Goal: Task Accomplishment & Management: Manage account settings

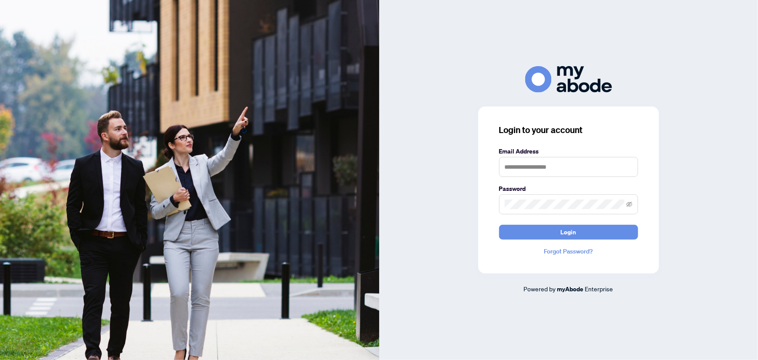
type input "**********"
click at [563, 226] on span "Login" at bounding box center [569, 232] width 16 height 14
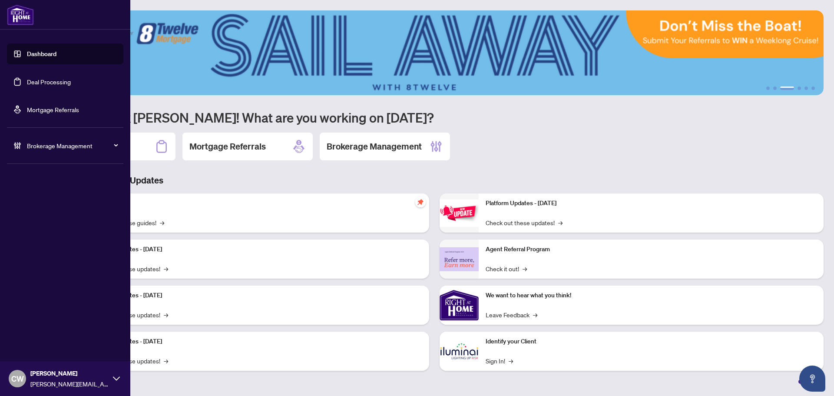
click at [27, 85] on link "Deal Processing" at bounding box center [49, 82] width 44 height 8
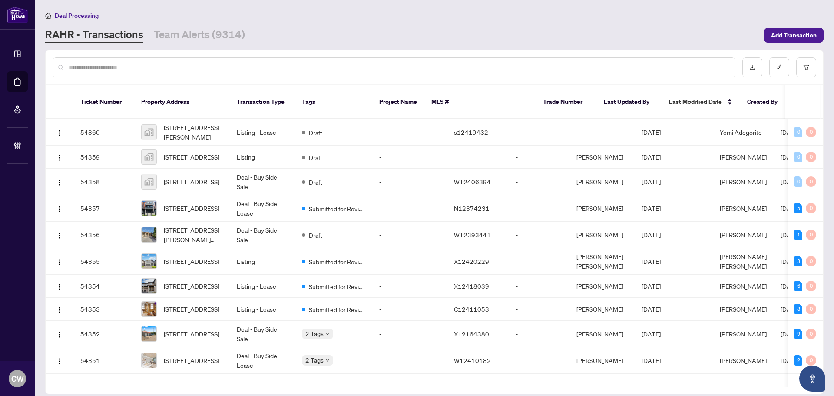
click at [120, 73] on div at bounding box center [394, 67] width 683 height 20
paste input "*******"
click at [120, 66] on input "text" at bounding box center [399, 68] width 660 height 10
type input "*******"
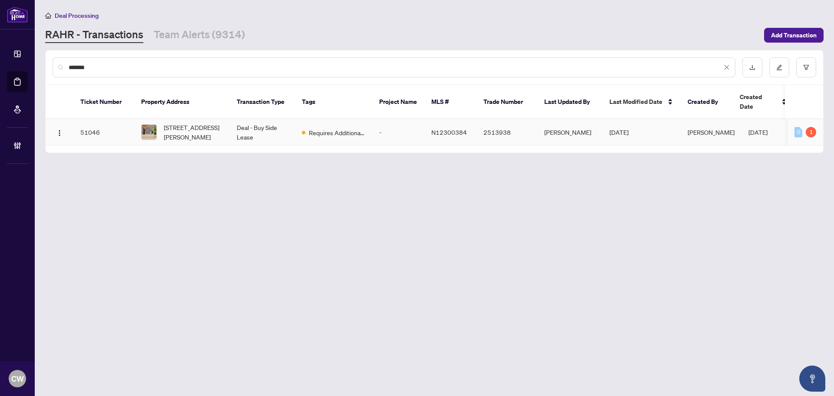
click at [190, 123] on span "[STREET_ADDRESS][PERSON_NAME]" at bounding box center [193, 132] width 59 height 19
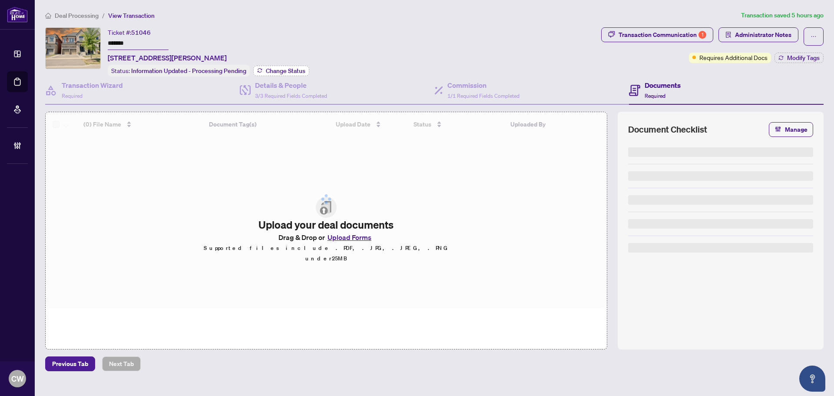
click at [290, 68] on span "Change Status" at bounding box center [286, 71] width 40 height 6
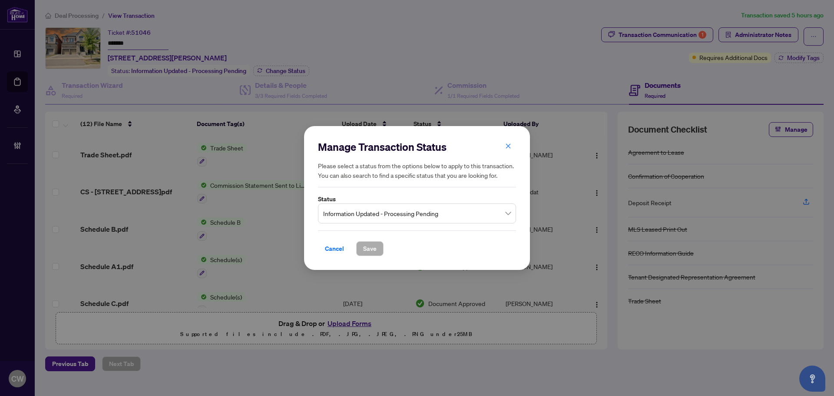
click at [360, 213] on span "Information Updated - Processing Pending" at bounding box center [417, 213] width 188 height 17
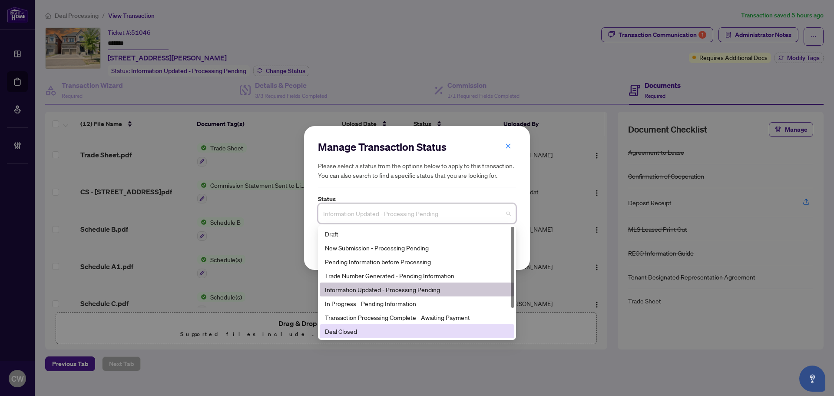
click at [373, 330] on div "Deal Closed" at bounding box center [417, 331] width 184 height 10
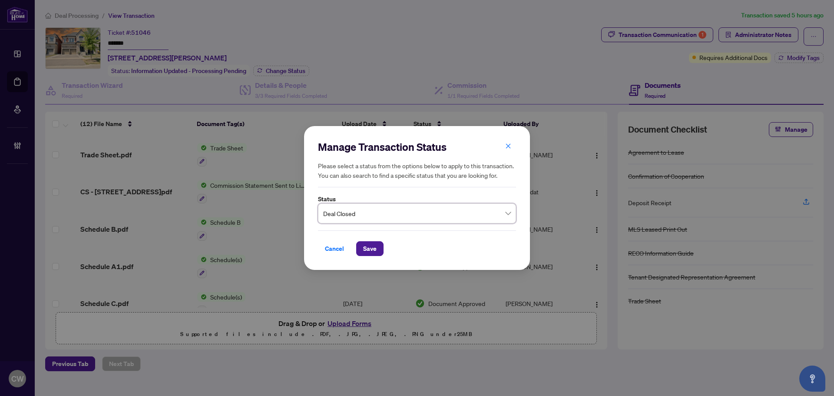
drag, startPoint x: 373, startPoint y: 247, endPoint x: 485, endPoint y: 204, distance: 120.5
click at [373, 247] on span "Save" at bounding box center [369, 249] width 13 height 14
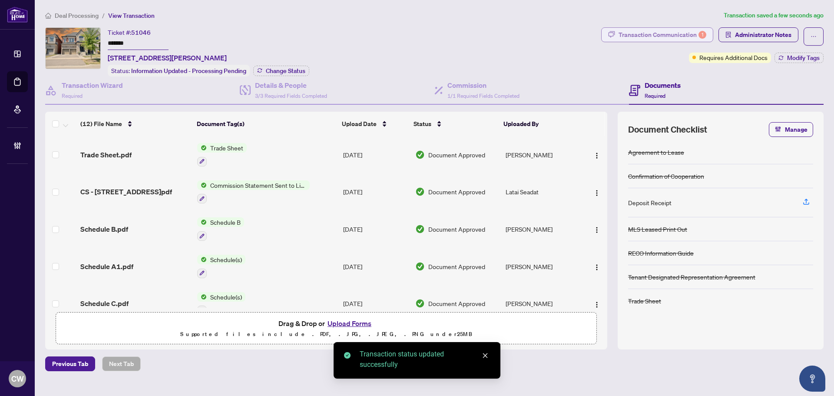
click at [661, 32] on div "Transaction Communication 1" at bounding box center [663, 35] width 88 height 14
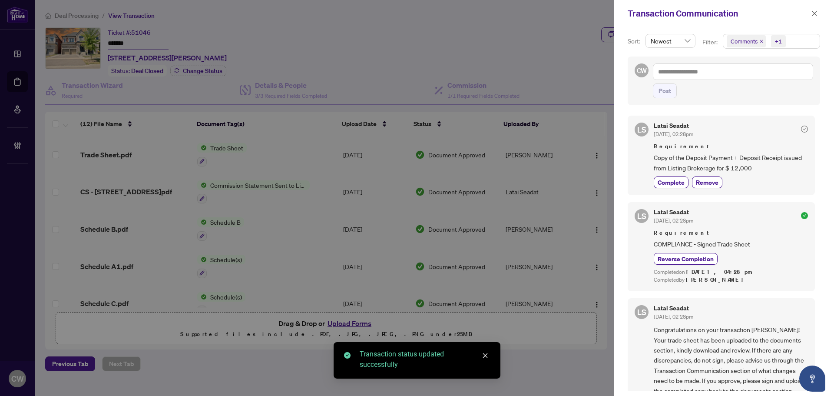
click at [758, 40] on icon "close" at bounding box center [761, 41] width 4 height 4
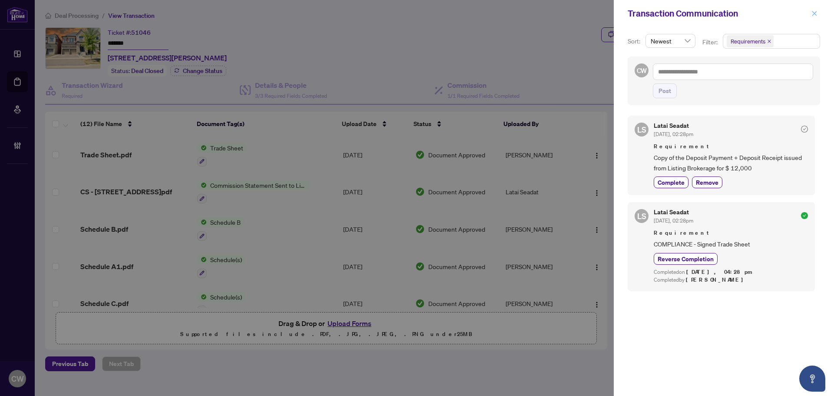
click at [758, 15] on icon "close" at bounding box center [815, 13] width 6 height 6
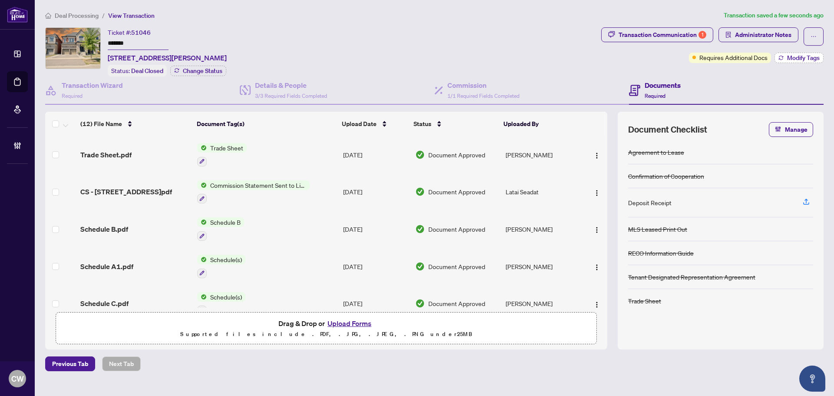
click at [758, 56] on span "Modify Tags" at bounding box center [803, 58] width 33 height 6
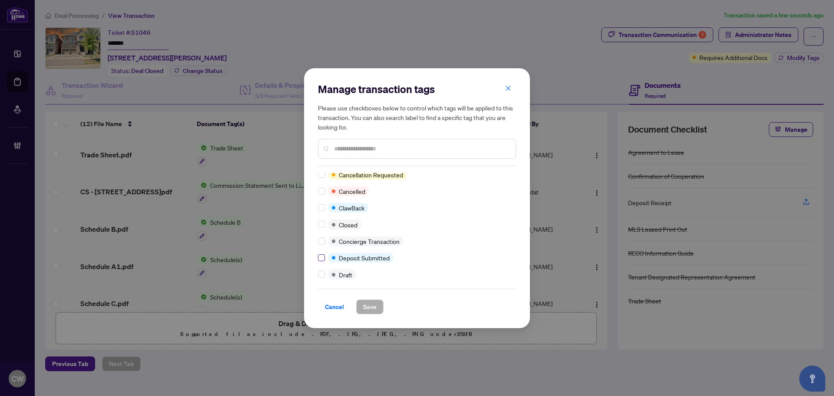
scroll to position [87, 0]
click at [321, 228] on label at bounding box center [321, 224] width 7 height 10
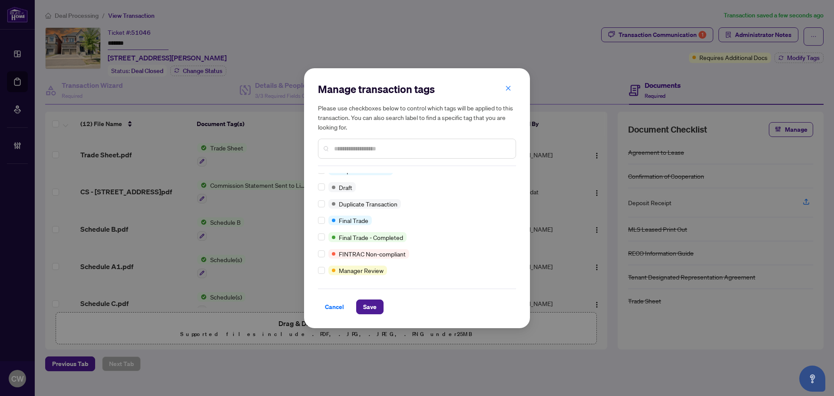
scroll to position [0, 0]
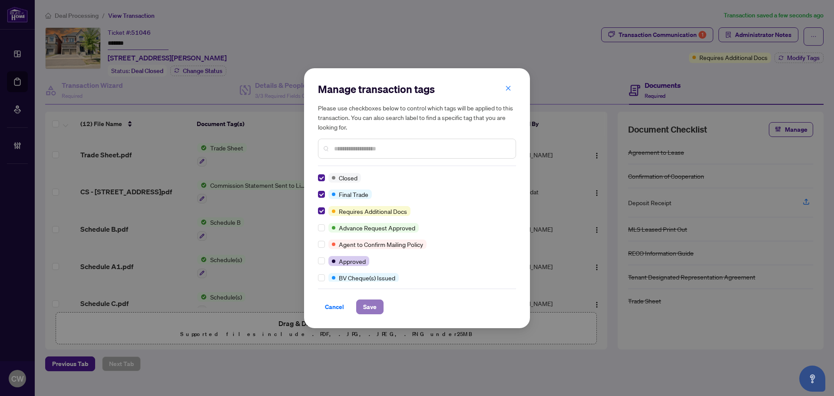
click at [364, 306] on span "Save" at bounding box center [369, 307] width 13 height 14
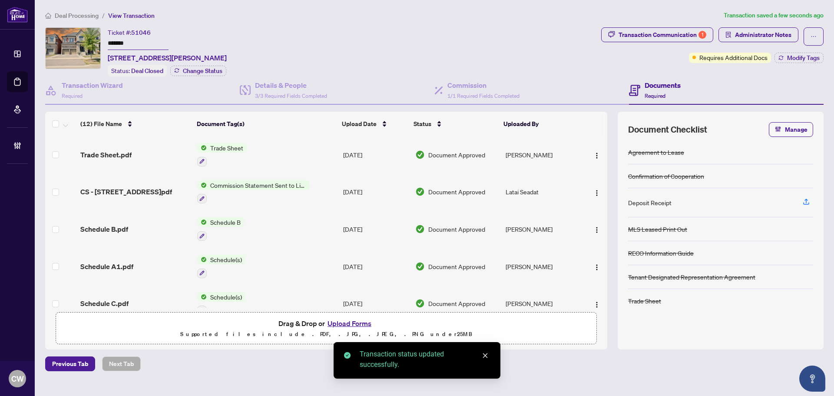
click at [103, 149] on span "Trade Sheet.pdf" at bounding box center [105, 154] width 51 height 10
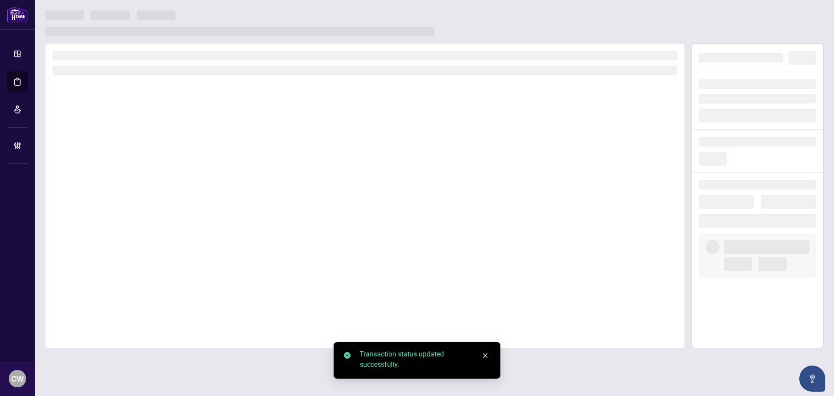
click at [106, 152] on div at bounding box center [365, 195] width 640 height 305
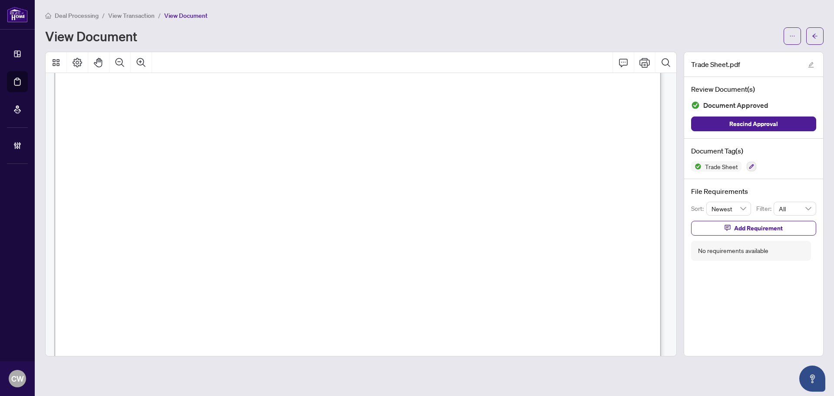
scroll to position [261, 0]
click at [758, 39] on icon "arrow-left" at bounding box center [815, 36] width 6 height 6
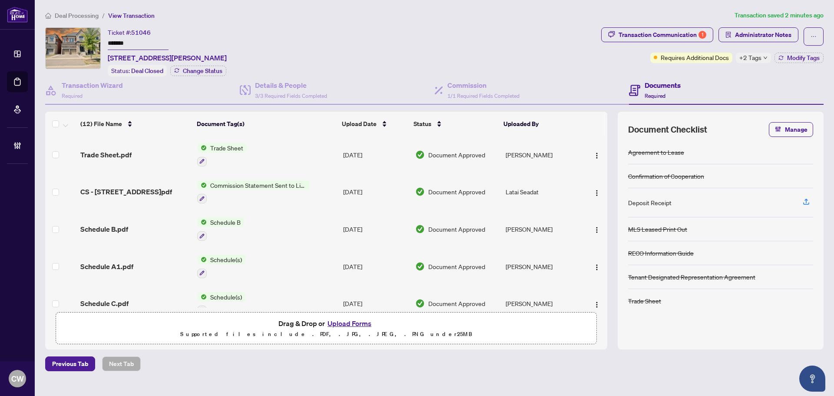
click at [352, 322] on button "Upload Forms" at bounding box center [349, 323] width 49 height 11
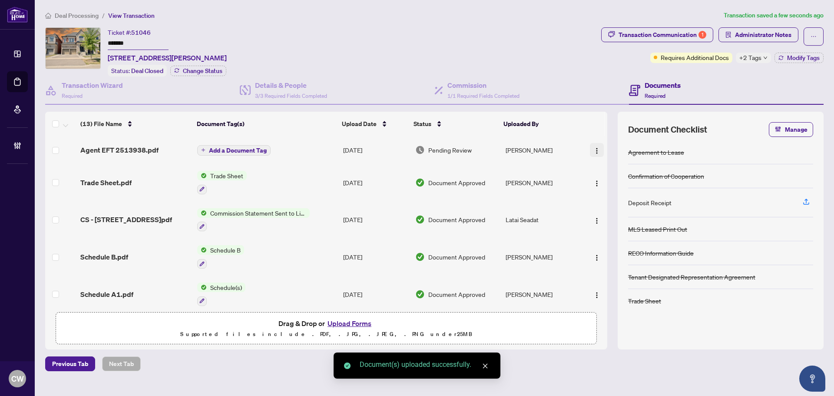
click at [594, 150] on img "button" at bounding box center [597, 150] width 7 height 7
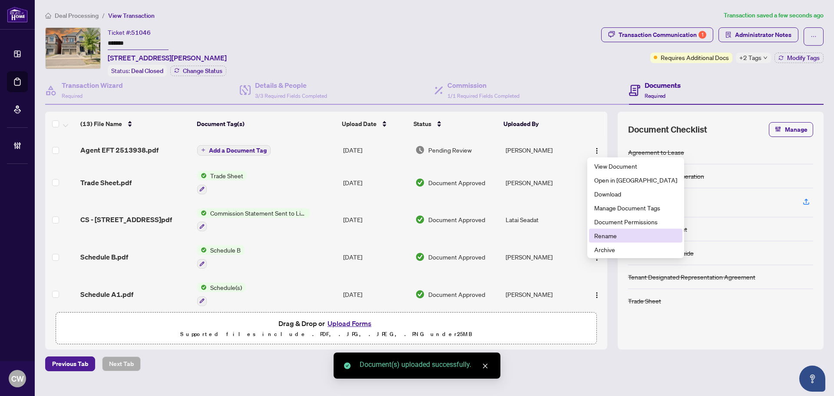
click at [619, 231] on span "Rename" at bounding box center [635, 236] width 83 height 10
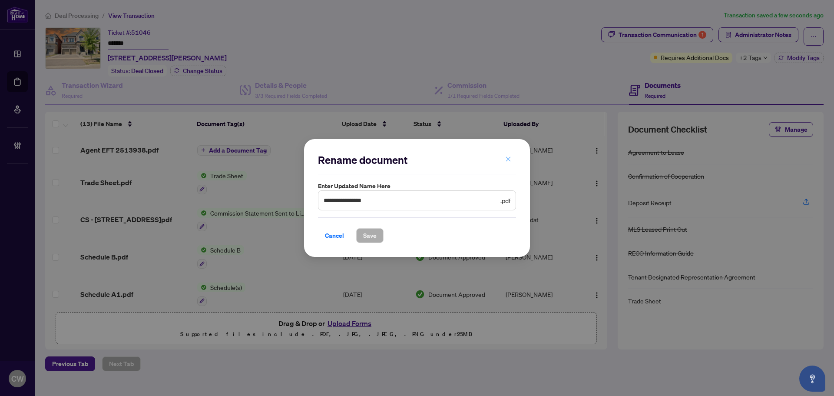
click at [507, 161] on icon "close" at bounding box center [508, 159] width 5 height 5
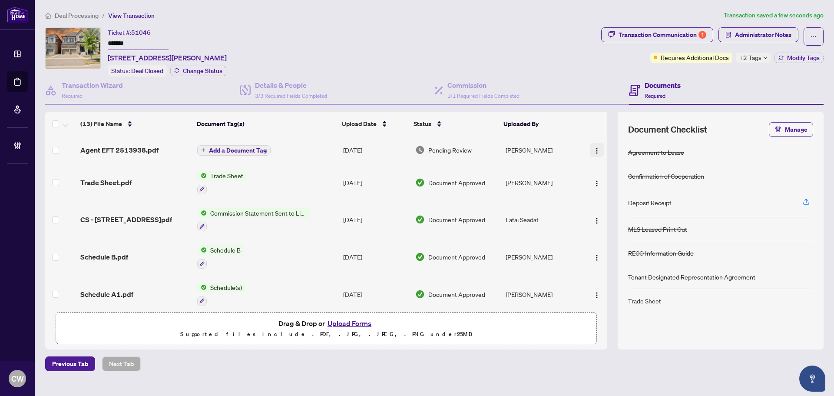
click at [597, 145] on span "button" at bounding box center [597, 150] width 7 height 10
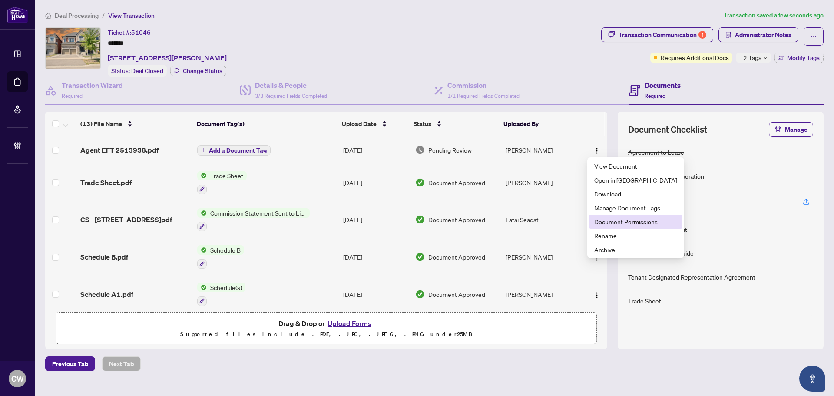
click at [607, 223] on span "Document Permissions" at bounding box center [635, 222] width 83 height 10
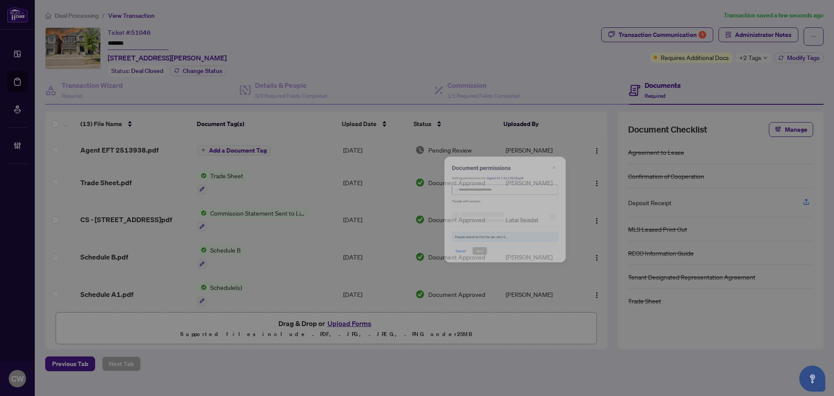
click at [423, 154] on span at bounding box center [417, 161] width 198 height 20
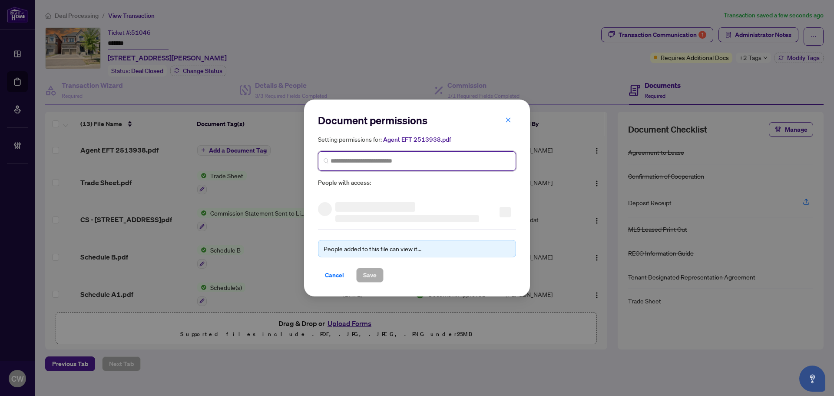
paste input "**********"
type input "**********"
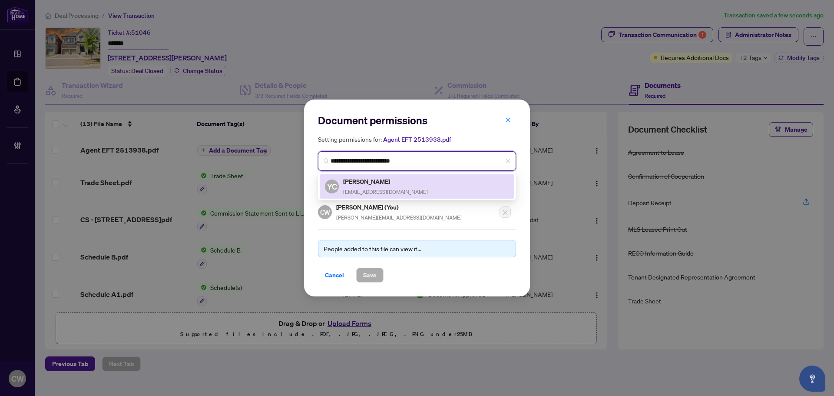
click at [369, 184] on h5 "[PERSON_NAME]" at bounding box center [385, 181] width 85 height 10
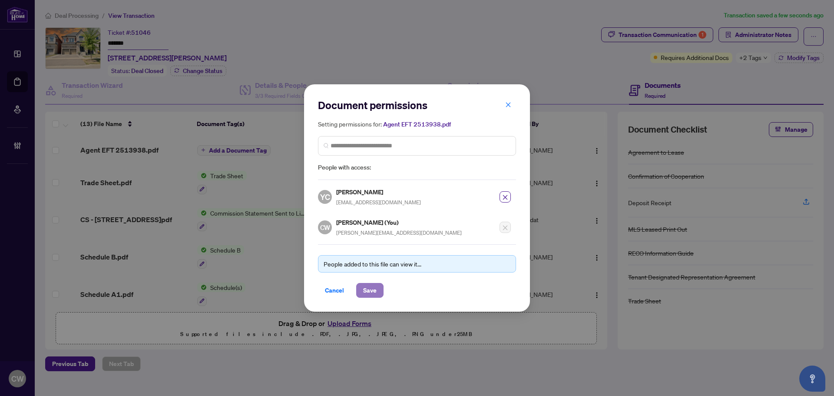
click at [371, 290] on span "Save" at bounding box center [369, 290] width 13 height 14
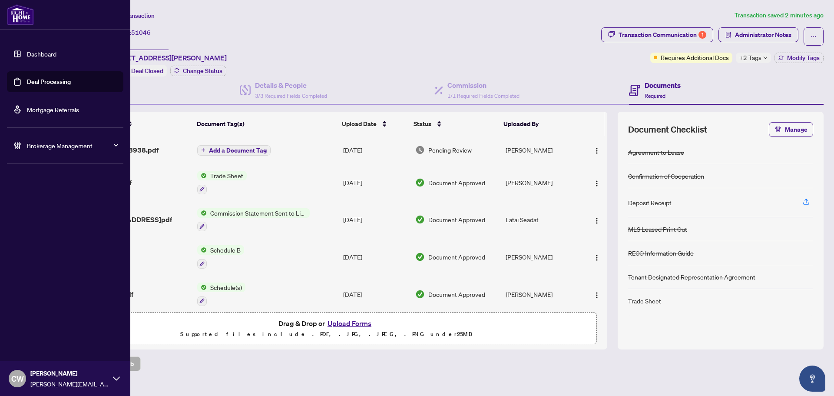
click at [30, 92] on ul "Dashboard Deal Processing Mortgage Referrals" at bounding box center [65, 81] width 116 height 76
drag, startPoint x: 23, startPoint y: 86, endPoint x: 97, endPoint y: 82, distance: 73.6
click at [27, 86] on link "Deal Processing" at bounding box center [49, 82] width 44 height 8
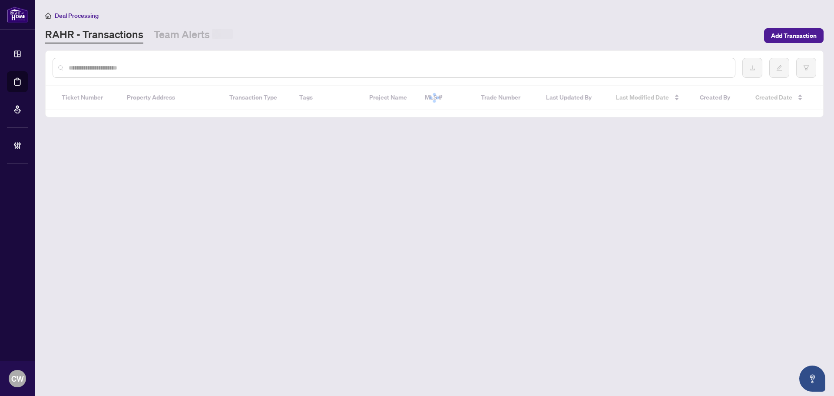
click at [151, 66] on input "text" at bounding box center [399, 68] width 660 height 10
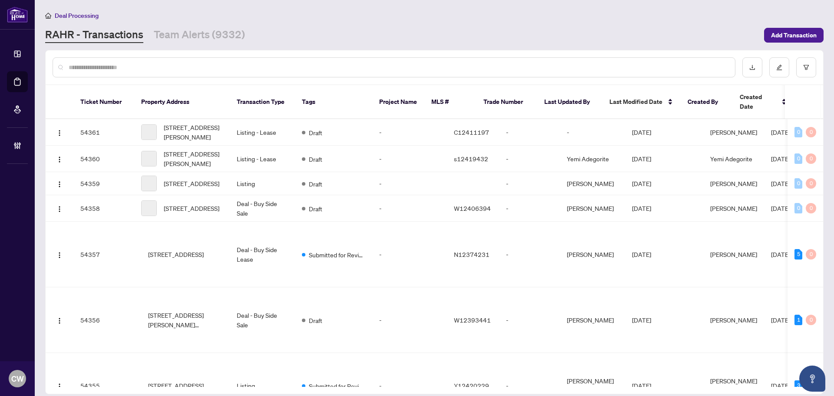
paste input "*******"
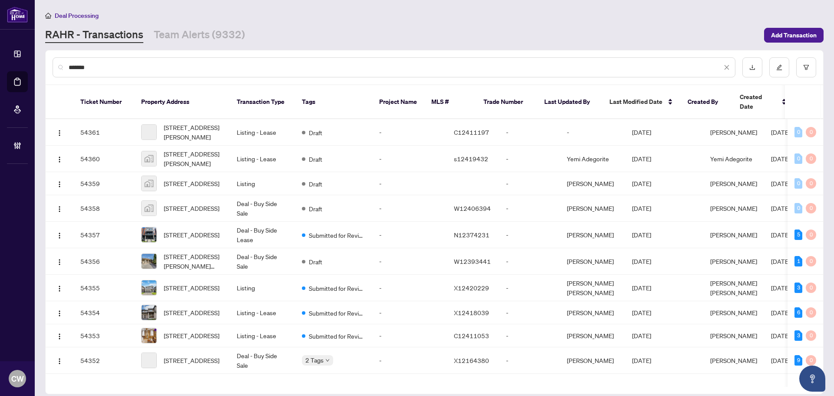
type input "*******"
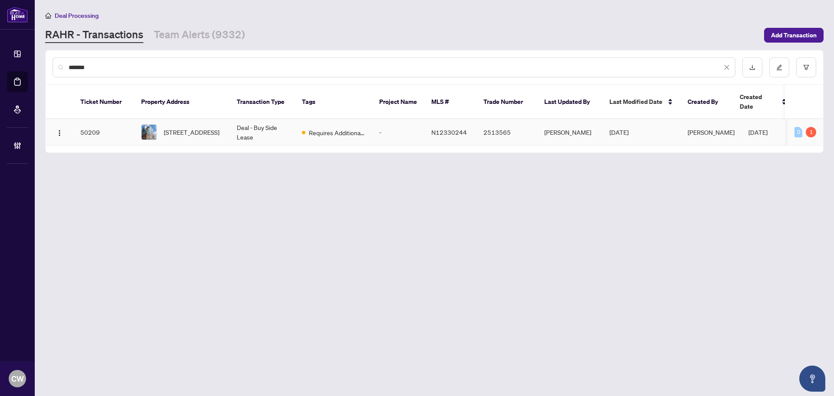
click at [180, 127] on span "[STREET_ADDRESS]" at bounding box center [192, 132] width 56 height 10
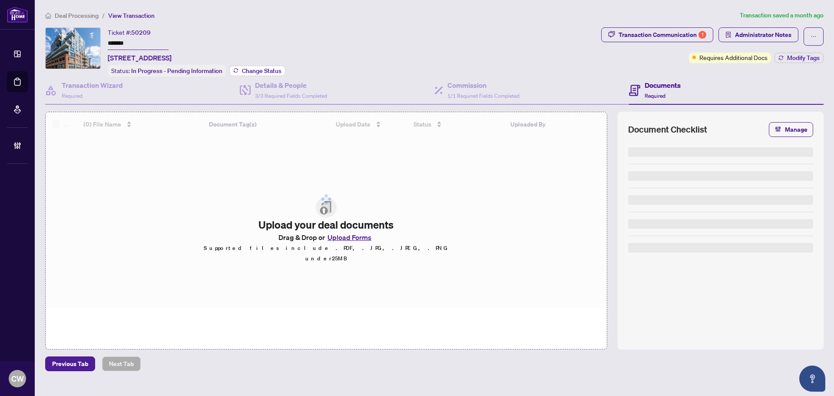
click at [276, 69] on span "Change Status" at bounding box center [262, 71] width 40 height 6
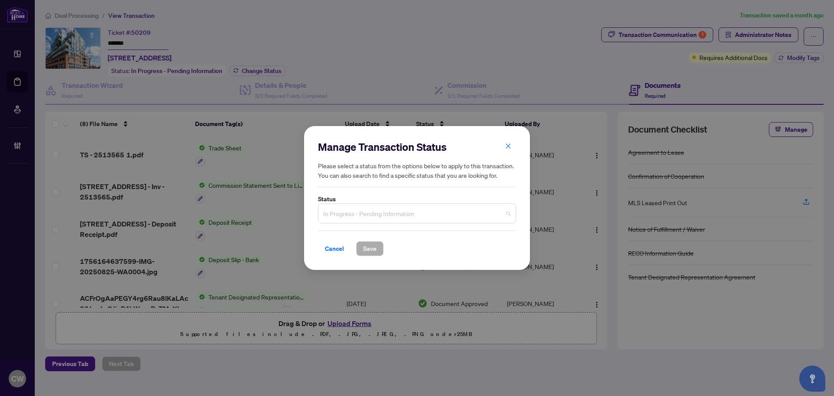
click at [355, 214] on span "In Progress - Pending Information" at bounding box center [417, 213] width 188 height 17
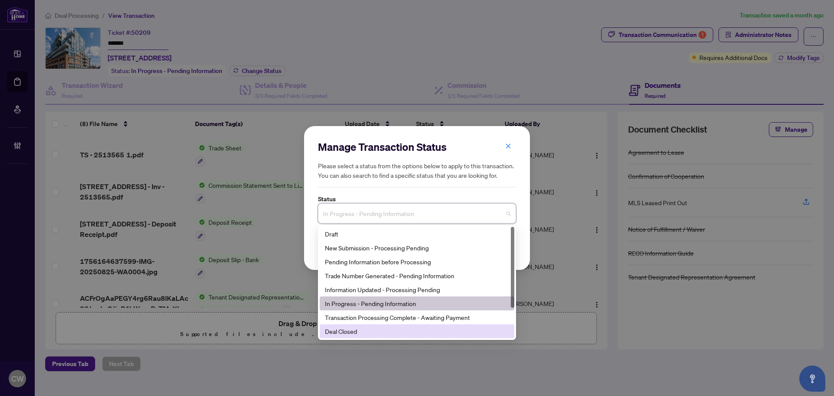
click at [398, 326] on div "Deal Closed" at bounding box center [417, 331] width 195 height 14
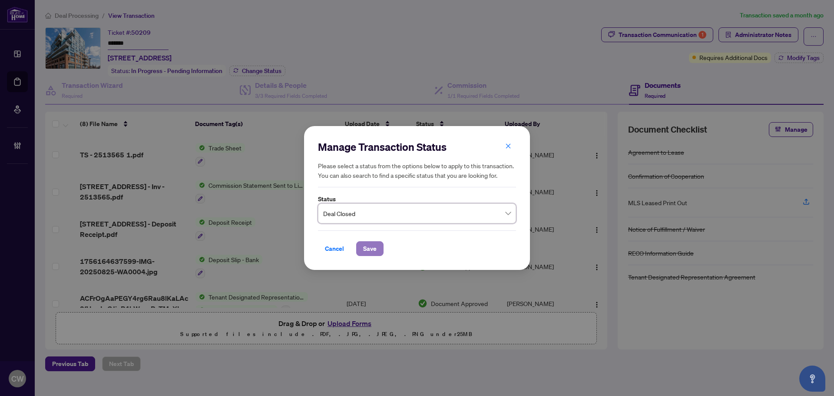
click at [374, 245] on span "Save" at bounding box center [369, 249] width 13 height 14
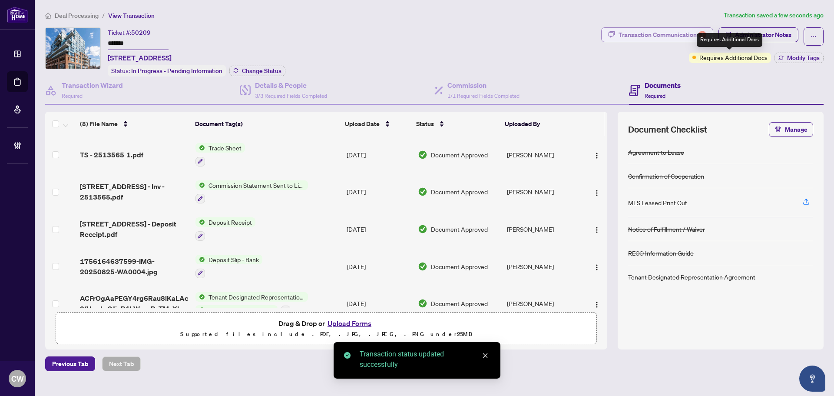
click at [690, 39] on div "Transaction Communication 1" at bounding box center [663, 35] width 88 height 14
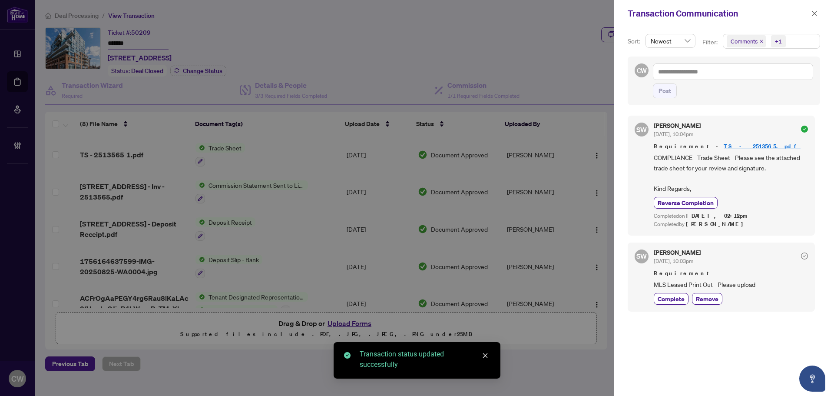
click at [758, 43] on icon "close" at bounding box center [761, 41] width 4 height 4
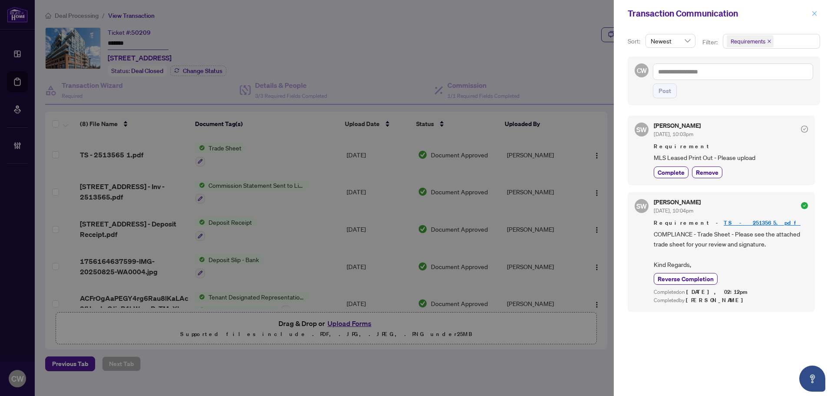
click at [758, 10] on button "button" at bounding box center [814, 13] width 11 height 10
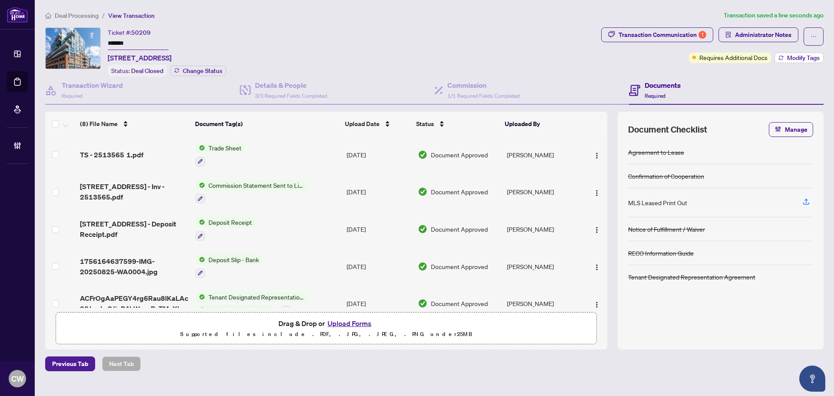
click at [758, 53] on button "Modify Tags" at bounding box center [799, 58] width 49 height 10
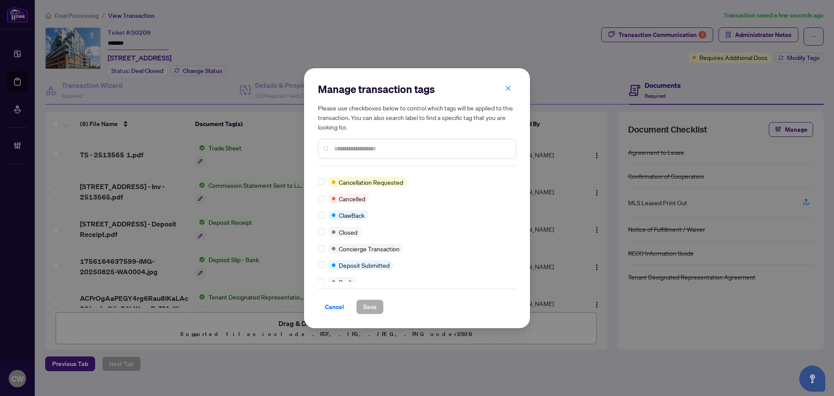
scroll to position [87, 0]
click at [318, 228] on label at bounding box center [321, 224] width 7 height 10
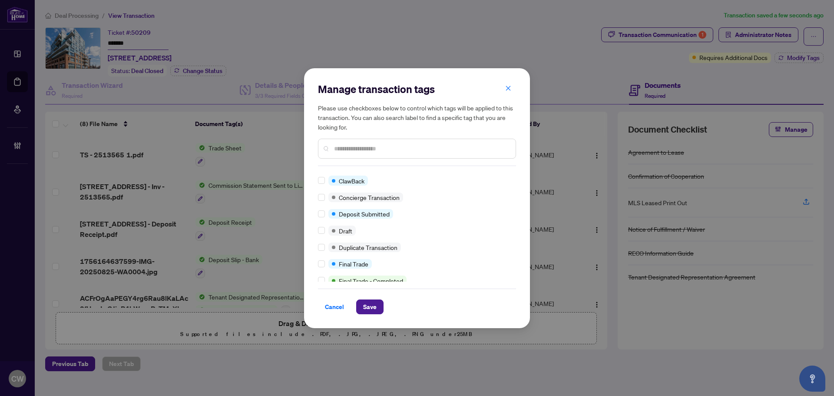
scroll to position [0, 0]
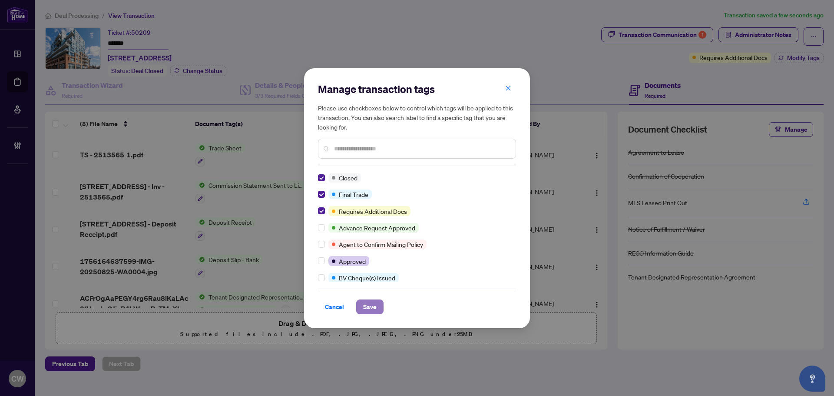
click at [380, 305] on button "Save" at bounding box center [369, 306] width 27 height 15
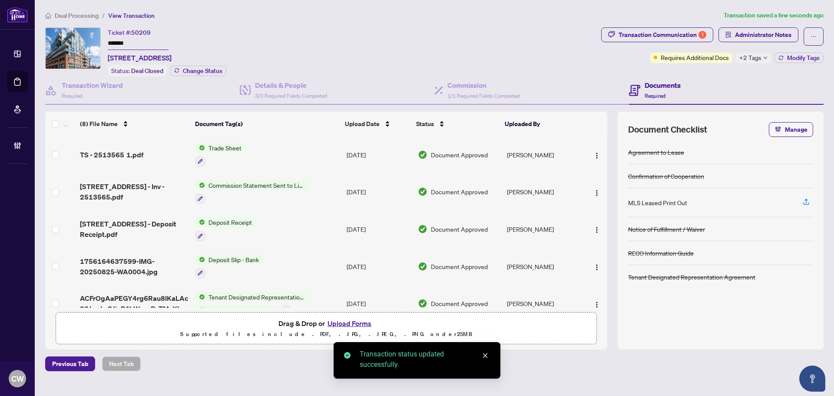
click at [103, 156] on span "TS - 2513565 1.pdf" at bounding box center [111, 154] width 63 height 10
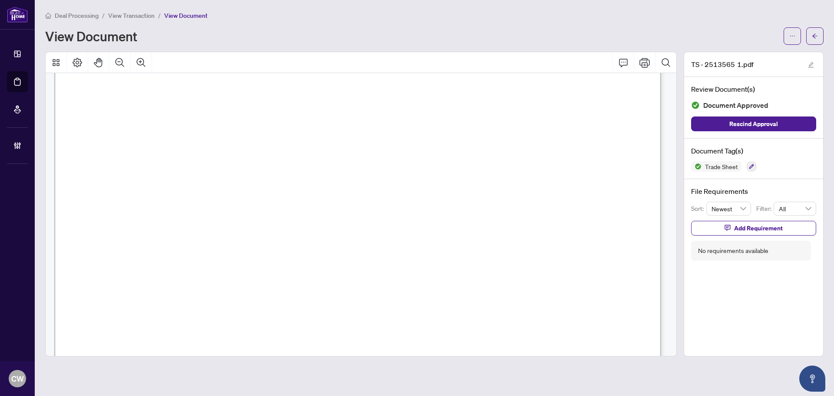
scroll to position [261, 0]
click at [758, 36] on icon "arrow-left" at bounding box center [814, 35] width 5 height 5
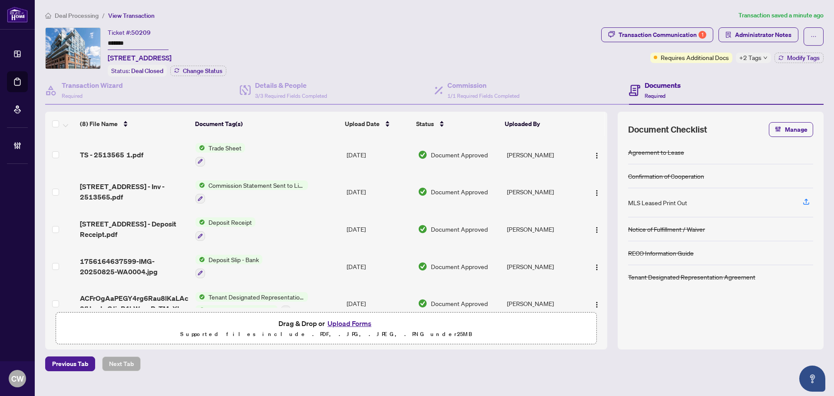
click at [358, 322] on button "Upload Forms" at bounding box center [349, 323] width 49 height 11
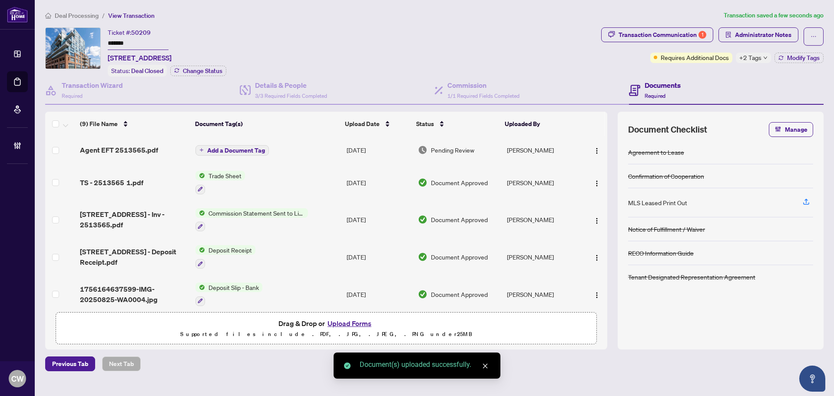
click at [591, 154] on button "button" at bounding box center [597, 150] width 14 height 14
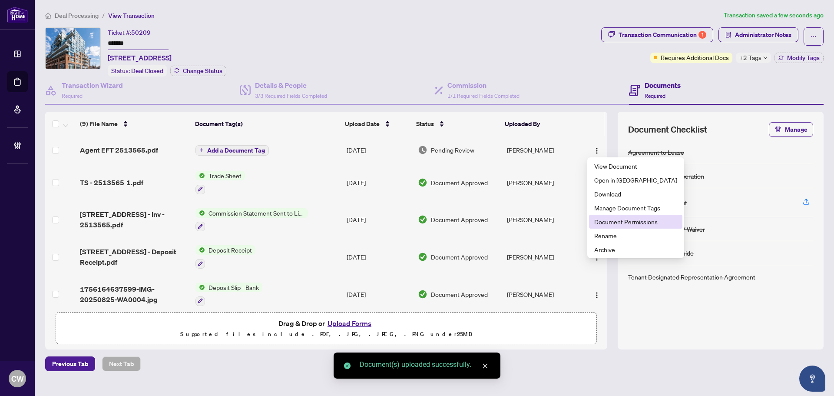
click at [612, 218] on span "Document Permissions" at bounding box center [635, 222] width 83 height 10
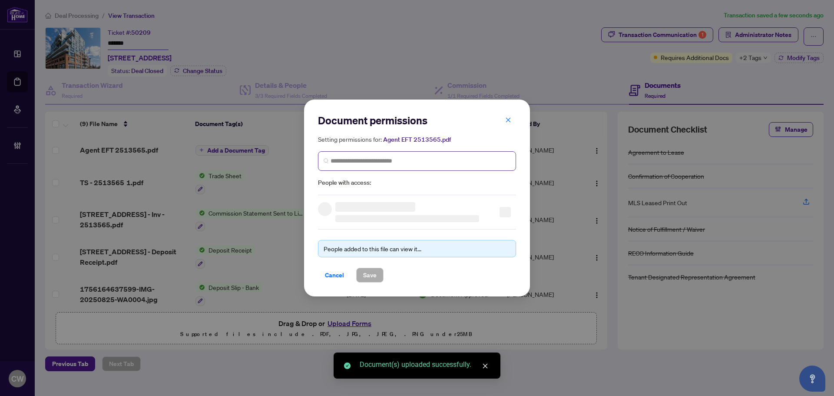
click at [361, 154] on span at bounding box center [417, 161] width 198 height 20
paste input "**********"
type input "**********"
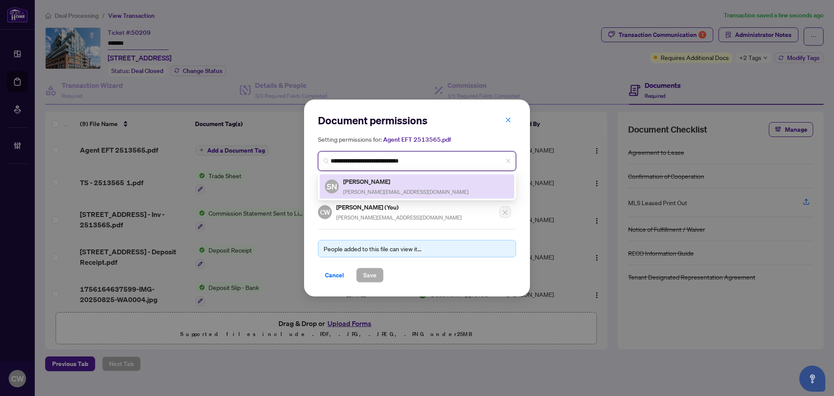
click at [387, 187] on div "[PERSON_NAME] [PERSON_NAME][EMAIL_ADDRESS][DOMAIN_NAME]" at bounding box center [406, 186] width 126 height 20
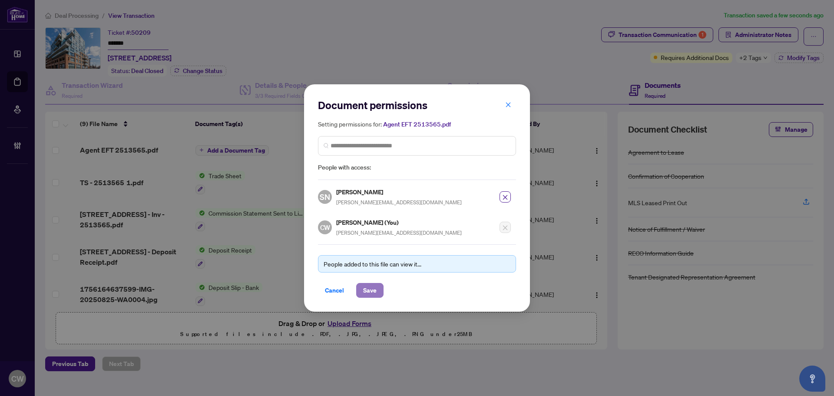
click at [371, 290] on span "Save" at bounding box center [369, 290] width 13 height 14
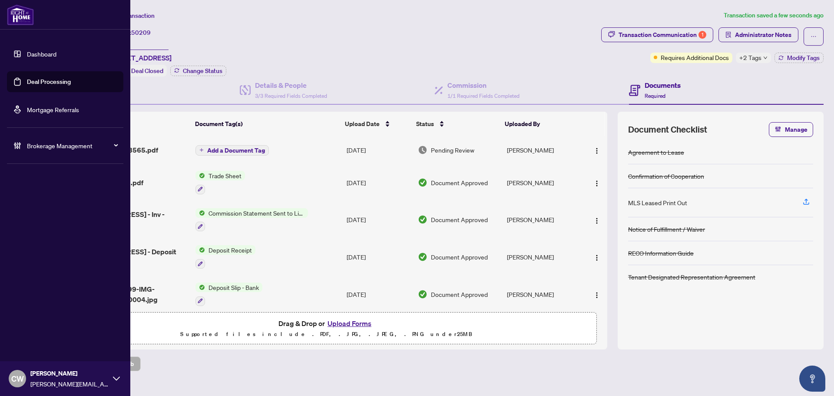
drag, startPoint x: 27, startPoint y: 85, endPoint x: 99, endPoint y: 84, distance: 72.1
click at [27, 85] on link "Deal Processing" at bounding box center [49, 82] width 44 height 8
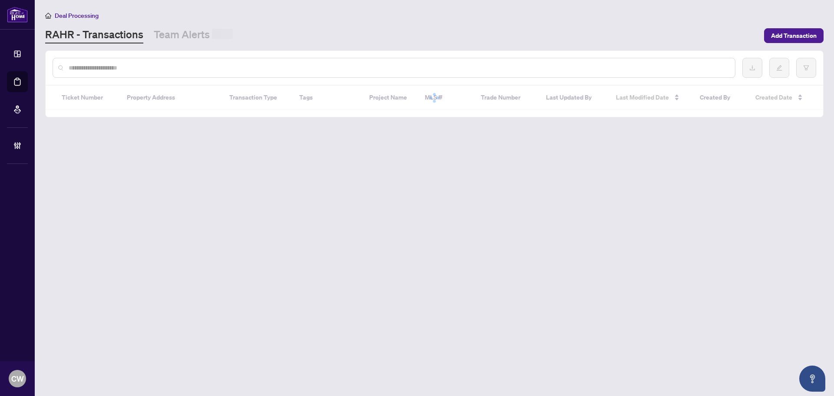
click at [161, 71] on input "text" at bounding box center [399, 68] width 660 height 10
paste input "*******"
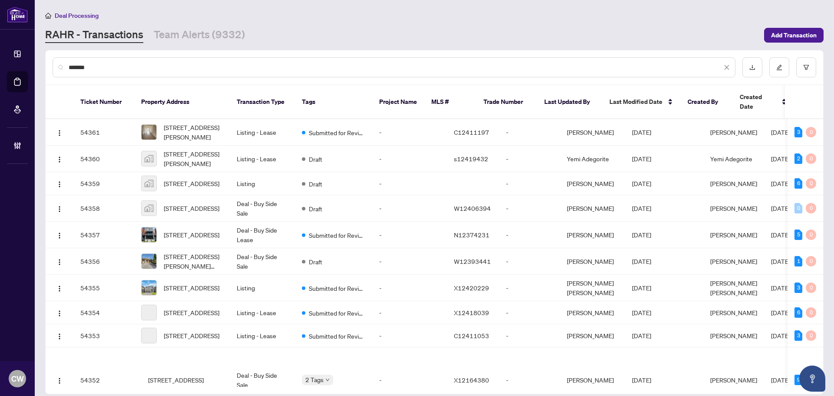
type input "*******"
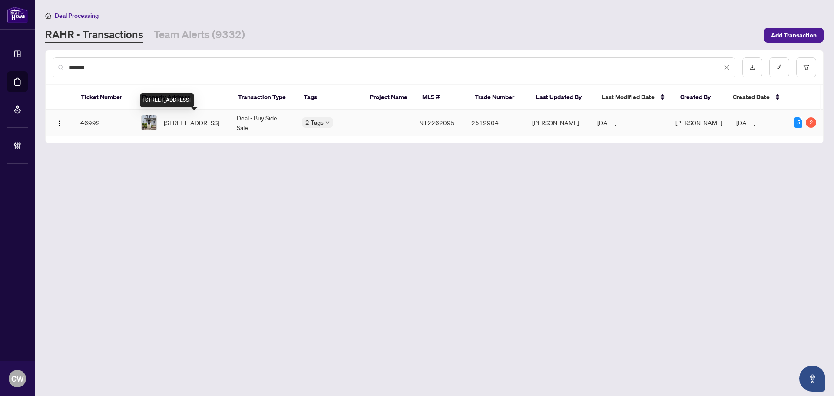
click at [218, 121] on span "[STREET_ADDRESS]" at bounding box center [192, 123] width 56 height 10
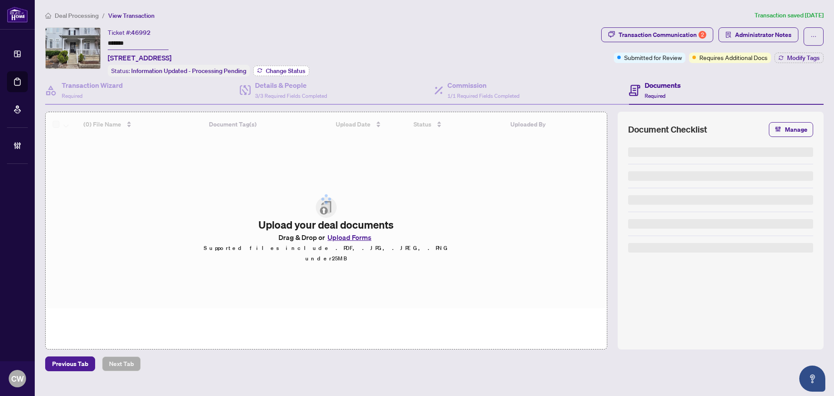
click at [285, 68] on span "Change Status" at bounding box center [286, 71] width 40 height 6
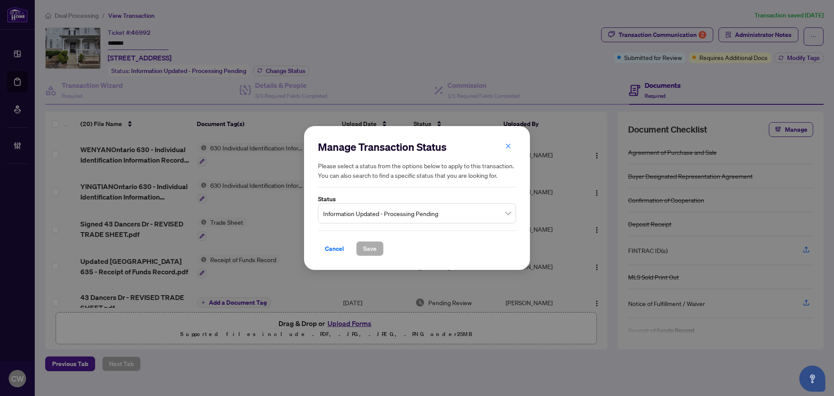
click at [411, 216] on span "Information Updated - Processing Pending" at bounding box center [417, 213] width 188 height 17
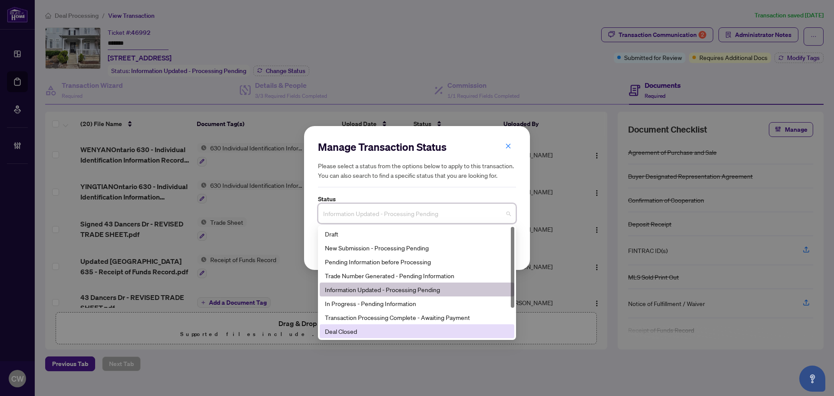
drag, startPoint x: 394, startPoint y: 329, endPoint x: 374, endPoint y: 286, distance: 47.6
click at [392, 329] on div "Deal Closed" at bounding box center [417, 331] width 184 height 10
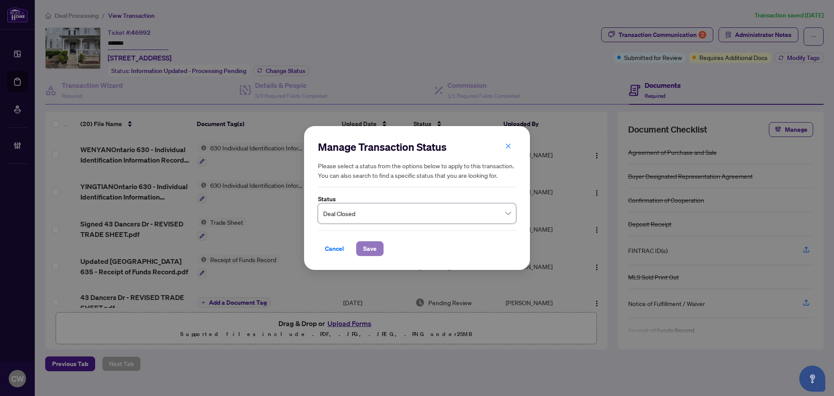
click at [372, 249] on span "Save" at bounding box center [369, 249] width 13 height 14
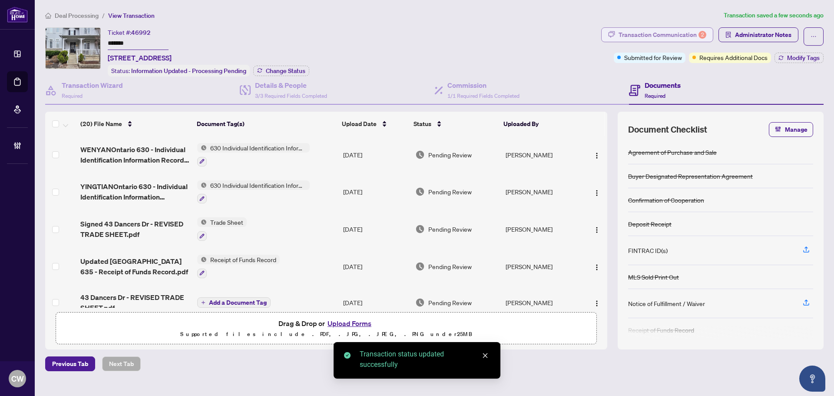
click at [657, 35] on div "Transaction Communication 2" at bounding box center [663, 35] width 88 height 14
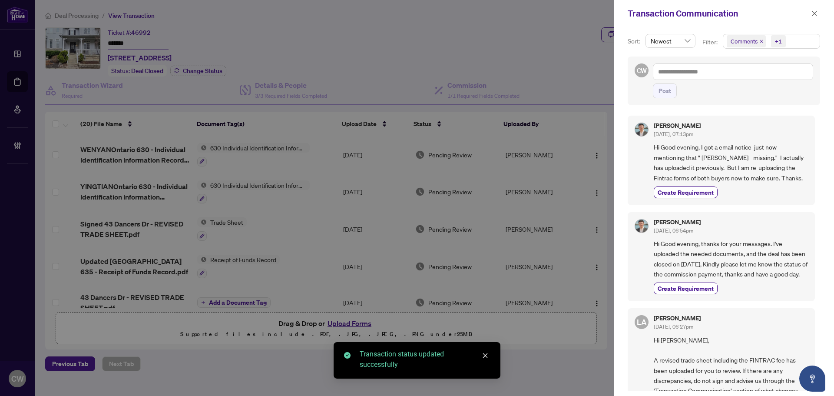
click at [758, 40] on icon "close" at bounding box center [761, 41] width 4 height 4
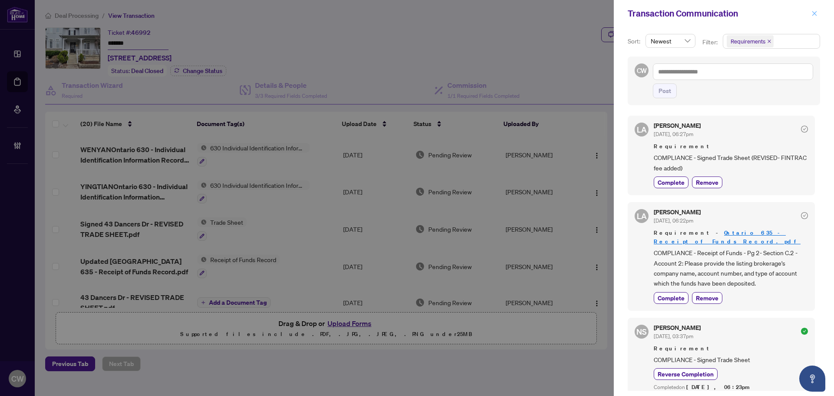
click at [758, 14] on icon "close" at bounding box center [815, 13] width 6 height 6
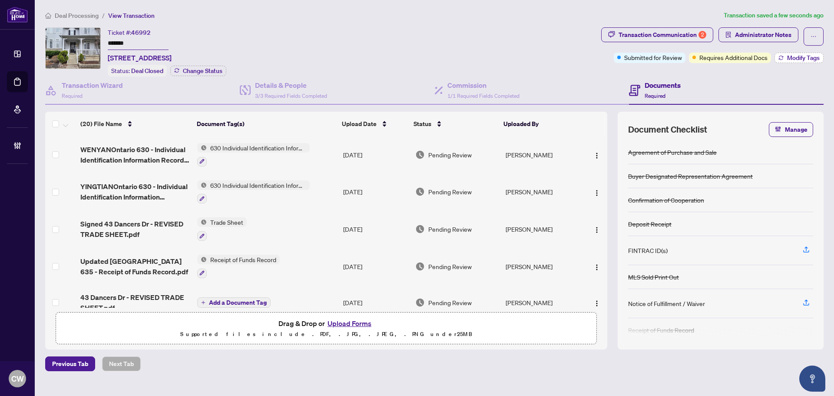
click at [758, 53] on button "Modify Tags" at bounding box center [799, 58] width 49 height 10
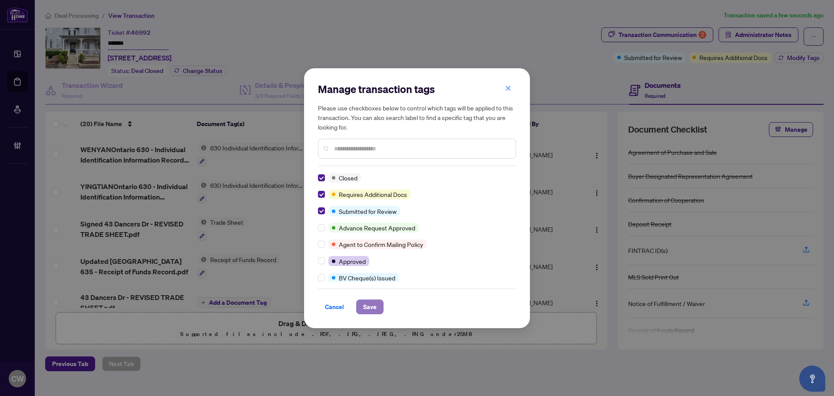
click at [375, 301] on span "Save" at bounding box center [369, 307] width 13 height 14
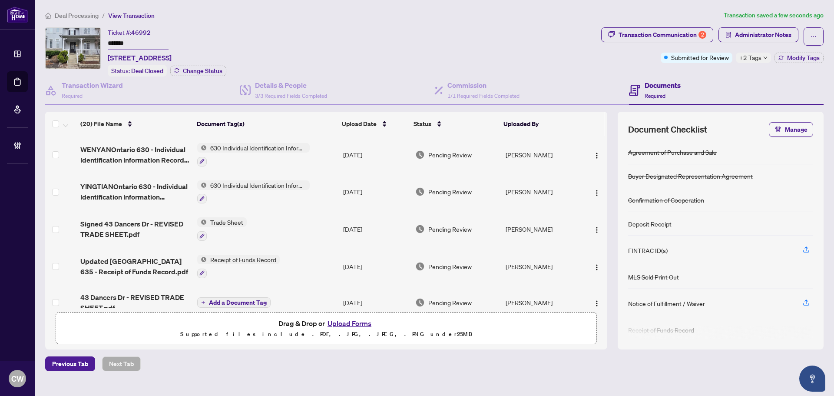
click at [36, 84] on main "Deal Processing / View Transaction Transaction saved a few seconds ago Ticket #…" at bounding box center [434, 198] width 799 height 396
drag, startPoint x: 31, startPoint y: 84, endPoint x: 58, endPoint y: 85, distance: 26.5
click at [0, 0] on link "Deal Processing" at bounding box center [0, 0] width 0 height 0
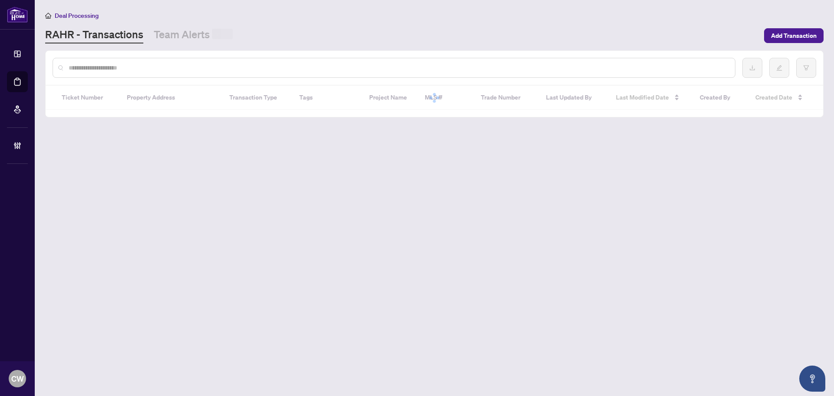
click at [169, 63] on input "text" at bounding box center [399, 68] width 660 height 10
paste input "*******"
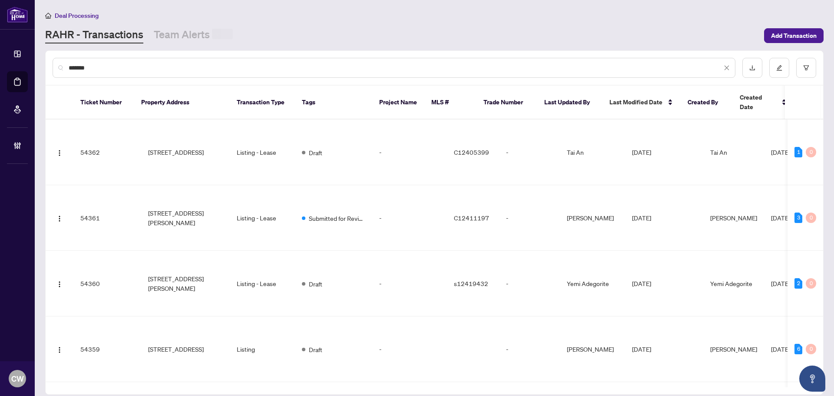
type input "*******"
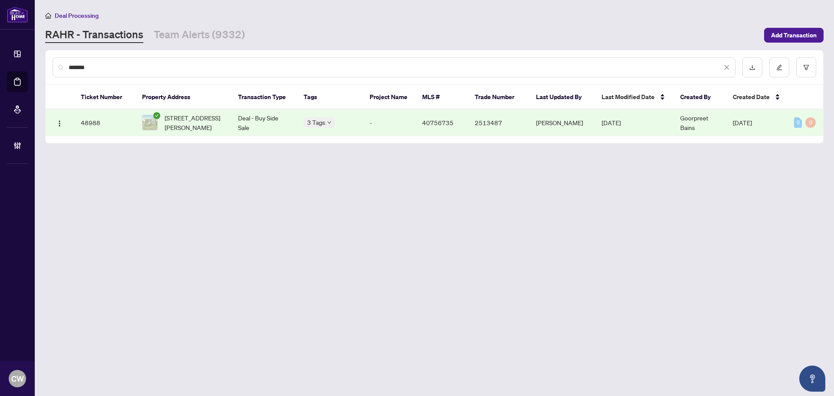
click at [186, 121] on span "[STREET_ADDRESS][PERSON_NAME]" at bounding box center [195, 122] width 60 height 19
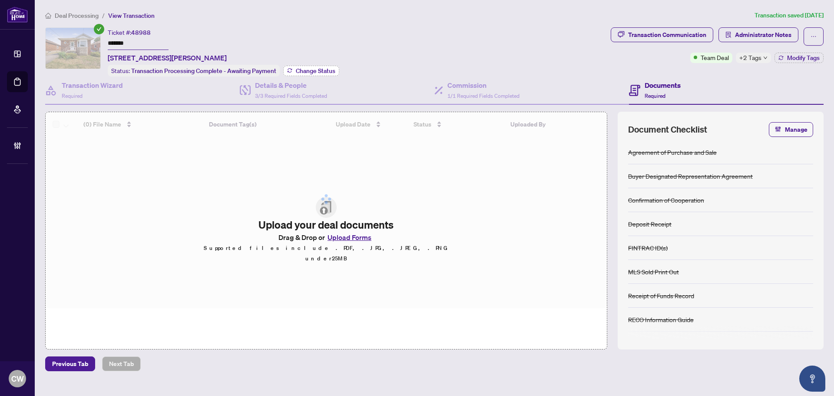
click at [324, 70] on span "Change Status" at bounding box center [316, 71] width 40 height 6
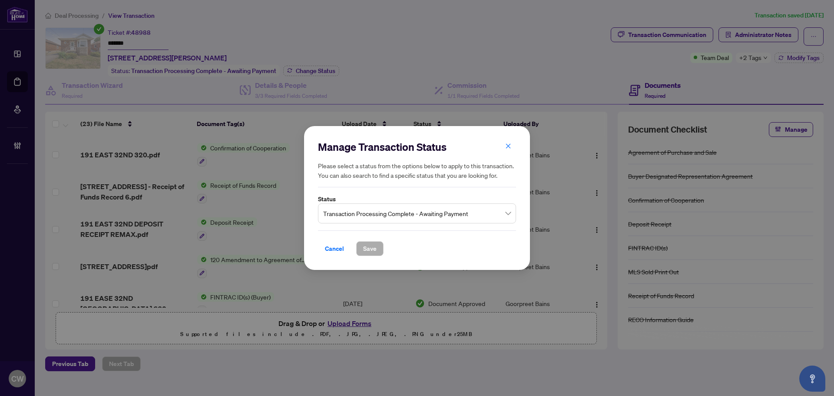
click at [394, 206] on span "Transaction Processing Complete - Awaiting Payment" at bounding box center [417, 213] width 188 height 17
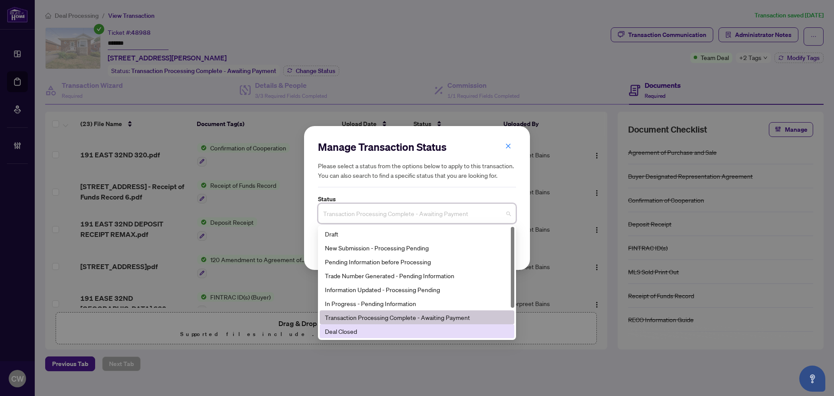
click at [391, 335] on div "Deal Closed" at bounding box center [417, 331] width 184 height 10
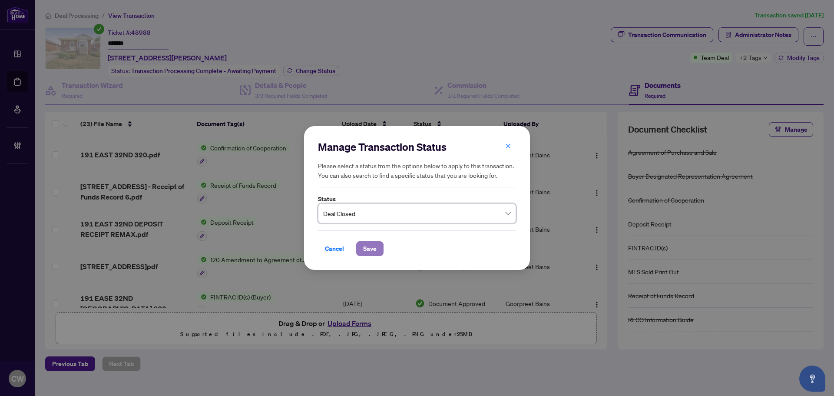
click at [379, 242] on button "Save" at bounding box center [369, 248] width 27 height 15
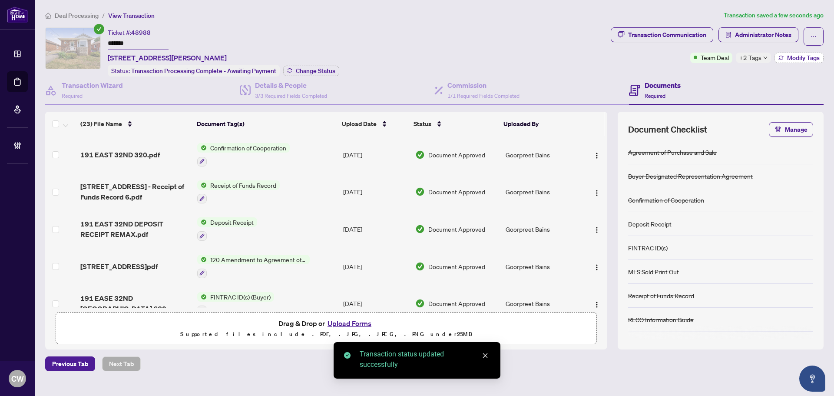
click at [758, 59] on span "Modify Tags" at bounding box center [803, 58] width 33 height 6
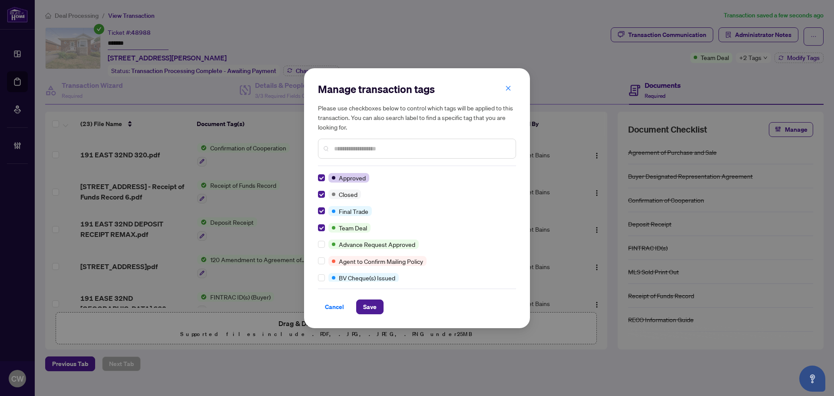
drag, startPoint x: 384, startPoint y: 304, endPoint x: 375, endPoint y: 306, distance: 8.5
click at [382, 305] on div "Cancel Save" at bounding box center [417, 306] width 198 height 15
click at [375, 306] on span "Save" at bounding box center [369, 307] width 13 height 14
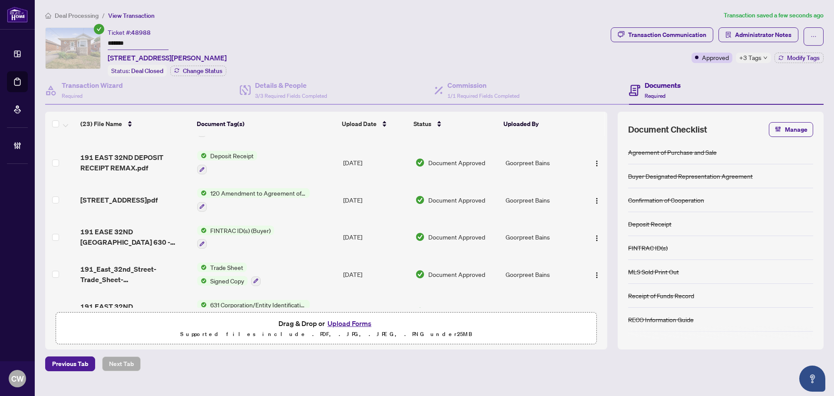
scroll to position [130, 0]
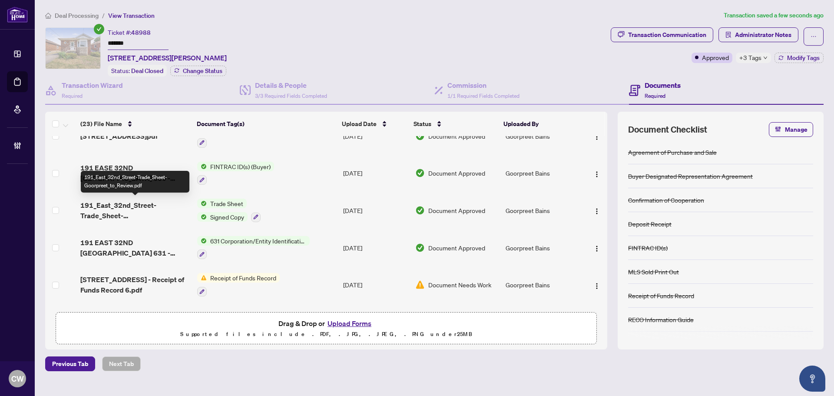
click at [116, 212] on span "191_East_32nd_Street-Trade_Sheet-Goorpreet_to_Review.pdf" at bounding box center [135, 210] width 110 height 21
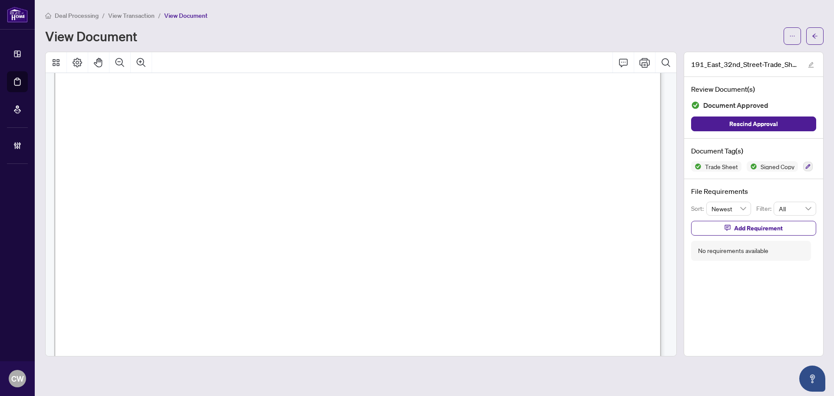
scroll to position [304, 0]
click at [758, 32] on button "button" at bounding box center [814, 35] width 17 height 17
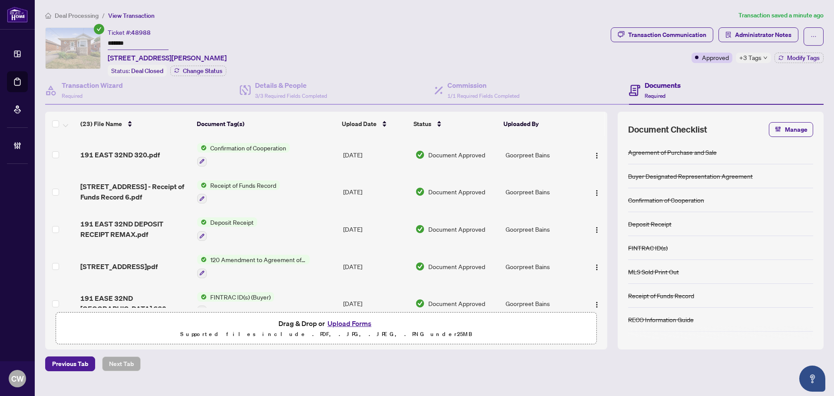
click at [361, 321] on button "Upload Forms" at bounding box center [349, 323] width 49 height 11
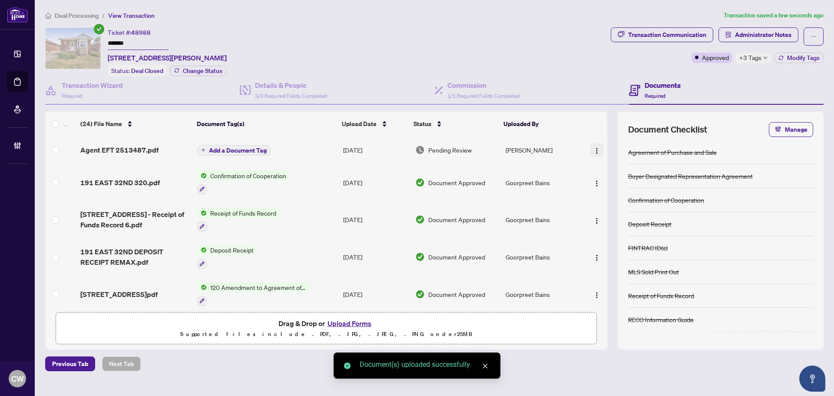
click at [596, 147] on img "button" at bounding box center [597, 150] width 7 height 7
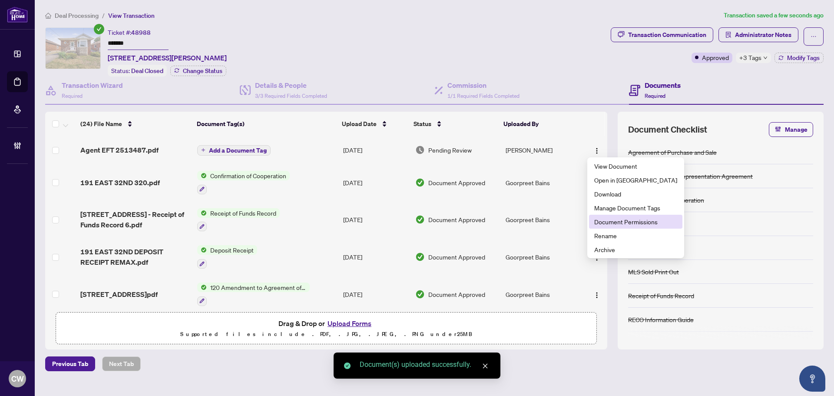
click at [607, 219] on span "Document Permissions" at bounding box center [635, 222] width 83 height 10
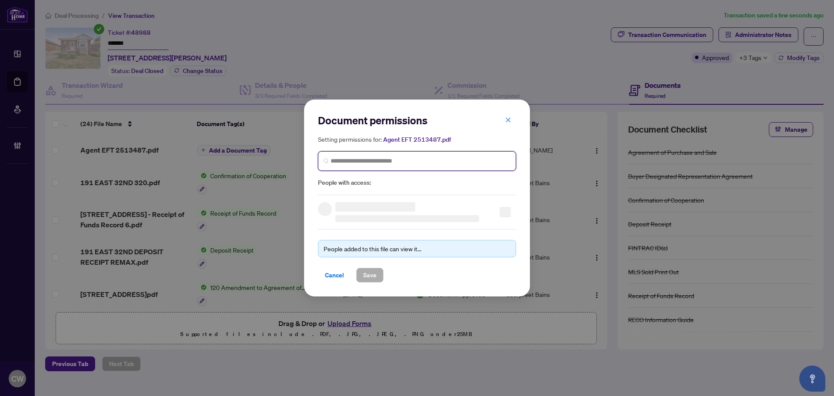
click at [391, 164] on input "search" at bounding box center [421, 160] width 180 height 9
paste input "**********"
type input "**********"
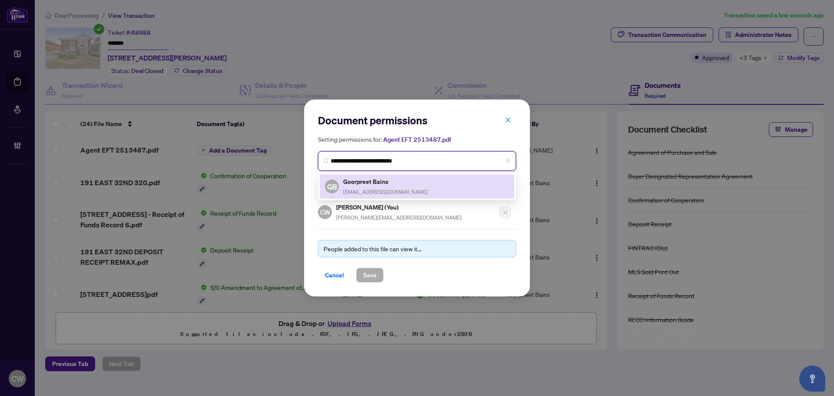
click at [363, 180] on h5 "Goorpreet Bains" at bounding box center [385, 181] width 85 height 10
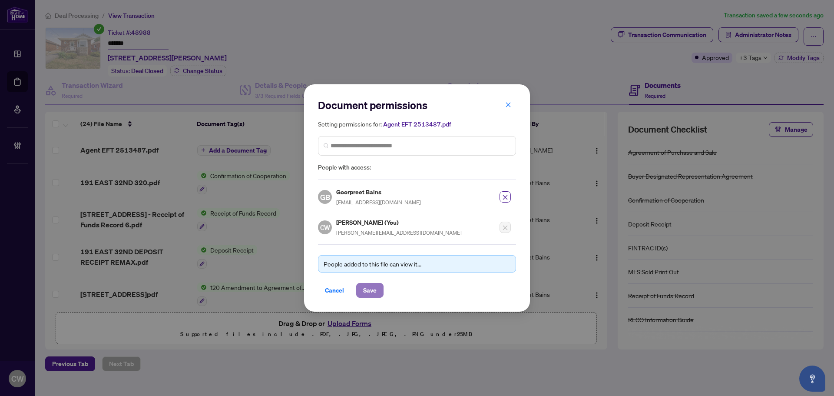
click at [376, 288] on span "Save" at bounding box center [369, 290] width 13 height 14
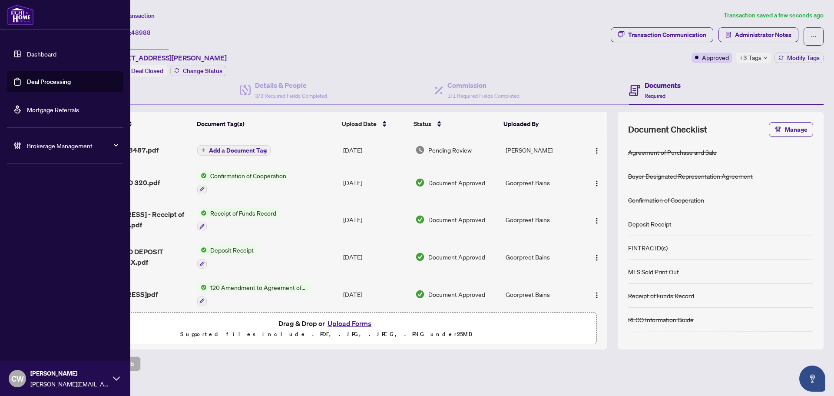
drag, startPoint x: 22, startPoint y: 85, endPoint x: 97, endPoint y: 80, distance: 74.9
click at [27, 85] on link "Deal Processing" at bounding box center [49, 82] width 44 height 8
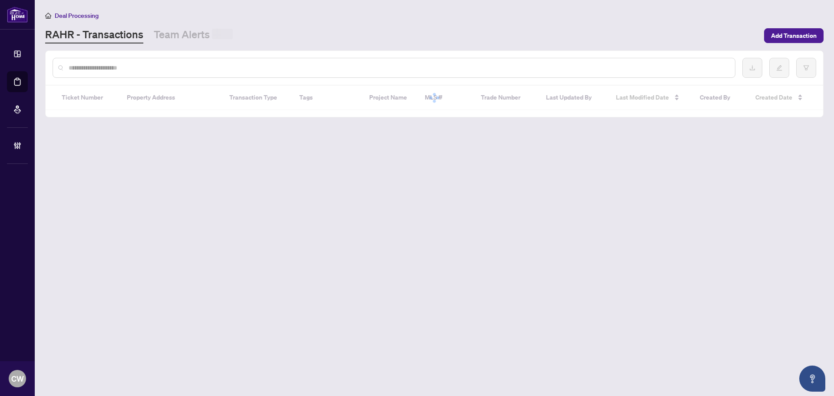
click at [167, 68] on input "text" at bounding box center [399, 68] width 660 height 10
paste input "*******"
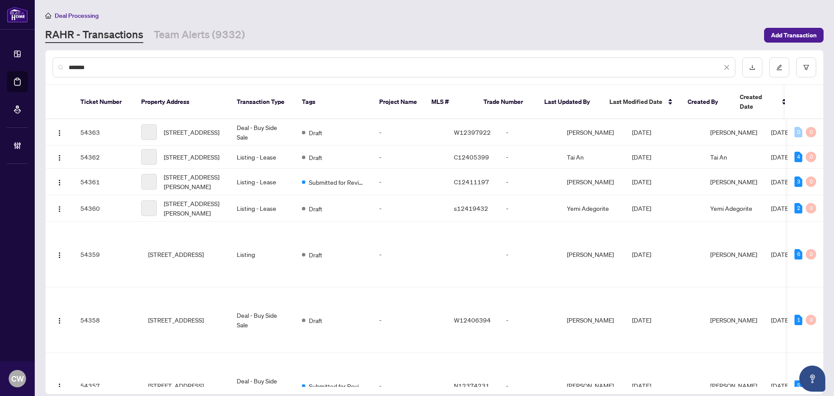
type input "*******"
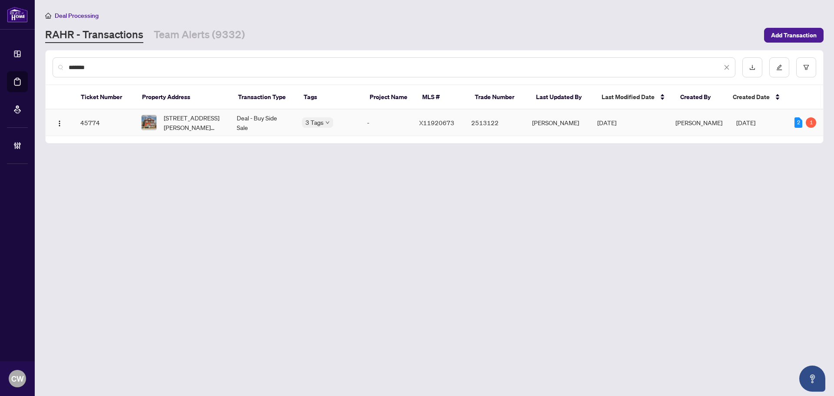
click at [189, 122] on span "[STREET_ADDRESS][PERSON_NAME][PERSON_NAME]" at bounding box center [193, 122] width 59 height 19
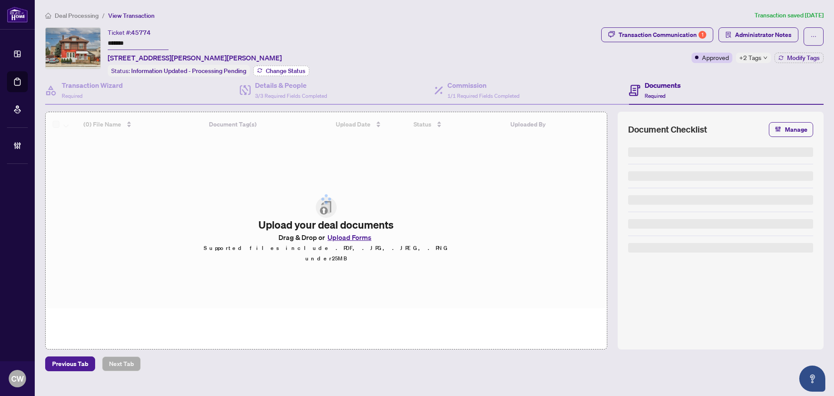
click at [288, 71] on span "Change Status" at bounding box center [286, 71] width 40 height 6
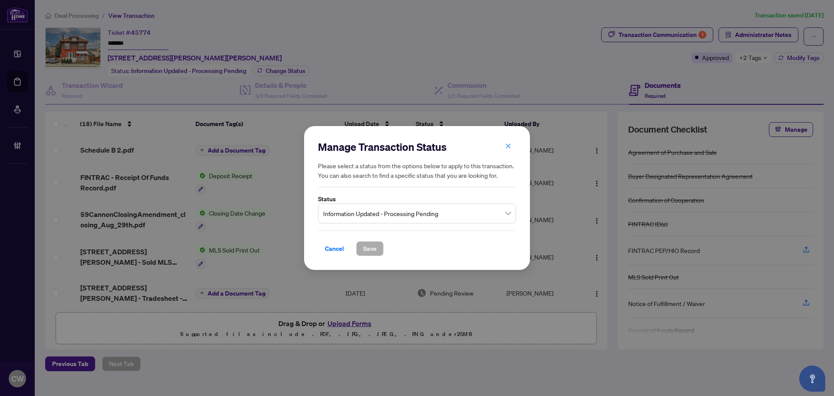
click at [380, 212] on span "Information Updated - Processing Pending" at bounding box center [417, 213] width 188 height 17
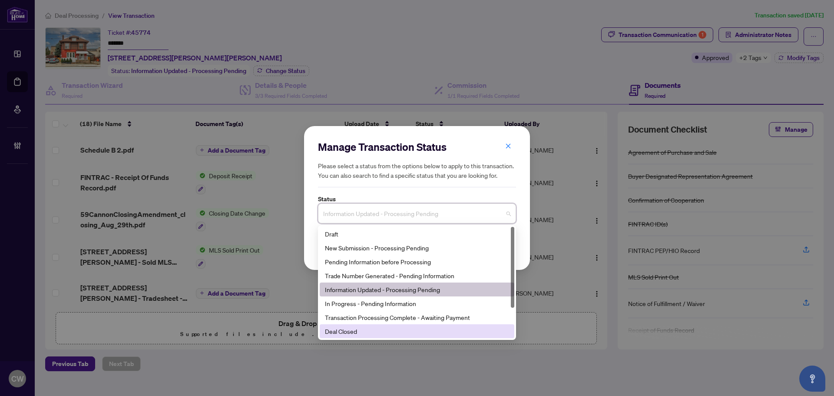
click at [355, 325] on div "Deal Closed" at bounding box center [417, 331] width 195 height 14
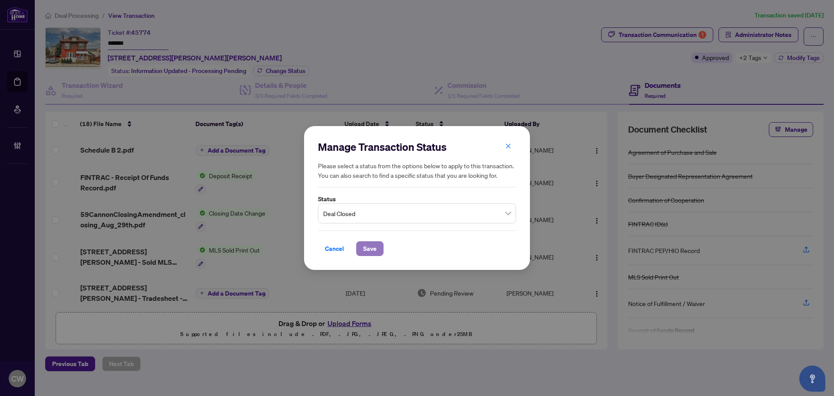
click at [366, 246] on span "Save" at bounding box center [369, 249] width 13 height 14
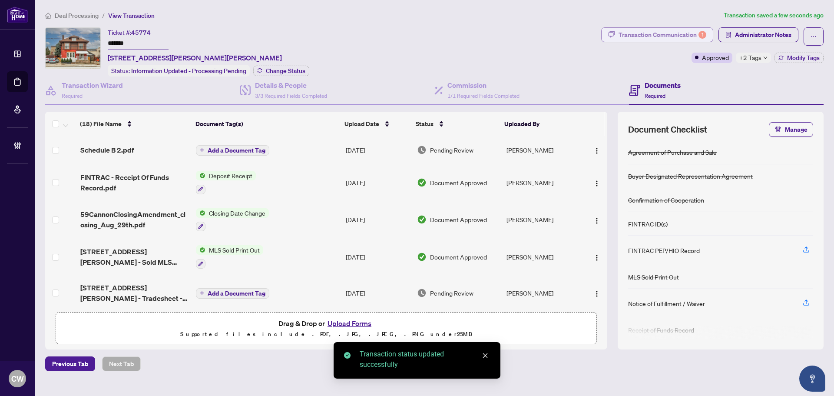
click at [693, 36] on div "Transaction Communication 1" at bounding box center [663, 35] width 88 height 14
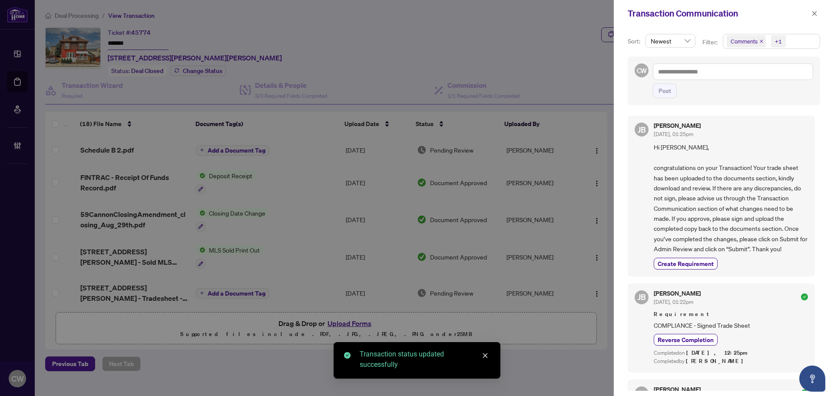
click at [758, 42] on icon "close" at bounding box center [761, 41] width 3 height 3
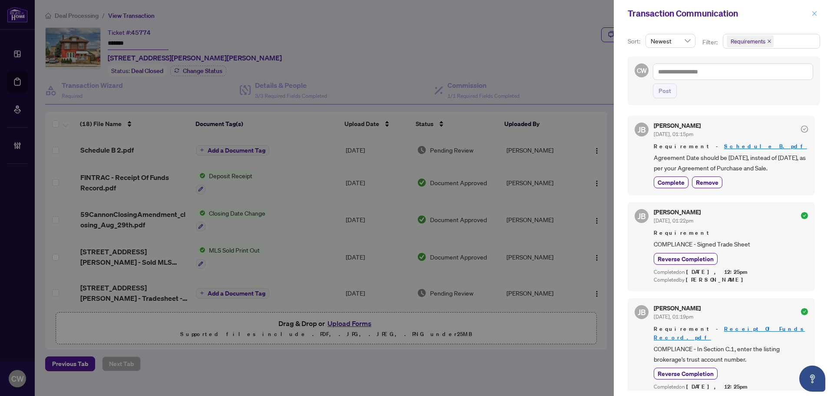
click at [758, 16] on icon "close" at bounding box center [815, 13] width 6 height 6
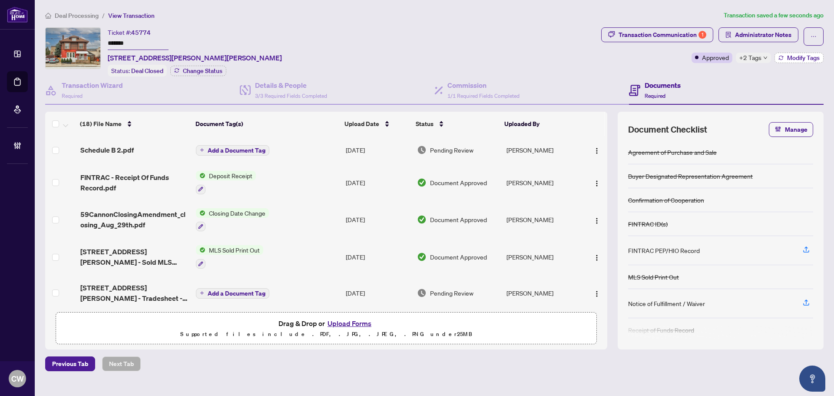
click at [758, 58] on span "Modify Tags" at bounding box center [803, 58] width 33 height 6
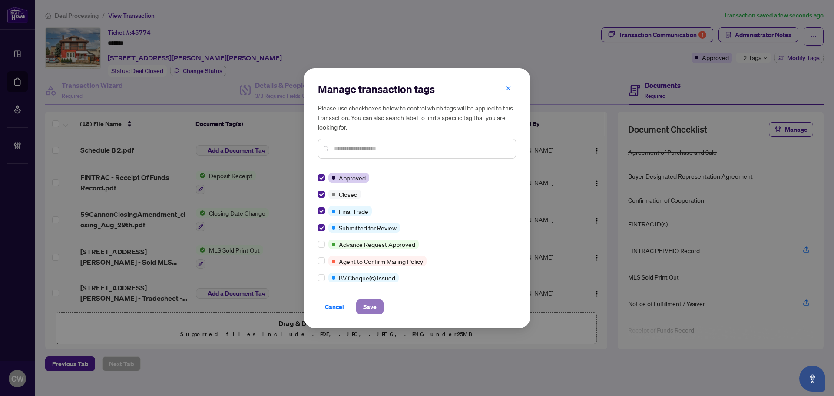
click at [375, 311] on span "Save" at bounding box center [369, 307] width 13 height 14
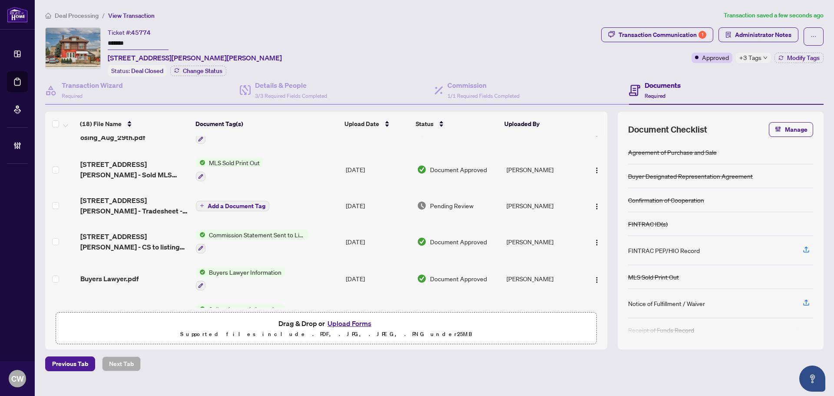
scroll to position [87, 0]
click at [118, 200] on span "[STREET_ADDRESS][PERSON_NAME] - Tradesheet - Agent to review.pdf" at bounding box center [134, 206] width 109 height 21
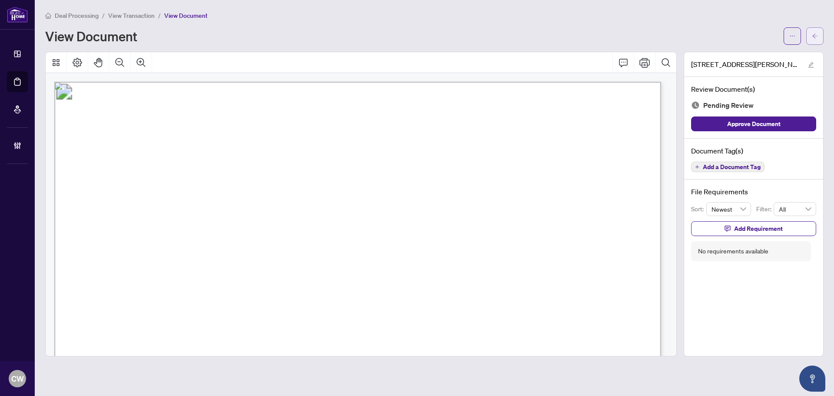
click at [758, 36] on icon "arrow-left" at bounding box center [815, 36] width 6 height 6
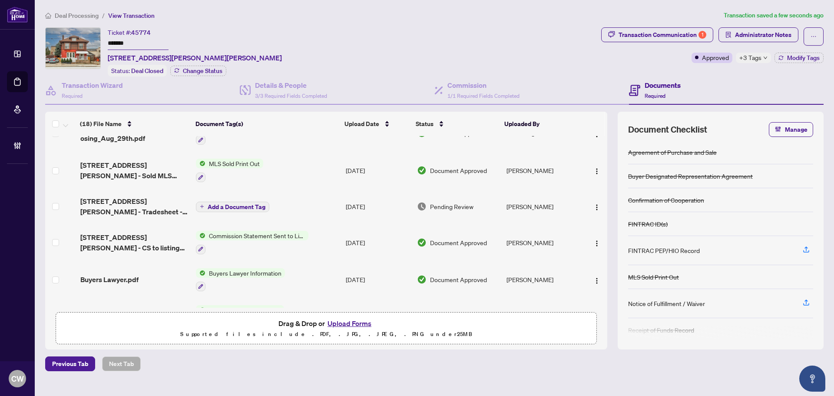
scroll to position [87, 0]
click at [662, 33] on div "Transaction Communication 1" at bounding box center [663, 35] width 88 height 14
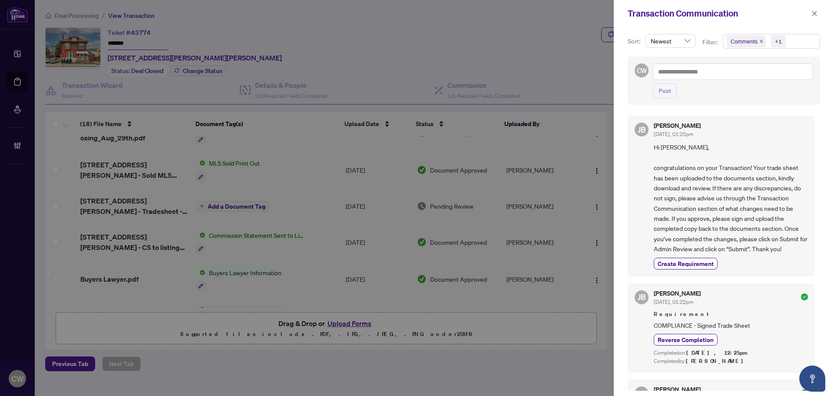
click at [758, 42] on icon "close" at bounding box center [761, 41] width 3 height 3
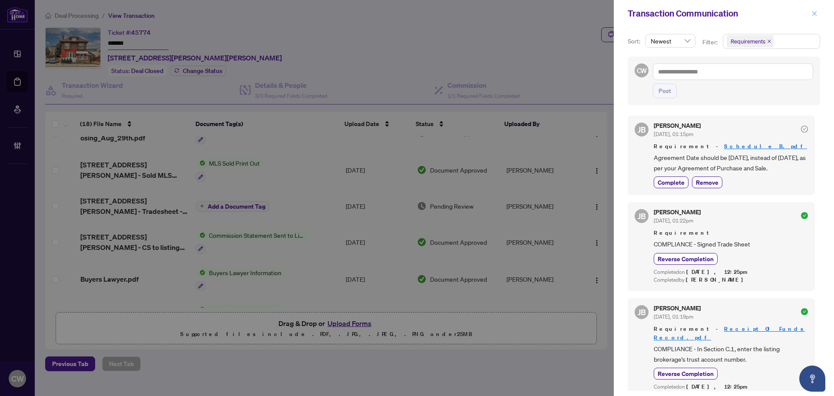
click at [758, 10] on span "button" at bounding box center [815, 14] width 6 height 14
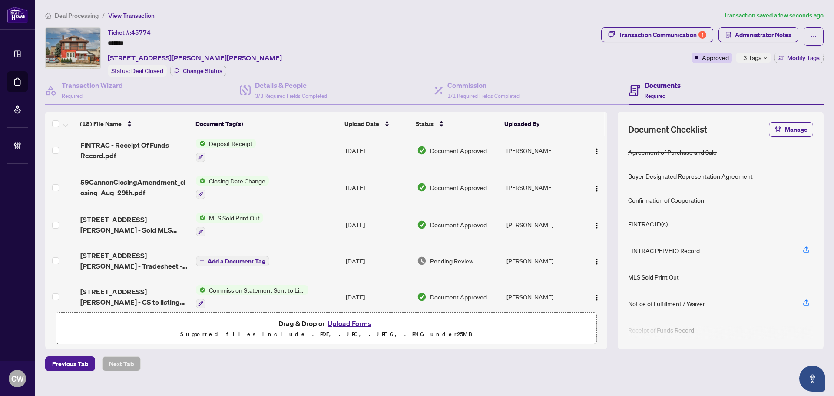
scroll to position [0, 0]
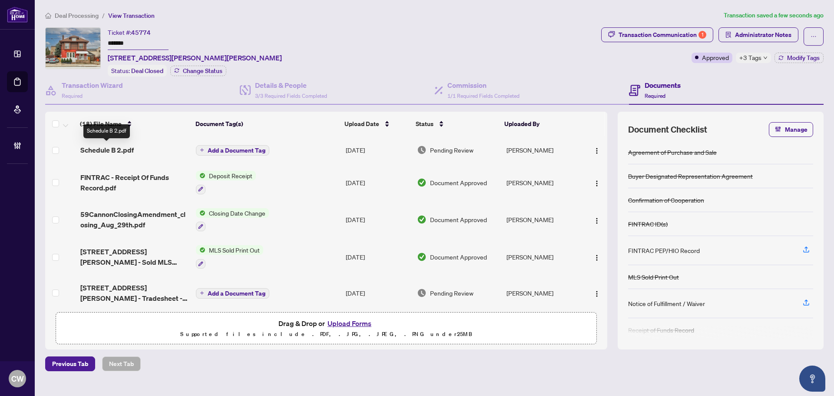
click at [113, 152] on span "Schedule B 2.pdf" at bounding box center [106, 150] width 53 height 10
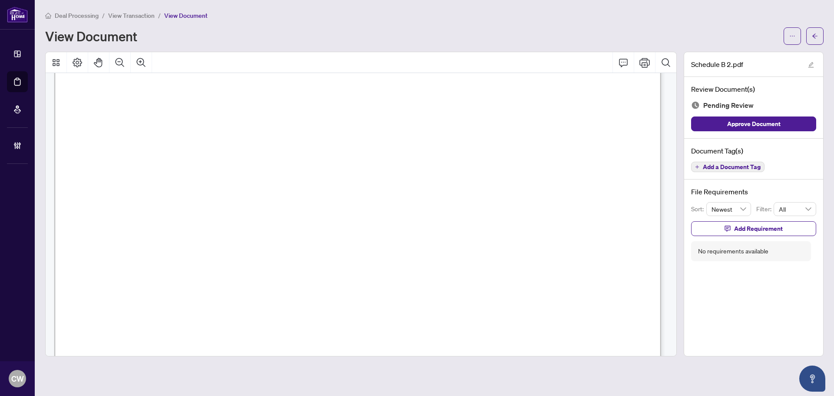
scroll to position [478, 0]
click at [758, 41] on button "button" at bounding box center [814, 35] width 17 height 17
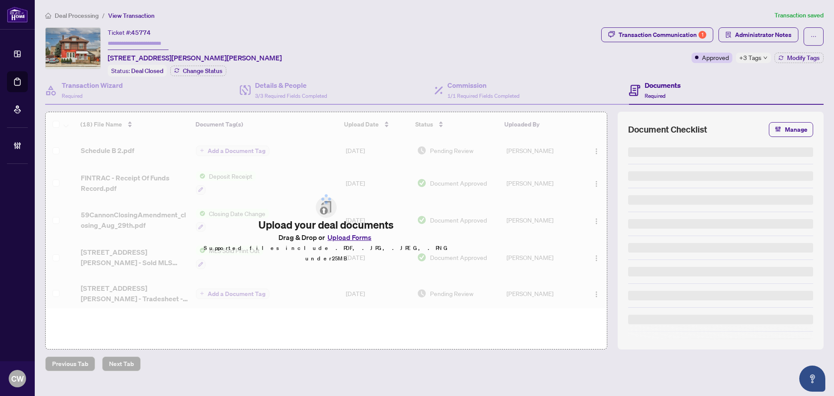
type input "*******"
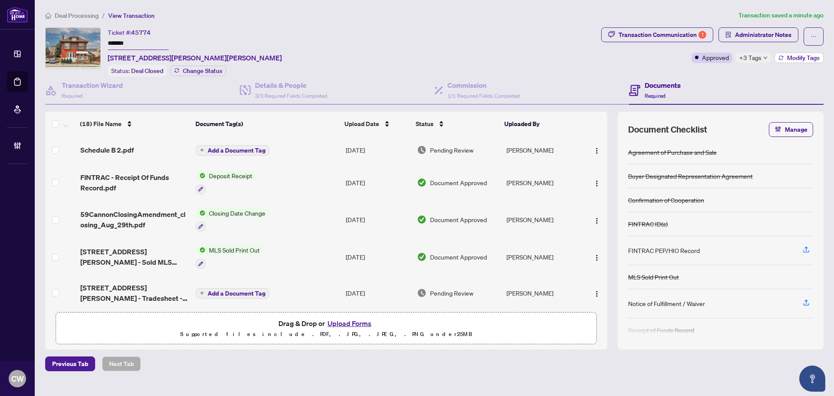
click at [758, 56] on span "Modify Tags" at bounding box center [803, 58] width 33 height 6
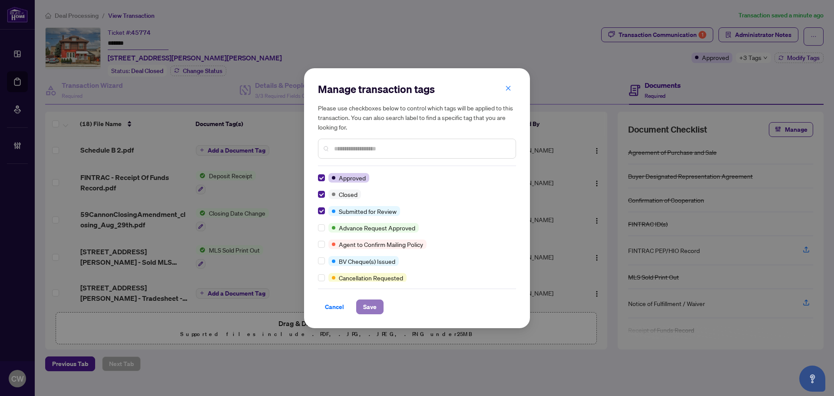
click at [369, 302] on span "Save" at bounding box center [369, 307] width 13 height 14
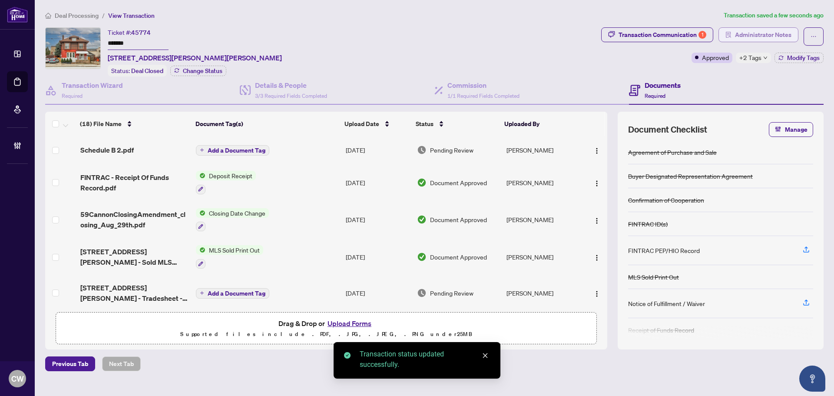
click at [758, 32] on span "Administrator Notes" at bounding box center [763, 35] width 56 height 14
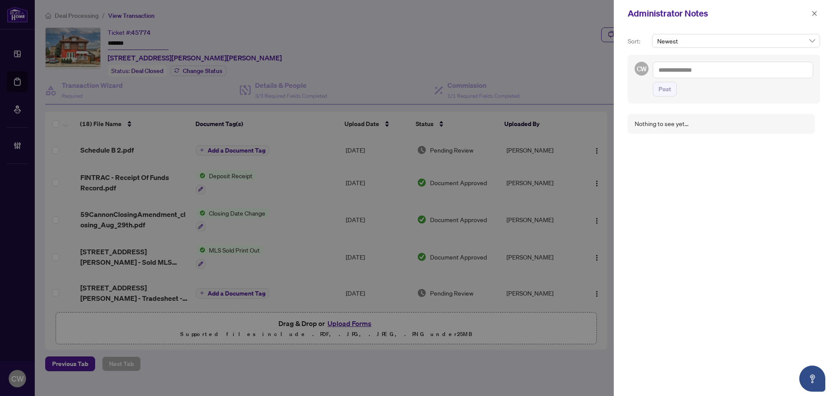
click at [709, 72] on textarea at bounding box center [733, 70] width 160 height 17
click at [758, 13] on icon "close" at bounding box center [815, 13] width 6 height 6
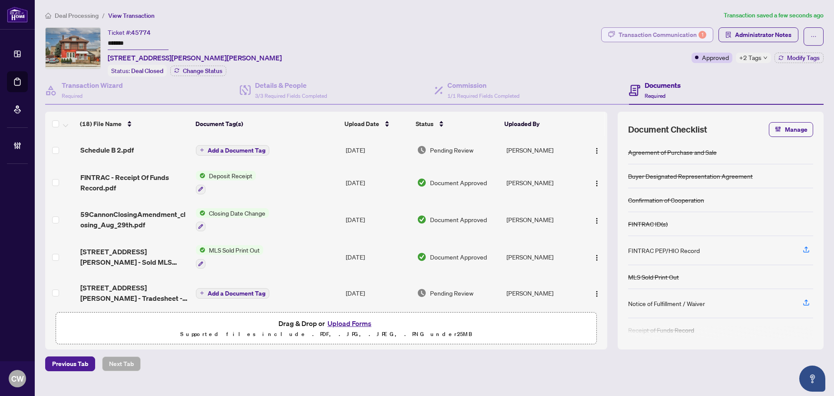
click at [688, 30] on div "Transaction Communication 1" at bounding box center [663, 35] width 88 height 14
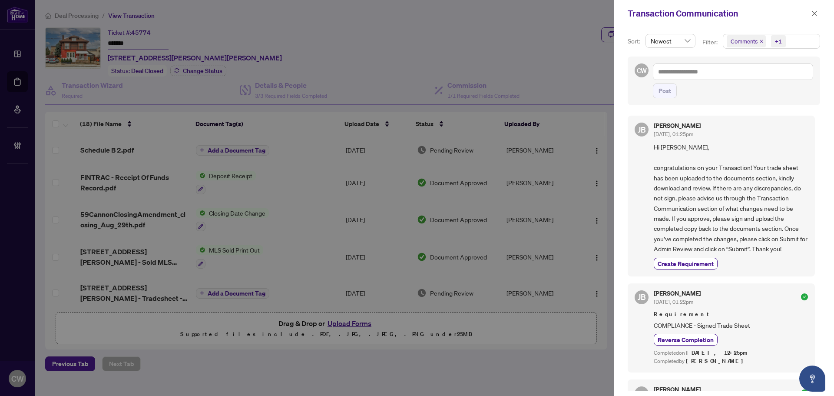
click at [758, 41] on icon "close" at bounding box center [761, 41] width 4 height 4
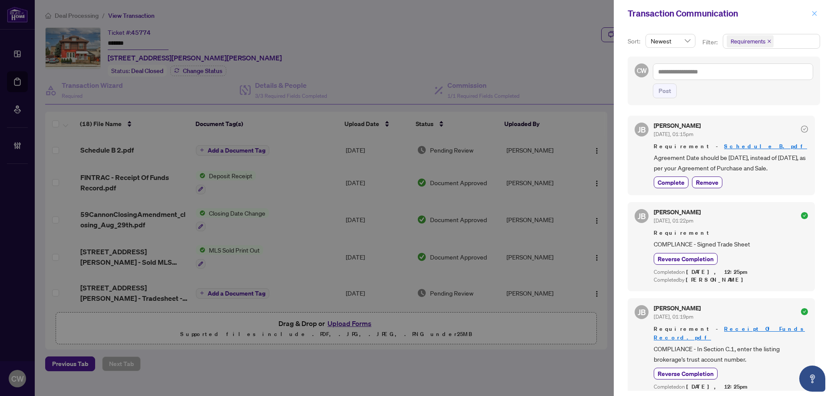
click at [758, 17] on button "button" at bounding box center [814, 13] width 11 height 10
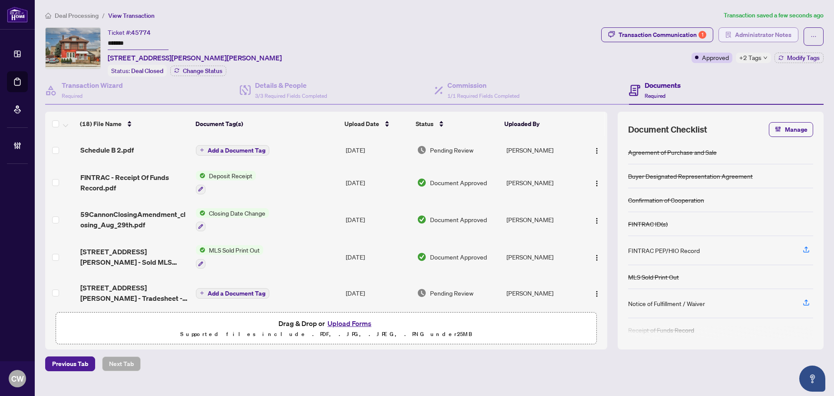
click at [758, 31] on span "Administrator Notes" at bounding box center [763, 35] width 56 height 14
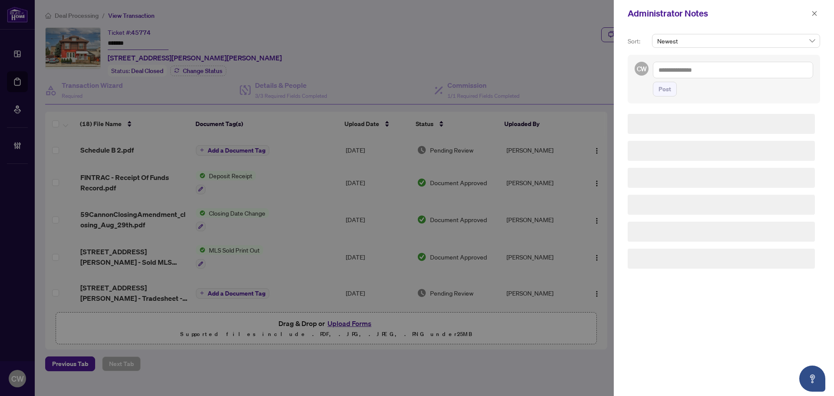
click at [707, 63] on textarea at bounding box center [733, 70] width 160 height 17
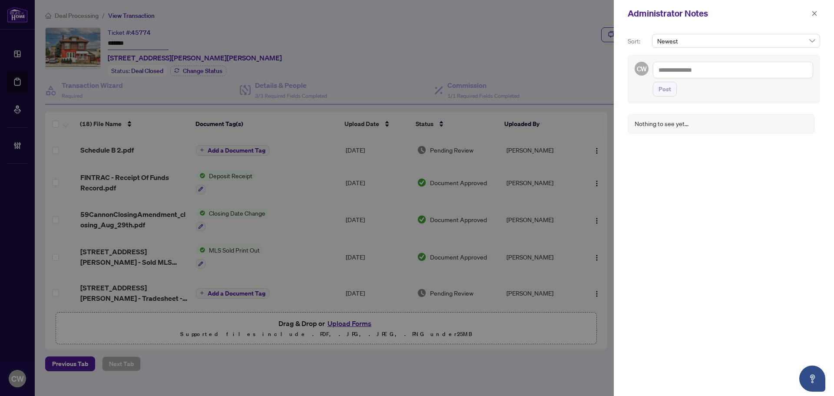
click at [710, 68] on textarea at bounding box center [733, 70] width 160 height 17
type textarea "**********"
click at [664, 96] on span "Post" at bounding box center [665, 98] width 13 height 14
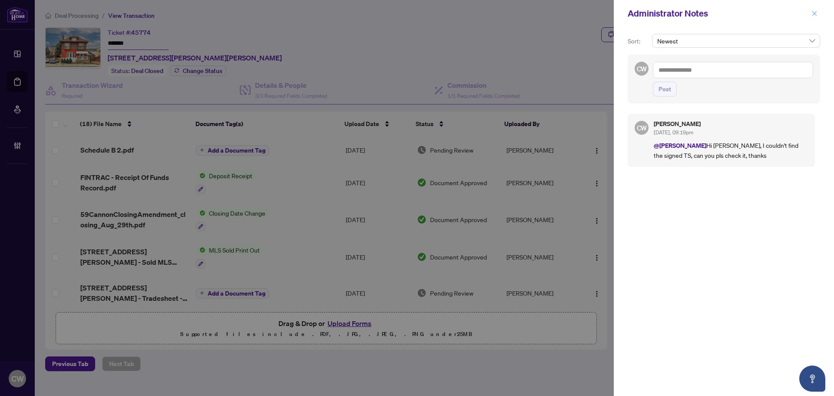
click at [758, 12] on icon "close" at bounding box center [815, 13] width 6 height 6
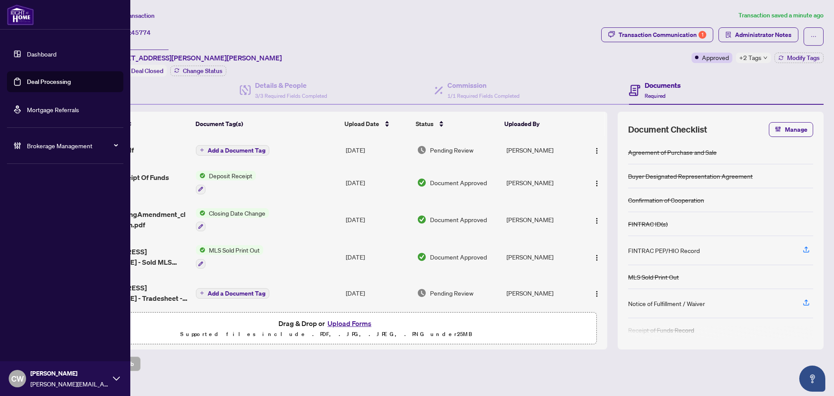
click at [42, 81] on link "Deal Processing" at bounding box center [49, 82] width 44 height 8
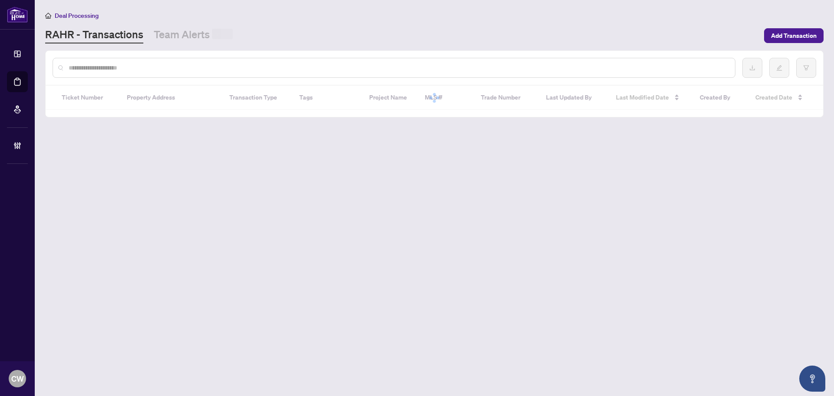
click at [141, 62] on div at bounding box center [394, 68] width 683 height 20
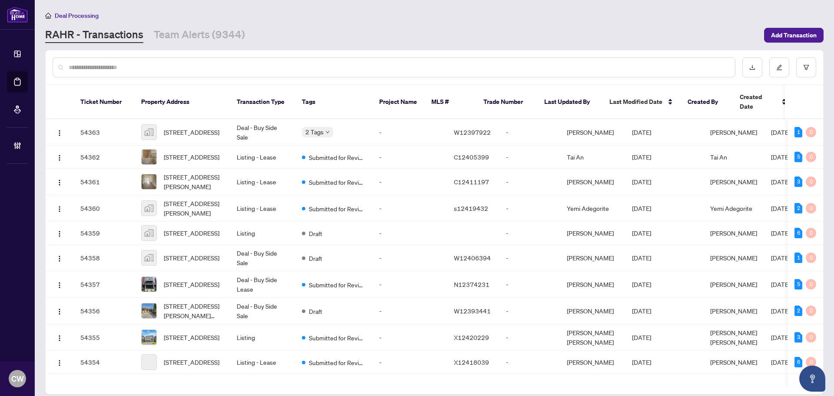
click at [126, 69] on input "text" at bounding box center [399, 68] width 660 height 10
paste input "*******"
type input "*******"
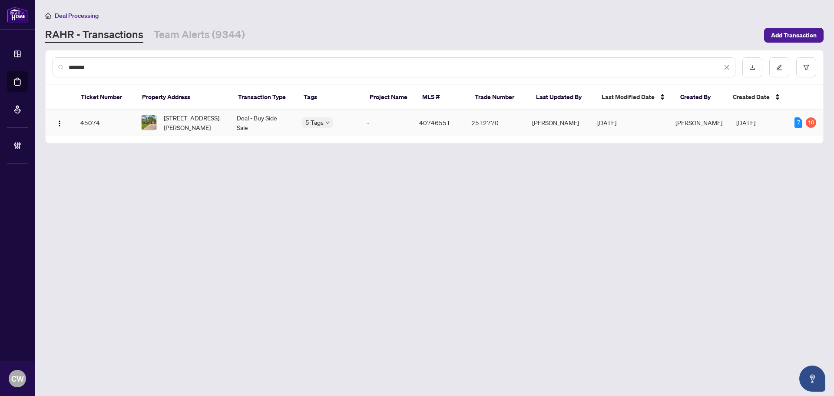
click at [186, 119] on span "[STREET_ADDRESS][PERSON_NAME]" at bounding box center [193, 122] width 59 height 19
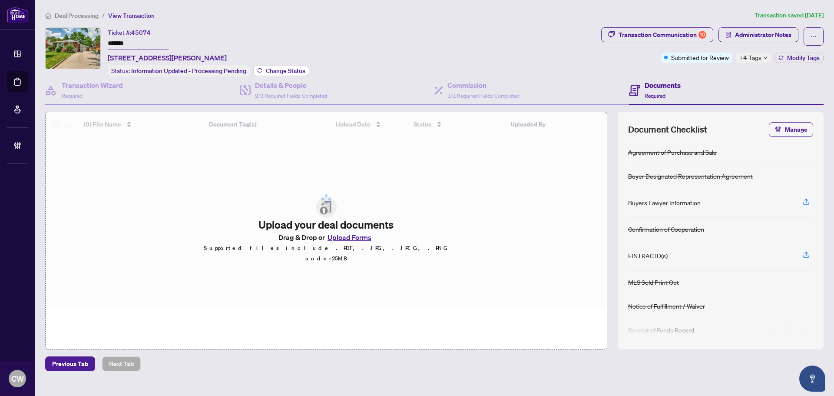
click at [272, 68] on span "Change Status" at bounding box center [286, 71] width 40 height 6
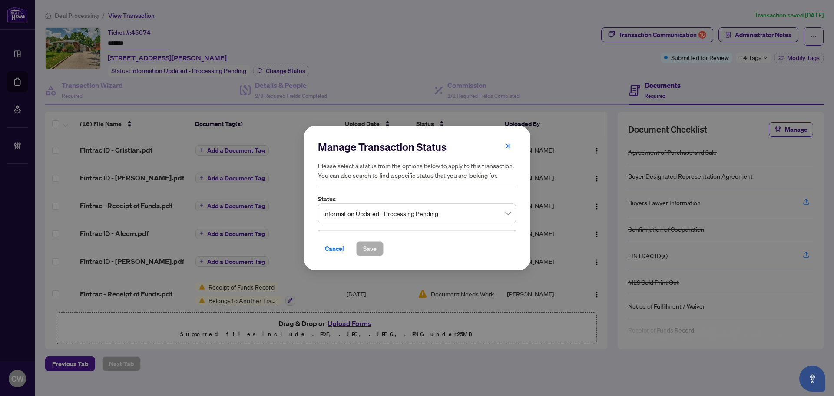
click at [409, 215] on span "Information Updated - Processing Pending" at bounding box center [417, 213] width 188 height 17
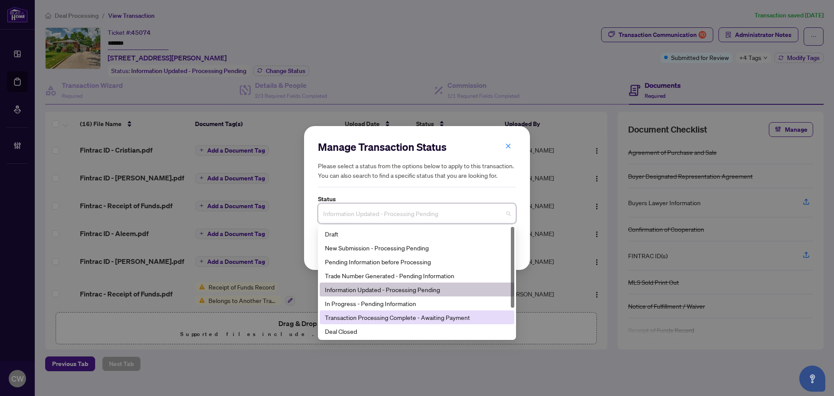
click at [386, 328] on div "Deal Closed" at bounding box center [417, 331] width 184 height 10
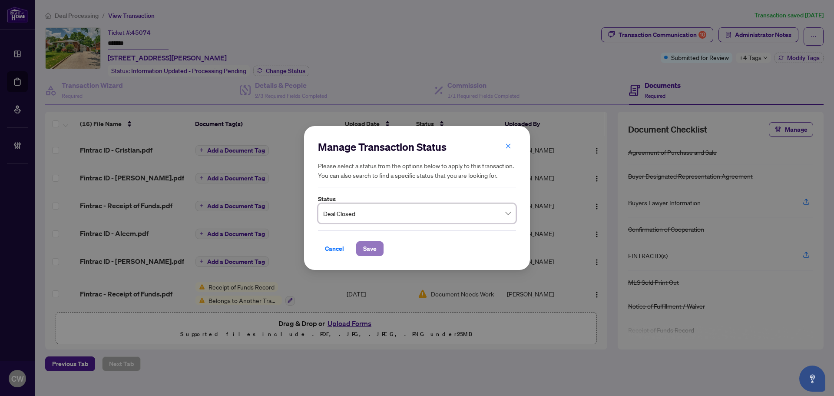
click at [368, 246] on span "Save" at bounding box center [369, 249] width 13 height 14
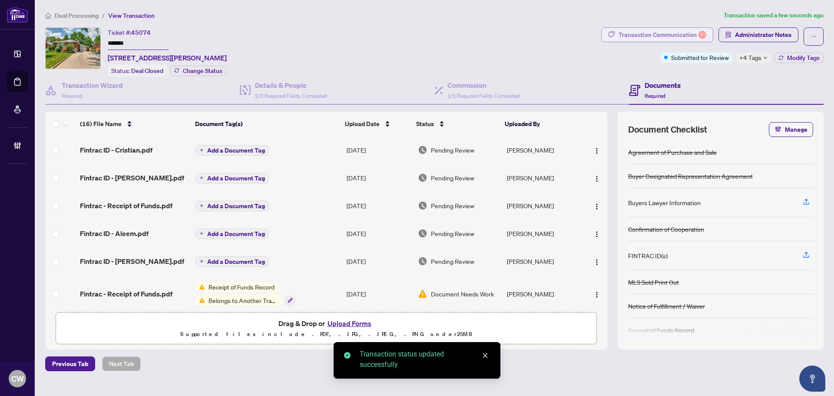
click at [685, 35] on div "Transaction Communication 10" at bounding box center [663, 35] width 88 height 14
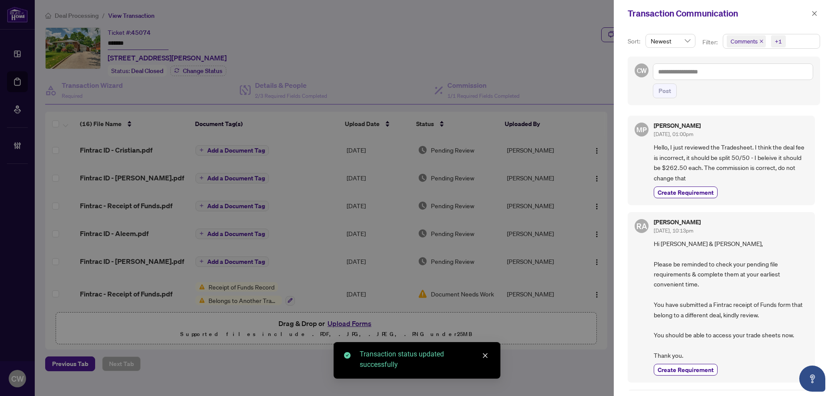
click at [758, 39] on span "Comments" at bounding box center [746, 41] width 39 height 12
click at [729, 76] on span "Select Comments" at bounding box center [731, 77] width 7 height 7
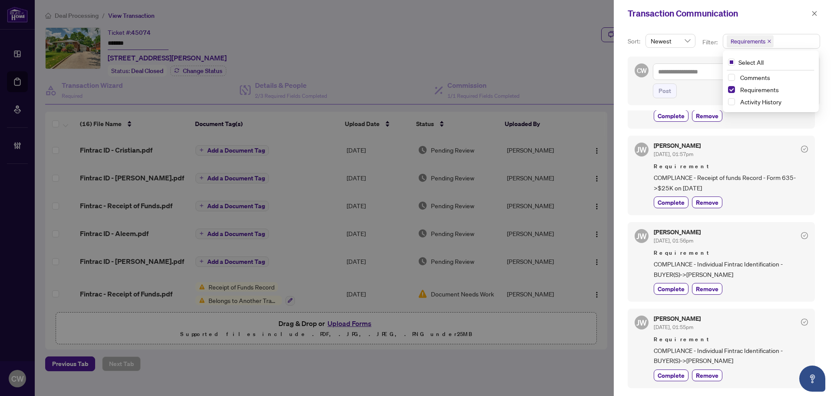
scroll to position [434, 0]
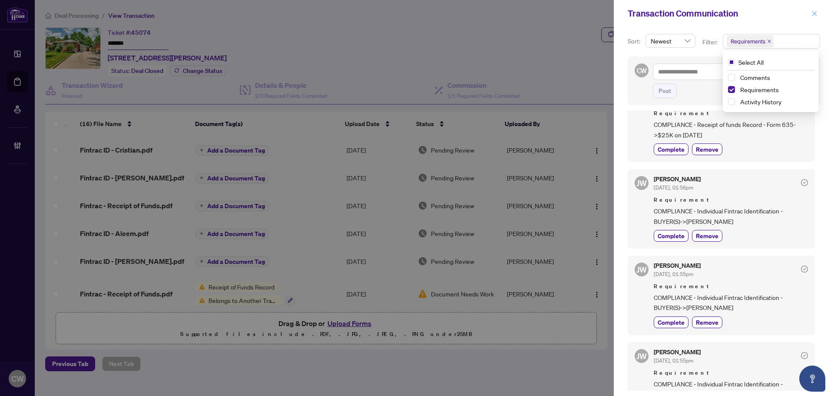
click at [758, 14] on icon "close" at bounding box center [814, 13] width 5 height 5
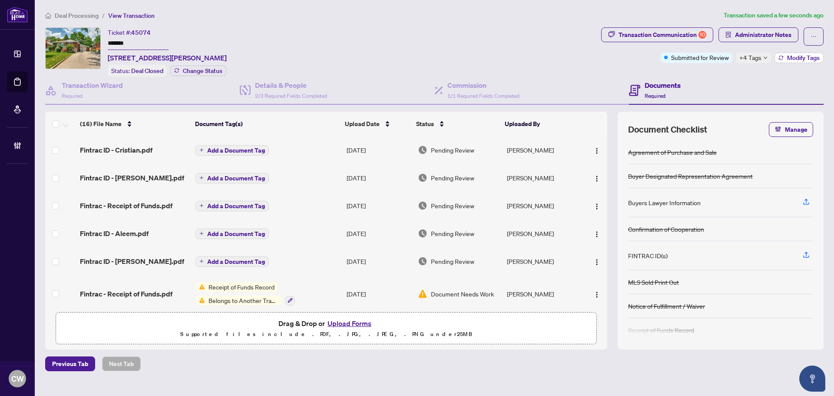
click at [758, 60] on span "Modify Tags" at bounding box center [803, 58] width 33 height 6
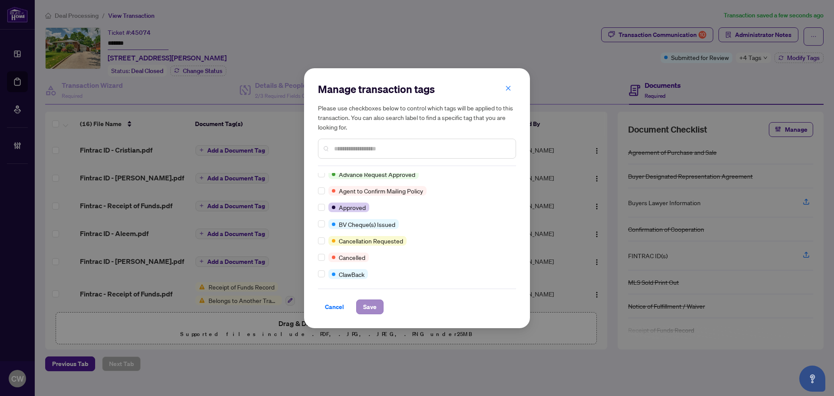
scroll to position [0, 0]
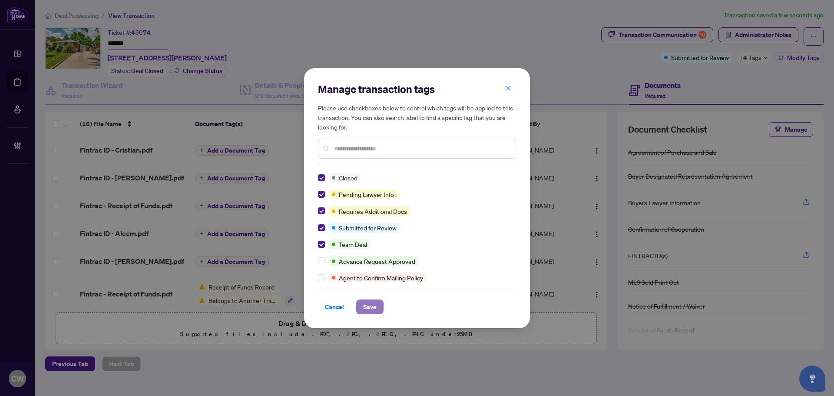
click at [371, 310] on span "Save" at bounding box center [369, 307] width 13 height 14
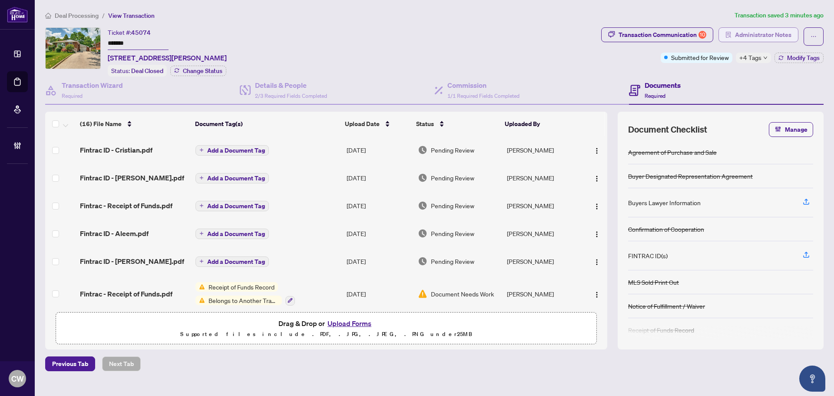
click at [750, 33] on span "Administrator Notes" at bounding box center [763, 35] width 56 height 14
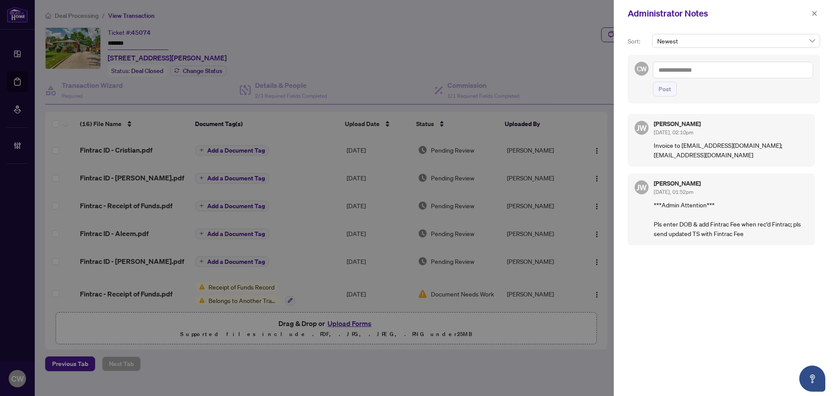
click at [727, 69] on textarea at bounding box center [733, 70] width 160 height 17
paste textarea "**********"
type textarea "**********"
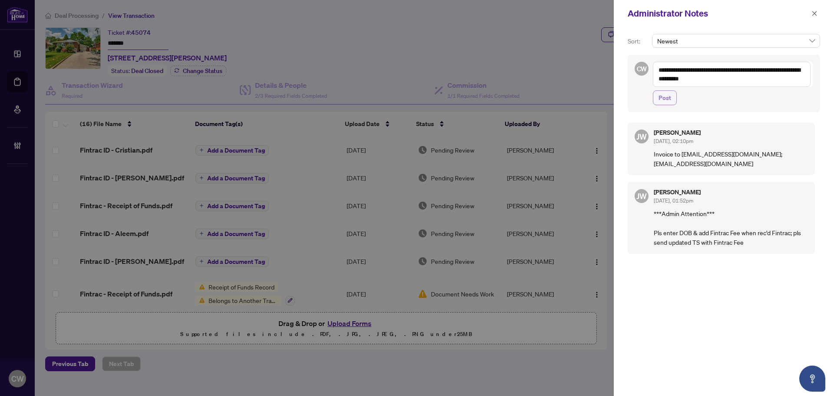
drag, startPoint x: 669, startPoint y: 100, endPoint x: 720, endPoint y: 83, distance: 53.9
click at [669, 100] on span "Post" at bounding box center [665, 98] width 13 height 14
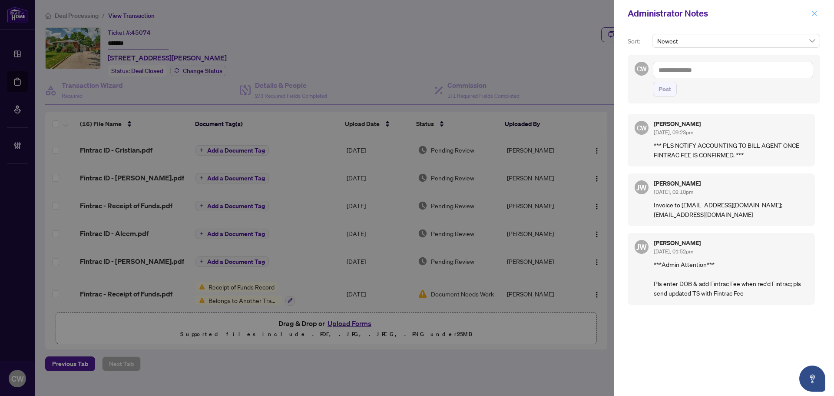
click at [758, 13] on icon "close" at bounding box center [815, 13] width 6 height 6
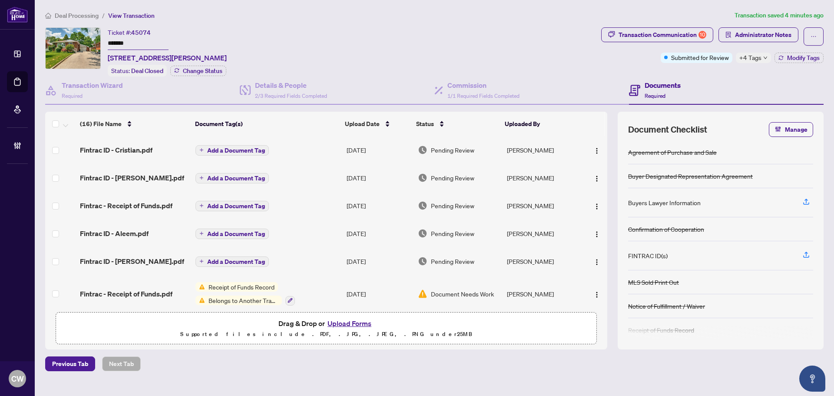
click at [36, 81] on main "Deal Processing / View Transaction Transaction saved 4 minutes ago Ticket #: 45…" at bounding box center [434, 198] width 799 height 396
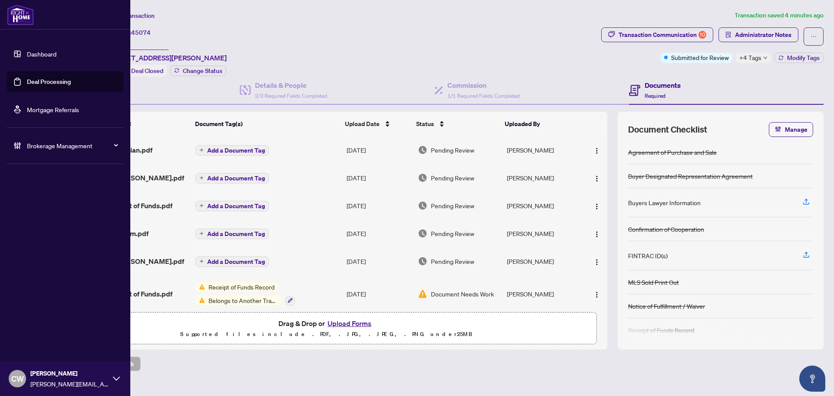
drag, startPoint x: 30, startPoint y: 79, endPoint x: 48, endPoint y: 83, distance: 18.2
click at [30, 79] on link "Deal Processing" at bounding box center [49, 82] width 44 height 8
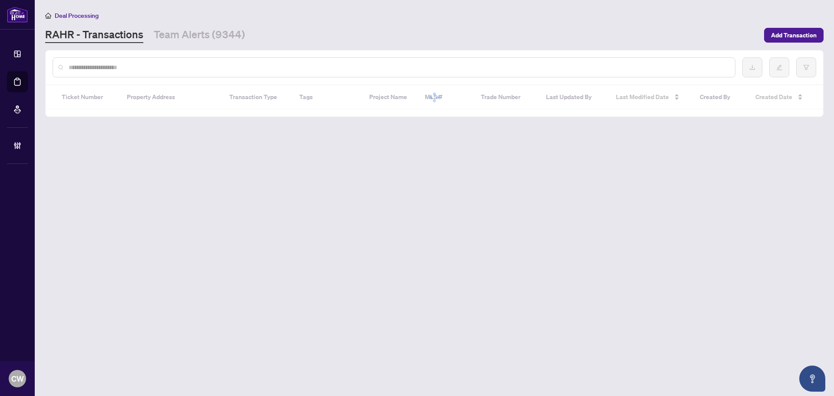
click at [167, 68] on input "text" at bounding box center [399, 68] width 660 height 10
paste input "*******"
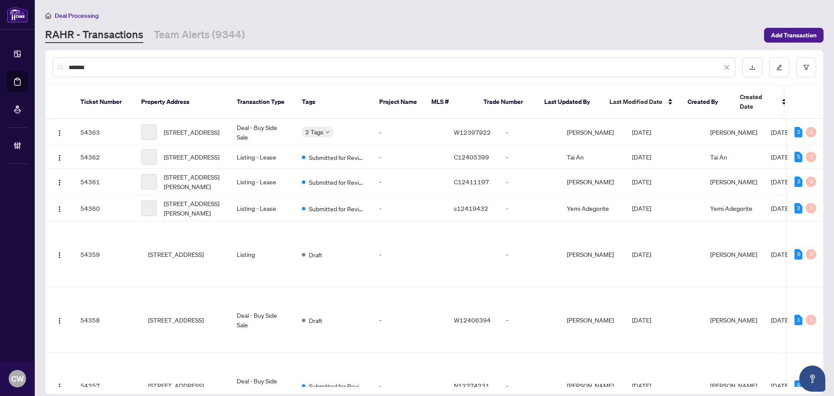
type input "*******"
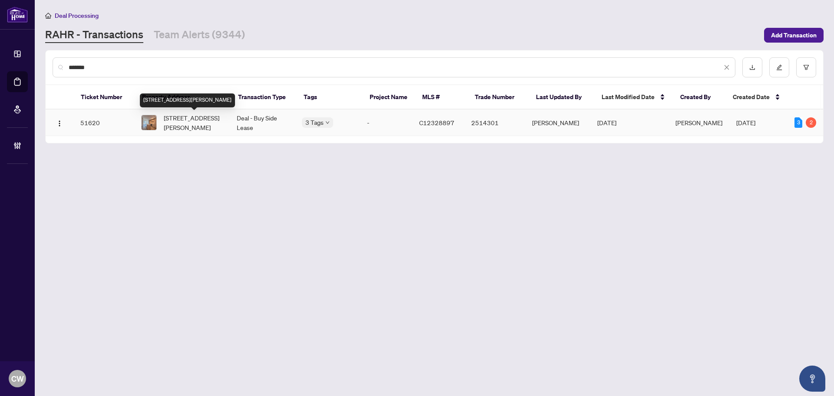
click at [186, 122] on span "[STREET_ADDRESS][PERSON_NAME]" at bounding box center [193, 122] width 59 height 19
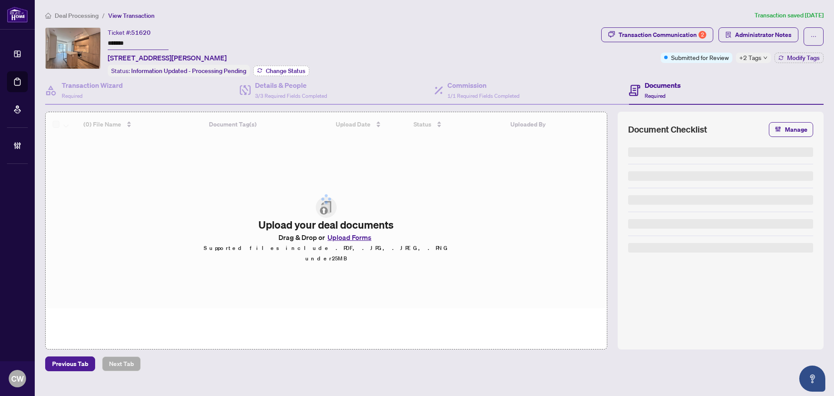
click at [272, 73] on span "Change Status" at bounding box center [286, 71] width 40 height 6
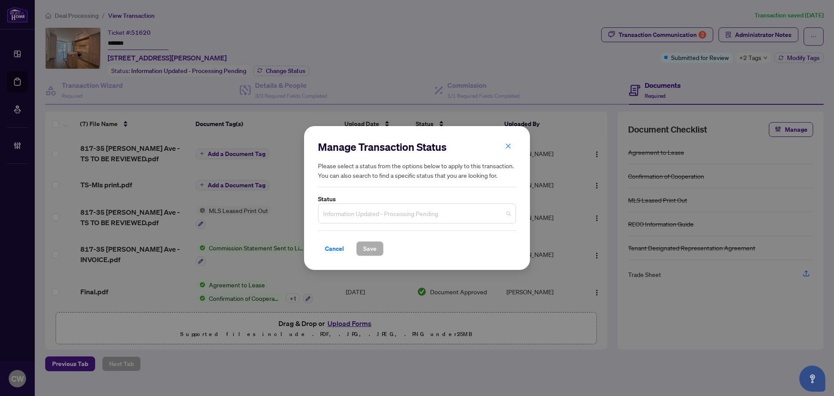
click at [348, 209] on span "Information Updated - Processing Pending" at bounding box center [417, 213] width 188 height 17
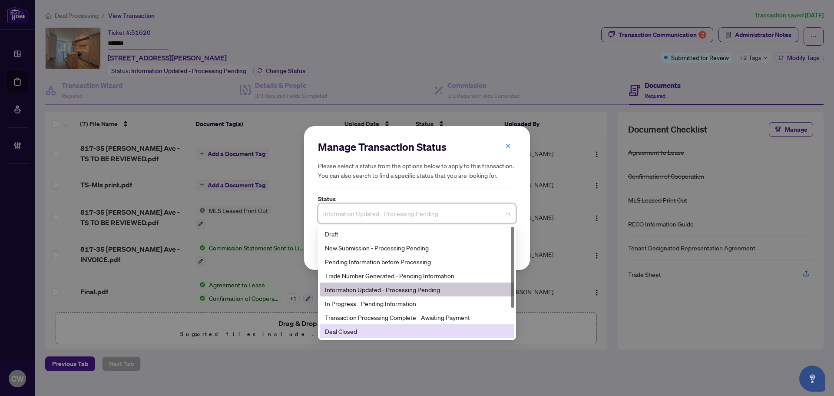
click at [383, 328] on div "Deal Closed" at bounding box center [417, 331] width 184 height 10
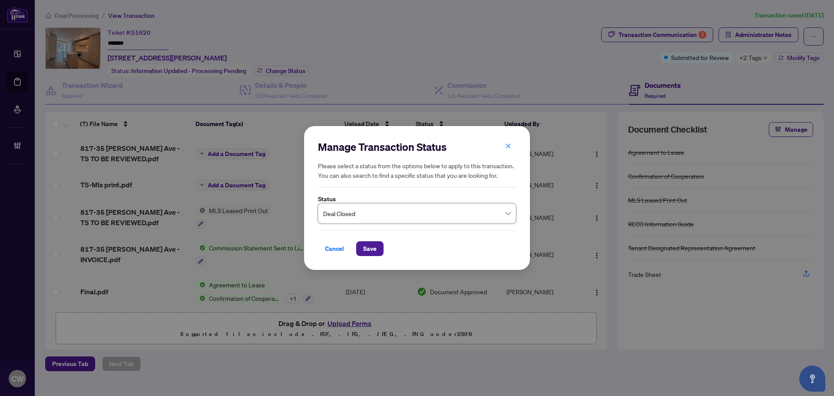
click at [370, 241] on div "Cancel Save" at bounding box center [417, 243] width 198 height 26
click at [373, 246] on span "Save" at bounding box center [369, 249] width 13 height 14
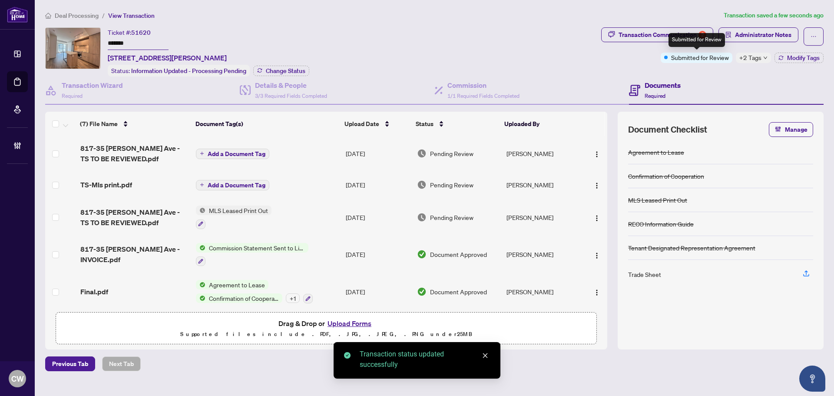
click at [685, 35] on div "Submitted for Review" at bounding box center [697, 40] width 56 height 14
click at [644, 34] on div "Transaction Communication 2" at bounding box center [663, 35] width 88 height 14
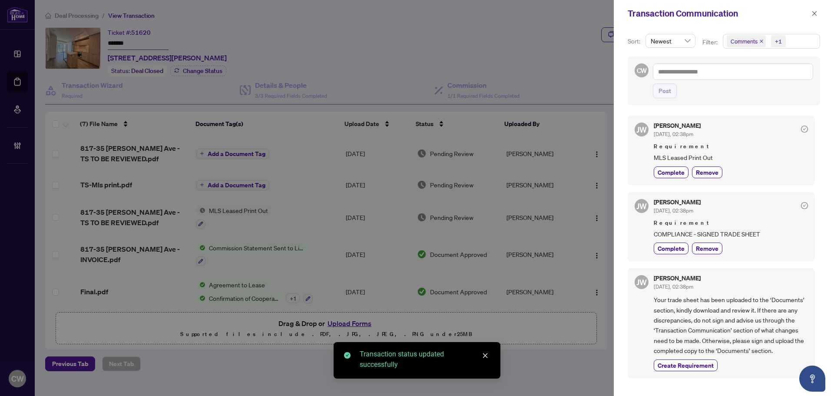
click at [758, 41] on icon "close" at bounding box center [761, 41] width 3 height 3
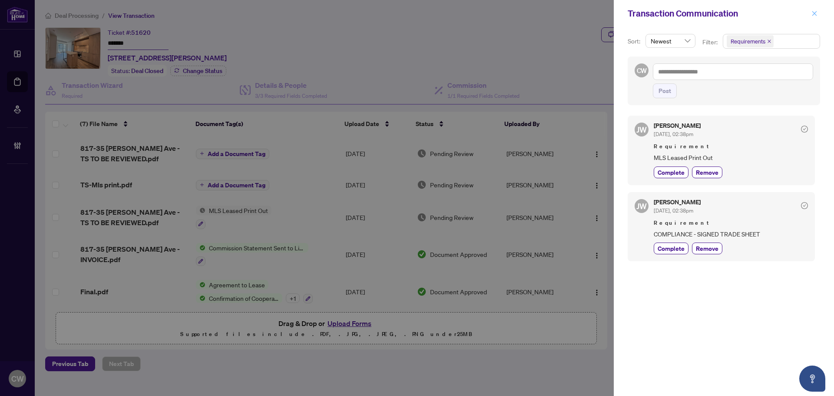
click at [758, 11] on button "button" at bounding box center [814, 13] width 11 height 10
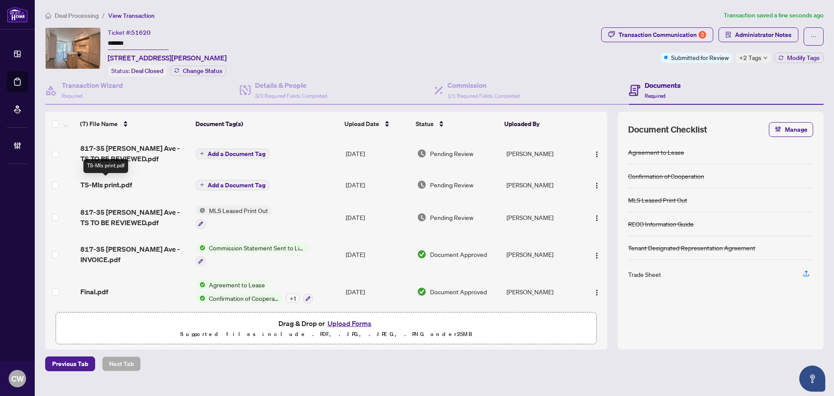
click at [116, 181] on span "TS-Mls print.pdf" at bounding box center [106, 184] width 52 height 10
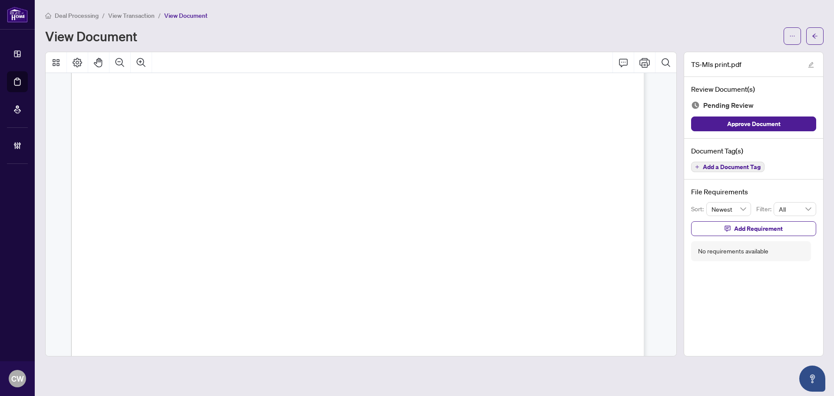
scroll to position [174, 0]
click at [758, 31] on button "button" at bounding box center [814, 35] width 17 height 17
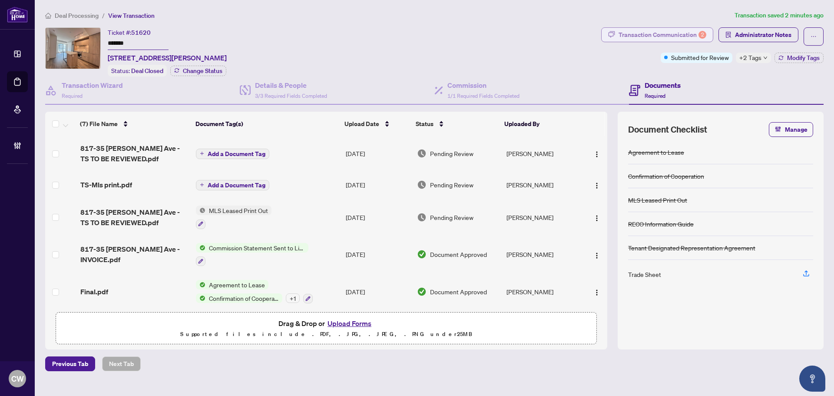
click at [665, 36] on div "Transaction Communication 2" at bounding box center [663, 35] width 88 height 14
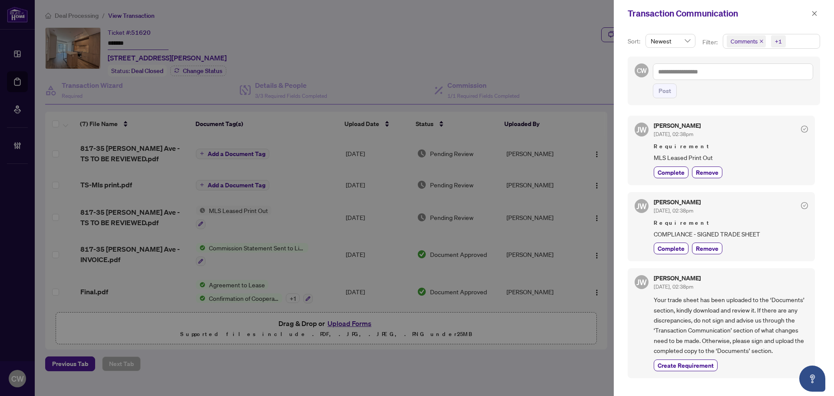
click at [758, 41] on icon "close" at bounding box center [761, 41] width 4 height 4
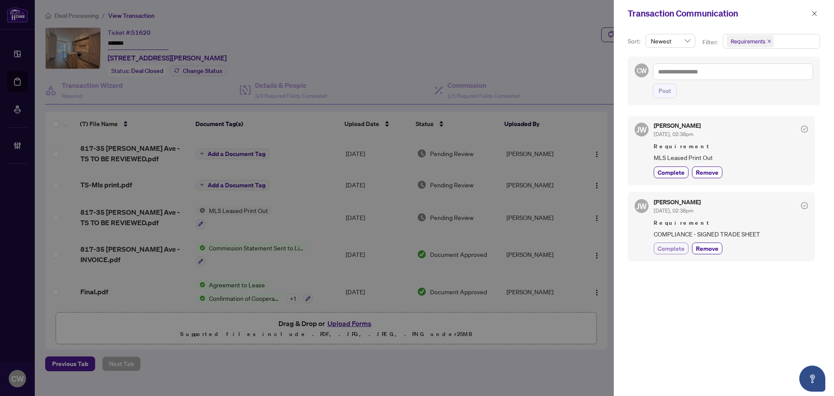
click at [674, 247] on span "Complete" at bounding box center [671, 248] width 27 height 9
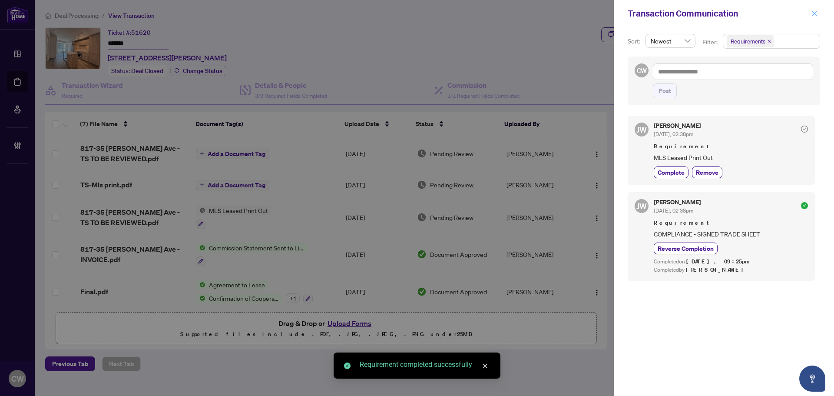
click at [758, 14] on button "button" at bounding box center [814, 13] width 11 height 10
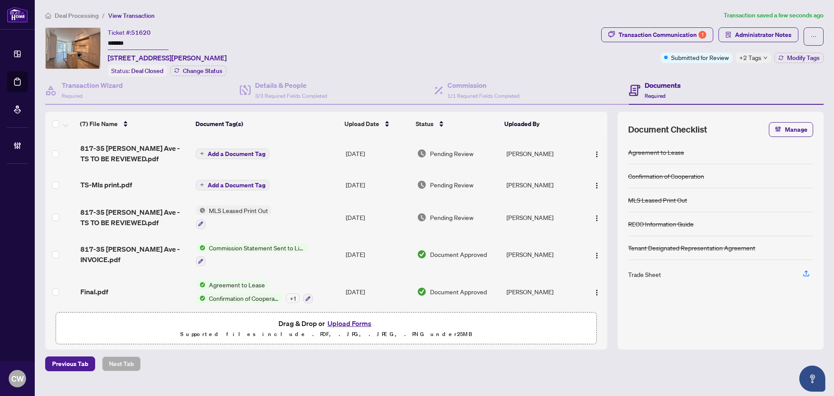
click at [358, 319] on button "Upload Forms" at bounding box center [349, 323] width 49 height 11
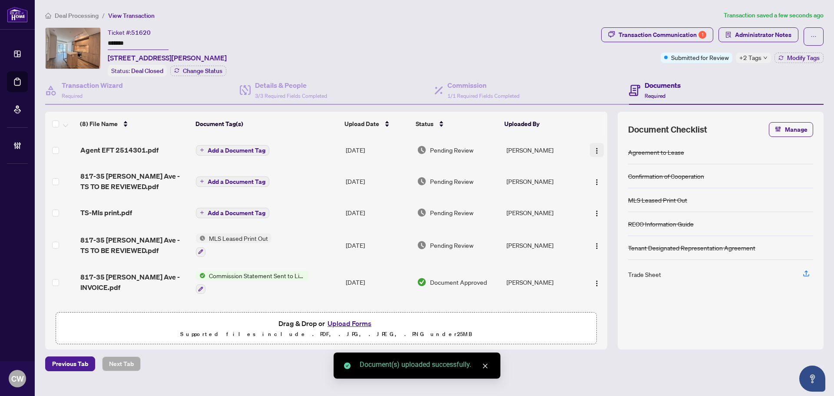
click at [594, 151] on img "button" at bounding box center [597, 150] width 7 height 7
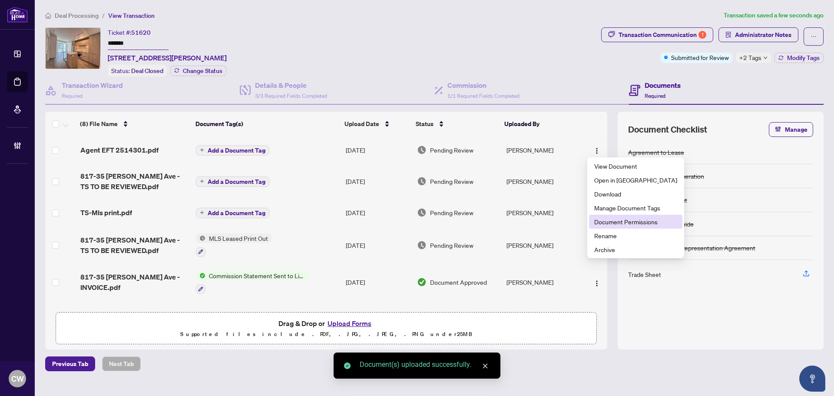
click at [609, 221] on span "Document Permissions" at bounding box center [635, 222] width 83 height 10
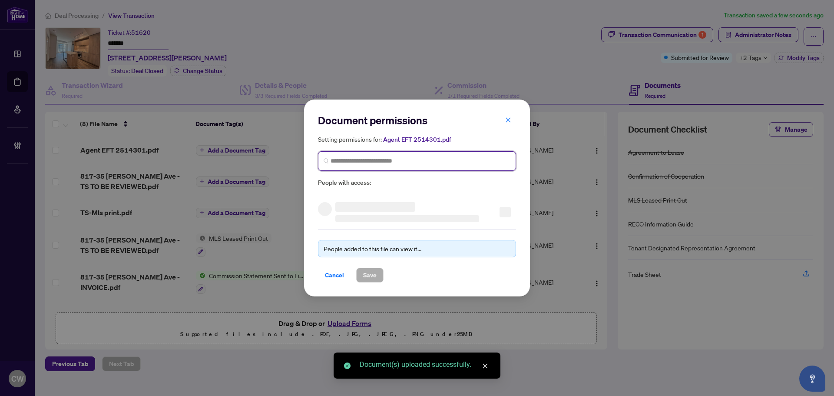
click at [438, 159] on input "search" at bounding box center [421, 160] width 180 height 9
paste input "**********"
type input "**********"
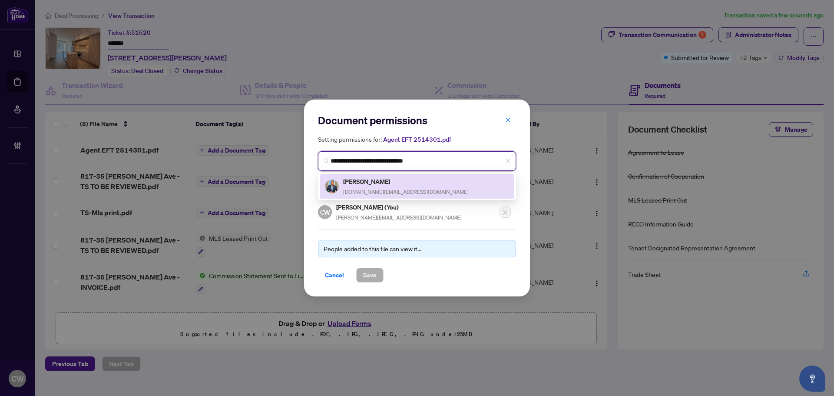
click at [375, 180] on h5 "[PERSON_NAME]" at bounding box center [406, 181] width 126 height 10
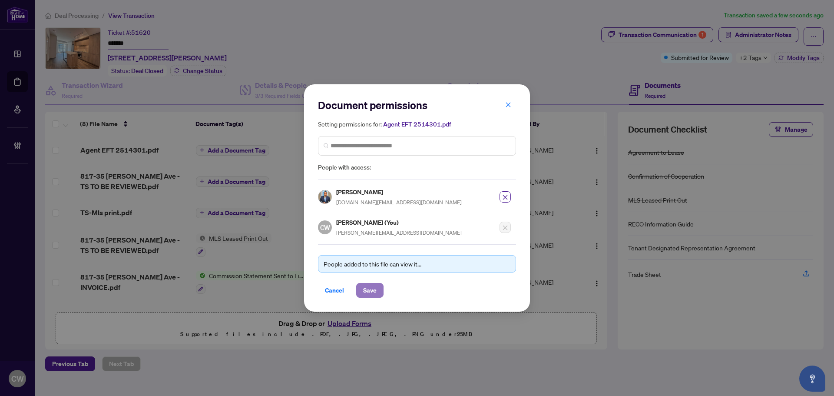
click at [373, 288] on span "Save" at bounding box center [369, 290] width 13 height 14
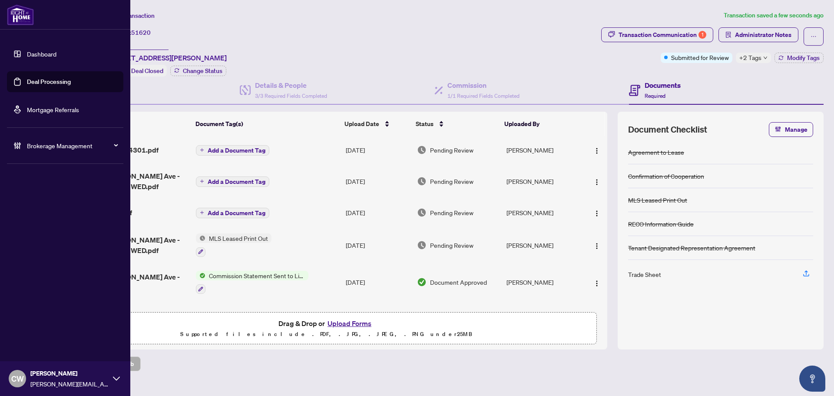
click at [46, 78] on link "Deal Processing" at bounding box center [49, 82] width 44 height 8
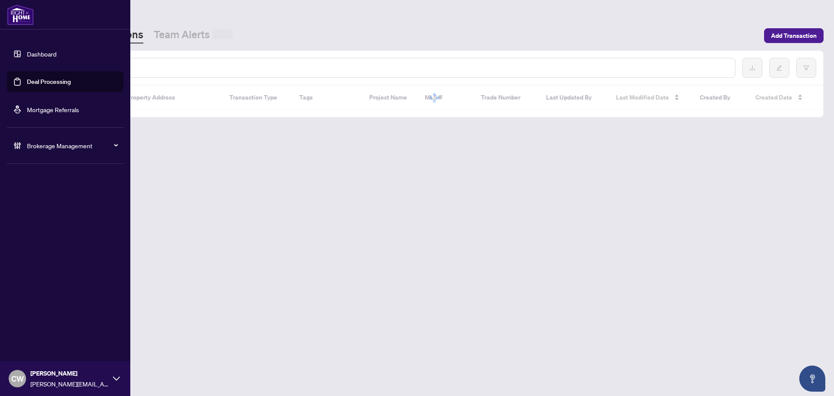
click at [144, 68] on input "text" at bounding box center [399, 68] width 660 height 10
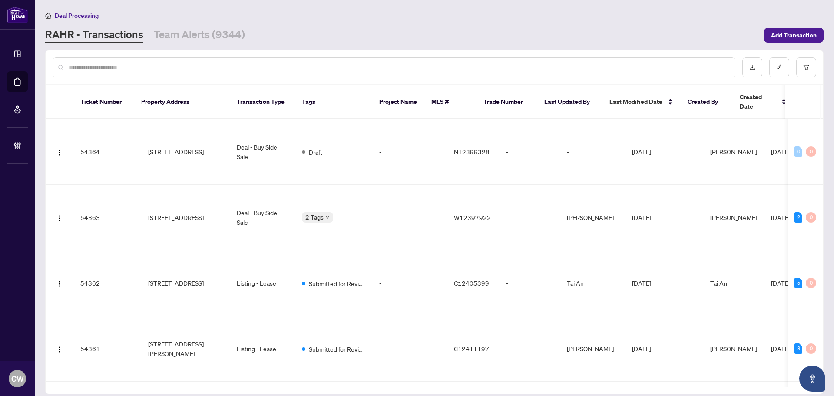
paste input "*******"
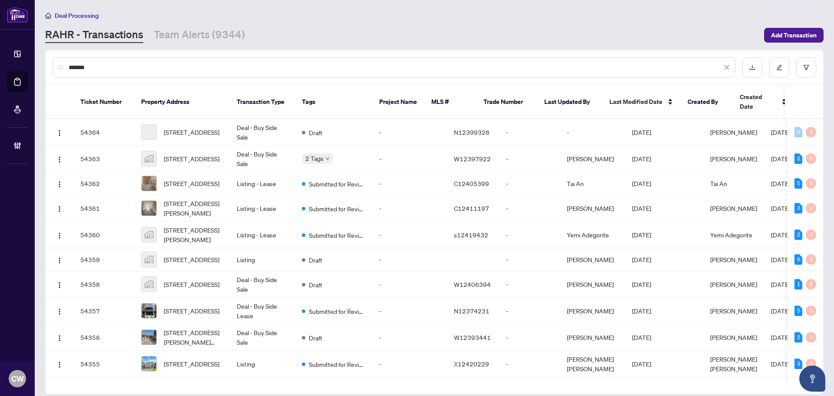
type input "*******"
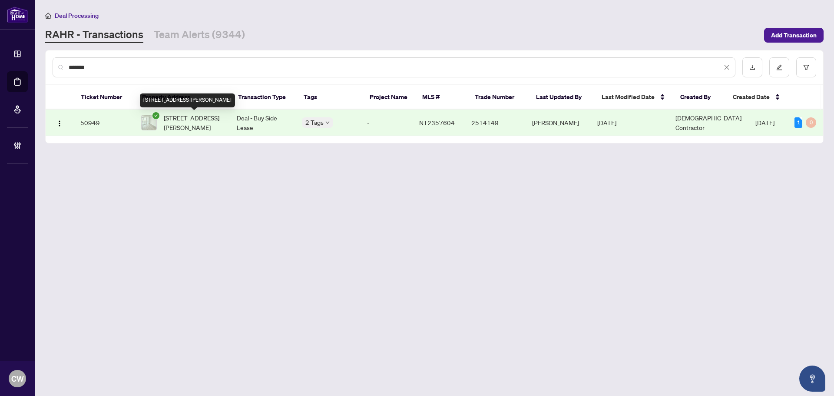
click at [179, 123] on span "[STREET_ADDRESS][PERSON_NAME]" at bounding box center [193, 122] width 59 height 19
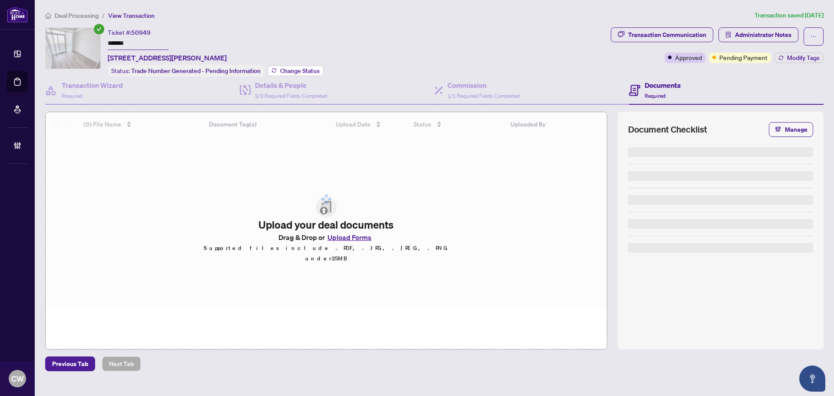
click at [304, 71] on span "Change Status" at bounding box center [300, 71] width 40 height 6
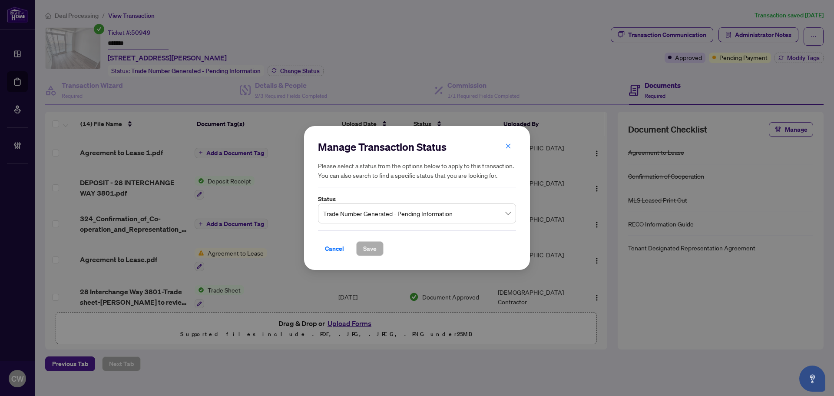
drag, startPoint x: 418, startPoint y: 209, endPoint x: 418, endPoint y: 219, distance: 10.4
click at [418, 209] on span "Trade Number Generated - Pending Information" at bounding box center [417, 213] width 188 height 17
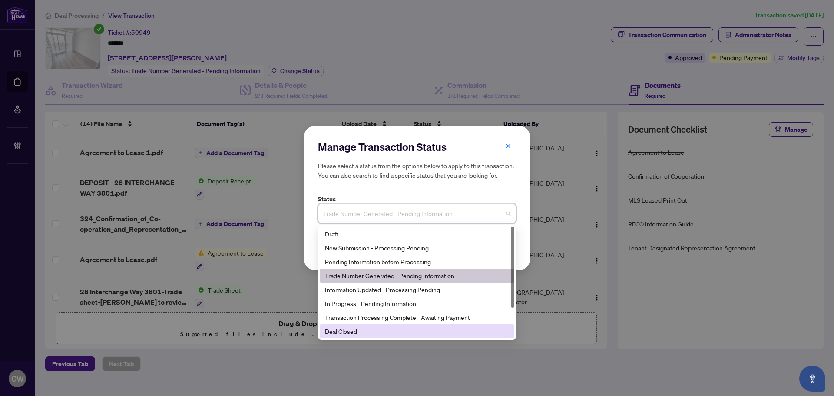
click at [372, 333] on div "Deal Closed" at bounding box center [417, 331] width 184 height 10
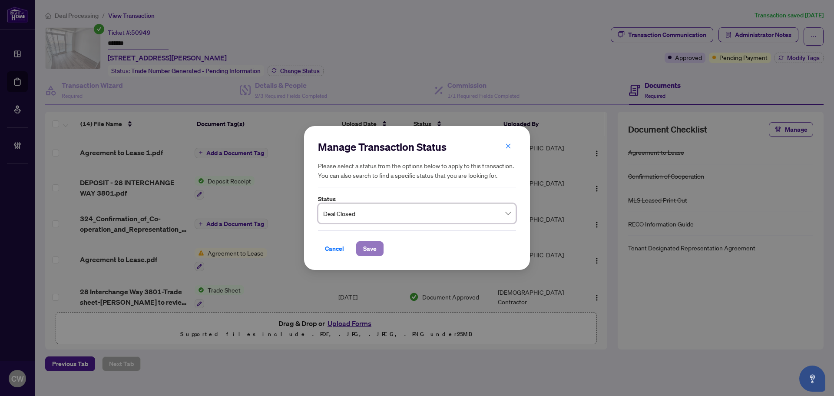
click at [364, 247] on span "Save" at bounding box center [369, 249] width 13 height 14
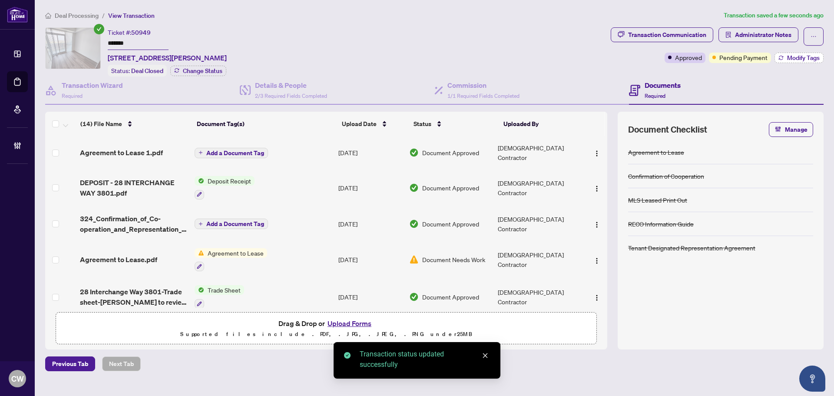
click at [758, 57] on span "Modify Tags" at bounding box center [803, 58] width 33 height 6
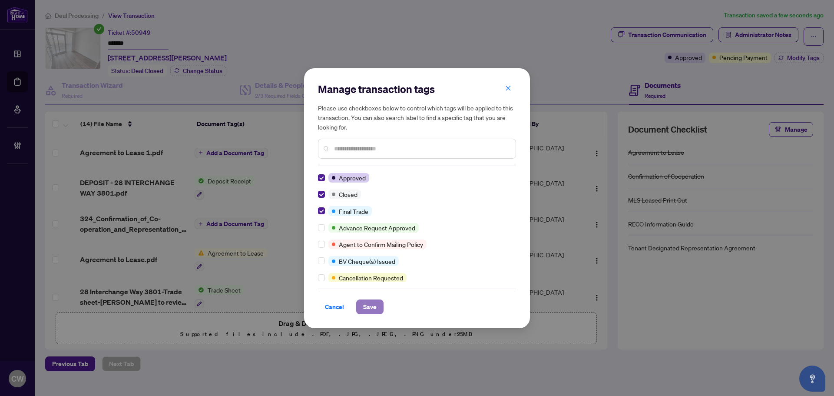
click at [367, 309] on span "Save" at bounding box center [369, 307] width 13 height 14
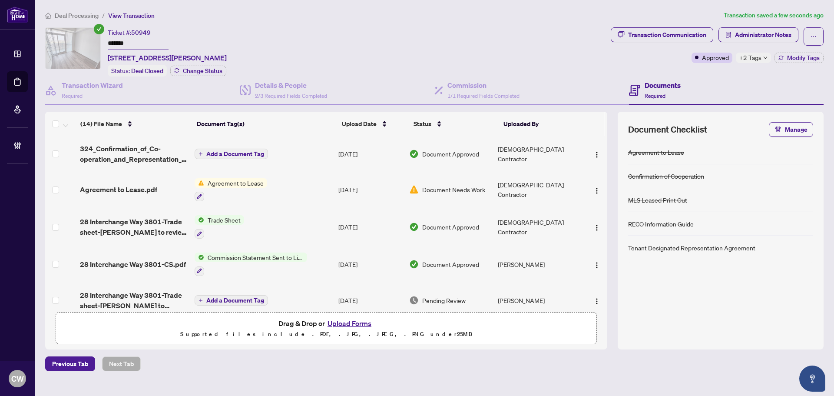
scroll to position [87, 0]
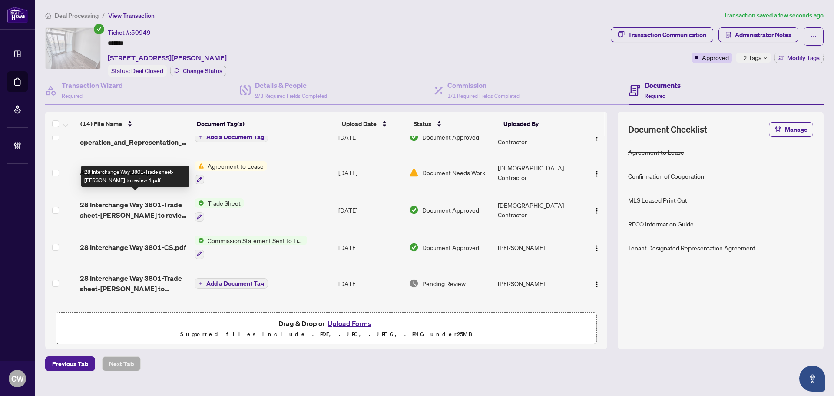
click at [117, 202] on span "28 Interchange Way 3801-Trade sheet-[PERSON_NAME] to review 1.pdf" at bounding box center [134, 209] width 108 height 21
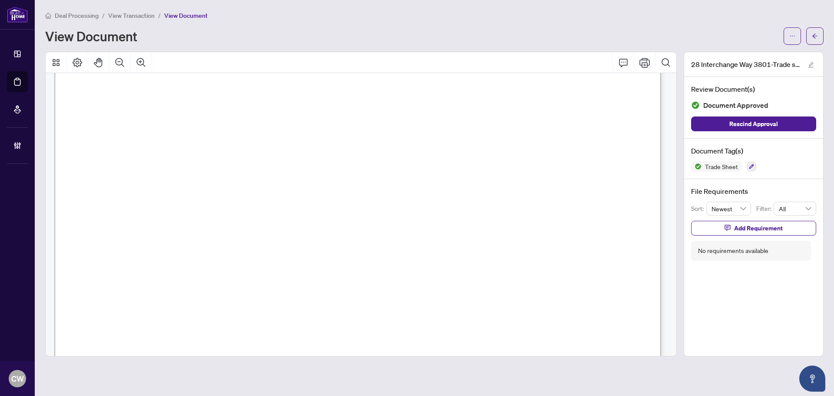
scroll to position [304, 0]
click at [758, 37] on button "button" at bounding box center [814, 35] width 17 height 17
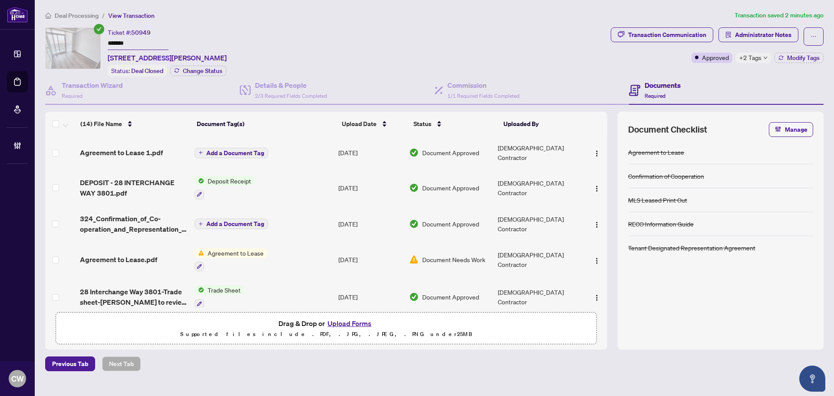
click at [359, 320] on button "Upload Forms" at bounding box center [349, 323] width 49 height 11
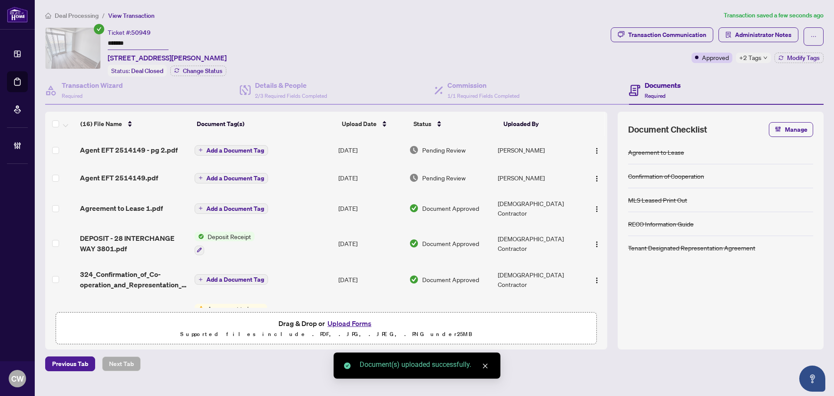
click at [594, 182] on button "button" at bounding box center [597, 178] width 14 height 14
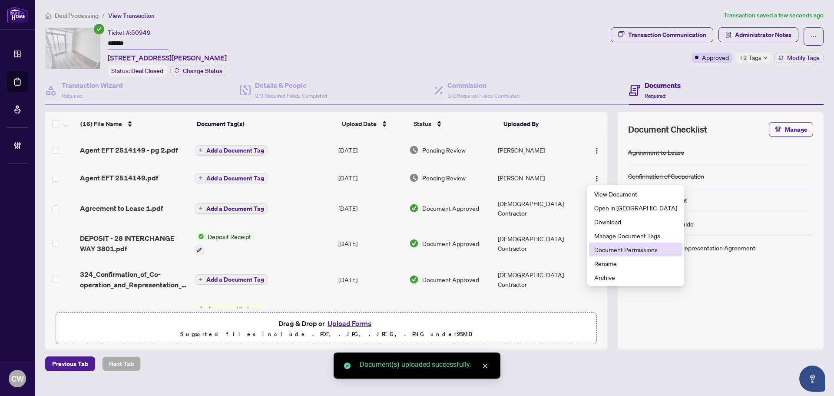
click at [624, 247] on span "Document Permissions" at bounding box center [635, 250] width 83 height 10
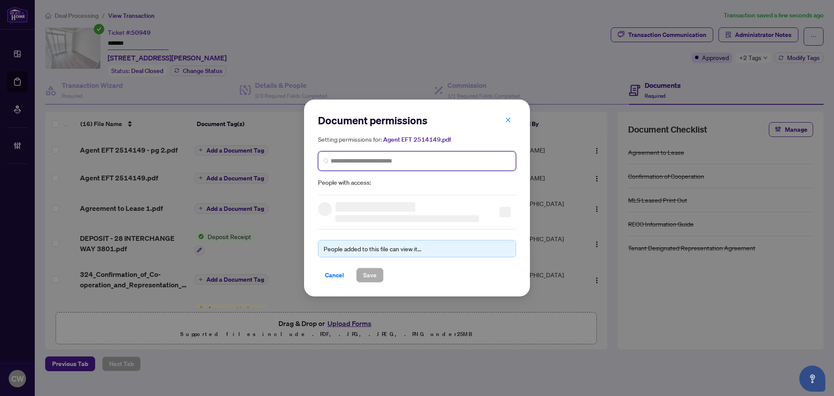
click at [476, 158] on input "search" at bounding box center [421, 160] width 180 height 9
paste input "**********"
type input "**********"
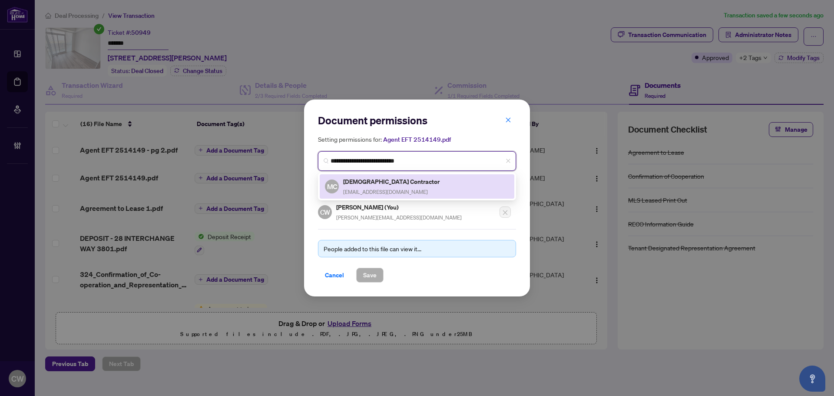
drag, startPoint x: 357, startPoint y: 186, endPoint x: 375, endPoint y: 213, distance: 32.9
click at [361, 184] on h5 "[DEMOGRAPHIC_DATA] Contractor" at bounding box center [392, 181] width 98 height 10
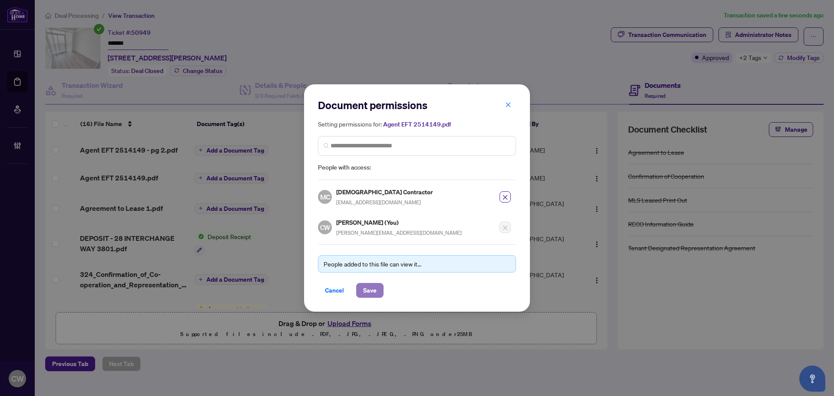
click at [370, 288] on span "Save" at bounding box center [369, 290] width 13 height 14
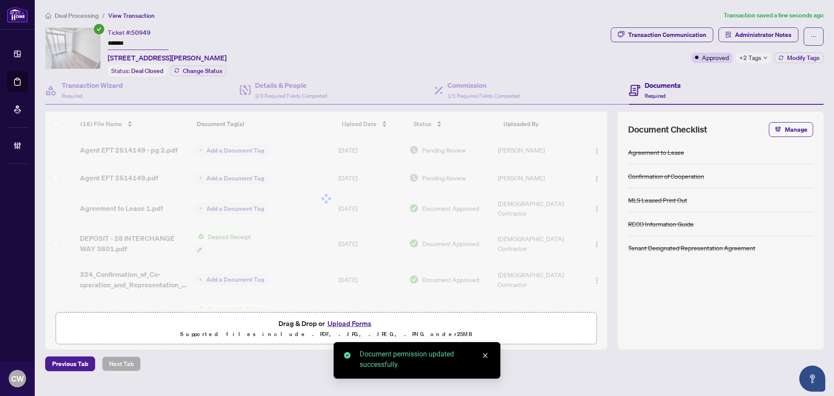
click at [594, 149] on div at bounding box center [326, 199] width 562 height 174
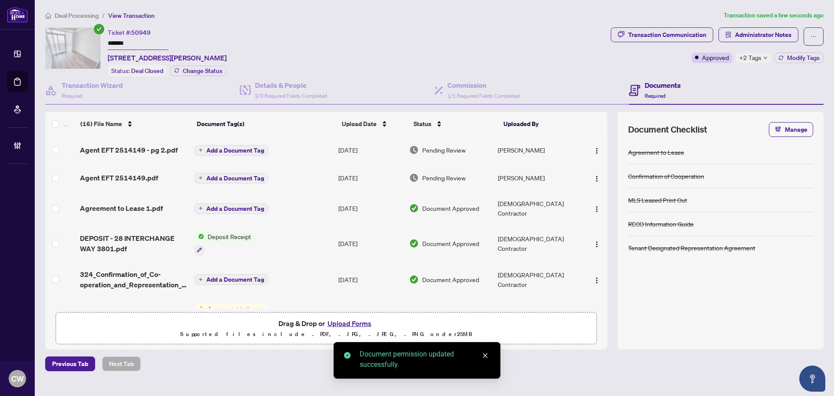
click at [594, 149] on img "button" at bounding box center [597, 150] width 7 height 7
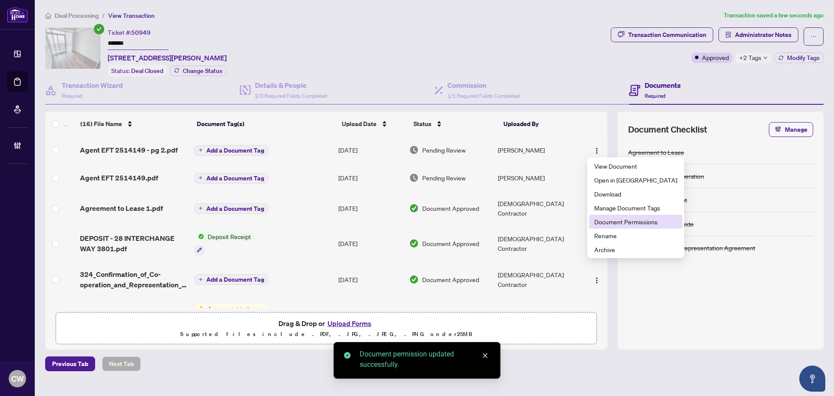
click at [623, 220] on span "Document Permissions" at bounding box center [635, 222] width 83 height 10
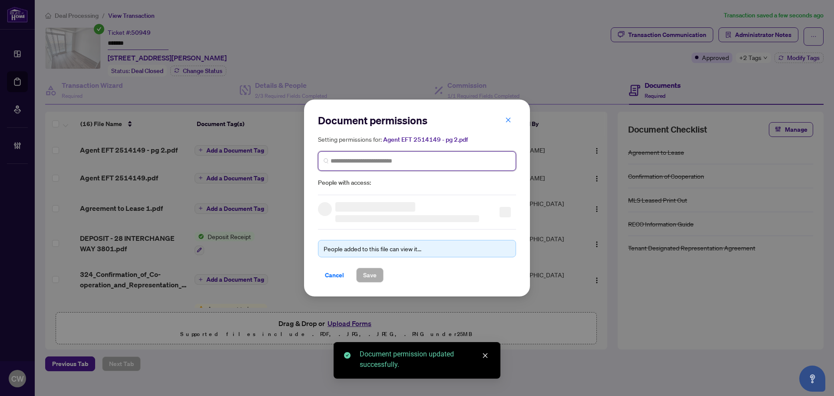
click at [457, 156] on input "search" at bounding box center [421, 160] width 180 height 9
paste input "**********"
type input "**********"
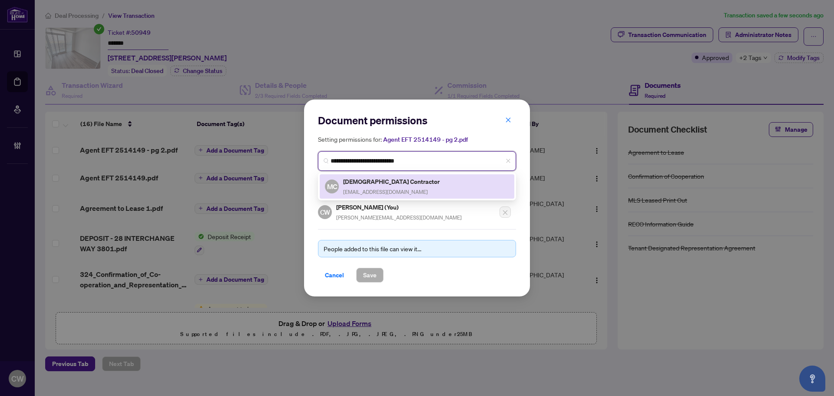
click at [379, 189] on span "[EMAIL_ADDRESS][DOMAIN_NAME]" at bounding box center [385, 192] width 85 height 7
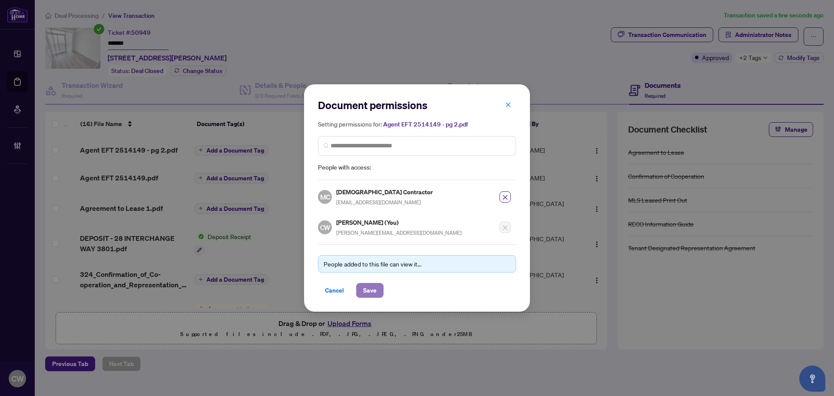
click at [372, 295] on span "Save" at bounding box center [369, 290] width 13 height 14
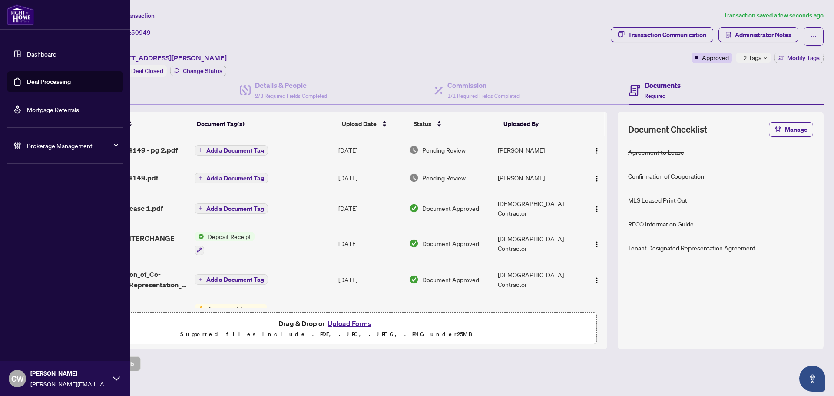
drag, startPoint x: 32, startPoint y: 80, endPoint x: 66, endPoint y: 77, distance: 34.4
click at [32, 80] on link "Deal Processing" at bounding box center [49, 82] width 44 height 8
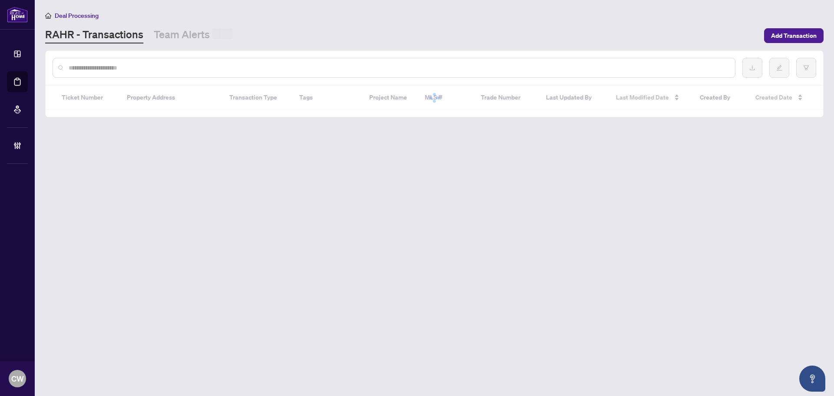
click at [162, 64] on input "text" at bounding box center [399, 68] width 660 height 10
paste input "*******"
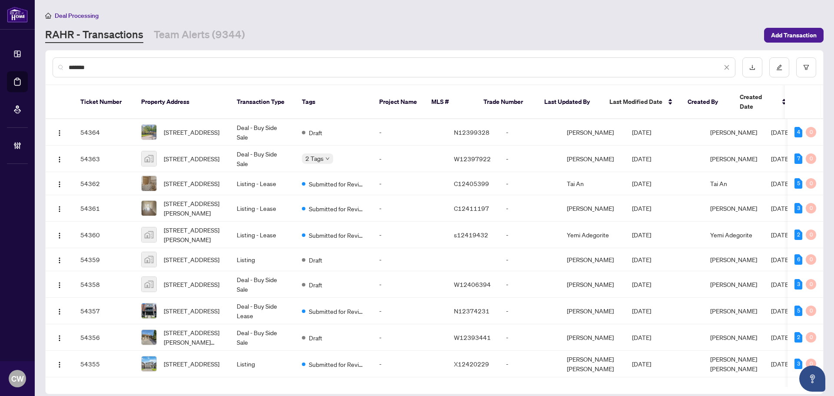
type input "*******"
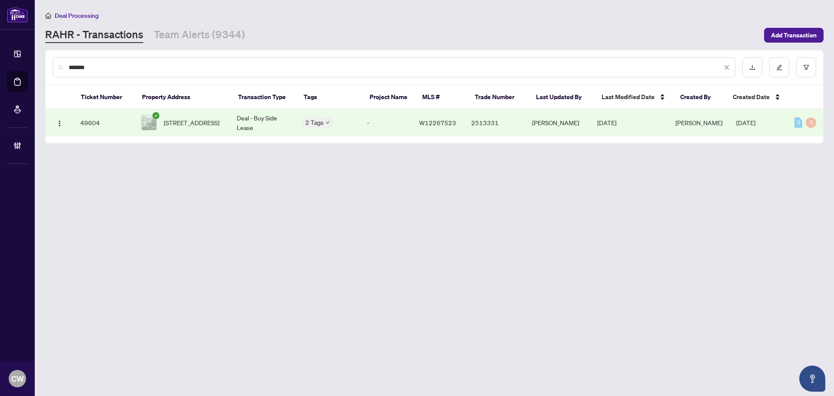
click at [206, 118] on span "[STREET_ADDRESS]" at bounding box center [192, 123] width 56 height 10
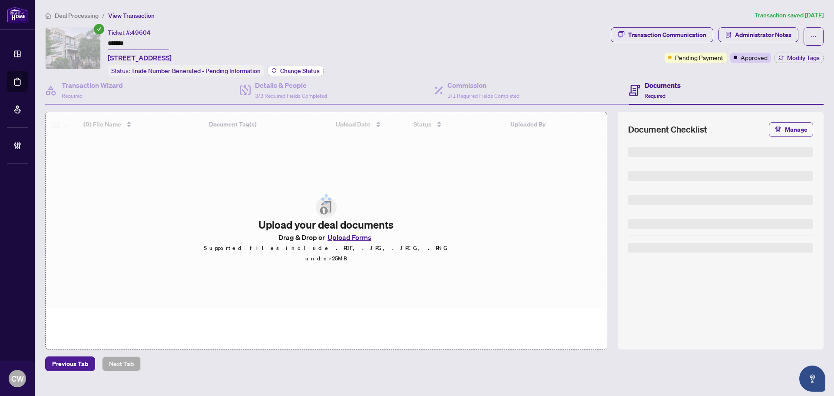
click at [288, 68] on span "Change Status" at bounding box center [300, 71] width 40 height 6
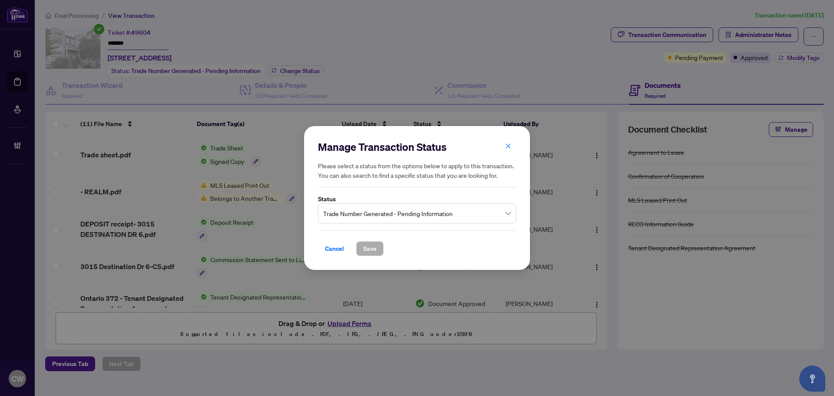
click at [397, 212] on span "Trade Number Generated - Pending Information" at bounding box center [417, 213] width 188 height 17
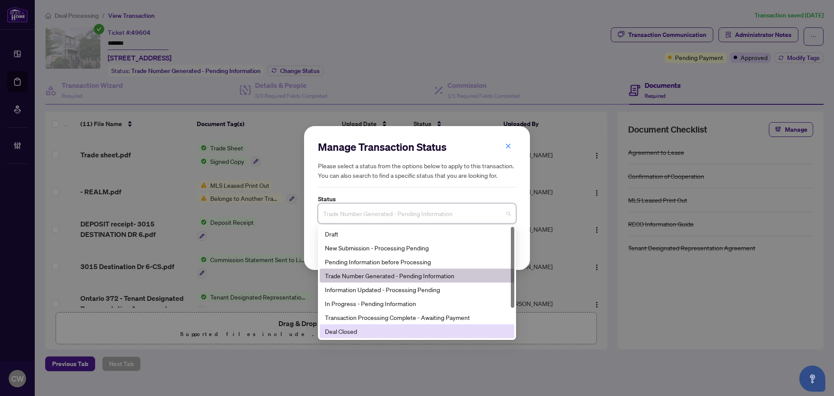
click at [377, 332] on div "Deal Closed" at bounding box center [417, 331] width 184 height 10
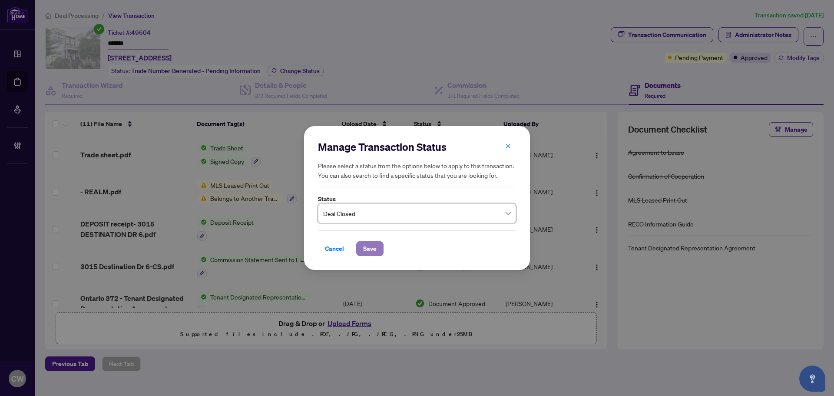
click at [370, 247] on span "Save" at bounding box center [369, 249] width 13 height 14
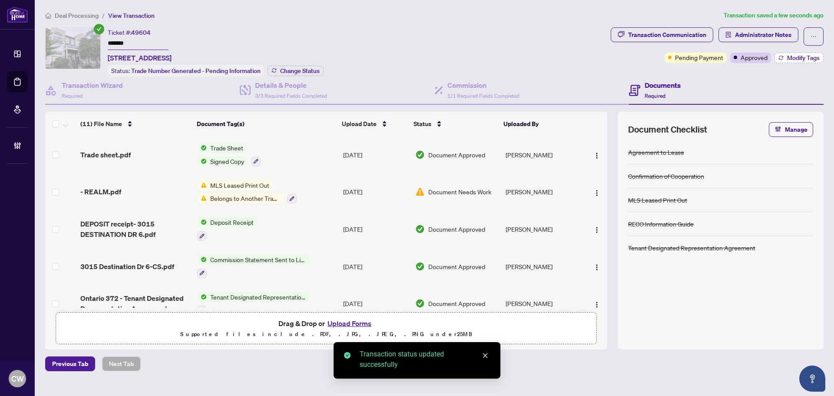
click at [758, 60] on span "Modify Tags" at bounding box center [803, 58] width 33 height 6
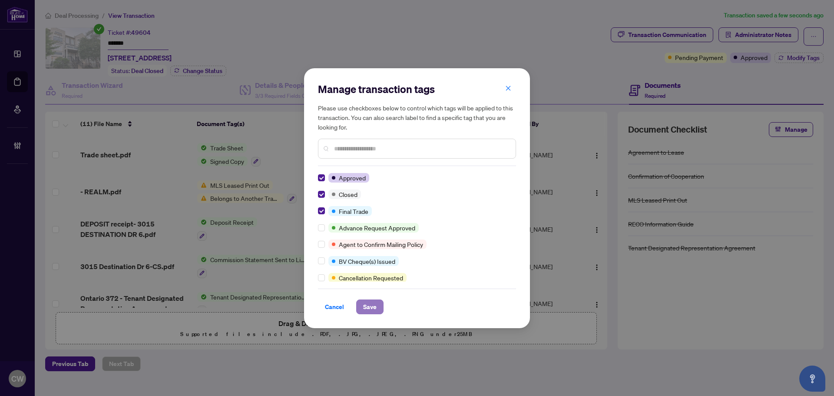
click at [372, 306] on span "Save" at bounding box center [369, 307] width 13 height 14
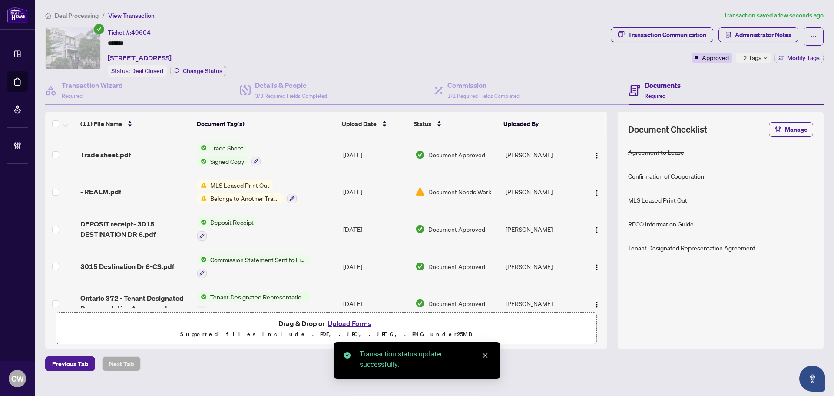
click at [113, 154] on span "Trade sheet.pdf" at bounding box center [105, 154] width 50 height 10
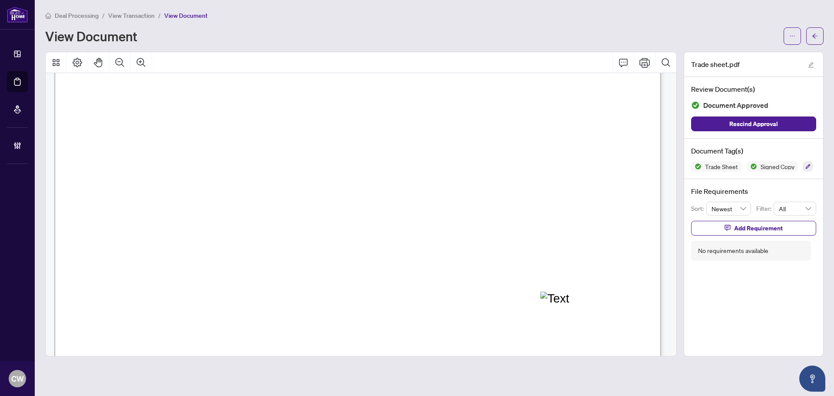
scroll to position [304, 0]
click at [758, 36] on icon "arrow-left" at bounding box center [815, 36] width 6 height 6
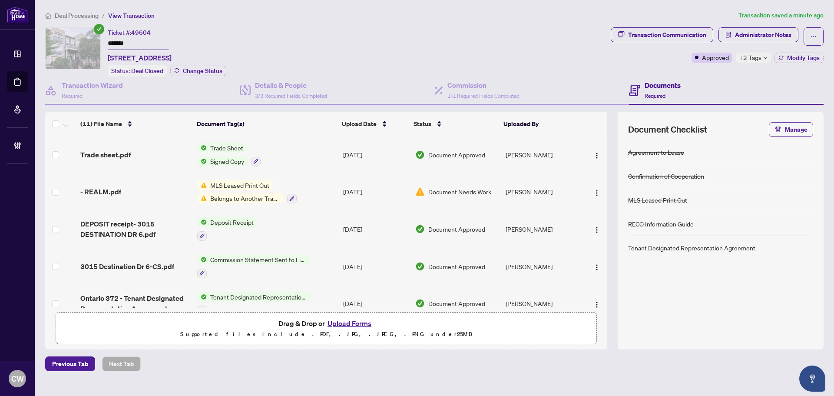
click at [363, 321] on button "Upload Forms" at bounding box center [349, 323] width 49 height 11
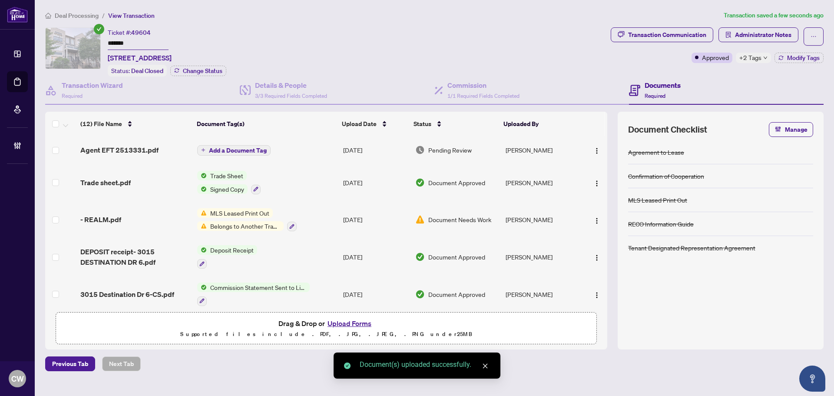
click at [594, 155] on button "button" at bounding box center [597, 150] width 14 height 14
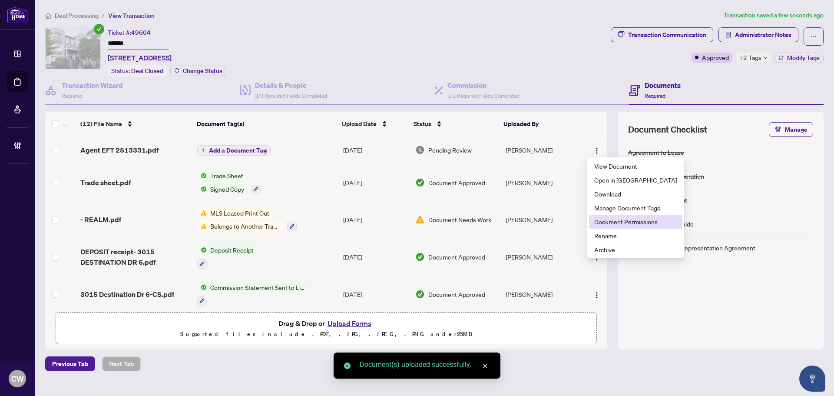
click at [595, 222] on span "Document Permissions" at bounding box center [635, 222] width 83 height 10
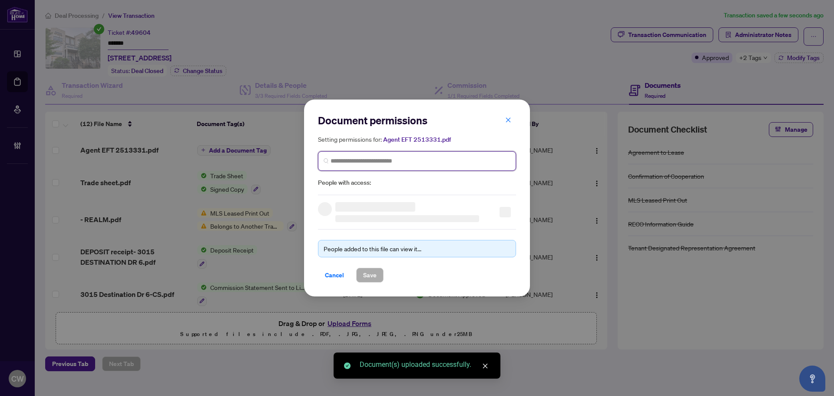
paste input "**********"
click at [410, 163] on input "search" at bounding box center [421, 160] width 180 height 9
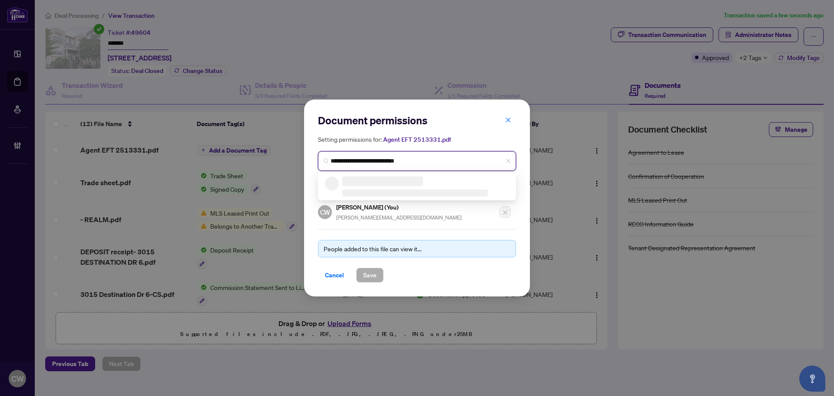
type input "**********"
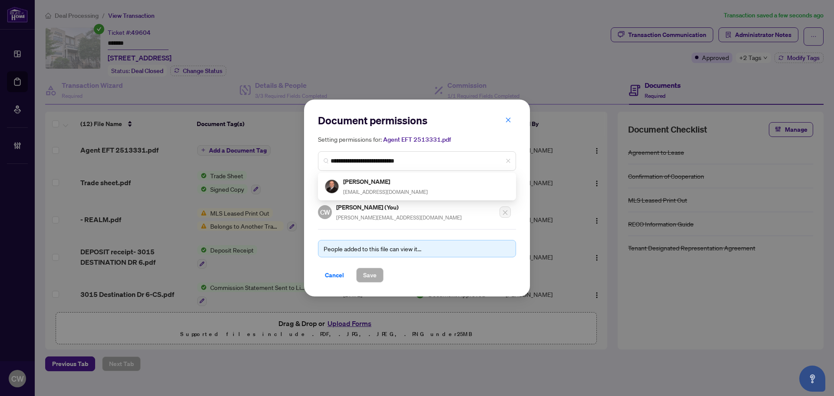
click at [358, 210] on h5 "[PERSON_NAME] (You)" at bounding box center [399, 207] width 126 height 10
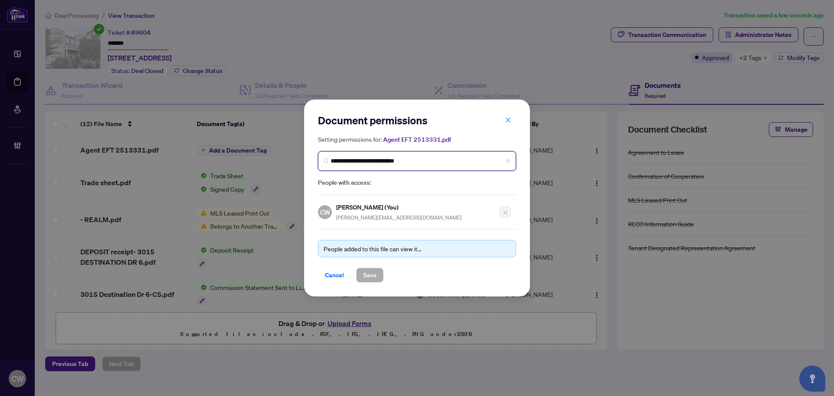
click at [412, 162] on input "**********" at bounding box center [421, 160] width 180 height 9
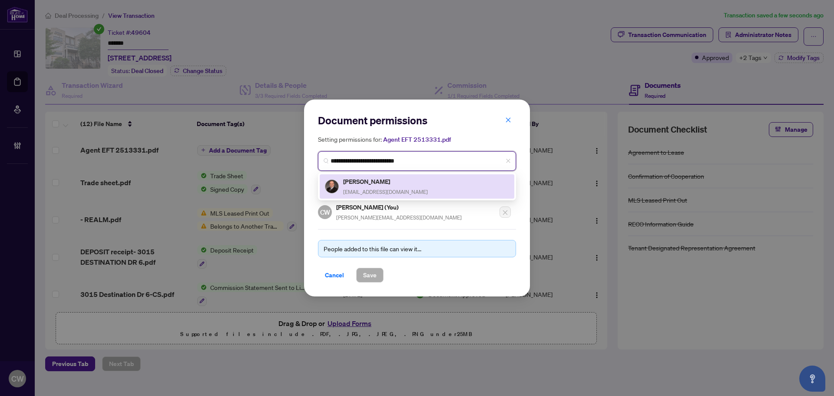
click at [387, 189] on span "[EMAIL_ADDRESS][DOMAIN_NAME]" at bounding box center [385, 192] width 85 height 7
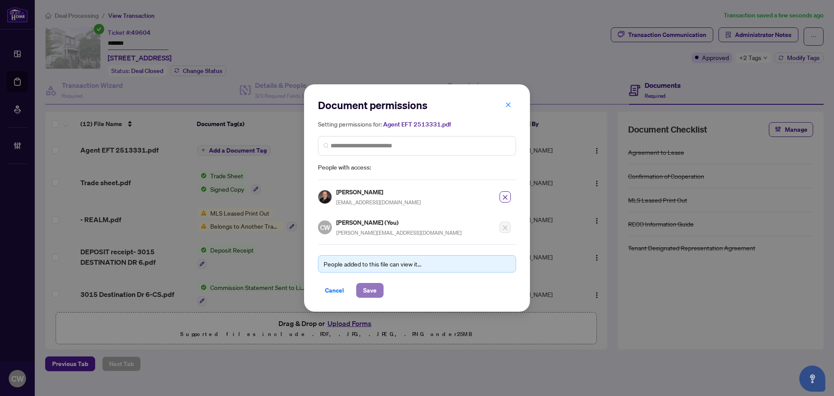
click at [374, 285] on span "Save" at bounding box center [369, 290] width 13 height 14
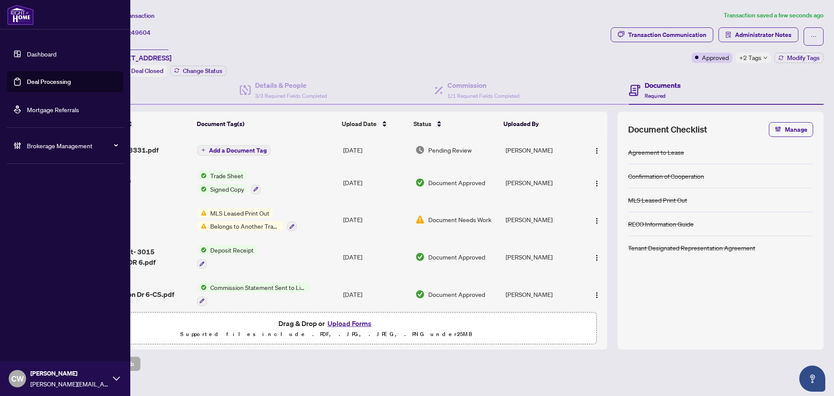
drag, startPoint x: 21, startPoint y: 84, endPoint x: 55, endPoint y: 80, distance: 34.6
click at [27, 84] on link "Deal Processing" at bounding box center [49, 82] width 44 height 8
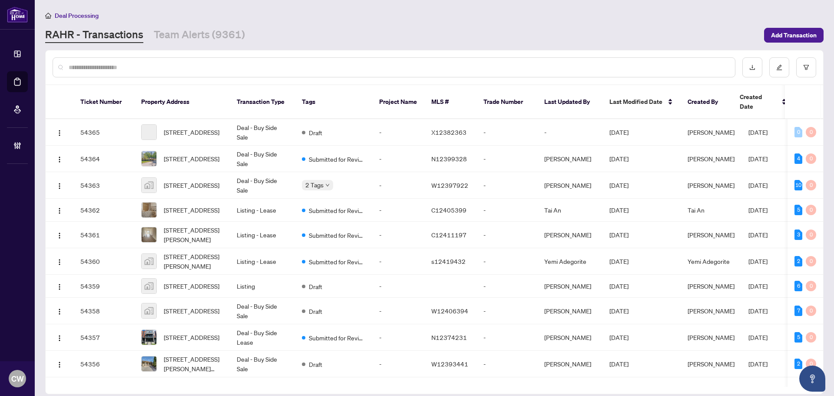
click at [141, 68] on input "text" at bounding box center [399, 68] width 660 height 10
paste input "*******"
type input "*******"
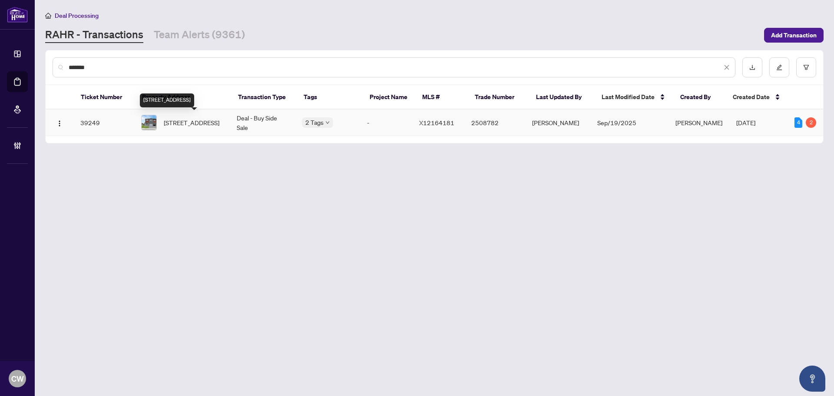
click at [199, 126] on span "[STREET_ADDRESS]" at bounding box center [192, 123] width 56 height 10
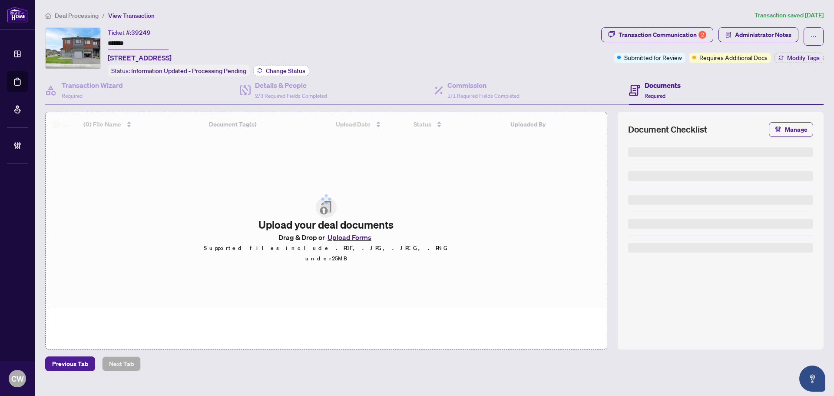
click at [288, 69] on span "Change Status" at bounding box center [286, 71] width 40 height 6
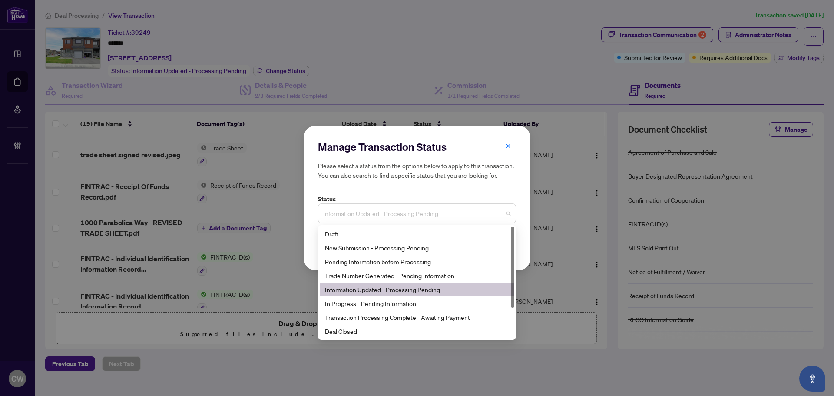
click at [411, 216] on span "Information Updated - Processing Pending" at bounding box center [417, 213] width 188 height 17
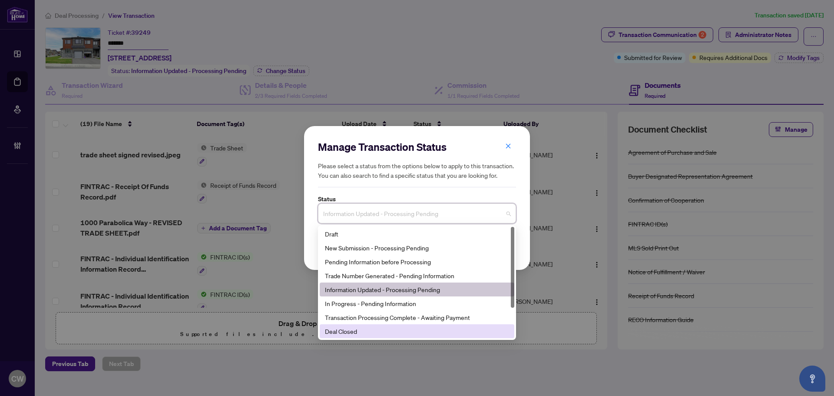
click at [355, 329] on div "Deal Closed" at bounding box center [417, 331] width 184 height 10
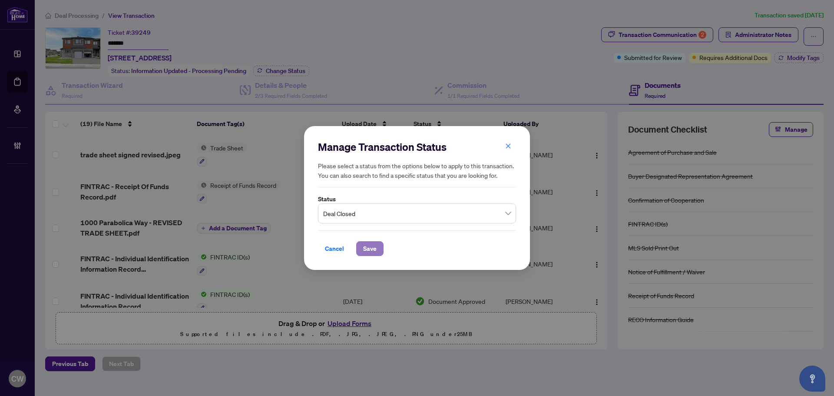
click at [369, 245] on span "Save" at bounding box center [369, 249] width 13 height 14
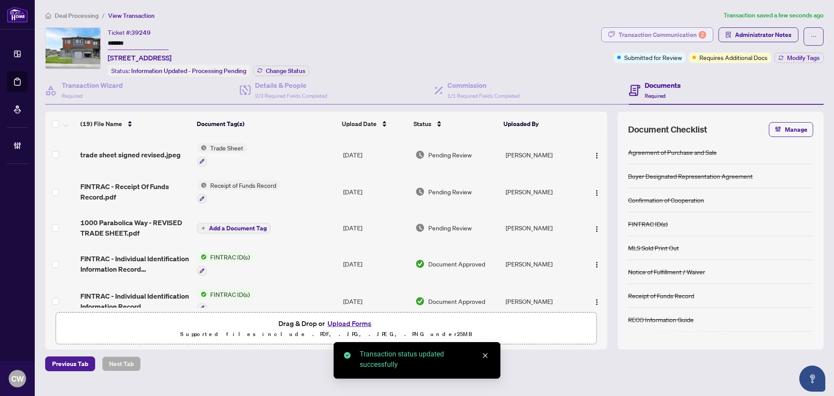
click at [684, 36] on div "Transaction Communication 2" at bounding box center [663, 35] width 88 height 14
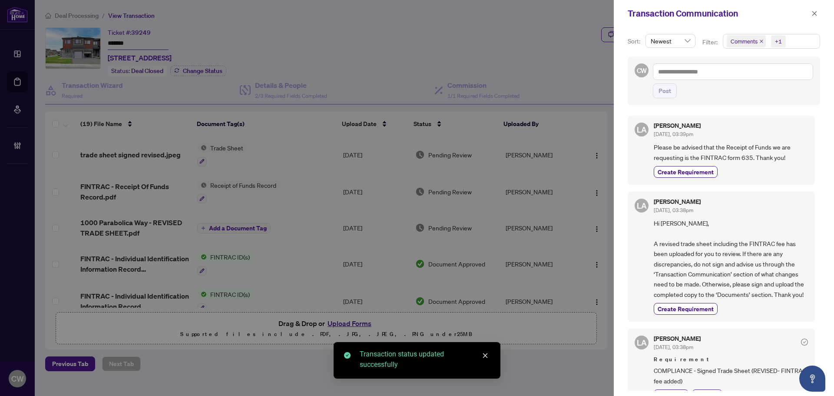
click at [758, 39] on icon "close" at bounding box center [761, 41] width 4 height 4
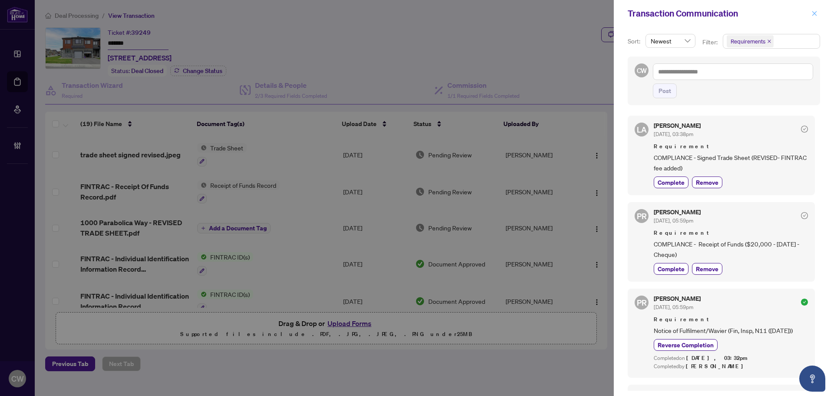
click at [758, 17] on span "button" at bounding box center [815, 14] width 6 height 14
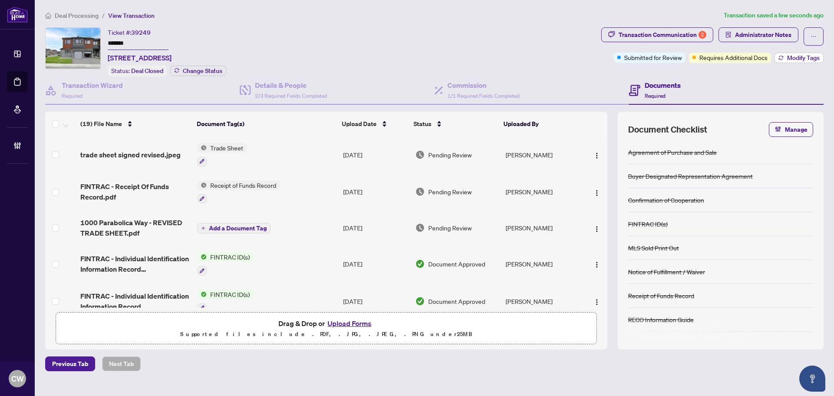
click at [758, 56] on span "Modify Tags" at bounding box center [803, 58] width 33 height 6
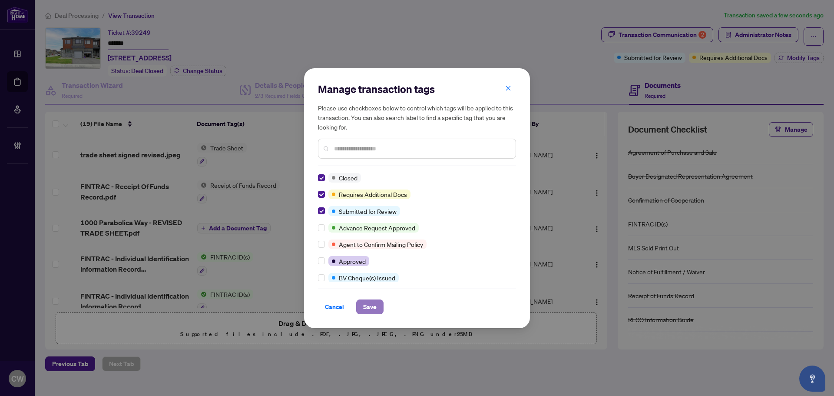
click at [377, 308] on button "Save" at bounding box center [369, 306] width 27 height 15
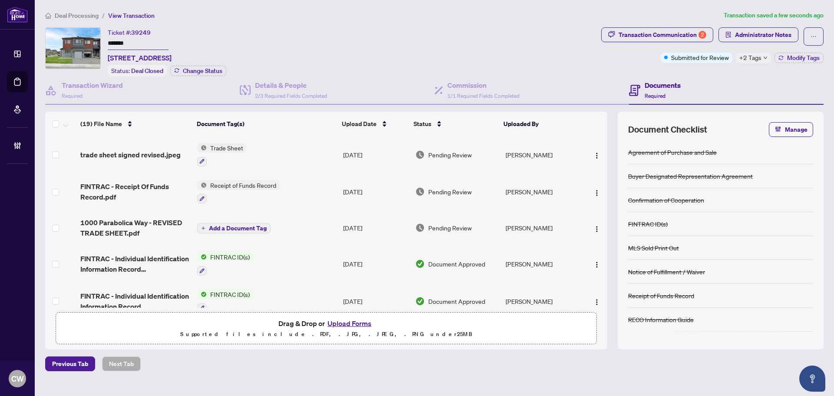
click at [0, 0] on link "Deal Processing" at bounding box center [0, 0] width 0 height 0
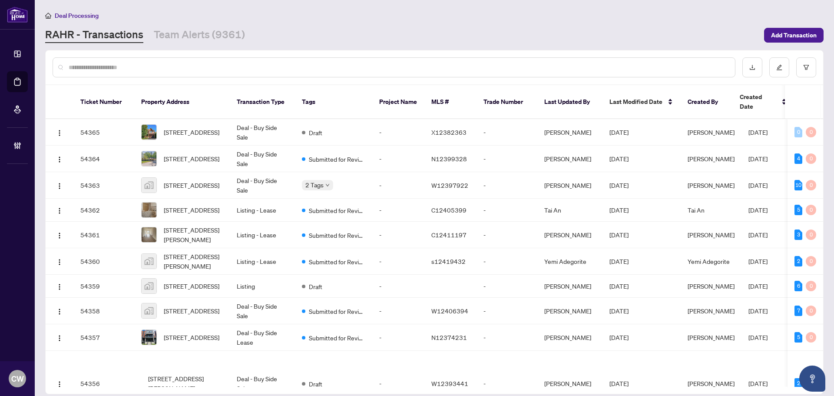
click at [138, 71] on input "text" at bounding box center [399, 68] width 660 height 10
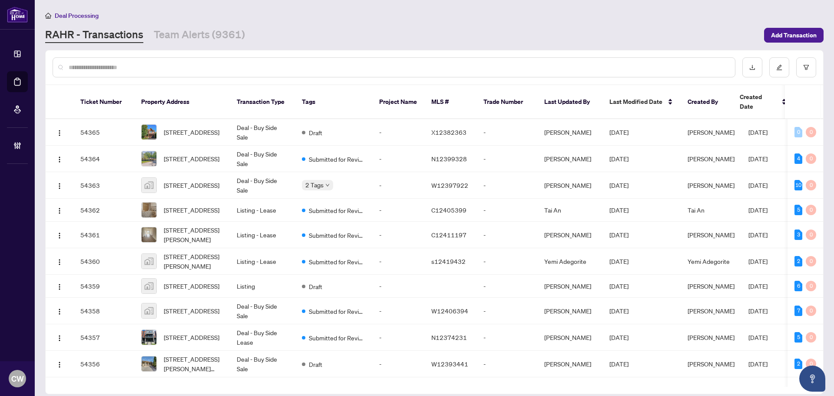
paste input "*******"
type input "*******"
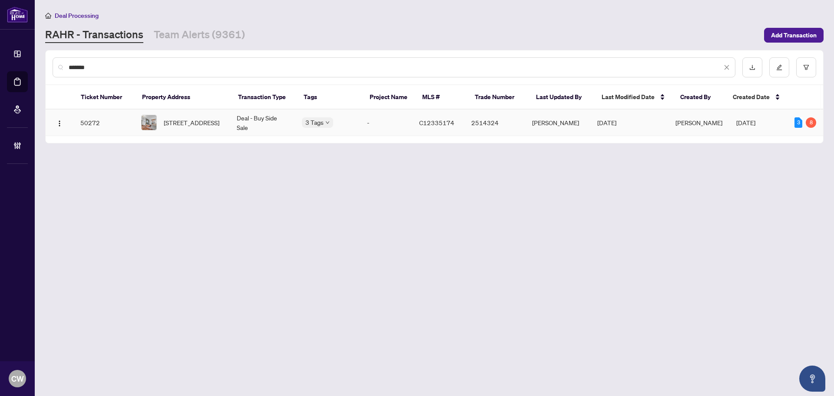
click at [199, 127] on span "[STREET_ADDRESS]" at bounding box center [192, 123] width 56 height 10
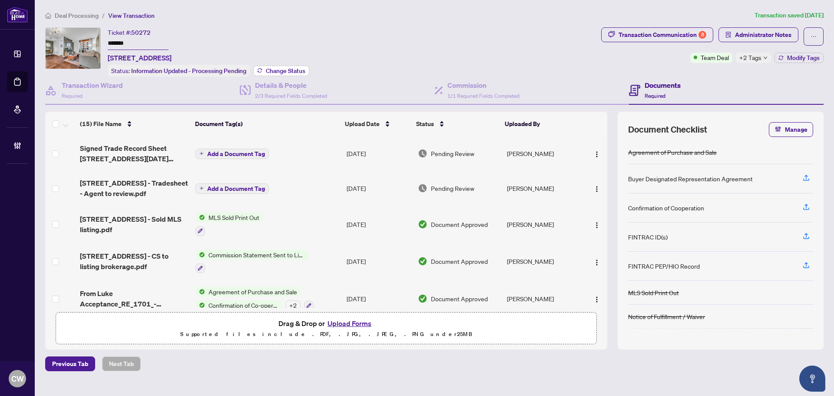
click at [295, 69] on span "Change Status" at bounding box center [286, 71] width 40 height 6
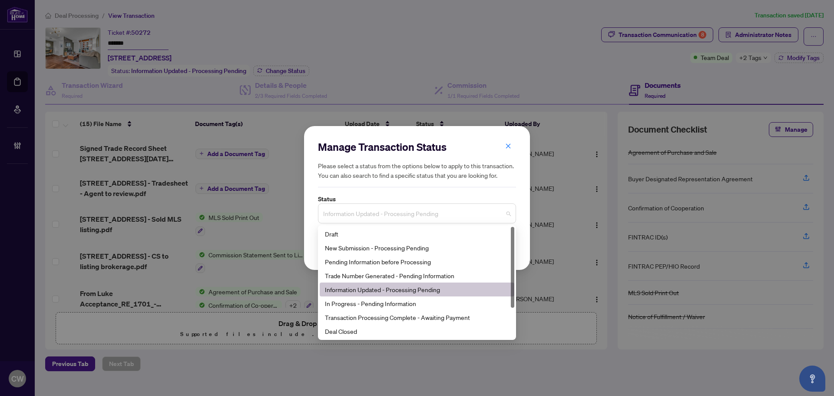
click at [414, 218] on span "Information Updated - Processing Pending" at bounding box center [417, 213] width 188 height 17
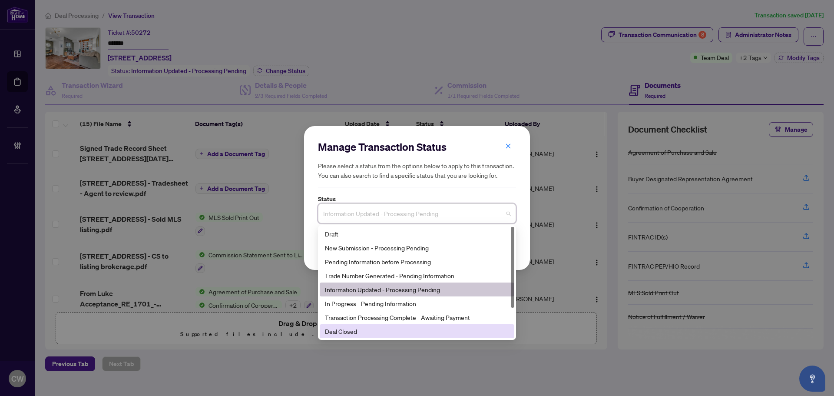
click at [377, 332] on div "Deal Closed" at bounding box center [417, 331] width 184 height 10
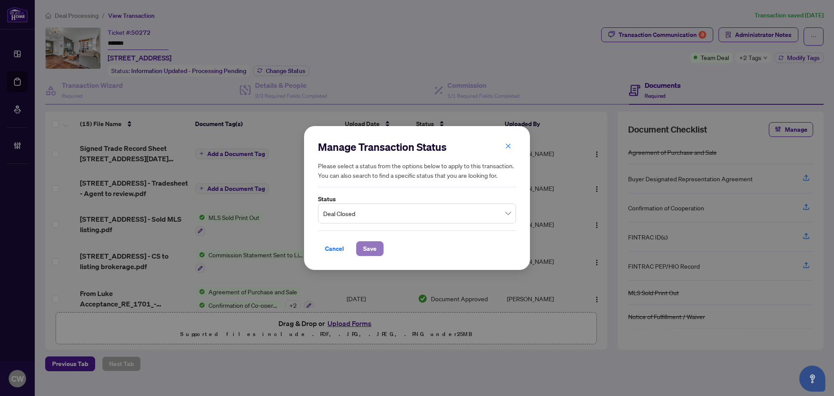
click at [373, 249] on span "Save" at bounding box center [369, 249] width 13 height 14
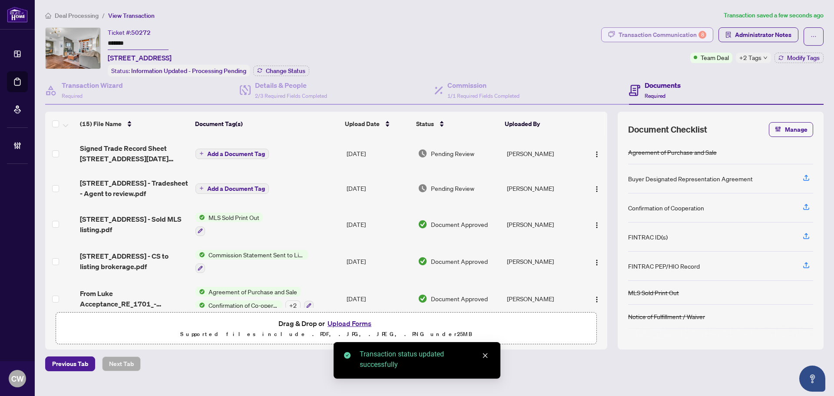
click at [681, 36] on div "Transaction Communication 8" at bounding box center [663, 35] width 88 height 14
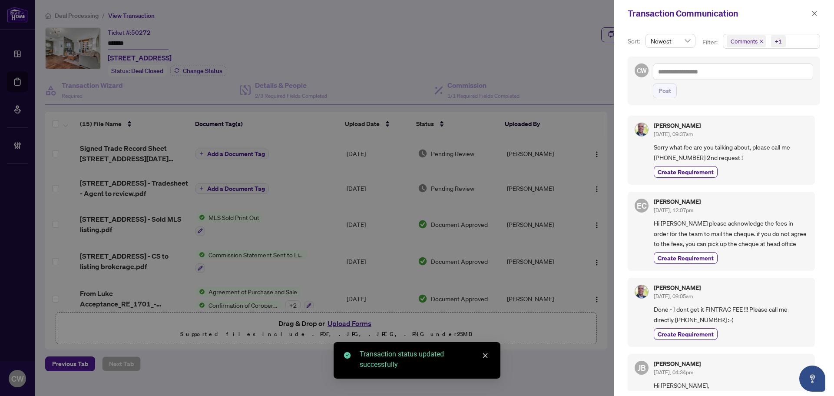
click at [758, 41] on icon "close" at bounding box center [761, 41] width 4 height 4
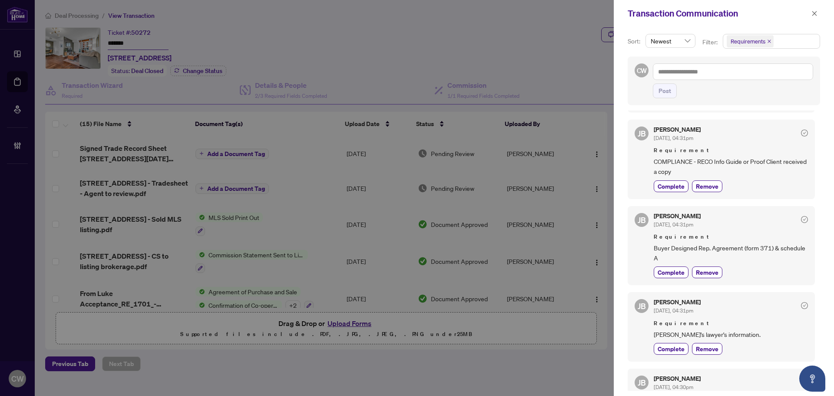
scroll to position [87, 0]
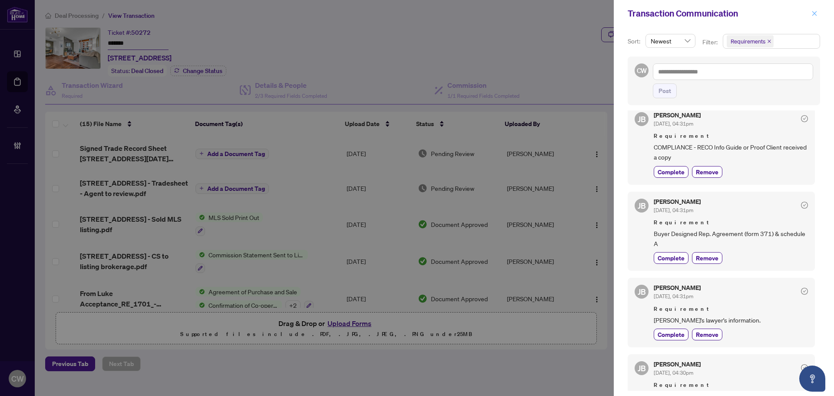
click at [758, 12] on button "button" at bounding box center [814, 13] width 11 height 10
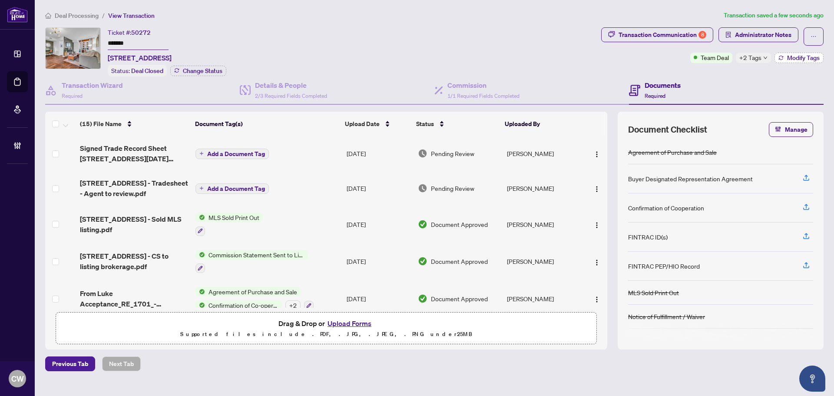
click at [758, 55] on span "Modify Tags" at bounding box center [803, 58] width 33 height 6
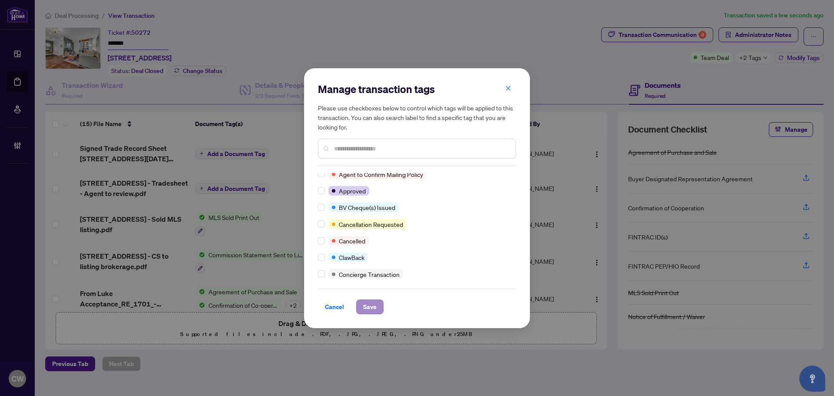
scroll to position [0, 0]
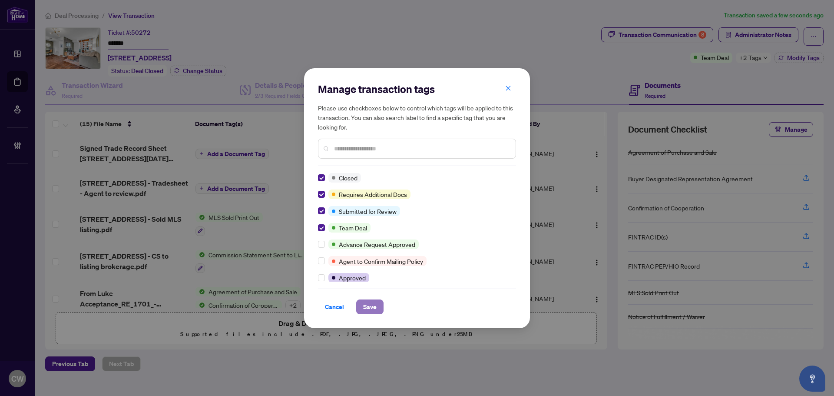
click at [363, 309] on span "Save" at bounding box center [369, 307] width 13 height 14
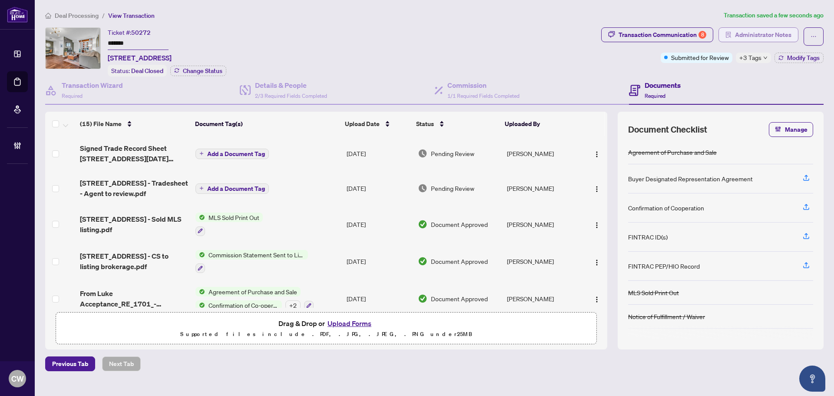
click at [758, 29] on span "Administrator Notes" at bounding box center [763, 35] width 56 height 14
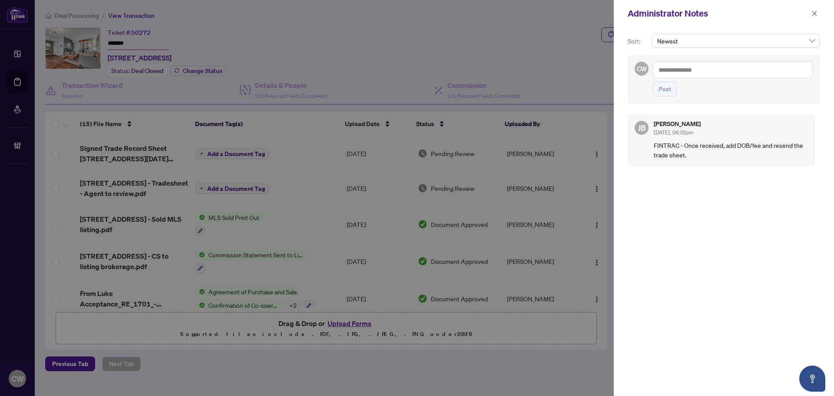
click at [713, 68] on textarea at bounding box center [733, 70] width 160 height 17
paste textarea "**********"
type textarea "**********"
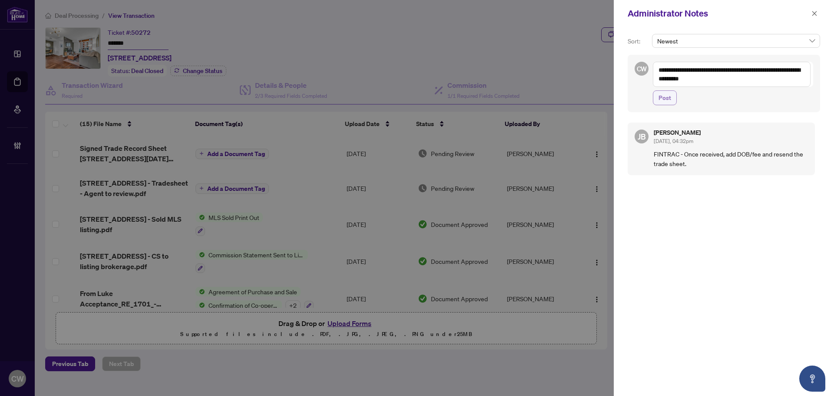
click at [663, 98] on span "Post" at bounding box center [665, 98] width 13 height 14
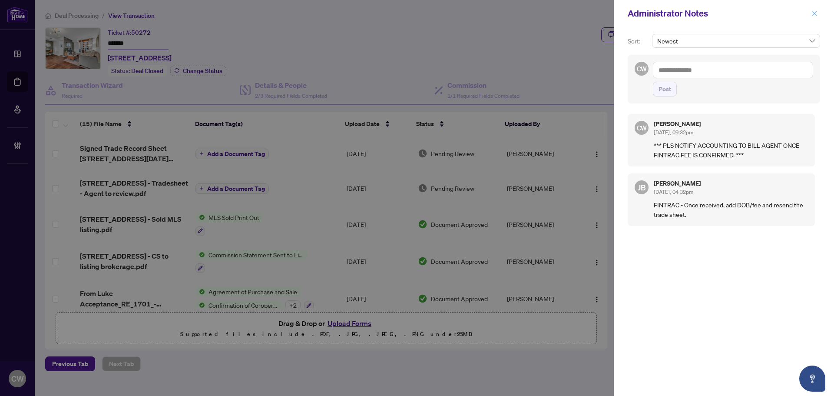
click at [758, 13] on icon "close" at bounding box center [815, 13] width 6 height 6
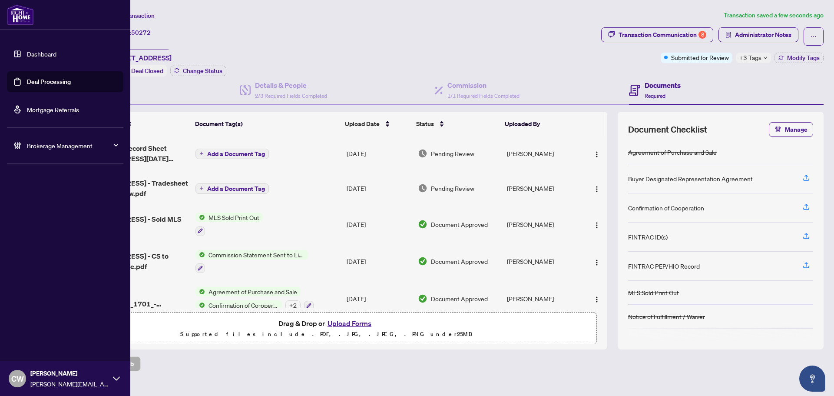
drag, startPoint x: 31, startPoint y: 84, endPoint x: 65, endPoint y: 85, distance: 33.9
click at [31, 84] on link "Deal Processing" at bounding box center [49, 82] width 44 height 8
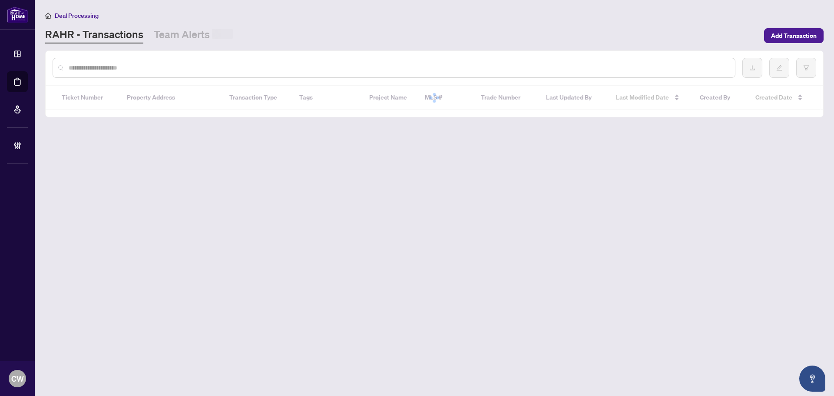
click at [149, 71] on input "text" at bounding box center [399, 68] width 660 height 10
paste input "*******"
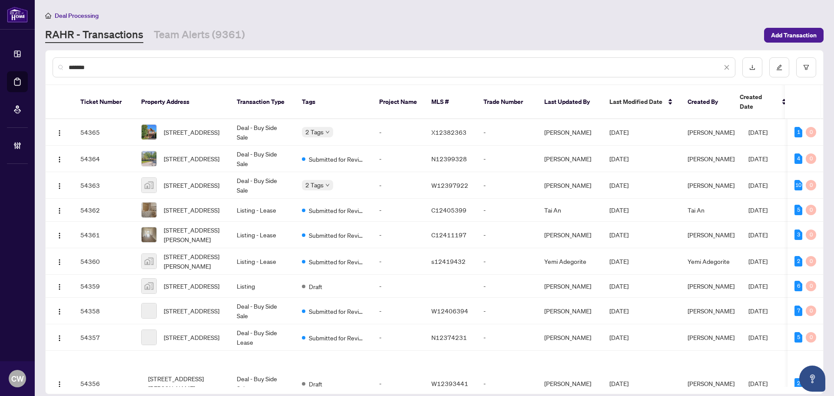
type input "*******"
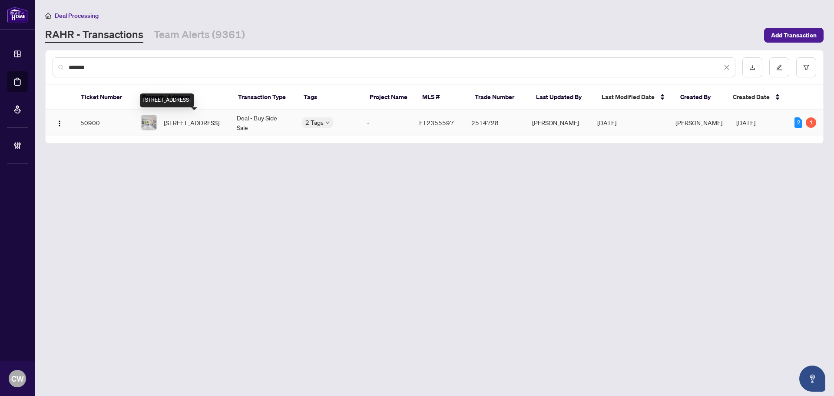
click at [182, 119] on span "[STREET_ADDRESS]" at bounding box center [192, 123] width 56 height 10
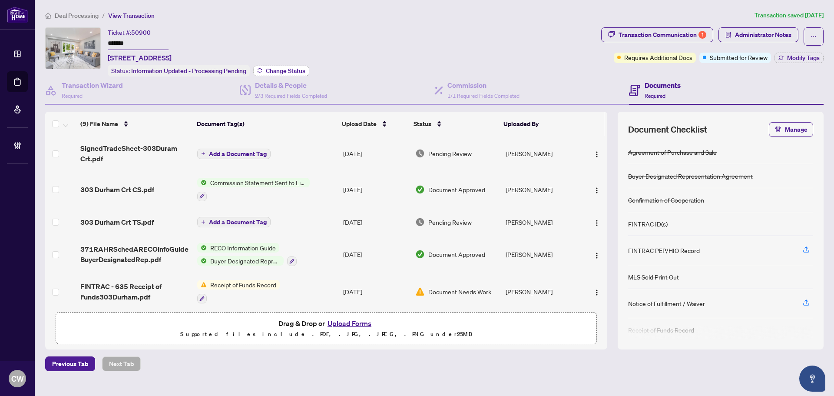
click at [291, 68] on span "Change Status" at bounding box center [286, 71] width 40 height 6
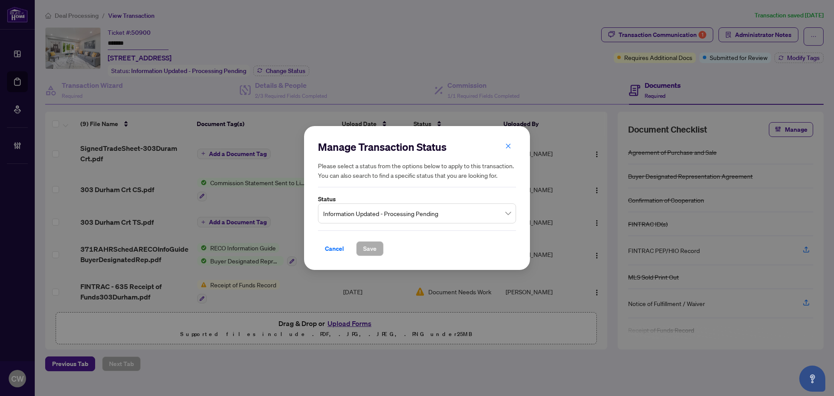
click at [381, 202] on label "Status" at bounding box center [417, 199] width 198 height 10
click at [391, 203] on div "Status Information Updated - Processing Pending" at bounding box center [417, 209] width 198 height 30
drag, startPoint x: 395, startPoint y: 216, endPoint x: 395, endPoint y: 223, distance: 7.0
click at [395, 218] on span "Information Updated - Processing Pending" at bounding box center [417, 213] width 188 height 17
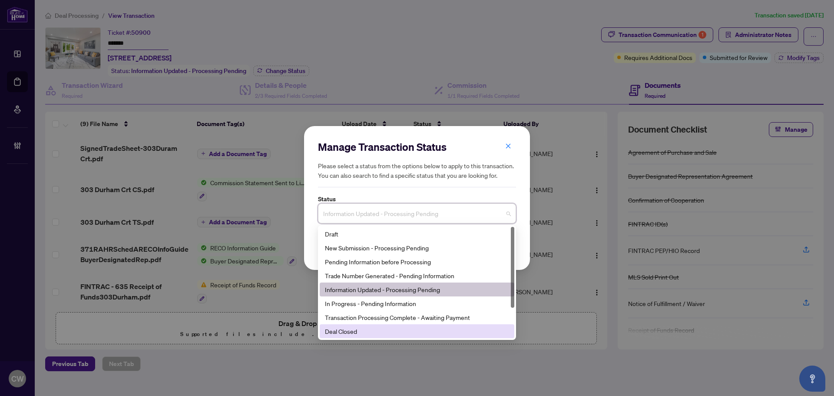
click at [383, 329] on div "Deal Closed" at bounding box center [417, 331] width 184 height 10
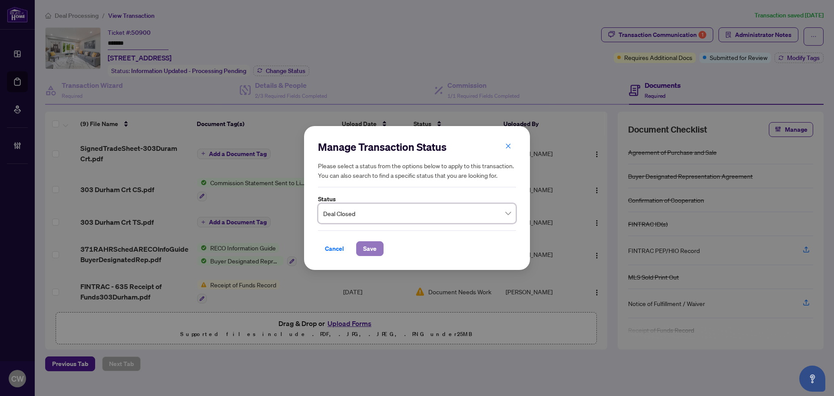
click at [372, 244] on span "Save" at bounding box center [369, 249] width 13 height 14
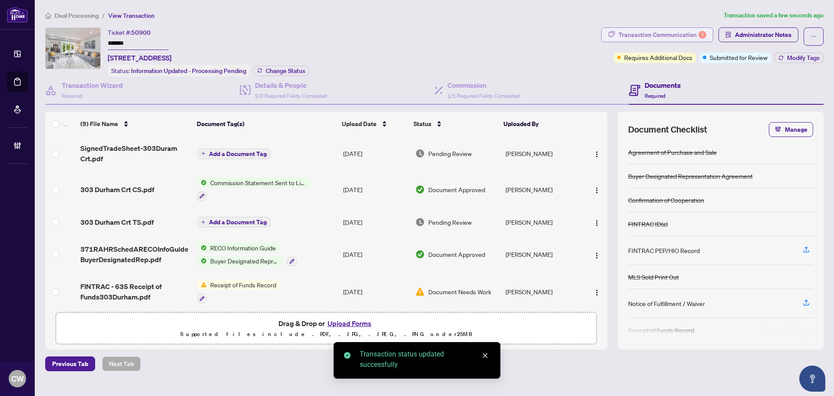
click at [681, 30] on div "Transaction Communication 1" at bounding box center [663, 35] width 88 height 14
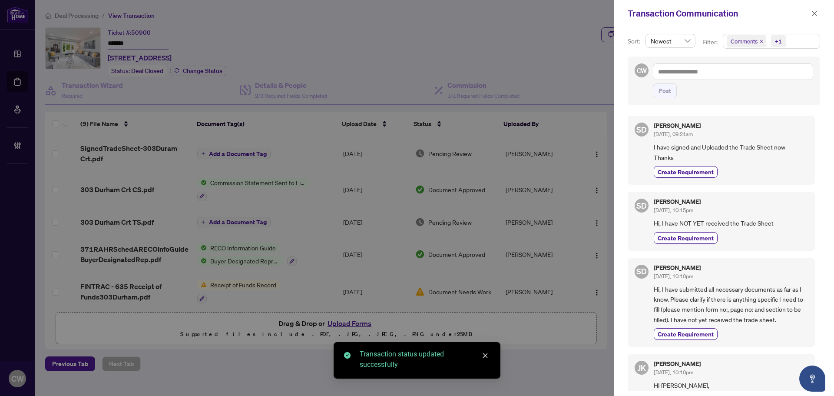
click at [758, 42] on icon "close" at bounding box center [761, 41] width 3 height 3
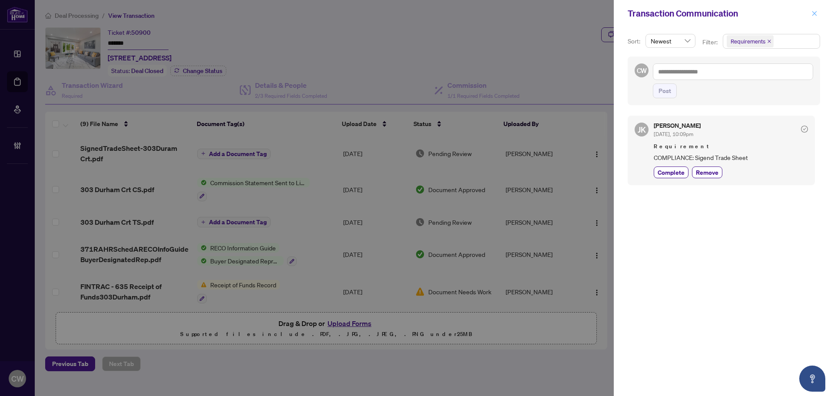
click at [758, 14] on icon "close" at bounding box center [815, 13] width 6 height 6
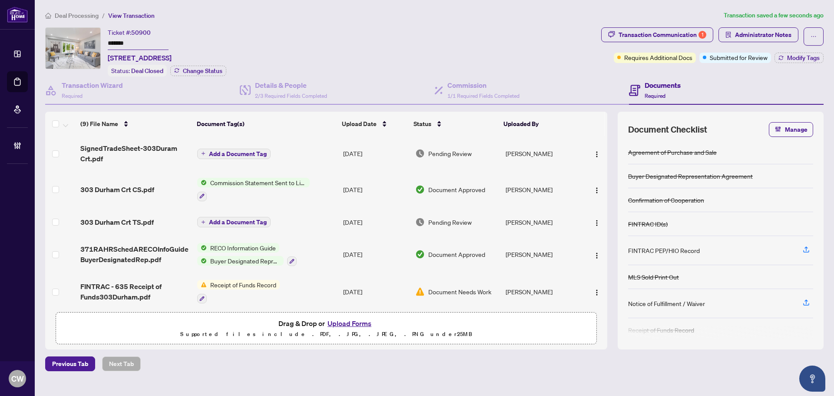
click at [152, 146] on span "SignedTradeSheet-303Duram Crt.pdf" at bounding box center [135, 153] width 110 height 21
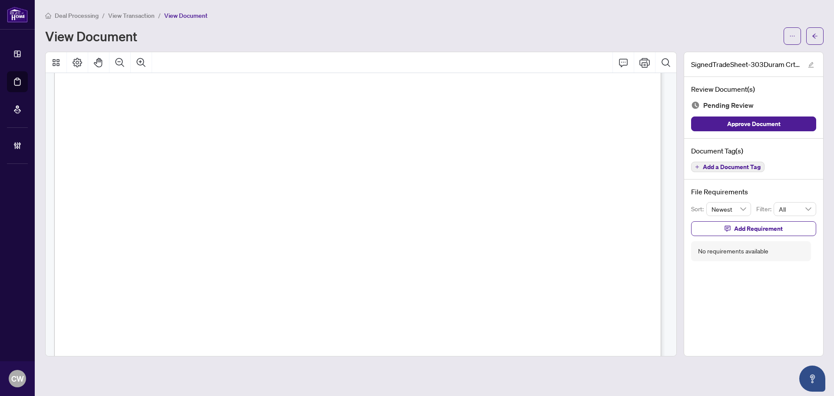
scroll to position [304, 0]
click at [758, 37] on icon "arrow-left" at bounding box center [815, 36] width 6 height 6
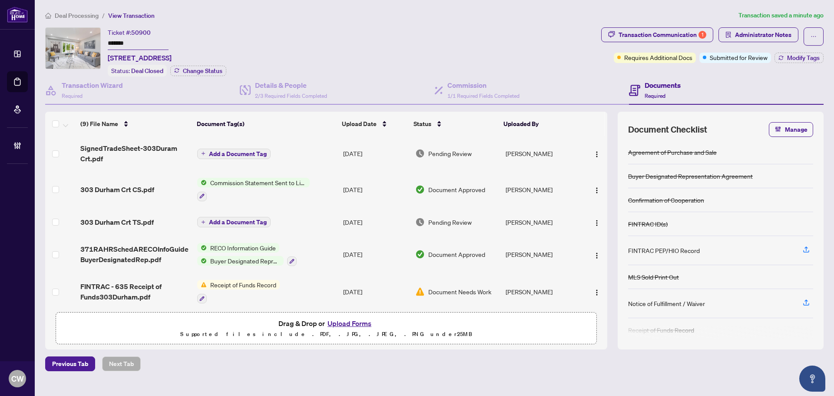
click at [351, 321] on button "Upload Forms" at bounding box center [349, 323] width 49 height 11
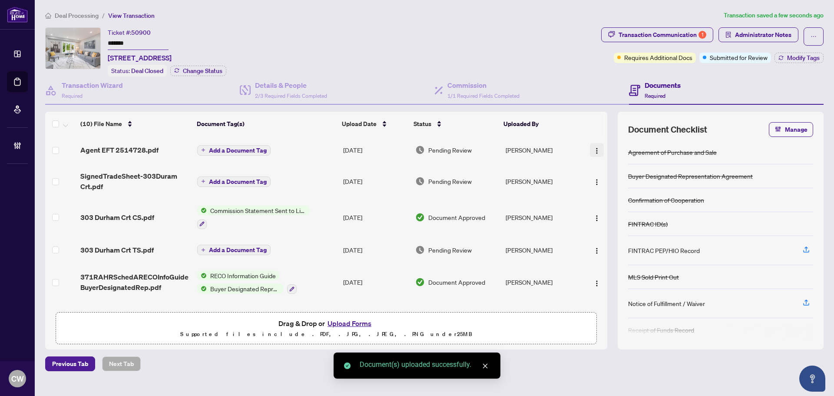
click at [597, 149] on img "button" at bounding box center [597, 150] width 7 height 7
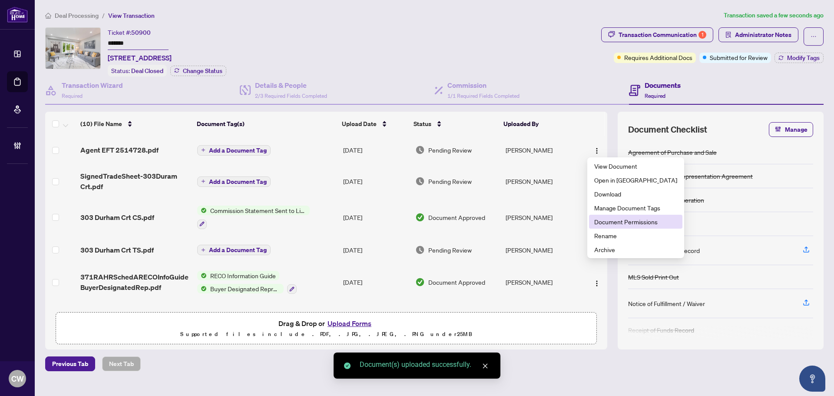
click at [622, 224] on span "Document Permissions" at bounding box center [635, 222] width 83 height 10
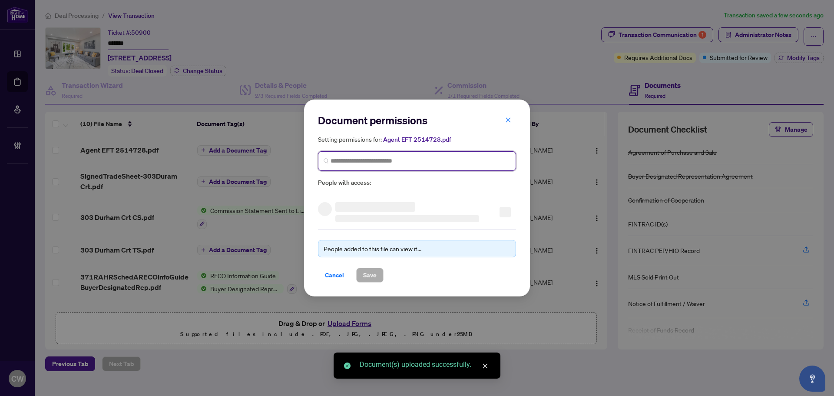
click at [449, 160] on input "search" at bounding box center [421, 160] width 180 height 9
paste input "**********"
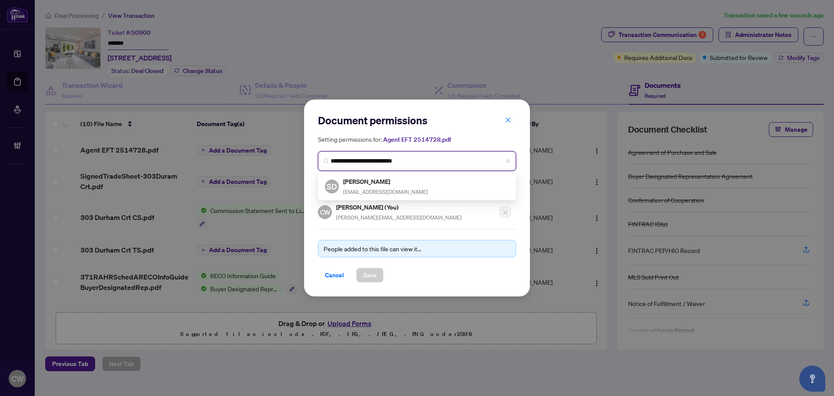
type input "**********"
click at [412, 156] on input "**********" at bounding box center [421, 160] width 180 height 9
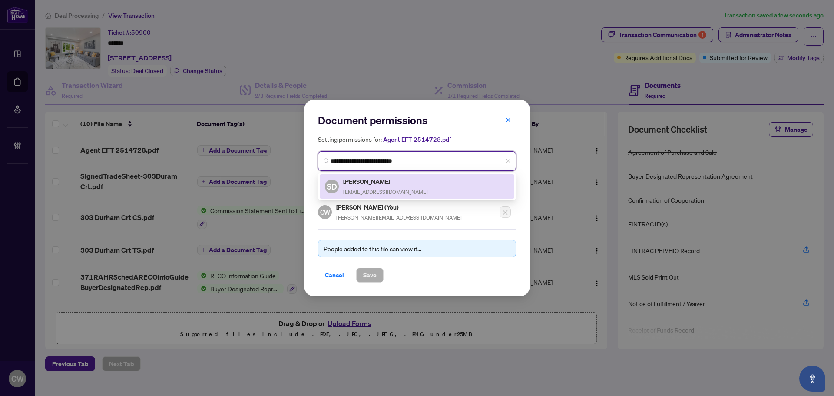
click at [398, 181] on h5 "[PERSON_NAME]" at bounding box center [385, 181] width 85 height 10
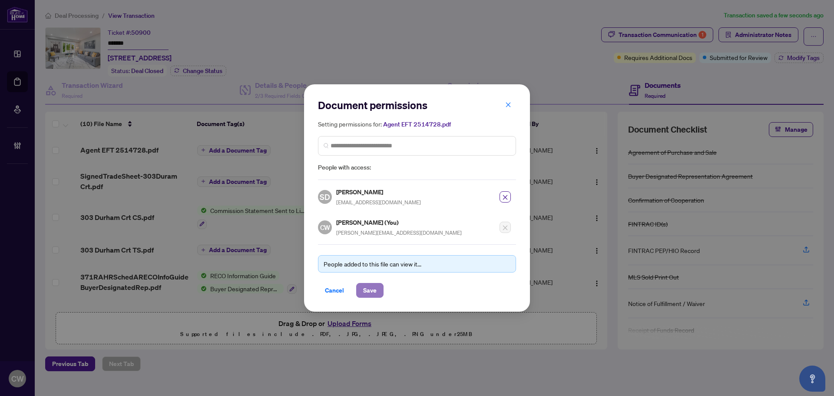
click at [374, 292] on span "Save" at bounding box center [369, 290] width 13 height 14
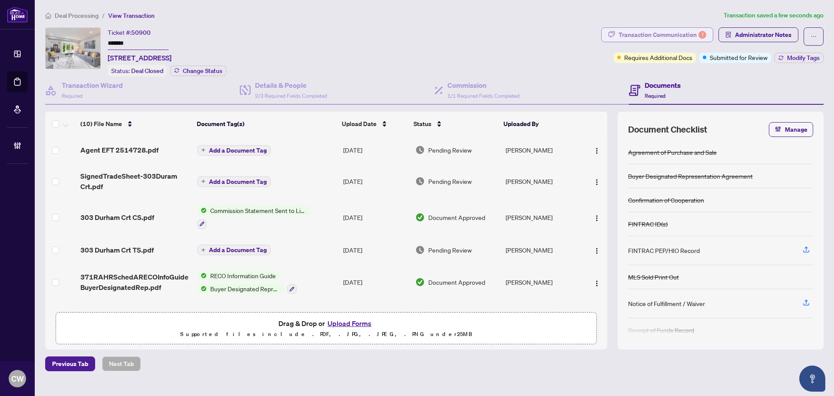
click at [670, 32] on div "Transaction Communication 1" at bounding box center [663, 35] width 88 height 14
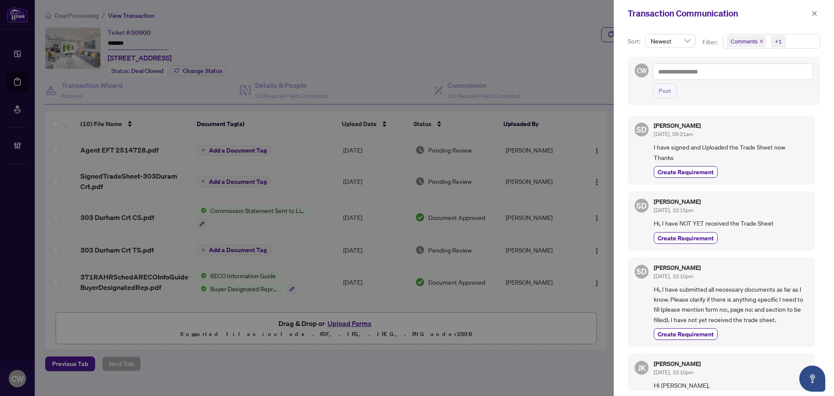
click at [758, 43] on icon "close" at bounding box center [761, 41] width 4 height 4
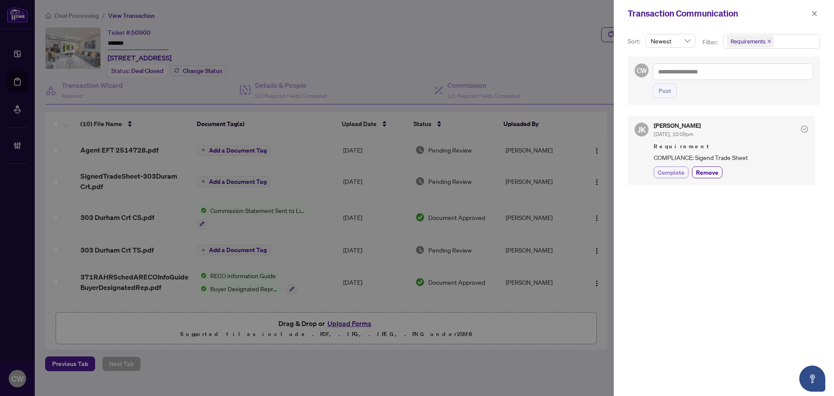
click at [678, 176] on span "Complete" at bounding box center [671, 172] width 27 height 9
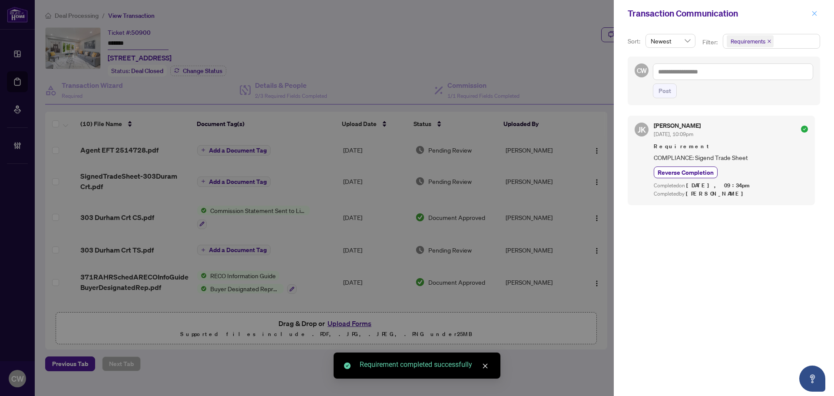
click at [758, 12] on button "button" at bounding box center [814, 13] width 11 height 10
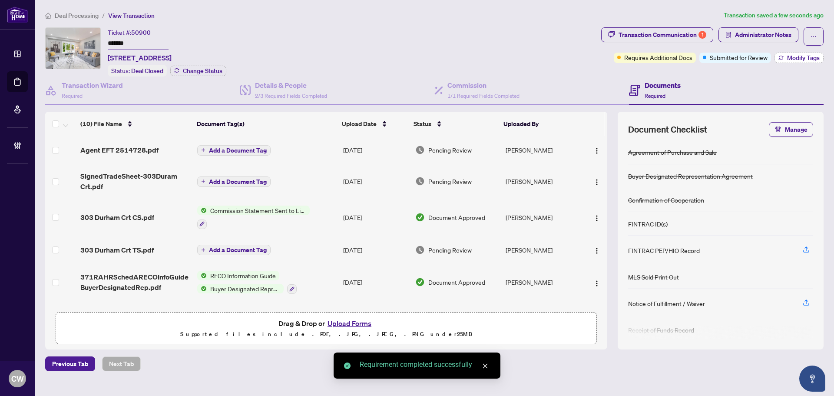
click at [758, 59] on span "Modify Tags" at bounding box center [803, 58] width 33 height 6
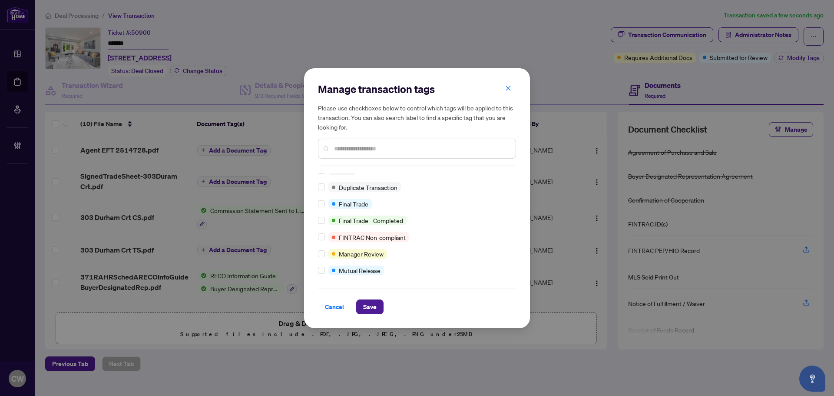
scroll to position [7, 0]
click at [369, 304] on span "Save" at bounding box center [369, 307] width 13 height 14
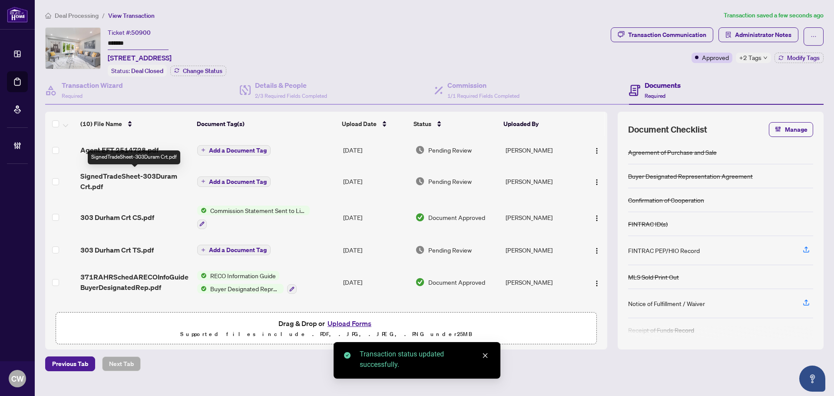
click at [142, 176] on span "SignedTradeSheet-303Duram Crt.pdf" at bounding box center [135, 181] width 110 height 21
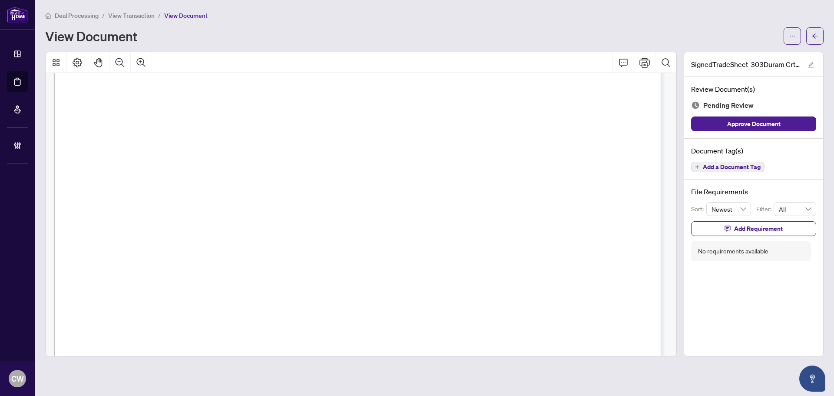
scroll to position [217, 0]
drag, startPoint x: 816, startPoint y: 35, endPoint x: 609, endPoint y: 1, distance: 210.4
click at [758, 35] on icon "arrow-left" at bounding box center [815, 36] width 6 height 6
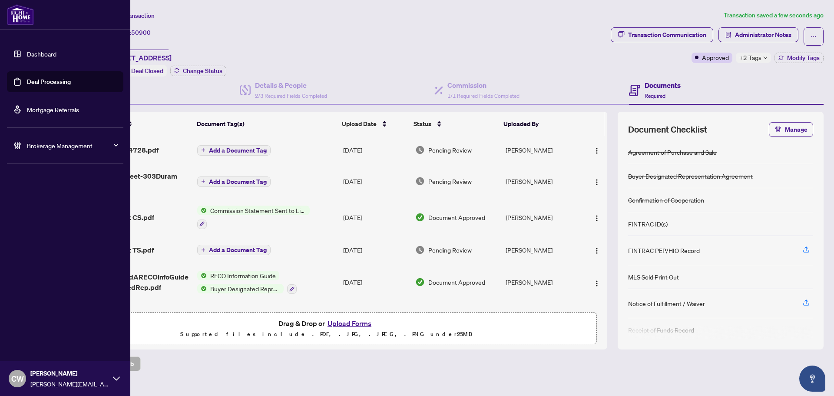
drag, startPoint x: 23, startPoint y: 86, endPoint x: 29, endPoint y: 90, distance: 6.5
click at [27, 86] on link "Deal Processing" at bounding box center [49, 82] width 44 height 8
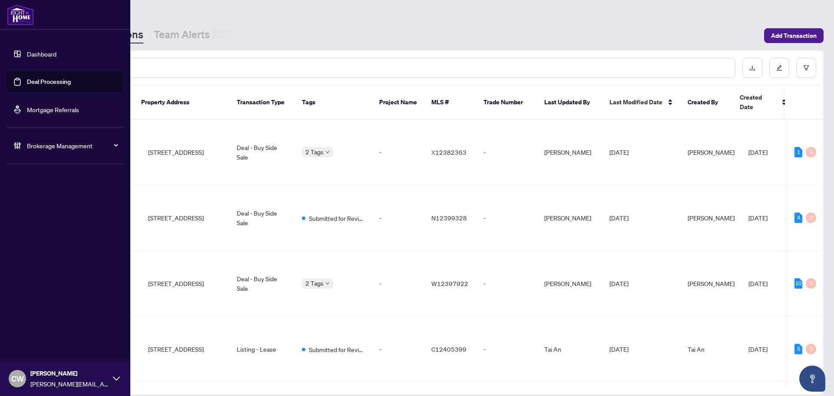
click at [153, 67] on input "text" at bounding box center [399, 68] width 660 height 10
paste input "*******"
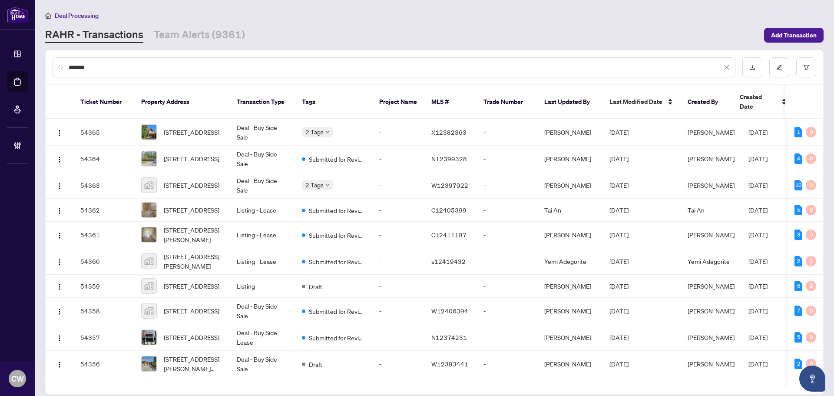
type input "*******"
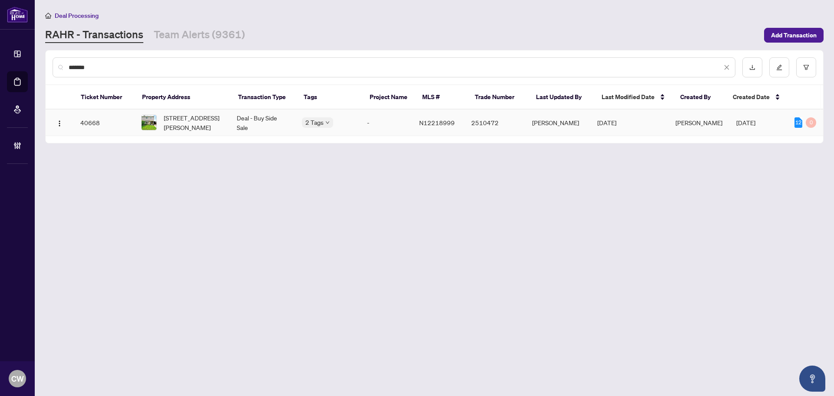
click at [195, 122] on span "[STREET_ADDRESS][PERSON_NAME]" at bounding box center [193, 122] width 59 height 19
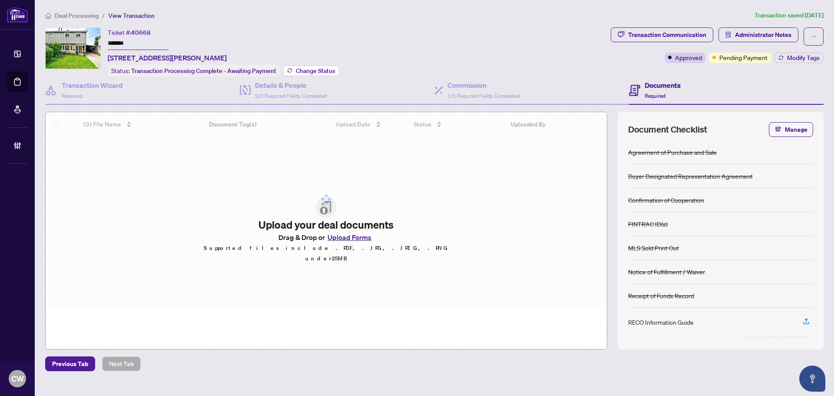
click at [307, 69] on span "Change Status" at bounding box center [316, 71] width 40 height 6
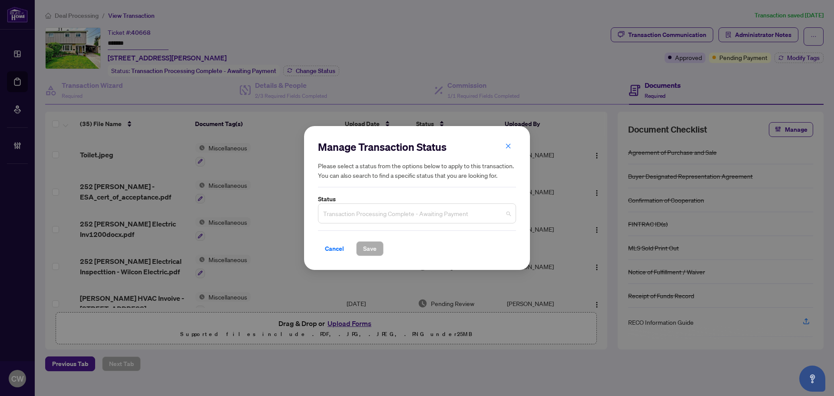
click at [422, 219] on span "Transaction Processing Complete - Awaiting Payment" at bounding box center [417, 213] width 188 height 17
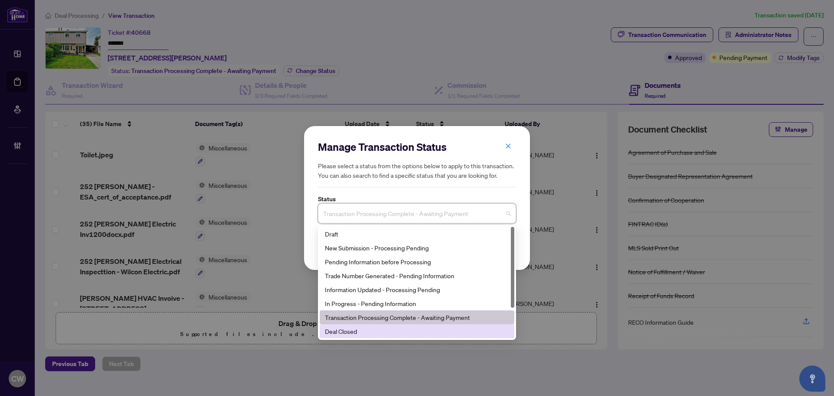
drag, startPoint x: 383, startPoint y: 325, endPoint x: 380, endPoint y: 320, distance: 6.6
click at [382, 326] on div "Deal Closed" at bounding box center [417, 331] width 195 height 14
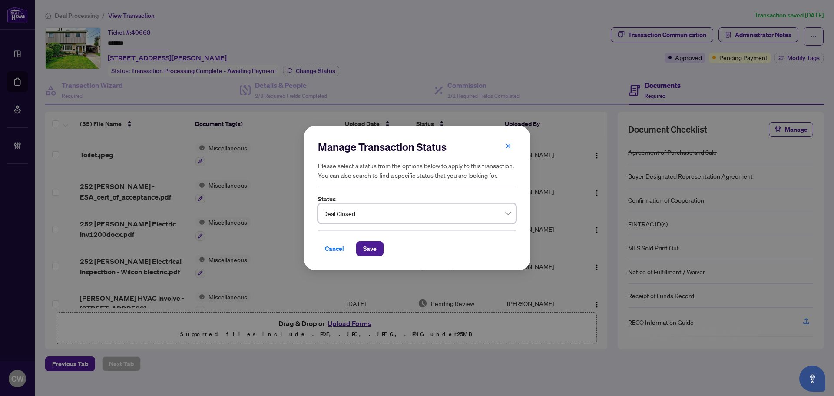
drag, startPoint x: 365, startPoint y: 245, endPoint x: 507, endPoint y: 189, distance: 152.5
click at [365, 245] on span "Save" at bounding box center [369, 249] width 13 height 14
click at [758, 59] on div "Manage Transaction Status Please select a status from the options below to appl…" at bounding box center [417, 198] width 834 height 396
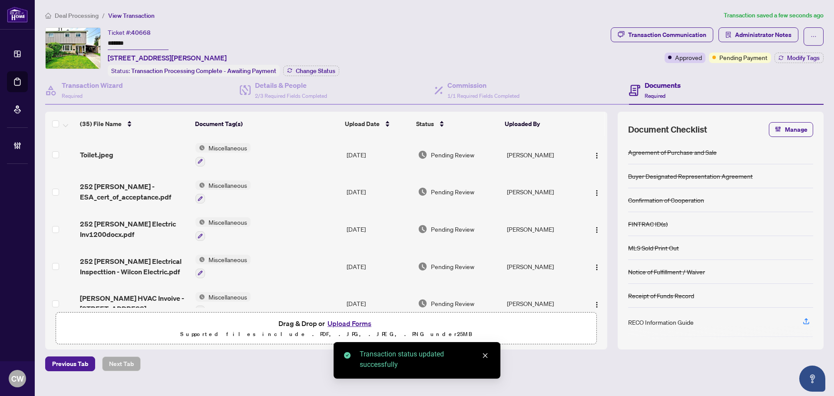
click at [758, 60] on div "Ticket #: 40668 ******* [STREET_ADDRESS][PERSON_NAME] Status: Transaction Proce…" at bounding box center [435, 188] width 786 height 322
click at [758, 63] on div "Transaction Communication Administrator Notes Approved Pending Payment Modify T…" at bounding box center [717, 51] width 216 height 49
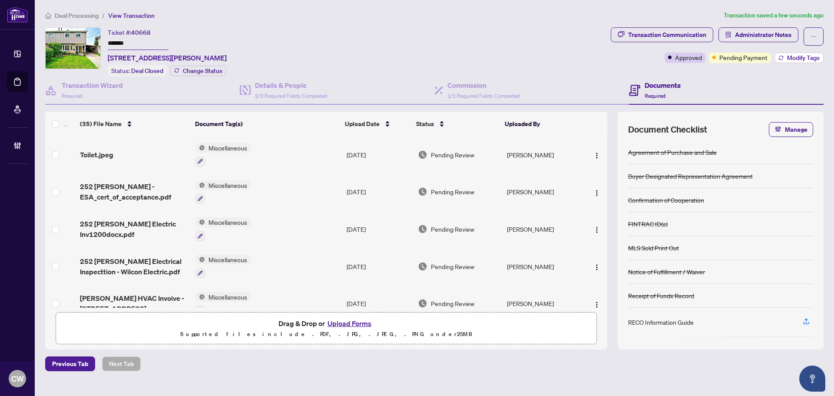
click at [758, 56] on span "Modify Tags" at bounding box center [803, 58] width 33 height 6
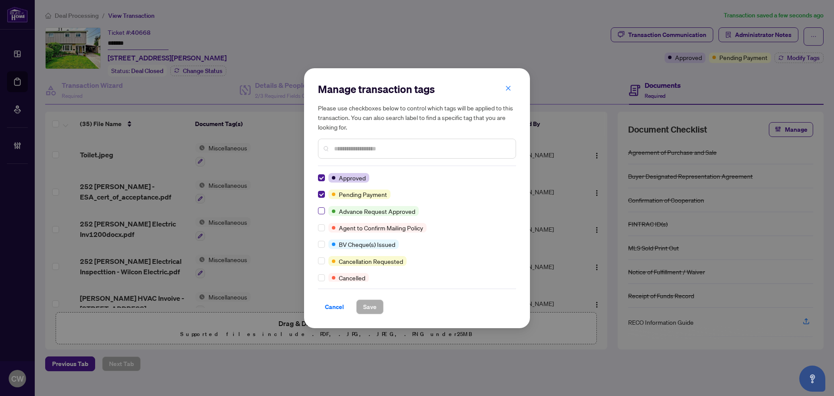
click at [319, 190] on label at bounding box center [321, 194] width 7 height 10
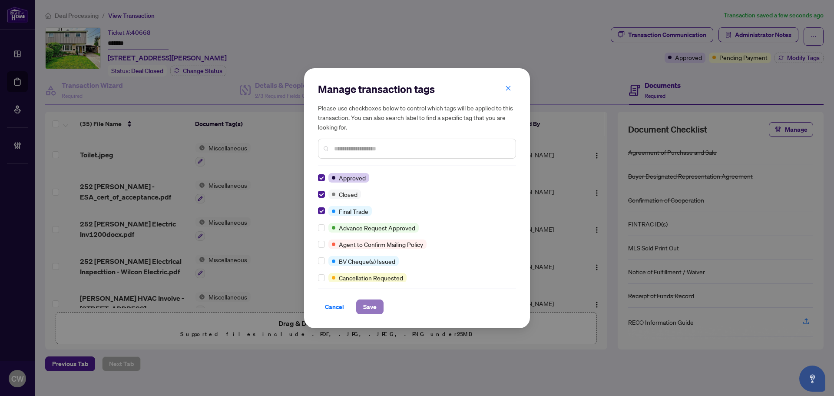
click at [368, 305] on span "Save" at bounding box center [369, 307] width 13 height 14
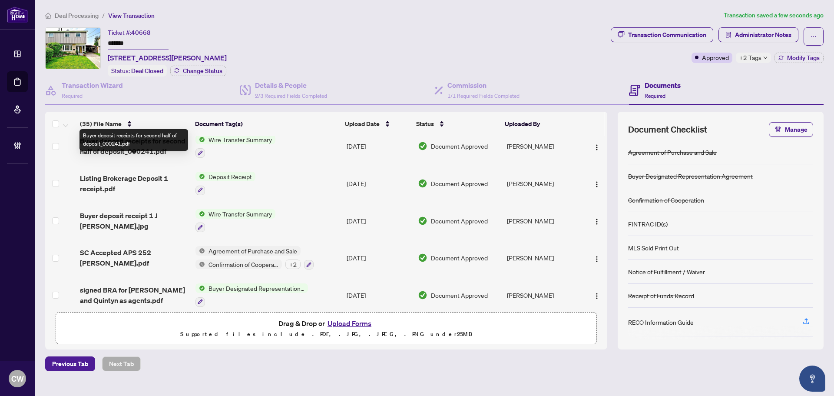
scroll to position [1086, 0]
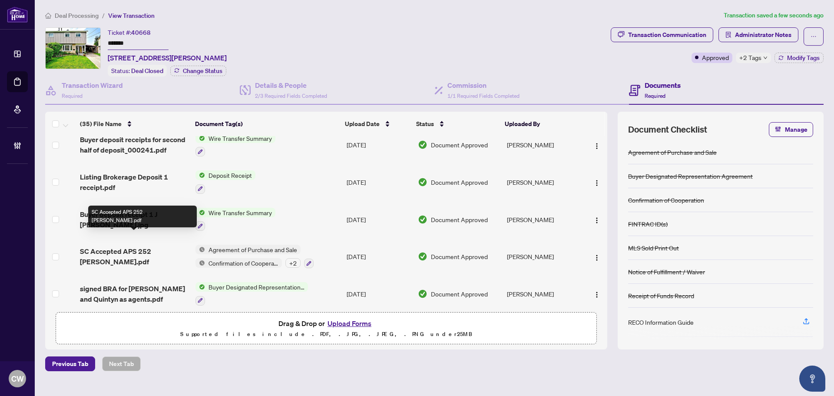
click at [120, 246] on span "SC Accepted APS 252 [PERSON_NAME].pdf" at bounding box center [134, 256] width 109 height 21
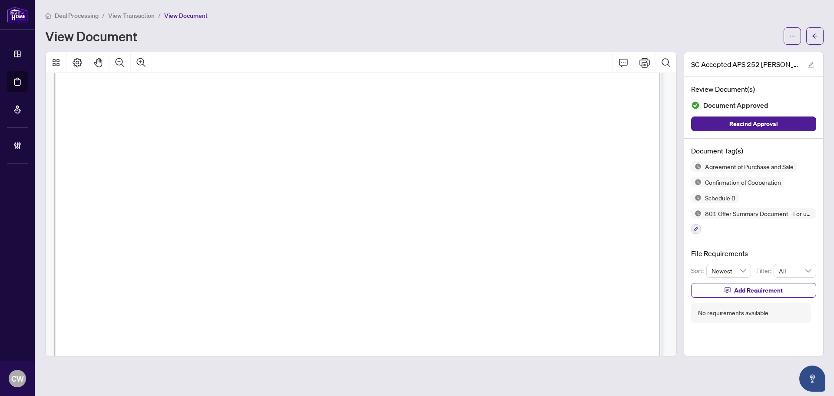
scroll to position [2216, 0]
click at [758, 31] on span "button" at bounding box center [815, 36] width 6 height 14
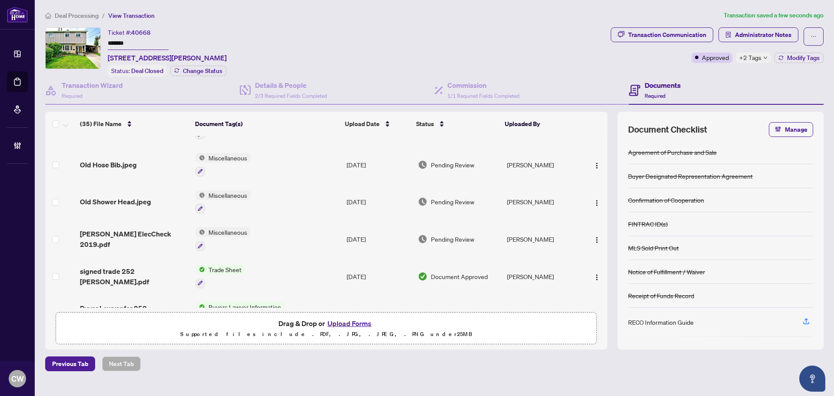
scroll to position [304, 0]
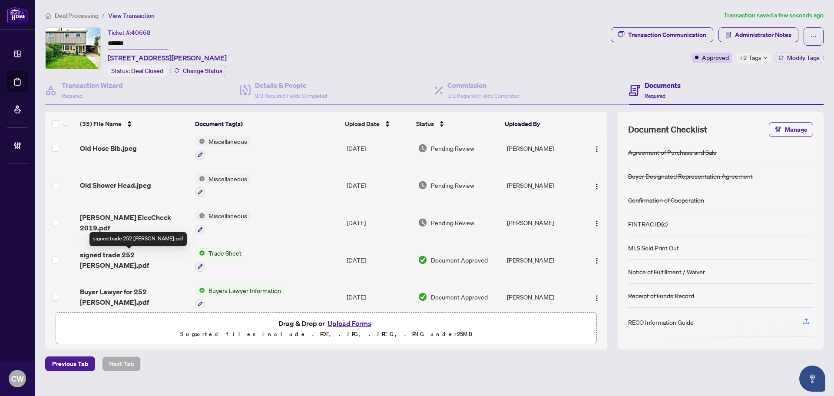
click at [136, 255] on span "signed trade 252 [PERSON_NAME].pdf" at bounding box center [134, 259] width 109 height 21
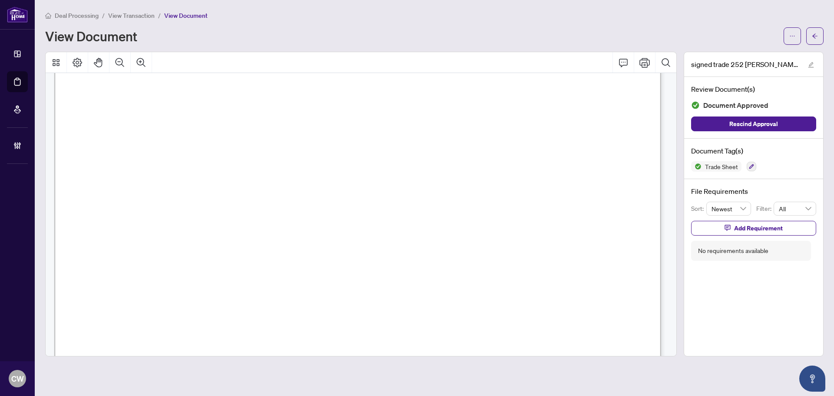
scroll to position [259, 0]
click at [758, 29] on span "button" at bounding box center [815, 36] width 6 height 14
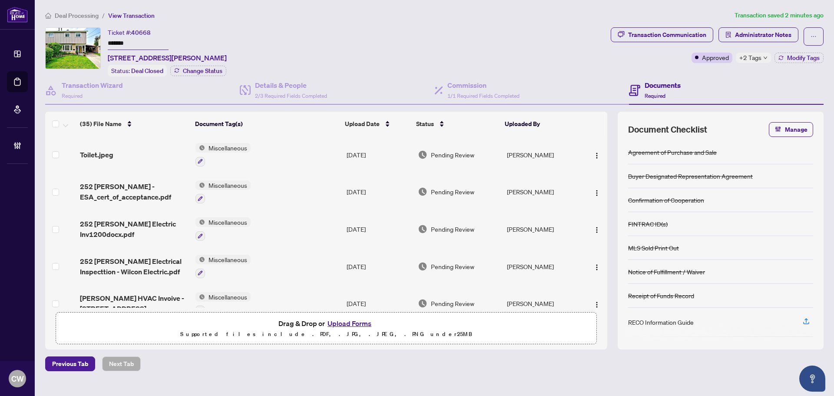
click at [346, 323] on button "Upload Forms" at bounding box center [349, 323] width 49 height 11
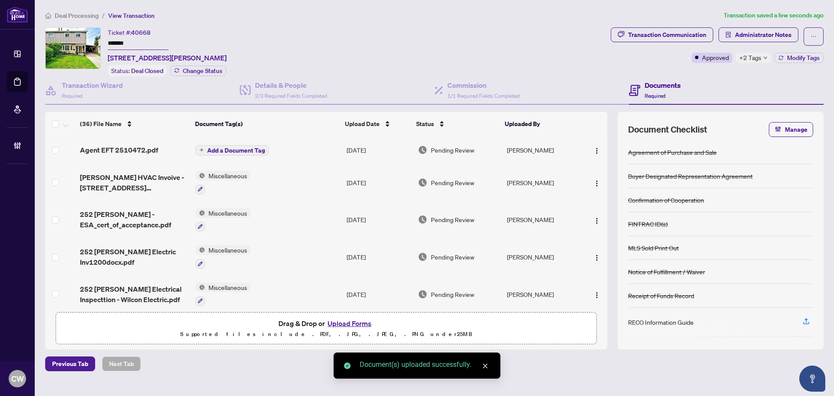
click at [594, 153] on img "button" at bounding box center [597, 150] width 7 height 7
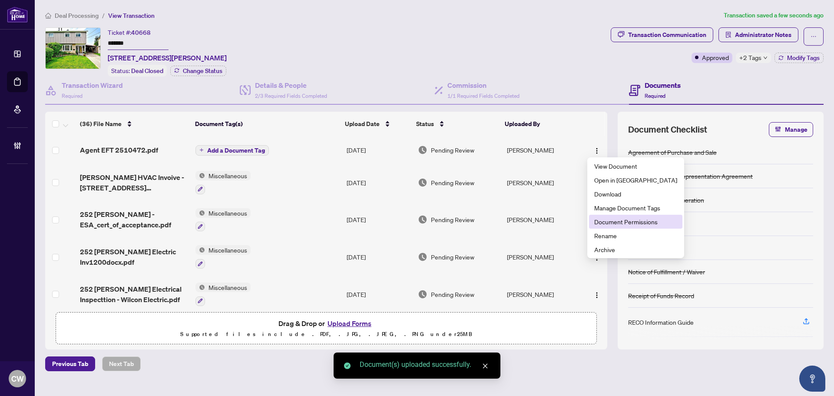
click at [606, 222] on span "Document Permissions" at bounding box center [635, 222] width 83 height 10
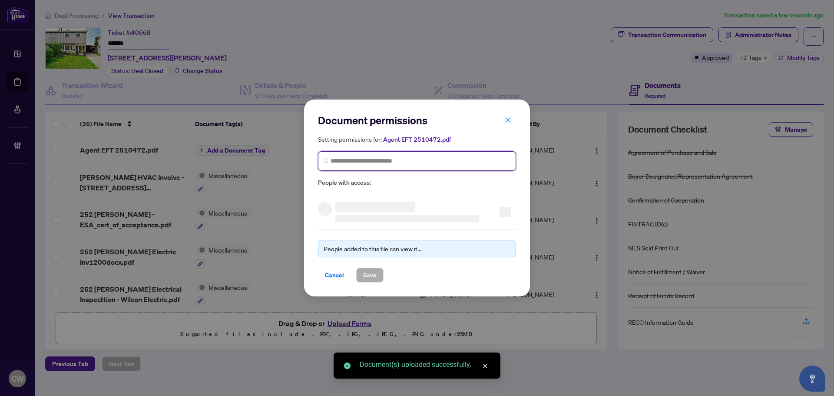
paste input "**********"
click at [402, 164] on input "search" at bounding box center [421, 160] width 180 height 9
type input "**********"
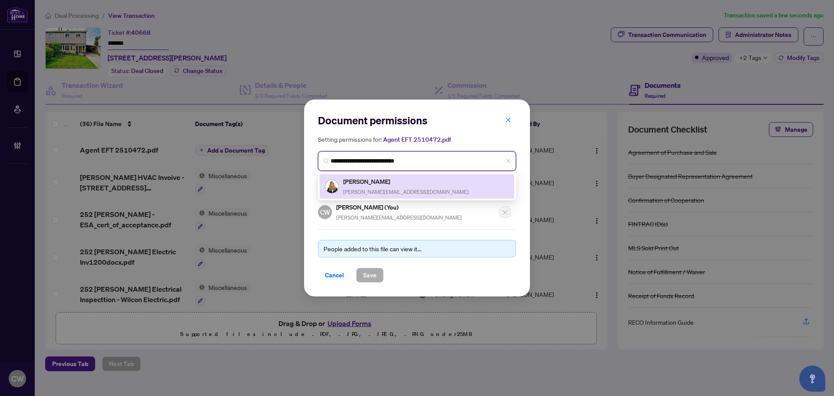
click at [371, 179] on h5 "[PERSON_NAME]" at bounding box center [406, 181] width 126 height 10
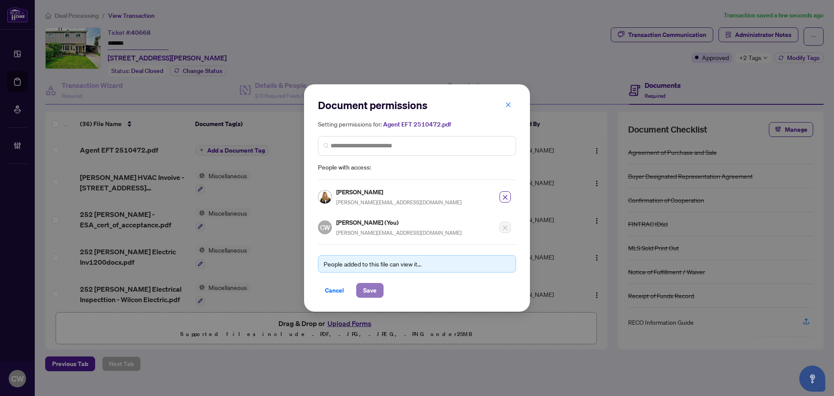
click at [369, 289] on span "Save" at bounding box center [369, 290] width 13 height 14
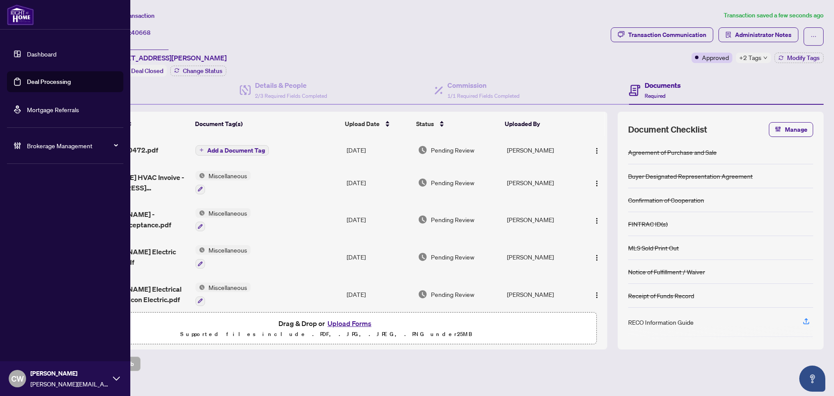
click at [33, 82] on link "Deal Processing" at bounding box center [49, 82] width 44 height 8
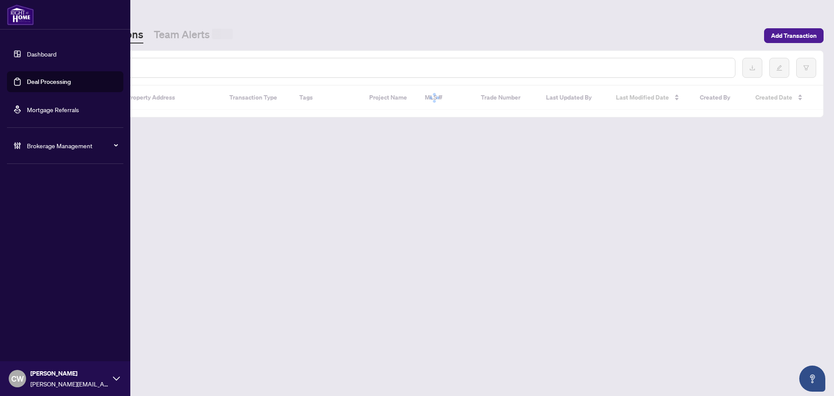
click at [147, 67] on input "text" at bounding box center [399, 68] width 660 height 10
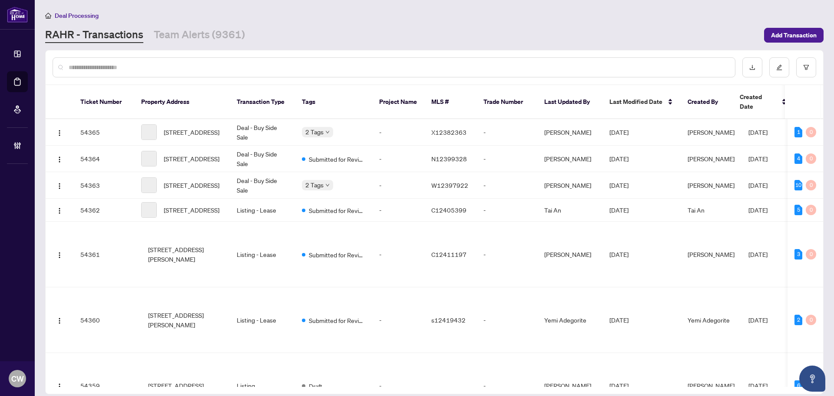
paste input "*******"
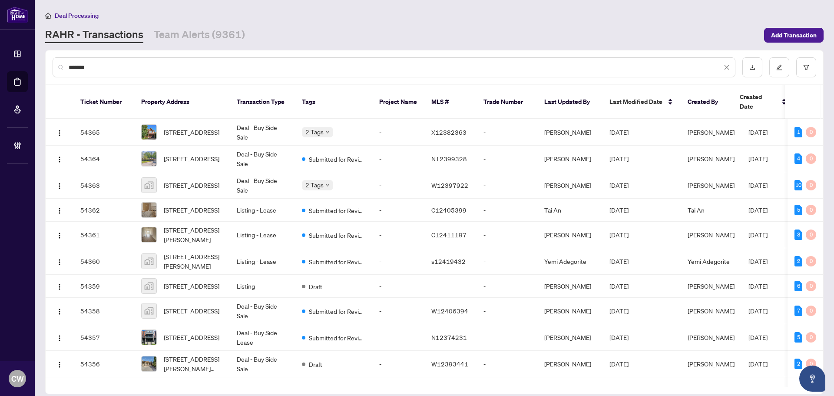
type input "*******"
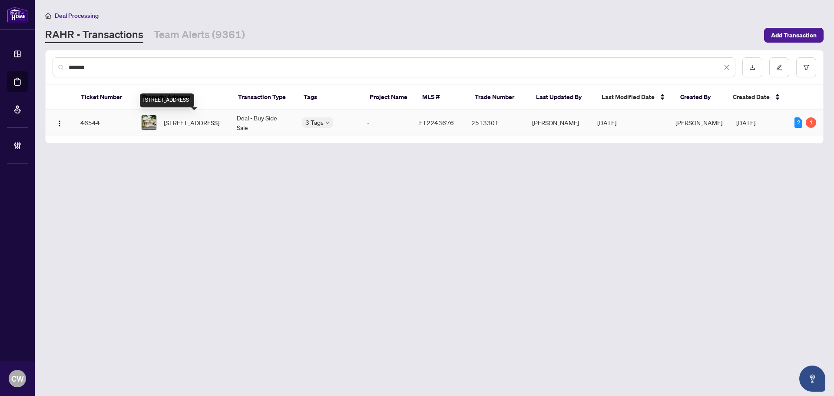
click at [172, 125] on span "[STREET_ADDRESS]" at bounding box center [192, 123] width 56 height 10
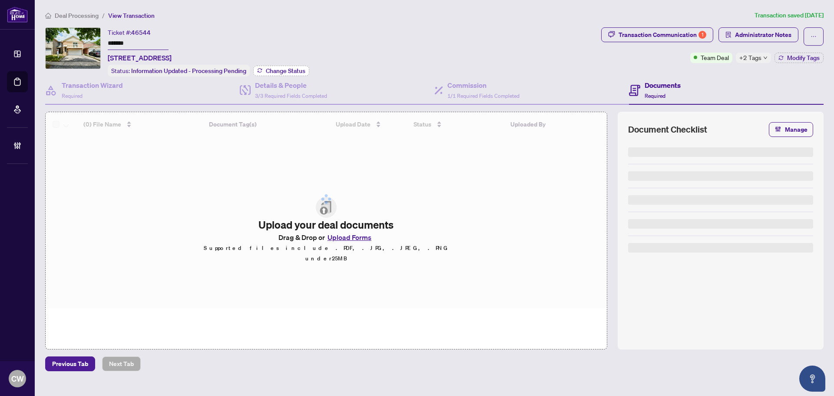
click at [297, 68] on span "Change Status" at bounding box center [286, 71] width 40 height 6
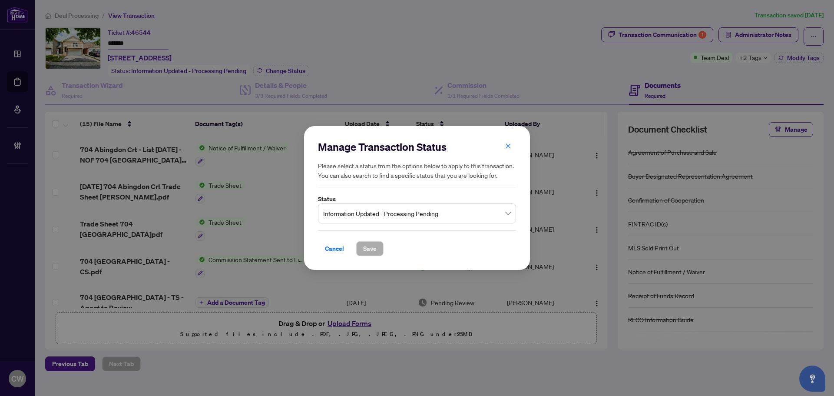
click at [434, 221] on span "Information Updated - Processing Pending" at bounding box center [417, 213] width 188 height 17
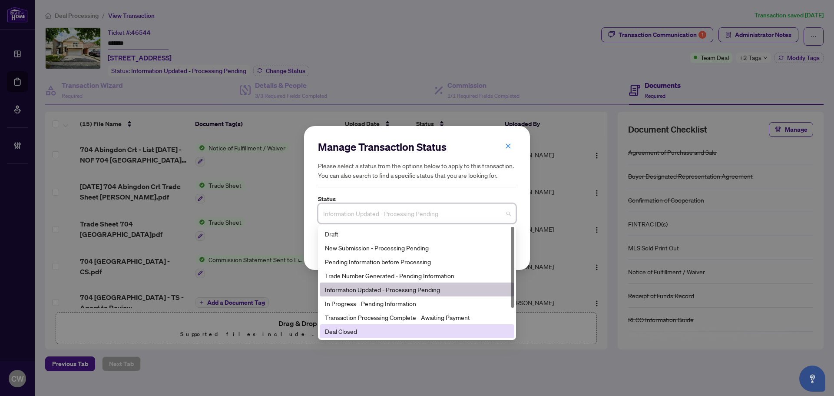
click at [377, 329] on div "Deal Closed" at bounding box center [417, 331] width 184 height 10
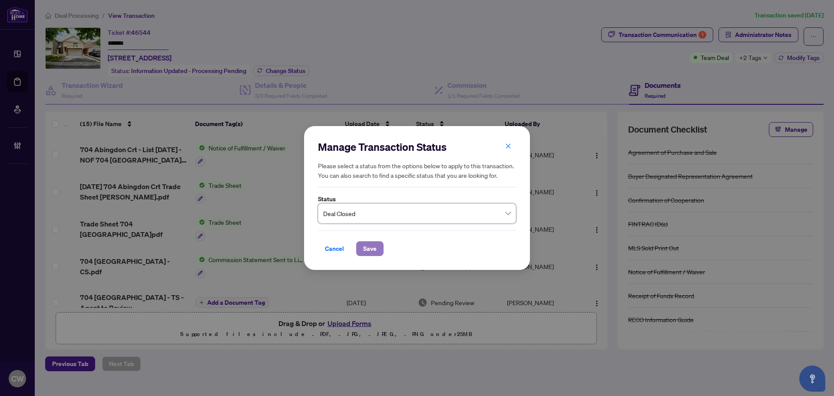
click at [366, 247] on span "Save" at bounding box center [369, 249] width 13 height 14
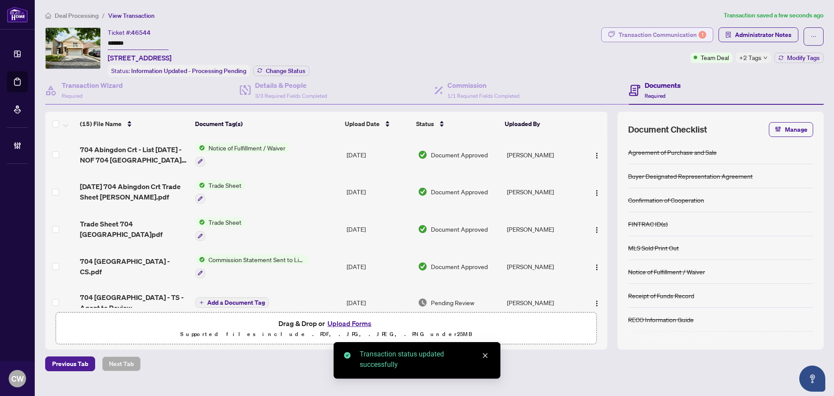
drag, startPoint x: 656, startPoint y: 33, endPoint x: 665, endPoint y: 33, distance: 8.7
click at [665, 33] on div "Transaction Communication 1" at bounding box center [663, 35] width 88 height 14
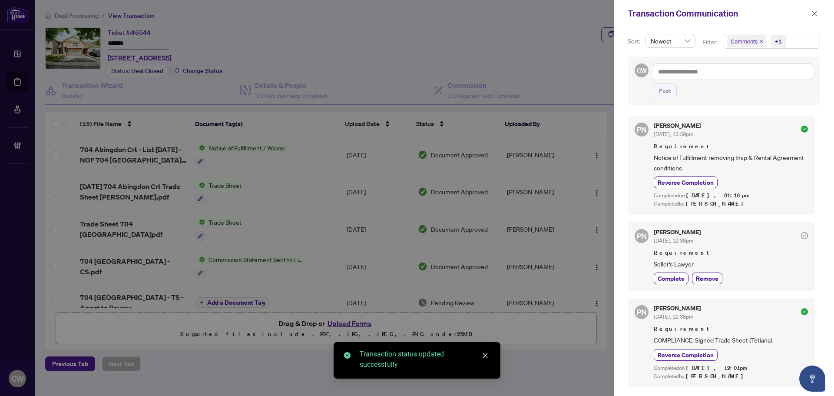
click at [758, 41] on icon "close" at bounding box center [761, 41] width 4 height 4
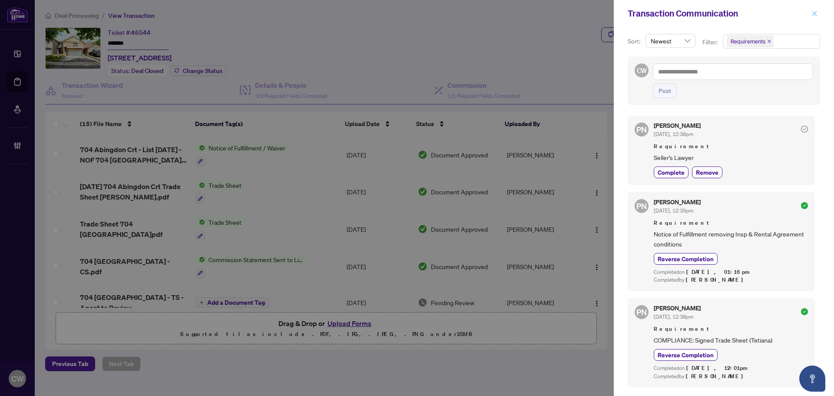
click at [758, 13] on icon "close" at bounding box center [815, 13] width 6 height 6
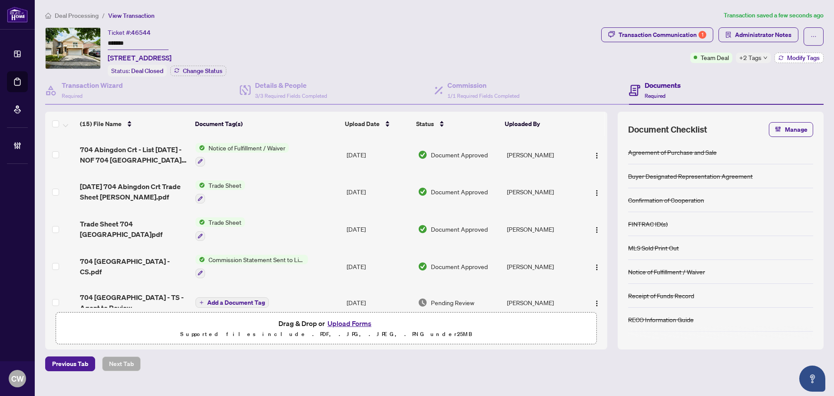
click at [758, 55] on span "Modify Tags" at bounding box center [803, 58] width 33 height 6
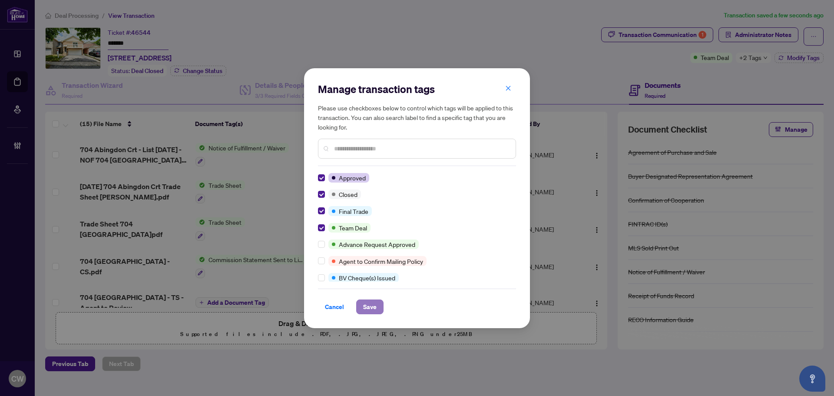
click at [376, 306] on span "Save" at bounding box center [369, 307] width 13 height 14
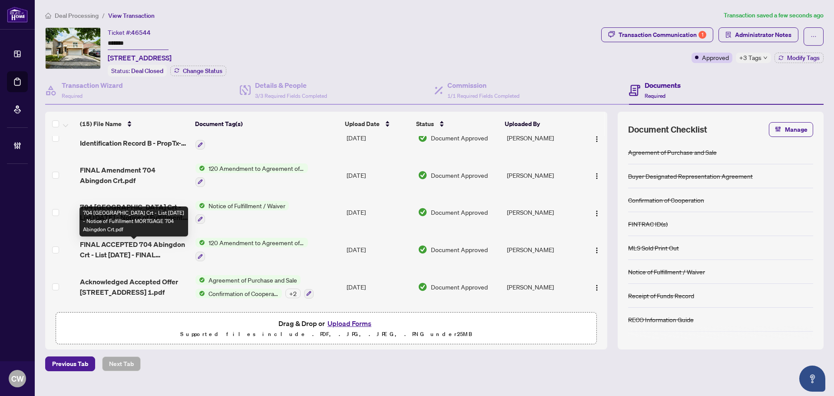
scroll to position [382, 0]
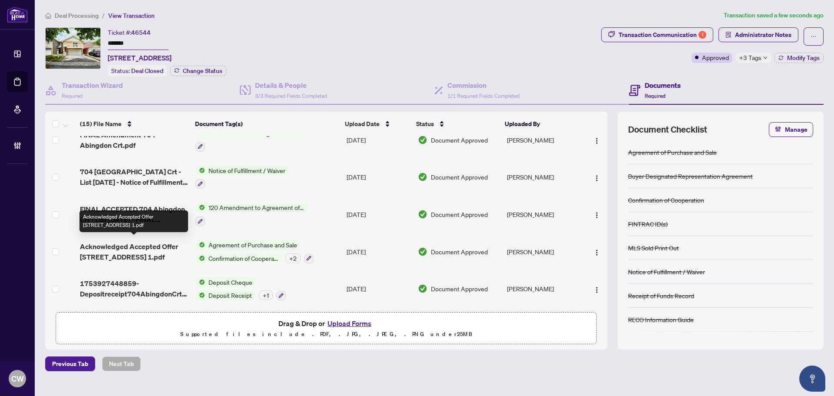
click at [149, 252] on span "Acknowledged Accepted Offer [STREET_ADDRESS] 1.pdf" at bounding box center [134, 251] width 109 height 21
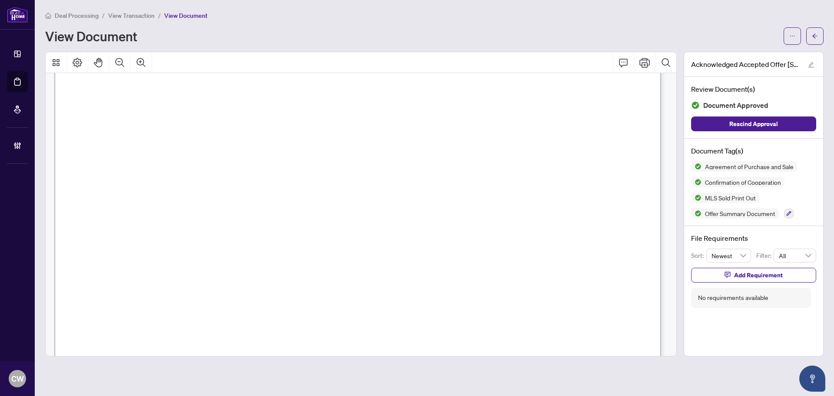
scroll to position [10567, 0]
click at [758, 32] on main "Deal Processing / View Transaction / View Document View Document Acknowledged A…" at bounding box center [434, 198] width 799 height 396
click at [758, 33] on button "button" at bounding box center [814, 35] width 17 height 17
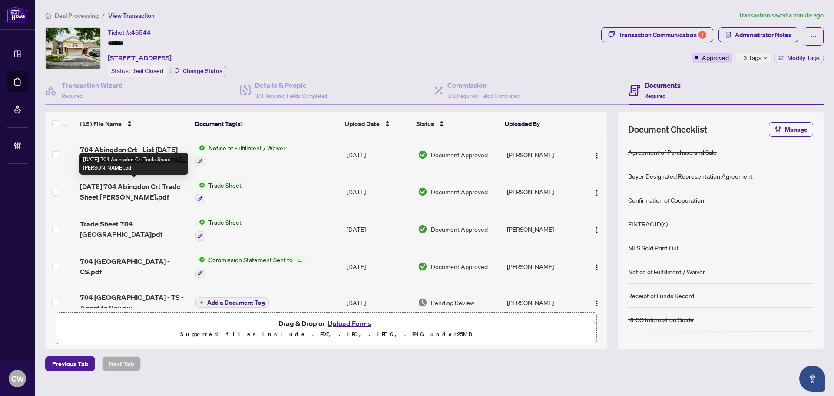
click at [133, 187] on span "[DATE] 704 Abingdon Crt Trade Sheet [PERSON_NAME].pdf" at bounding box center [134, 191] width 109 height 21
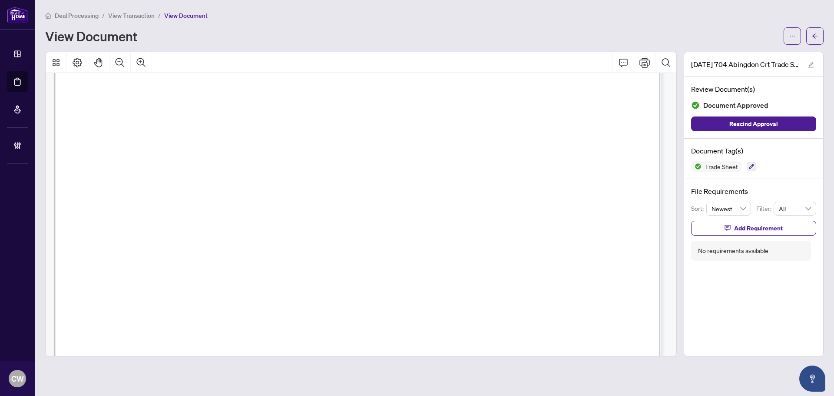
scroll to position [304, 0]
click at [758, 34] on button "button" at bounding box center [792, 35] width 17 height 17
click at [758, 32] on button "button" at bounding box center [814, 35] width 17 height 17
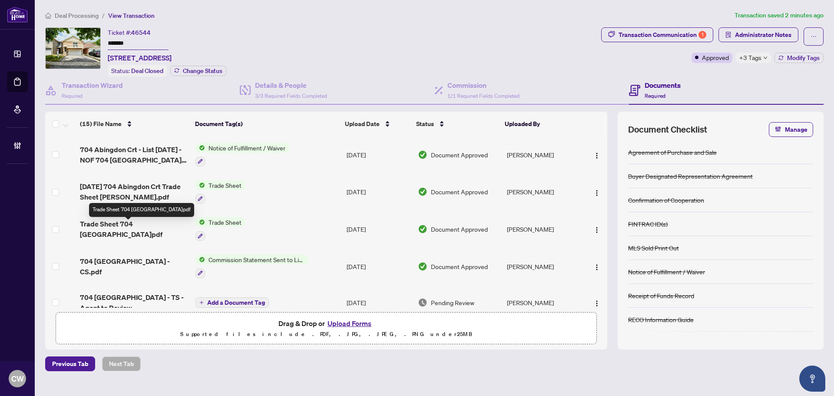
click at [124, 231] on span "Trade Sheet 704 [GEOGRAPHIC_DATA]pdf" at bounding box center [134, 229] width 109 height 21
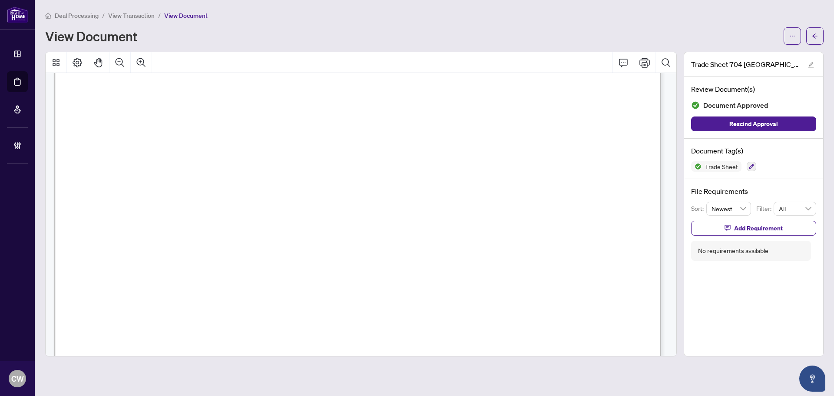
scroll to position [304, 0]
click at [758, 33] on icon "arrow-left" at bounding box center [815, 36] width 6 height 6
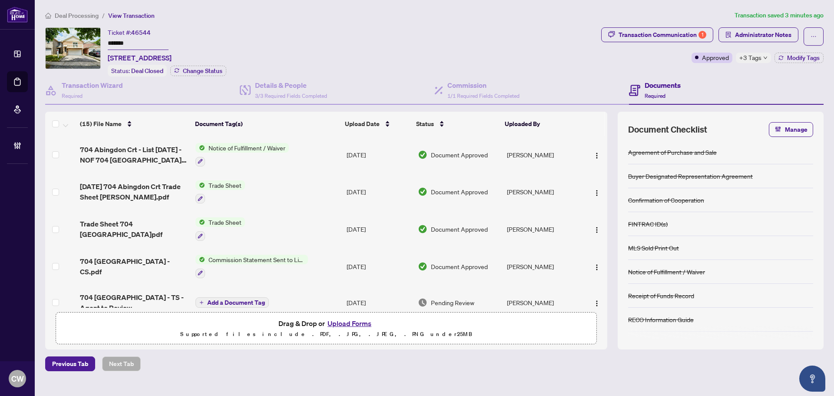
click at [357, 321] on button "Upload Forms" at bounding box center [349, 323] width 49 height 11
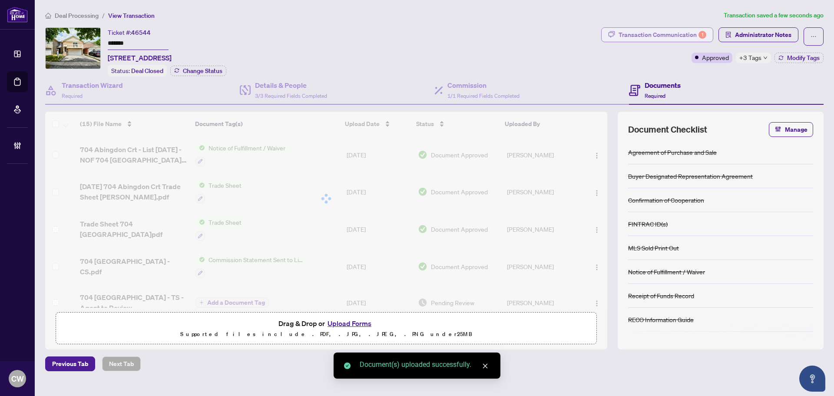
click at [685, 37] on div "Transaction Communication 1" at bounding box center [663, 35] width 88 height 14
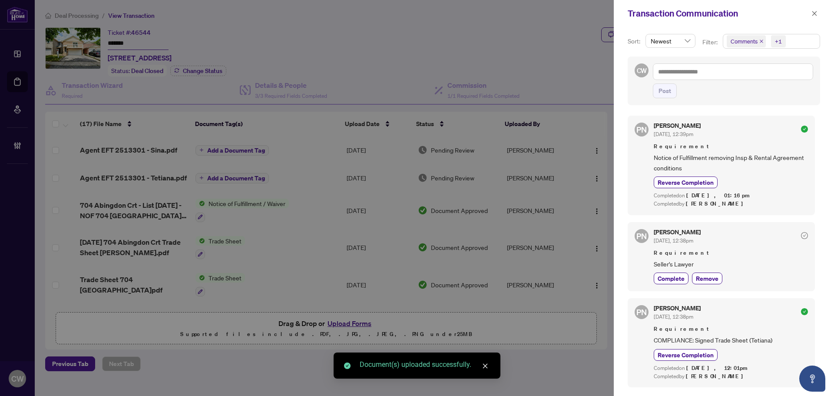
click at [758, 43] on icon "close" at bounding box center [761, 41] width 4 height 4
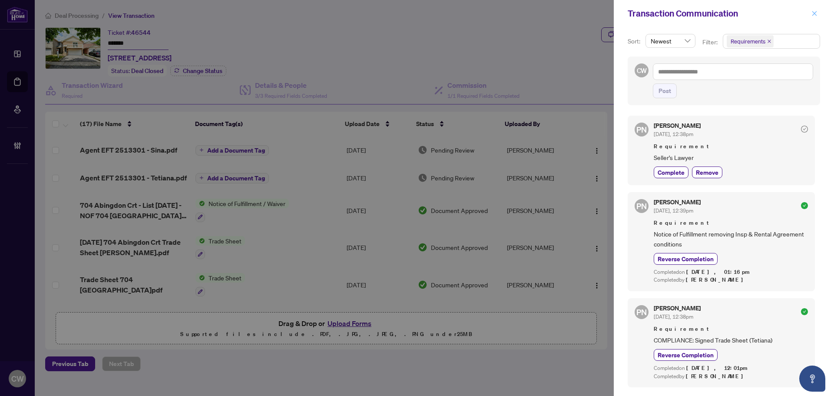
click at [758, 14] on icon "close" at bounding box center [815, 13] width 6 height 6
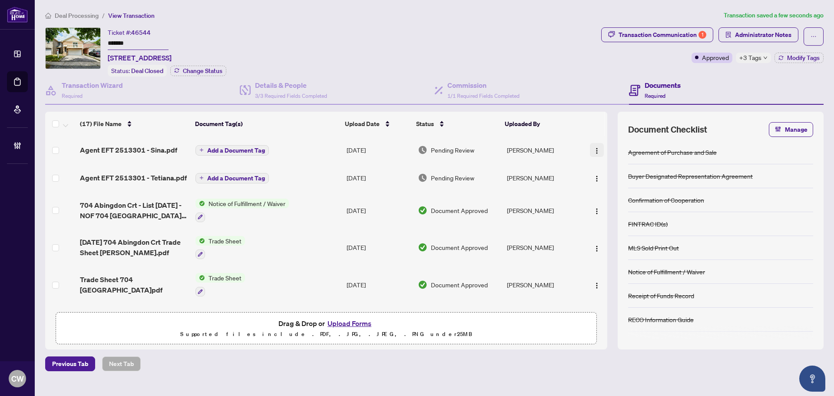
click at [597, 153] on img "button" at bounding box center [597, 150] width 7 height 7
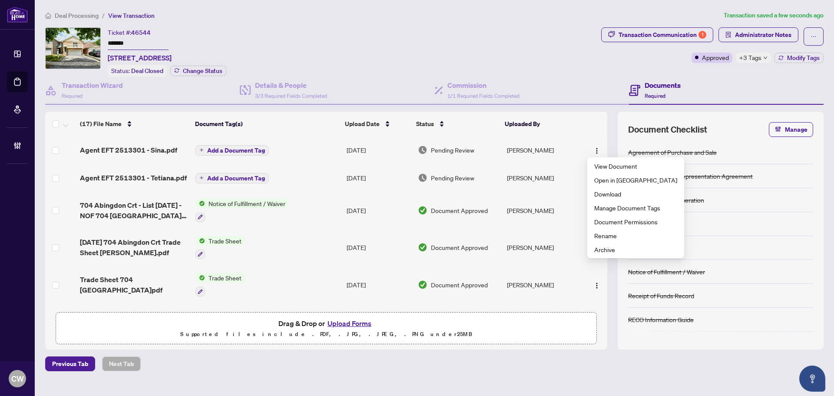
click at [554, 194] on td "[PERSON_NAME]" at bounding box center [543, 210] width 79 height 37
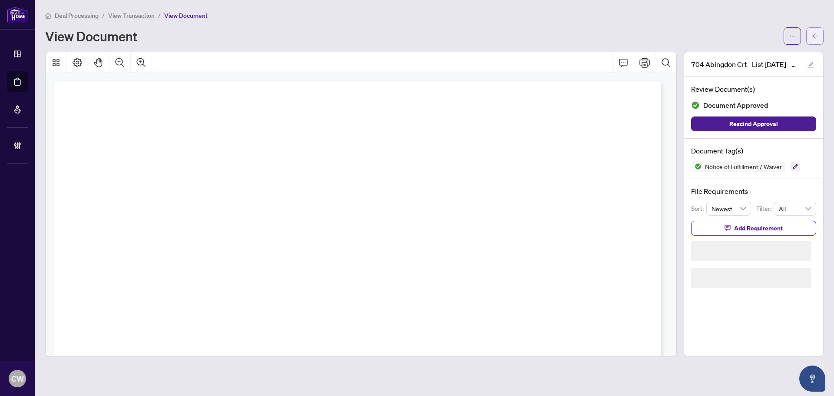
click at [758, 32] on span "button" at bounding box center [815, 36] width 6 height 14
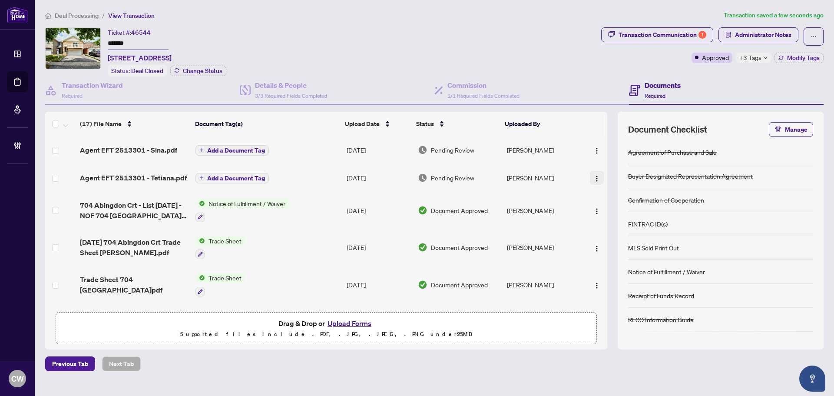
click at [594, 175] on img "button" at bounding box center [597, 178] width 7 height 7
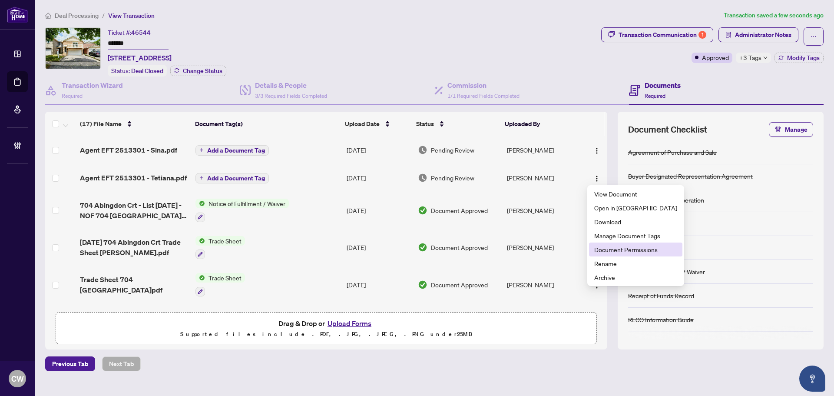
click at [613, 247] on span "Document Permissions" at bounding box center [635, 250] width 83 height 10
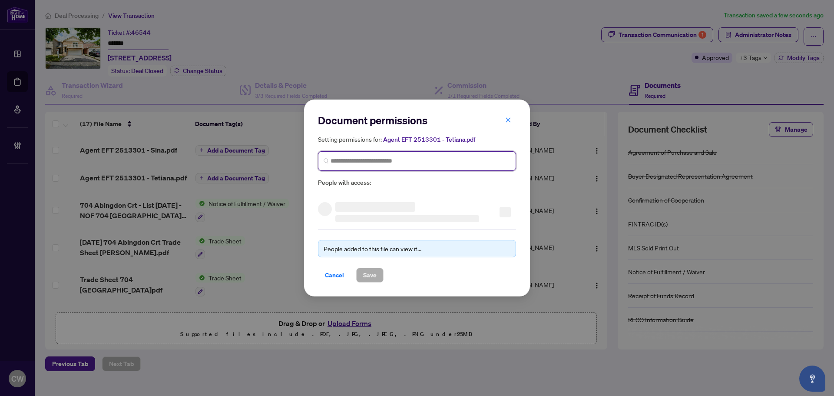
click at [363, 162] on input "search" at bounding box center [421, 160] width 180 height 9
paste input "**********"
type input "**********"
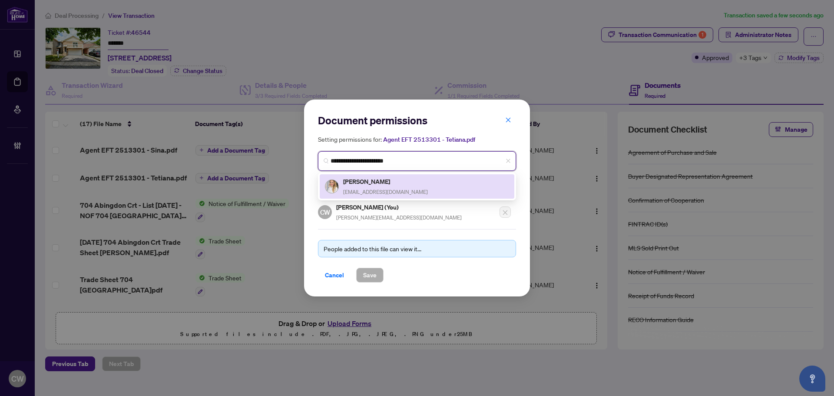
click at [372, 191] on span "[EMAIL_ADDRESS][DOMAIN_NAME]" at bounding box center [385, 192] width 85 height 7
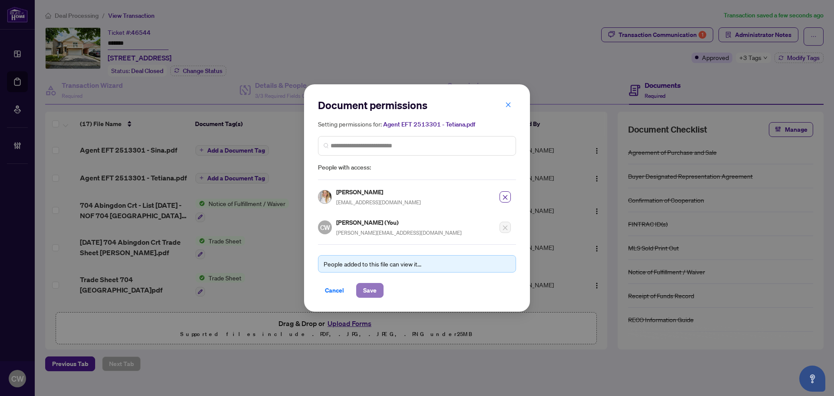
click at [373, 293] on span "Save" at bounding box center [369, 290] width 13 height 14
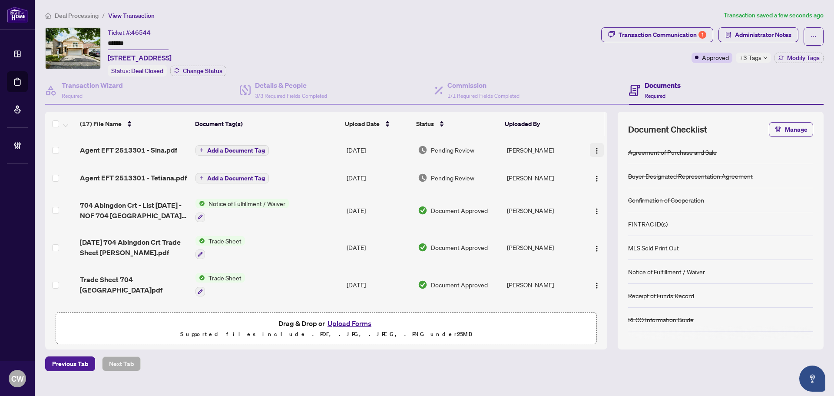
click at [594, 149] on img "button" at bounding box center [597, 150] width 7 height 7
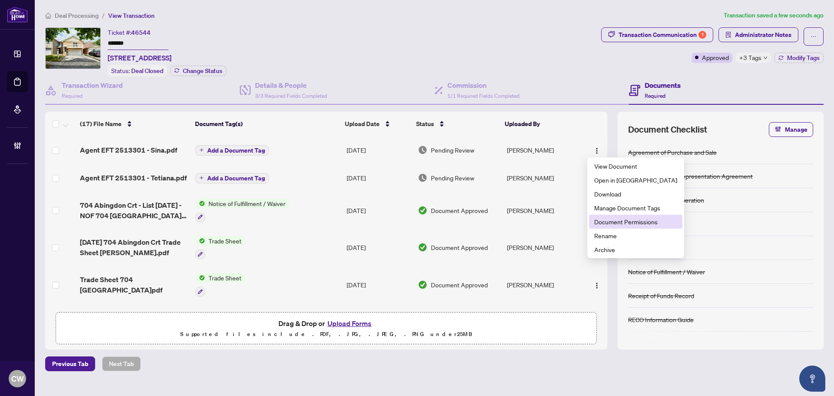
click at [616, 220] on span "Document Permissions" at bounding box center [635, 222] width 83 height 10
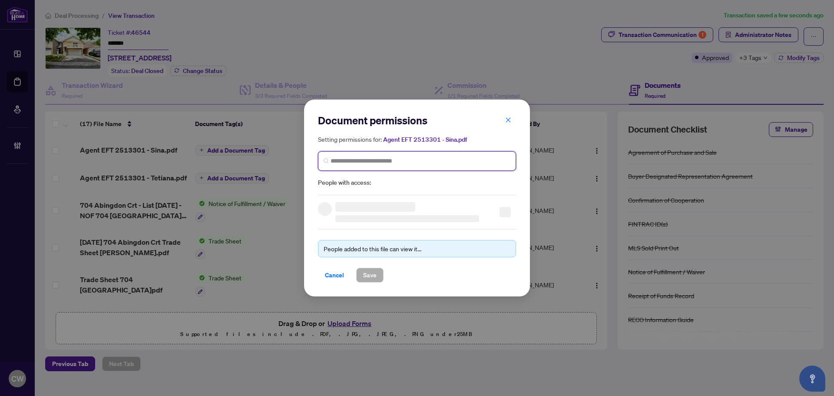
paste input "**********"
click at [408, 158] on input "search" at bounding box center [421, 160] width 180 height 9
type input "**********"
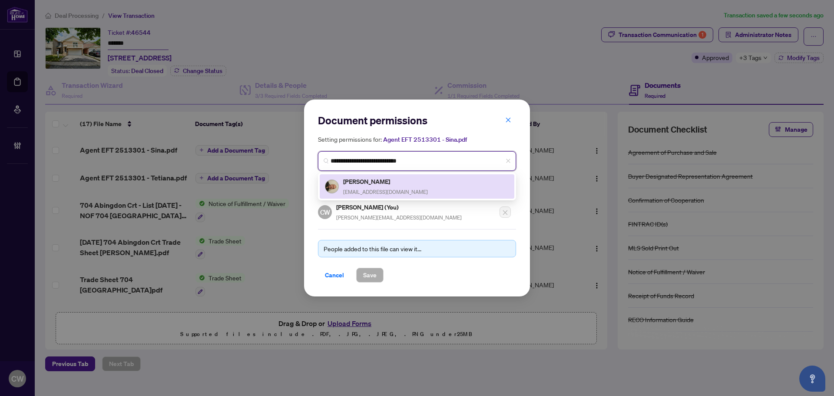
click at [397, 187] on div "[PERSON_NAME] [EMAIL_ADDRESS][DOMAIN_NAME]" at bounding box center [417, 186] width 184 height 20
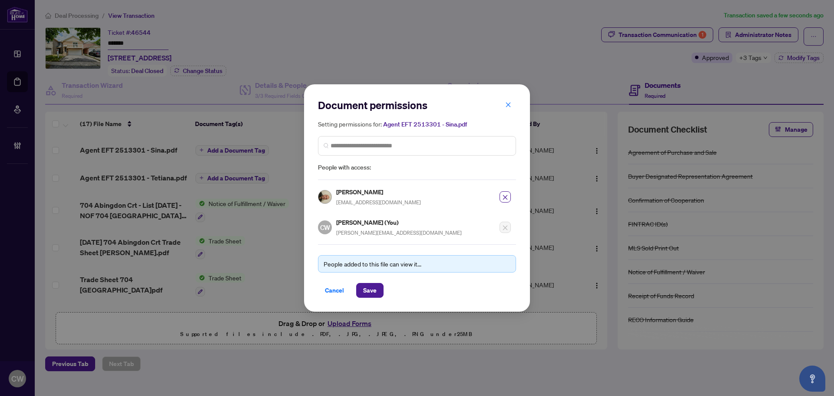
click at [384, 290] on div "Cancel Save" at bounding box center [417, 290] width 198 height 15
click at [371, 291] on span "Save" at bounding box center [369, 290] width 13 height 14
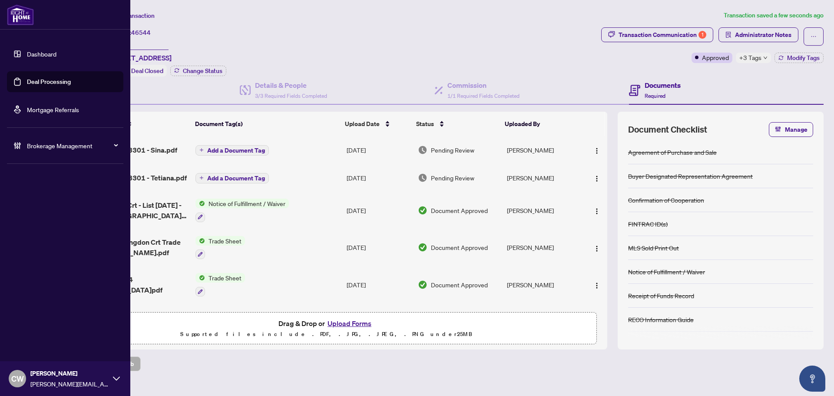
drag, startPoint x: 27, startPoint y: 82, endPoint x: 126, endPoint y: 82, distance: 99.5
click at [27, 82] on link "Deal Processing" at bounding box center [49, 82] width 44 height 8
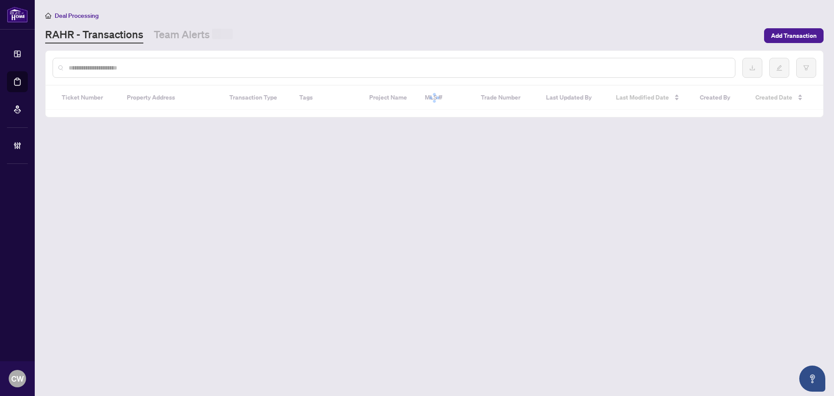
click at [173, 70] on input "text" at bounding box center [399, 68] width 660 height 10
paste input "*******"
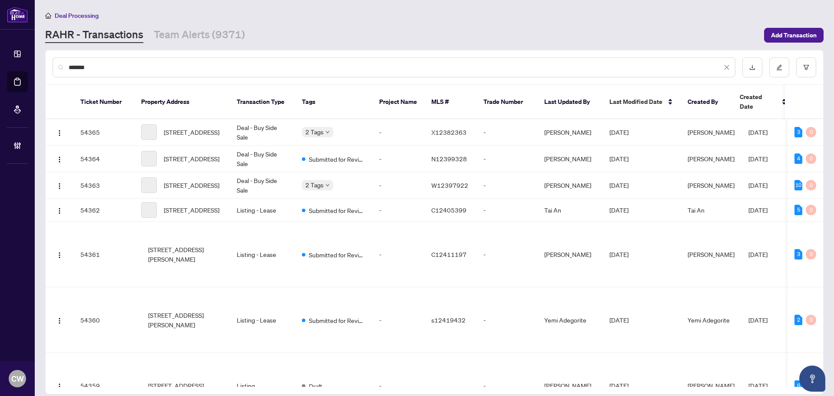
type input "*******"
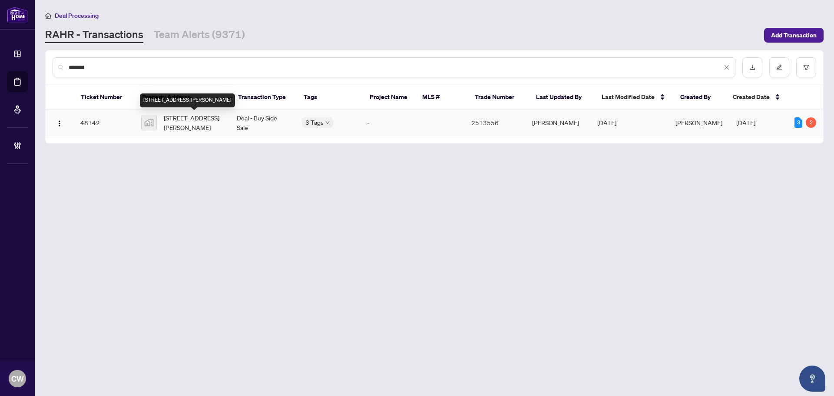
click at [189, 121] on span "[STREET_ADDRESS][PERSON_NAME]" at bounding box center [193, 122] width 59 height 19
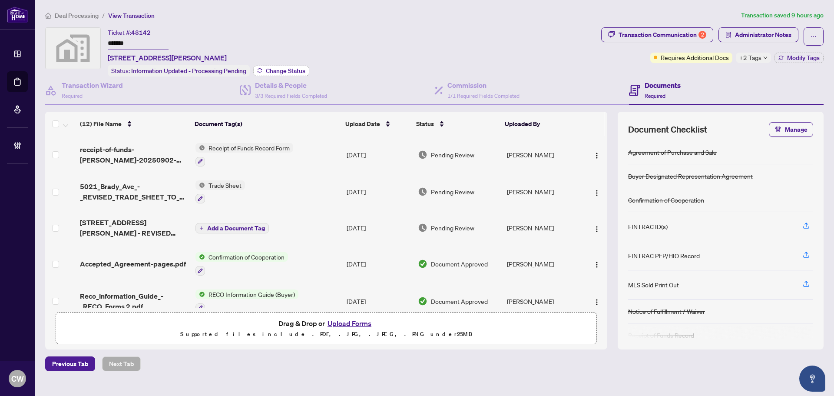
click at [287, 71] on span "Change Status" at bounding box center [286, 71] width 40 height 6
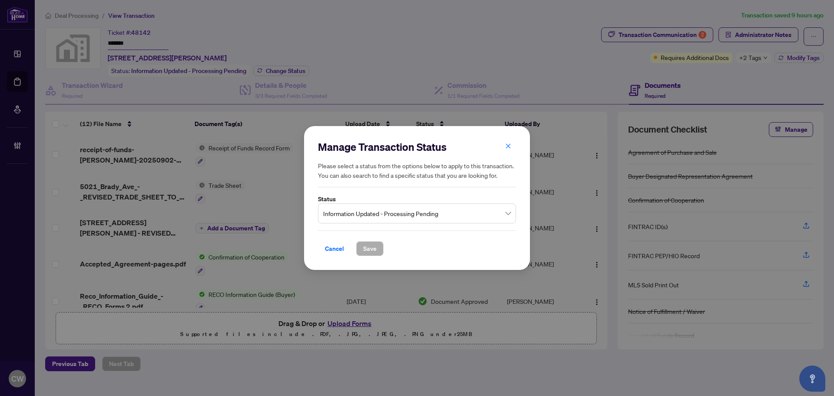
click at [402, 217] on span "Information Updated - Processing Pending" at bounding box center [417, 213] width 188 height 17
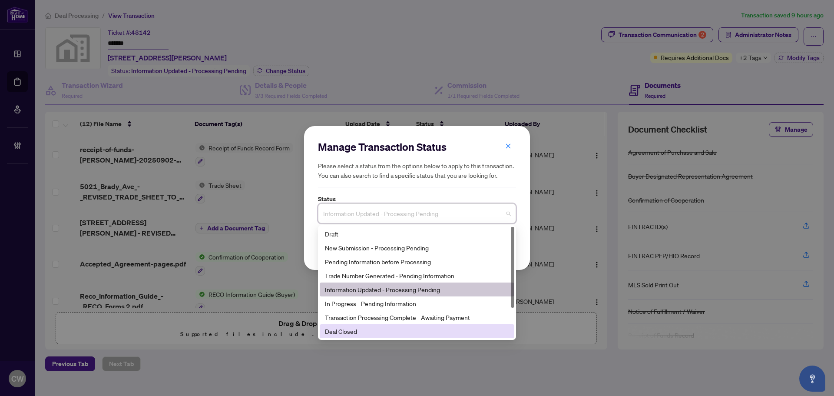
click at [354, 332] on div "Deal Closed" at bounding box center [417, 331] width 184 height 10
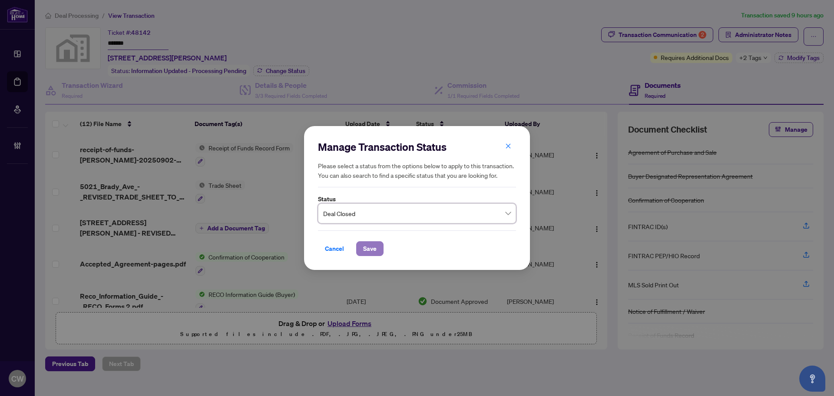
click at [366, 244] on span "Save" at bounding box center [369, 249] width 13 height 14
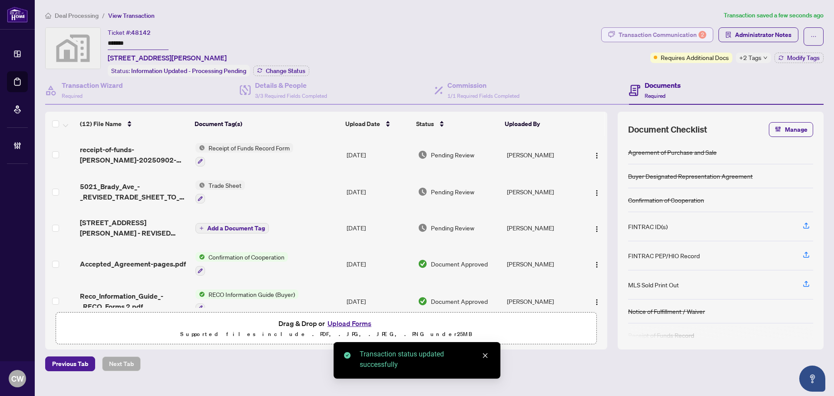
click at [686, 33] on div "Transaction Communication 2" at bounding box center [663, 35] width 88 height 14
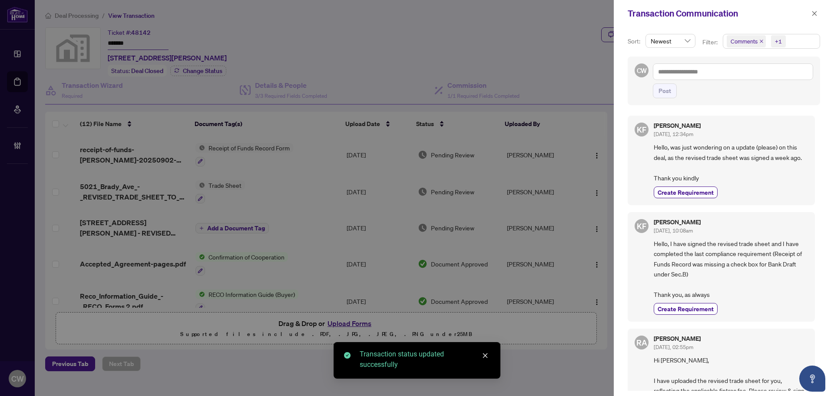
click at [758, 42] on icon "close" at bounding box center [761, 41] width 4 height 4
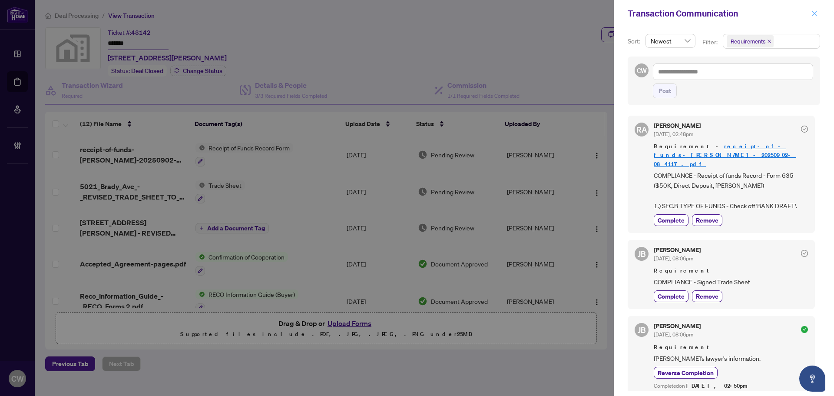
click at [758, 15] on icon "close" at bounding box center [814, 13] width 5 height 5
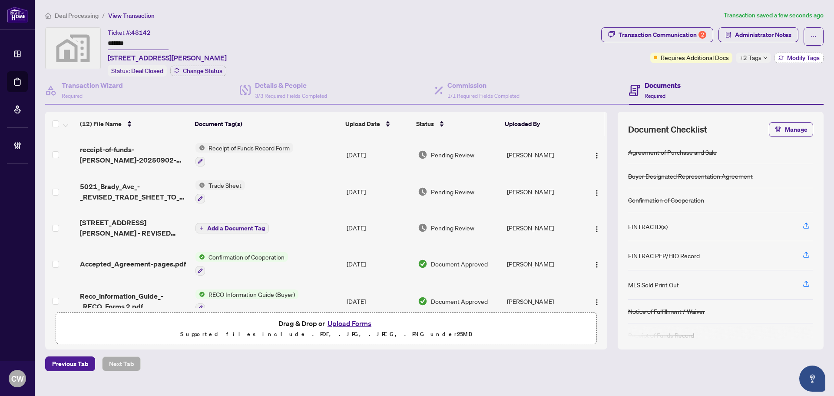
click at [758, 61] on span "Modify Tags" at bounding box center [803, 58] width 33 height 6
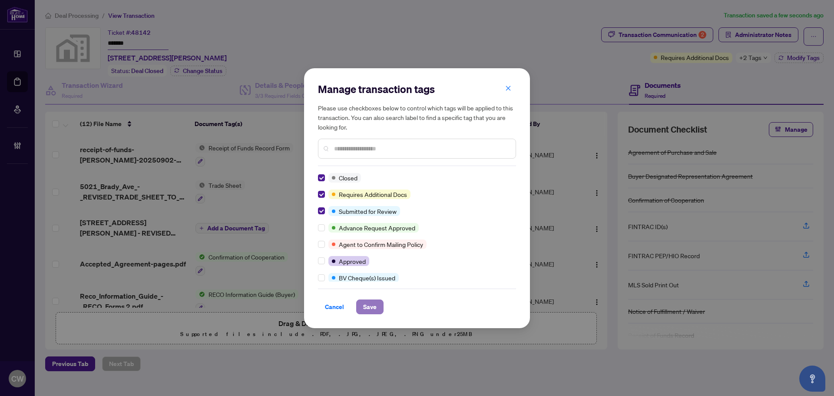
click at [373, 304] on span "Save" at bounding box center [369, 307] width 13 height 14
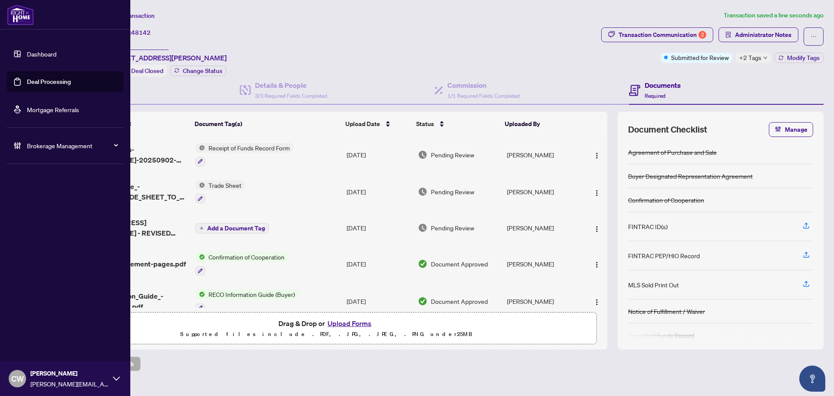
drag, startPoint x: 29, startPoint y: 82, endPoint x: 127, endPoint y: 84, distance: 98.2
click at [29, 82] on link "Deal Processing" at bounding box center [49, 82] width 44 height 8
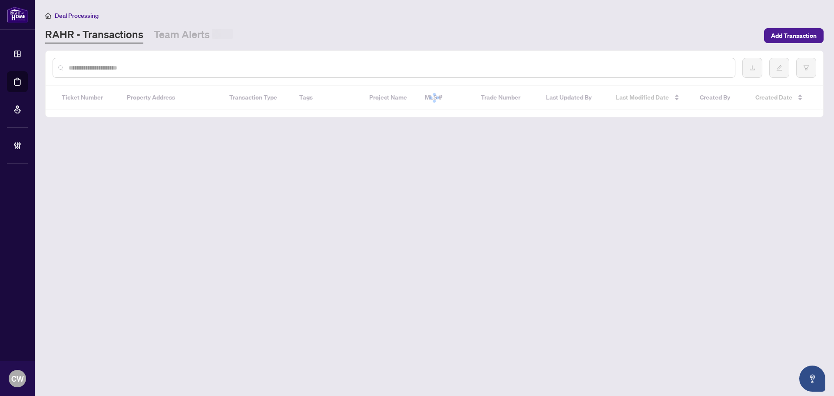
click at [184, 73] on div at bounding box center [394, 68] width 683 height 20
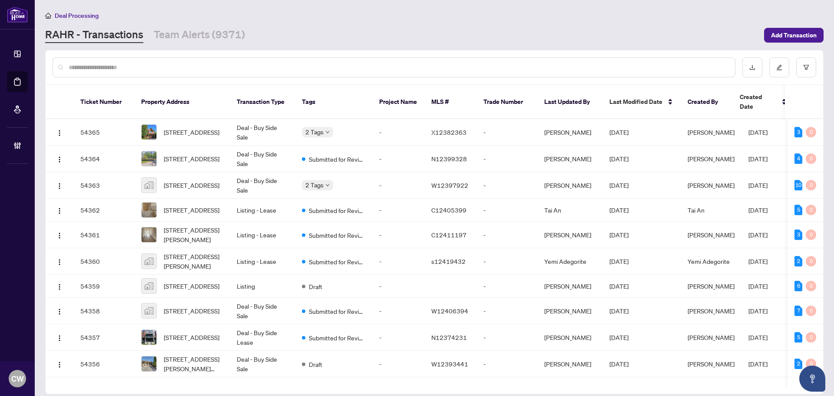
click at [180, 72] on div at bounding box center [394, 67] width 683 height 20
click at [171, 65] on input "text" at bounding box center [399, 68] width 660 height 10
paste input "*******"
type input "*******"
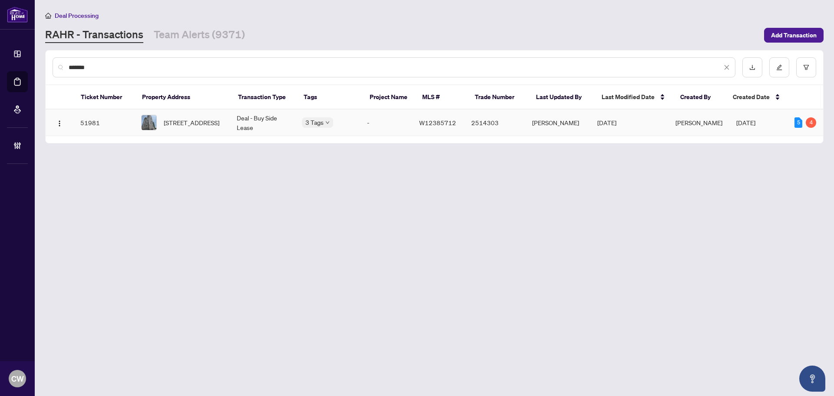
click at [191, 123] on span "[STREET_ADDRESS]" at bounding box center [192, 123] width 56 height 10
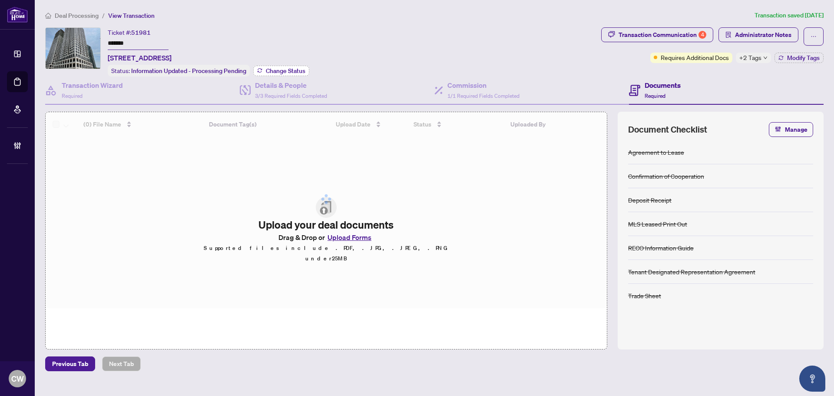
click at [301, 66] on button "Change Status" at bounding box center [281, 71] width 56 height 10
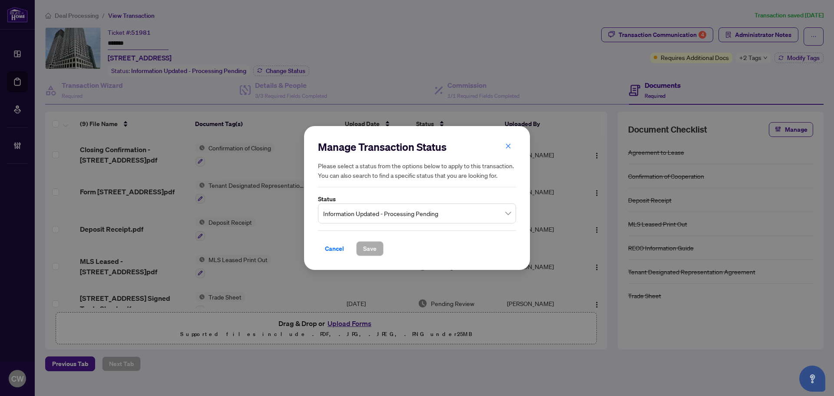
click at [399, 213] on span "Information Updated - Processing Pending" at bounding box center [417, 213] width 188 height 17
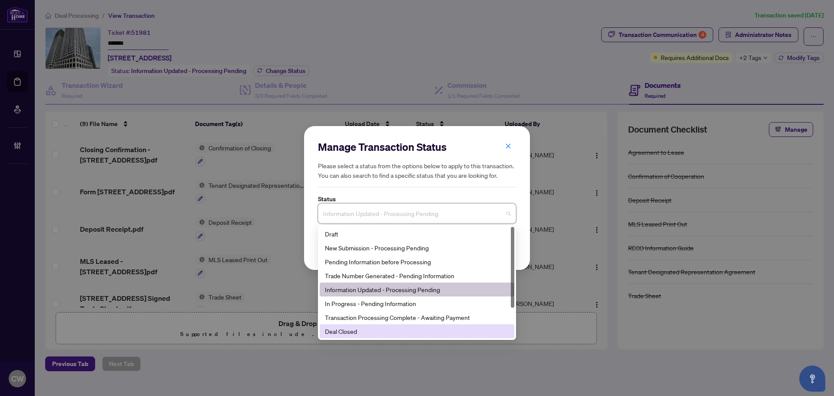
click at [367, 331] on div "Deal Closed" at bounding box center [417, 331] width 184 height 10
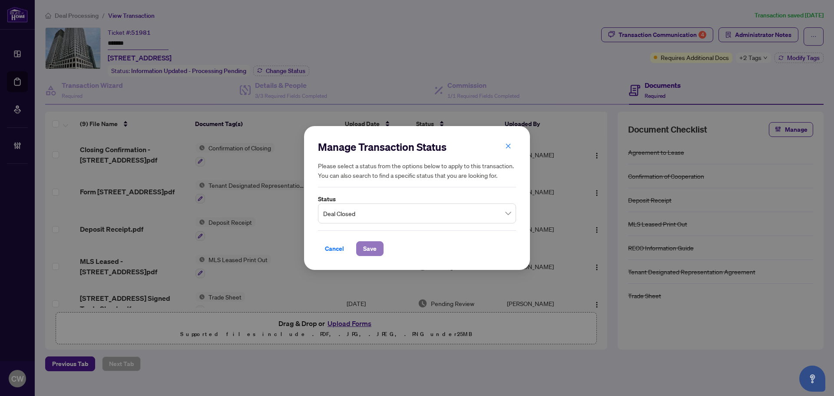
click at [369, 244] on span "Save" at bounding box center [369, 249] width 13 height 14
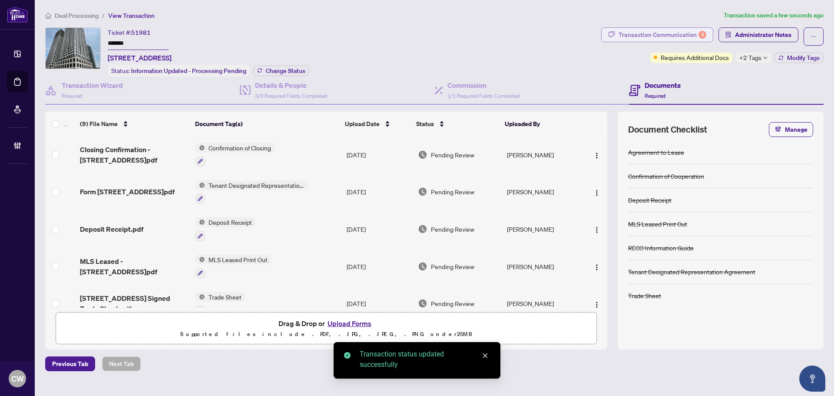
click at [680, 36] on div "Transaction Communication 4" at bounding box center [663, 35] width 88 height 14
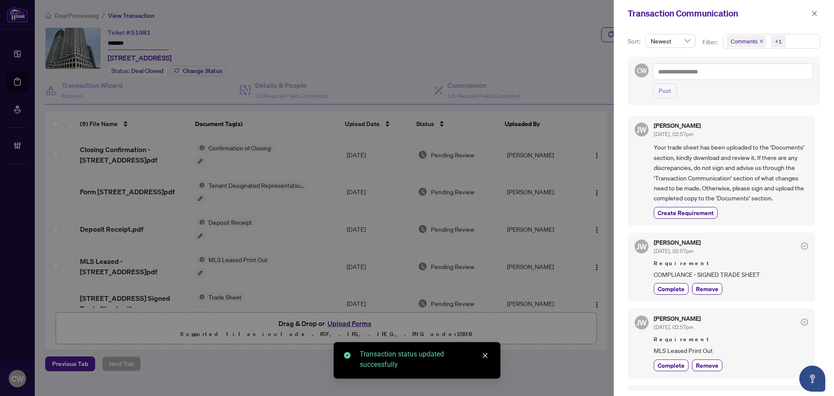
click at [758, 42] on icon "close" at bounding box center [761, 41] width 3 height 3
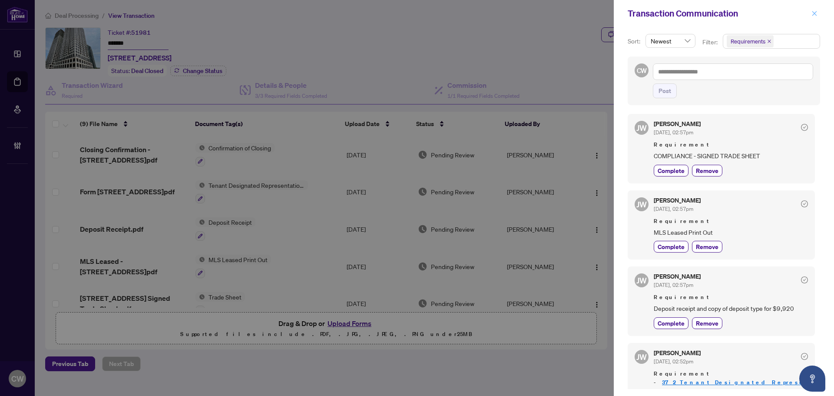
click at [758, 11] on icon "close" at bounding box center [815, 13] width 6 height 6
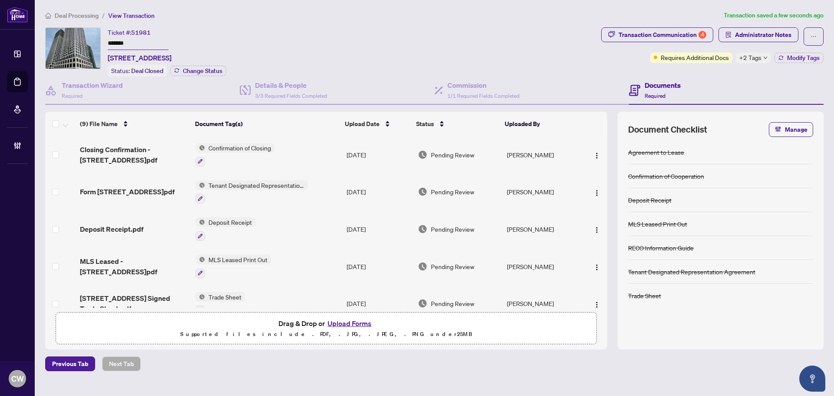
click at [126, 293] on span "[STREET_ADDRESS] Signed Trade Sheet.pdf" at bounding box center [134, 303] width 109 height 21
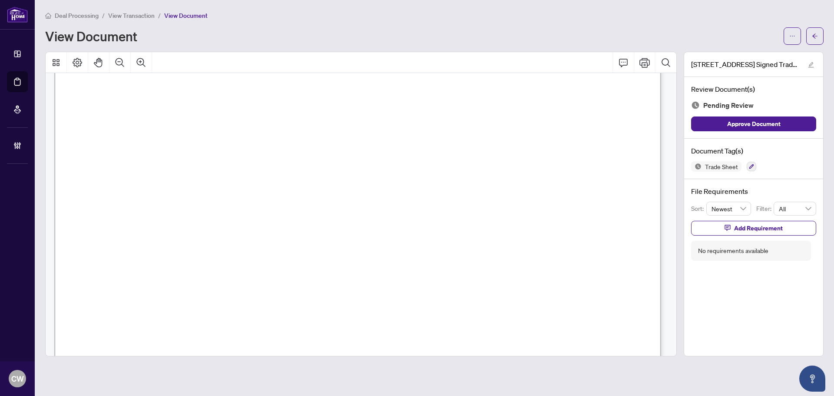
scroll to position [261, 0]
click at [758, 36] on icon "arrow-left" at bounding box center [814, 35] width 5 height 5
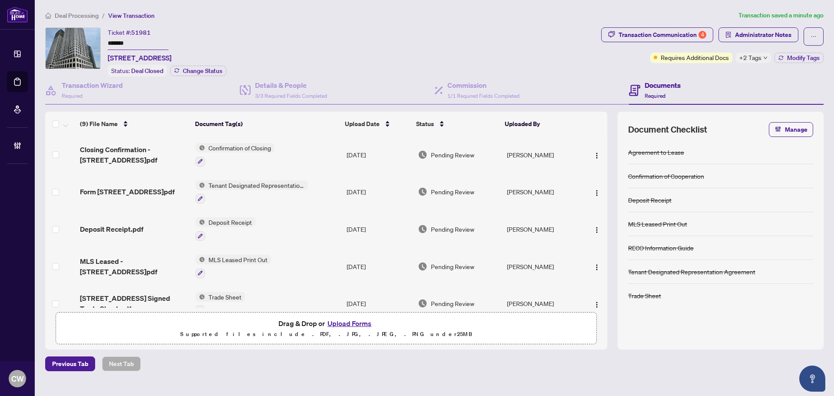
click at [361, 320] on button "Upload Forms" at bounding box center [349, 323] width 49 height 11
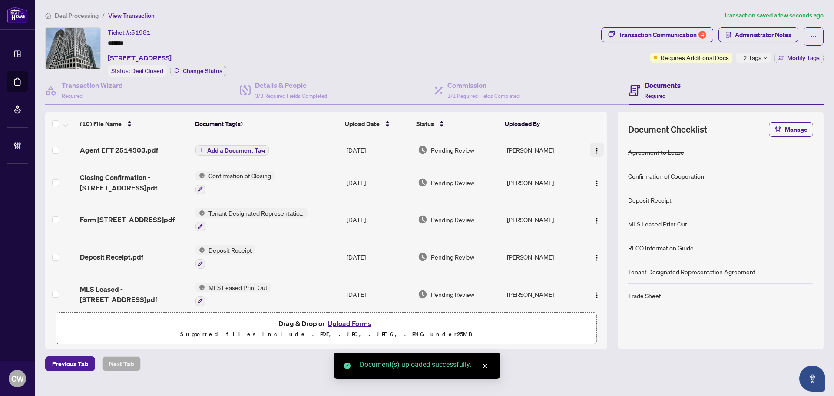
click at [597, 148] on img "button" at bounding box center [597, 150] width 7 height 7
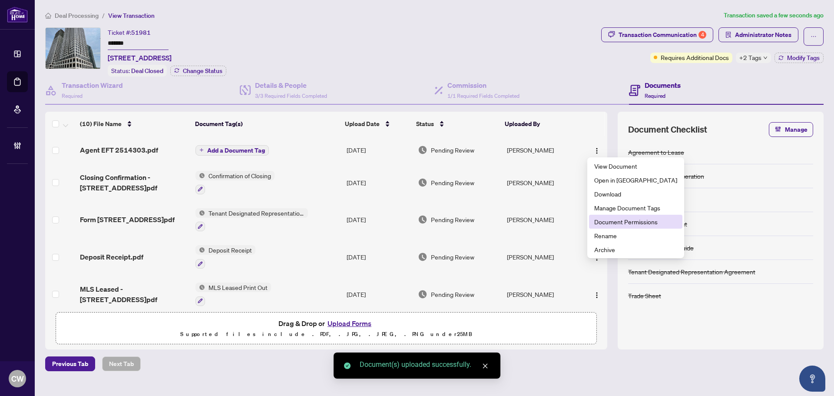
click at [609, 220] on span "Document Permissions" at bounding box center [635, 222] width 83 height 10
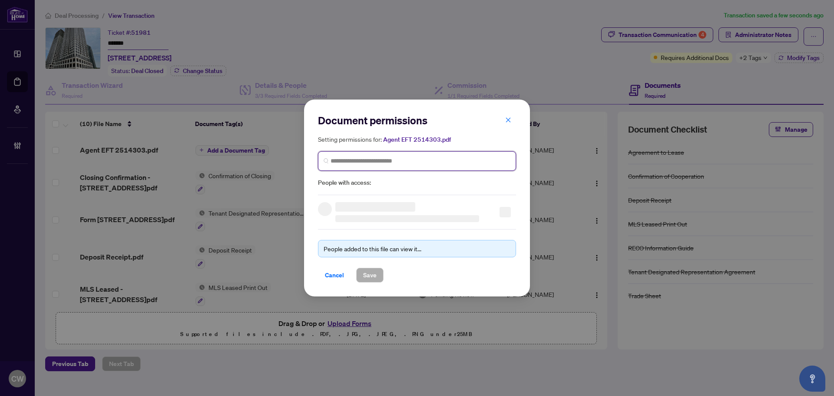
click at [446, 162] on input "search" at bounding box center [421, 160] width 180 height 9
paste input "*******"
click at [368, 160] on input "*******" at bounding box center [421, 160] width 180 height 9
drag, startPoint x: 335, startPoint y: 160, endPoint x: 302, endPoint y: 160, distance: 32.6
click at [302, 160] on div "Document permissions Setting permissions for: Agent EFT 2514303.pdf ******* Age…" at bounding box center [417, 198] width 834 height 396
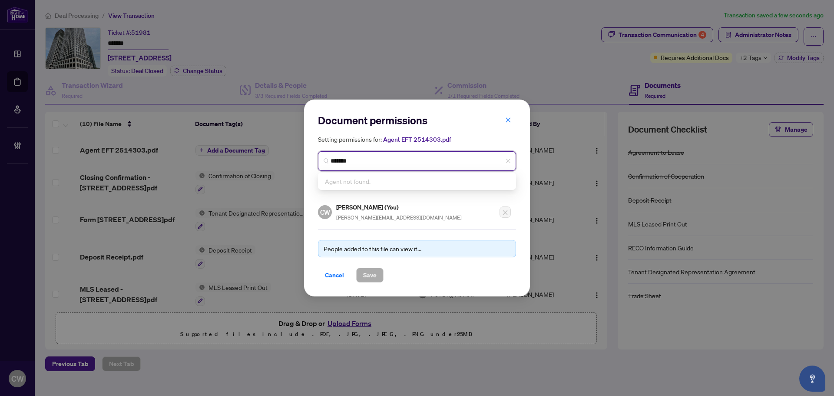
paste input "**********"
type input "**********"
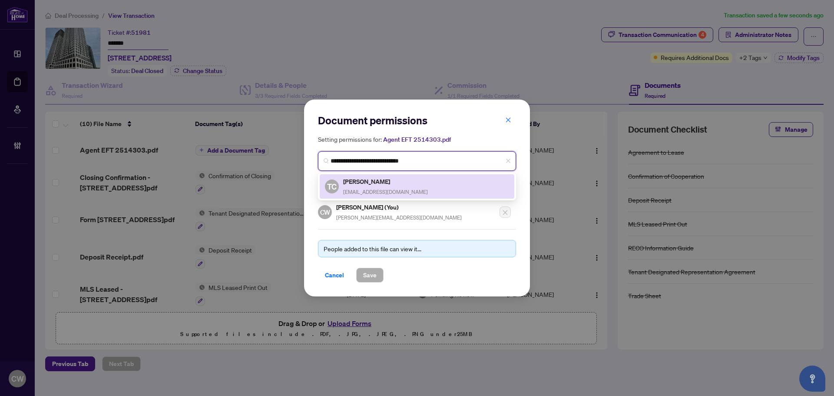
drag, startPoint x: 354, startPoint y: 182, endPoint x: 360, endPoint y: 183, distance: 6.6
click at [355, 180] on h5 "[PERSON_NAME]" at bounding box center [385, 181] width 85 height 10
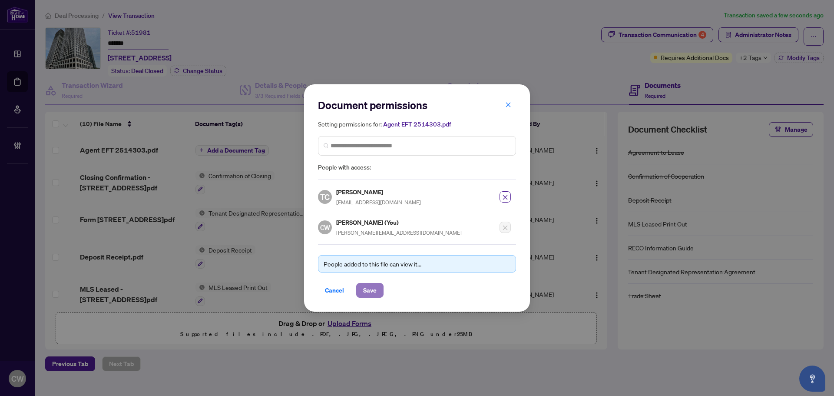
click at [369, 288] on span "Save" at bounding box center [369, 290] width 13 height 14
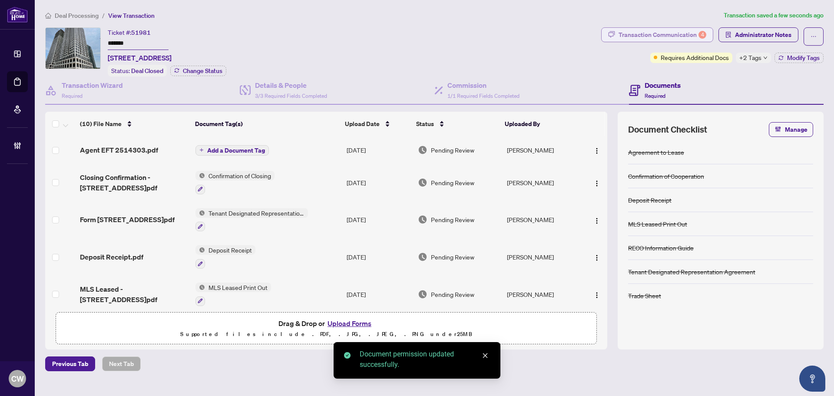
click at [652, 34] on div "Transaction Communication 4" at bounding box center [663, 35] width 88 height 14
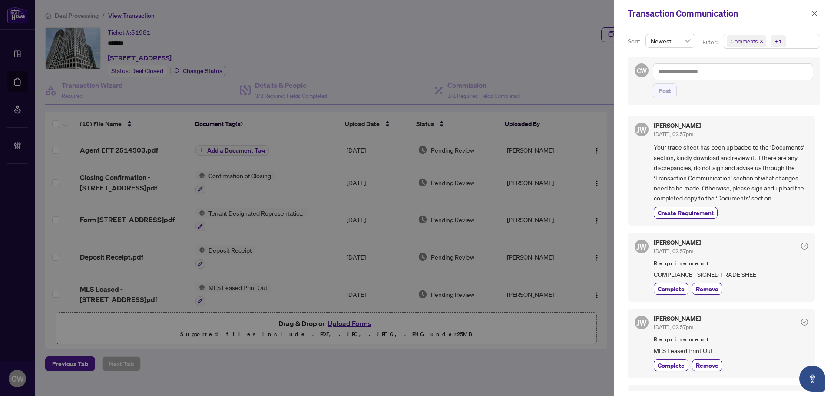
click at [758, 40] on icon "close" at bounding box center [761, 41] width 4 height 4
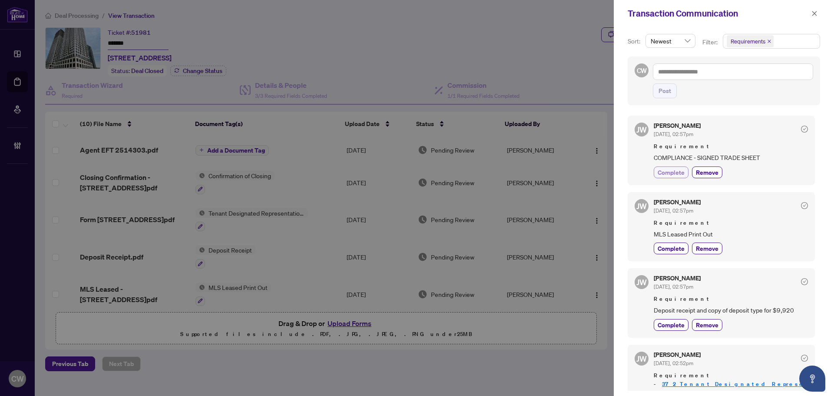
click at [672, 173] on span "Complete" at bounding box center [671, 172] width 27 height 9
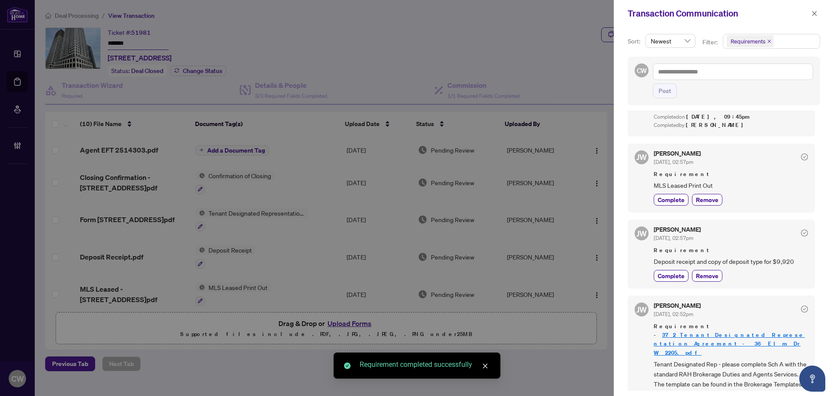
scroll to position [87, 0]
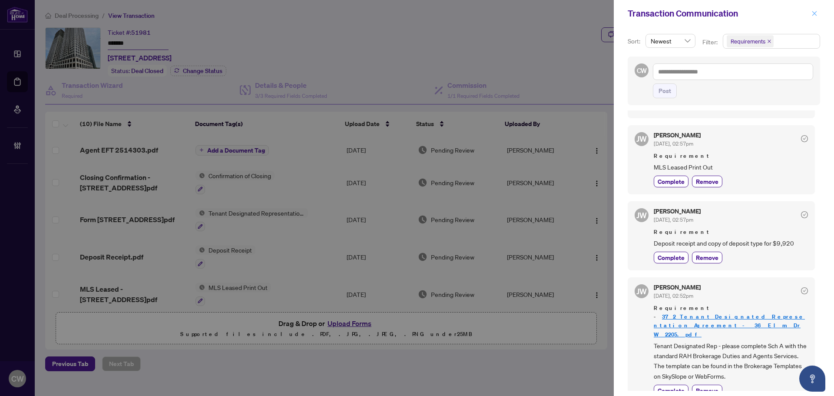
click at [758, 9] on span "button" at bounding box center [815, 14] width 6 height 14
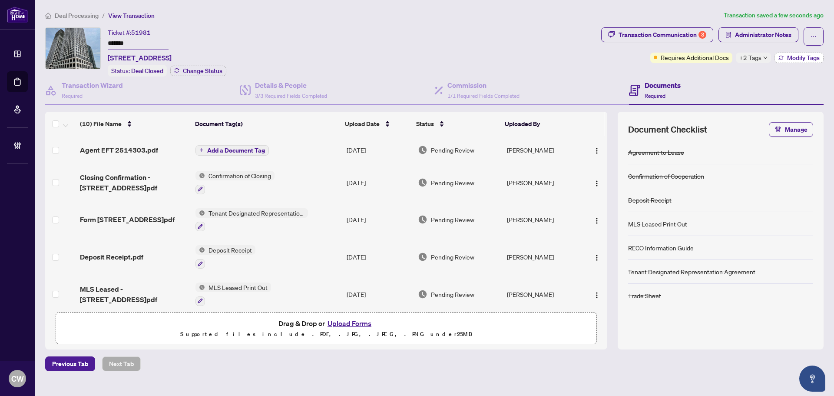
click at [758, 57] on span "Modify Tags" at bounding box center [803, 58] width 33 height 6
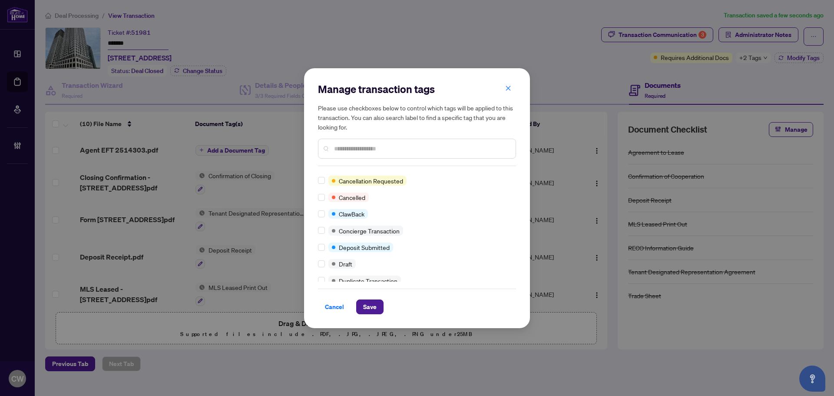
scroll to position [0, 0]
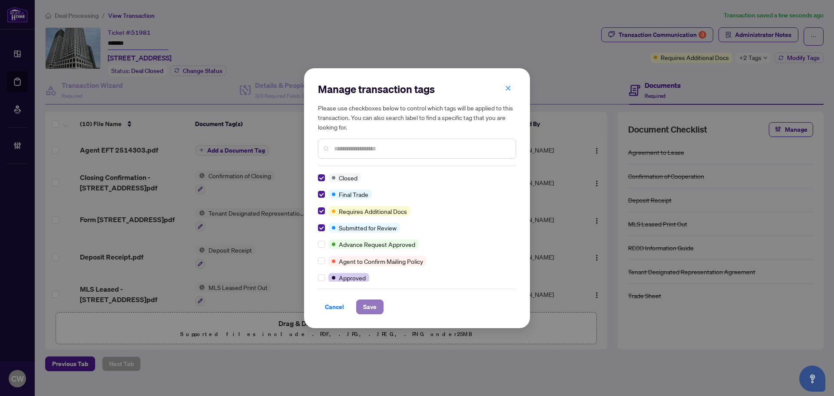
click at [372, 309] on span "Save" at bounding box center [369, 307] width 13 height 14
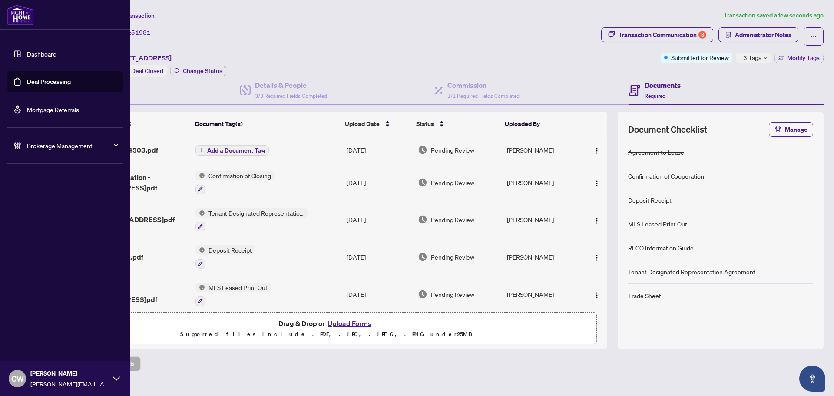
drag, startPoint x: 21, startPoint y: 84, endPoint x: 110, endPoint y: 84, distance: 89.1
click at [27, 84] on link "Deal Processing" at bounding box center [49, 82] width 44 height 8
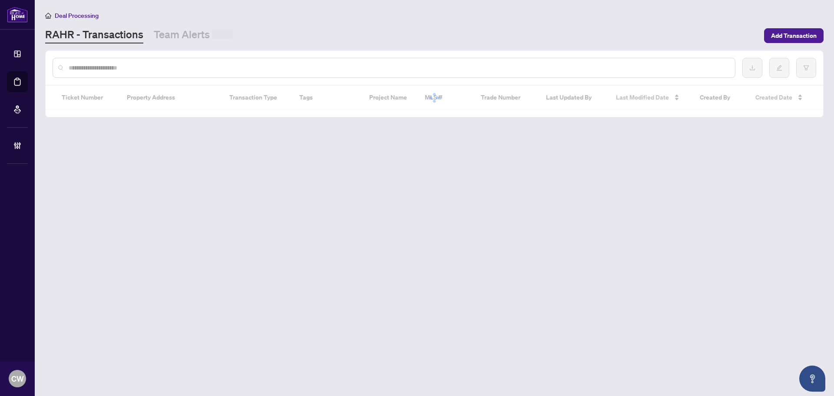
click at [159, 67] on input "text" at bounding box center [399, 68] width 660 height 10
paste input "*******"
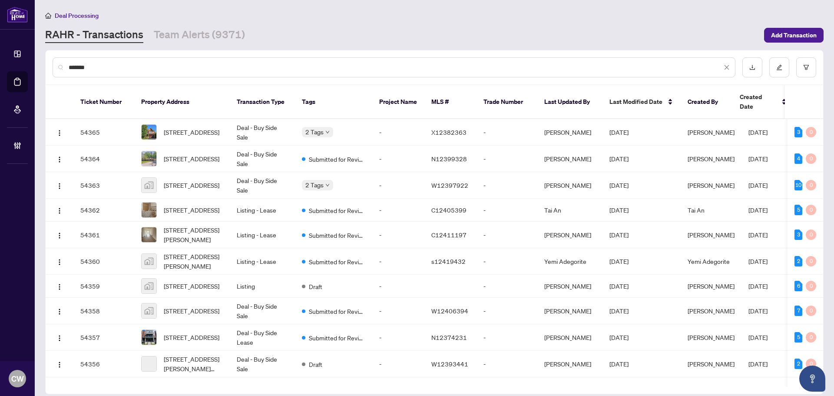
type input "*******"
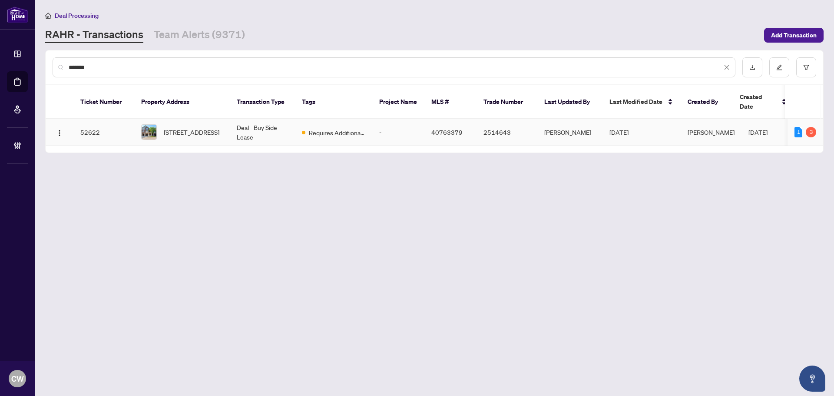
click at [179, 127] on span "[STREET_ADDRESS]" at bounding box center [192, 132] width 56 height 10
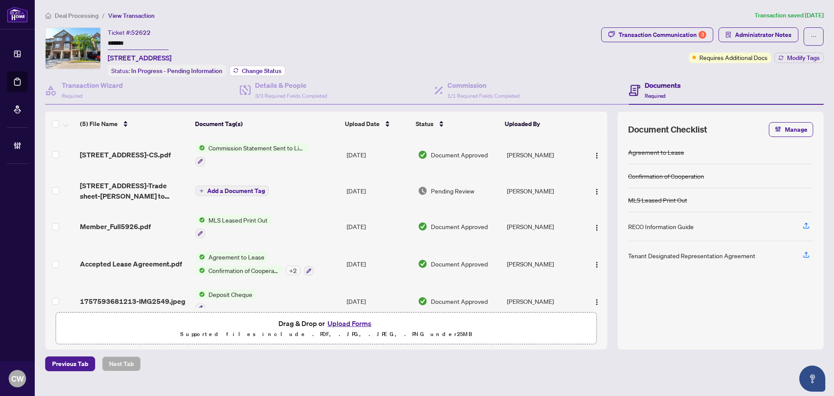
click at [266, 68] on span "Change Status" at bounding box center [262, 71] width 40 height 6
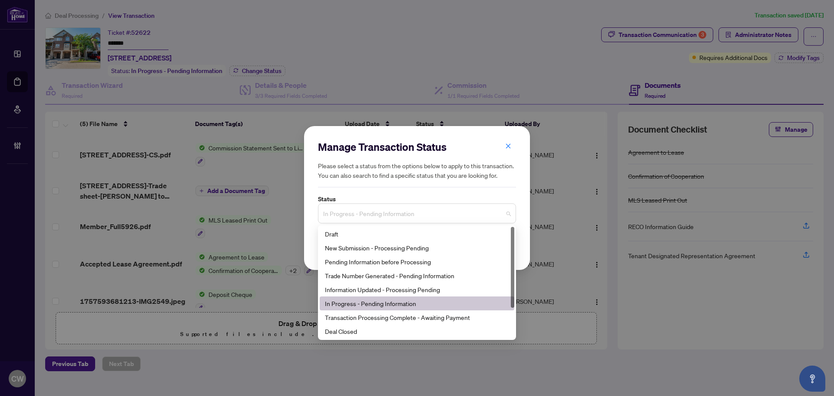
click at [397, 212] on span "In Progress - Pending Information" at bounding box center [417, 213] width 188 height 17
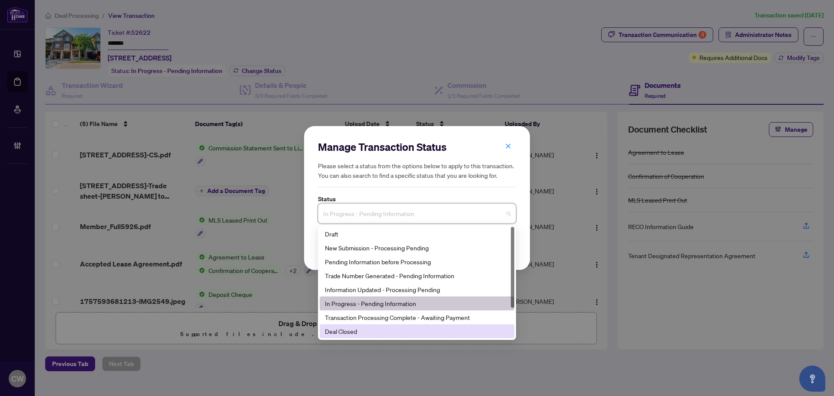
click at [358, 335] on div "Deal Closed" at bounding box center [417, 331] width 184 height 10
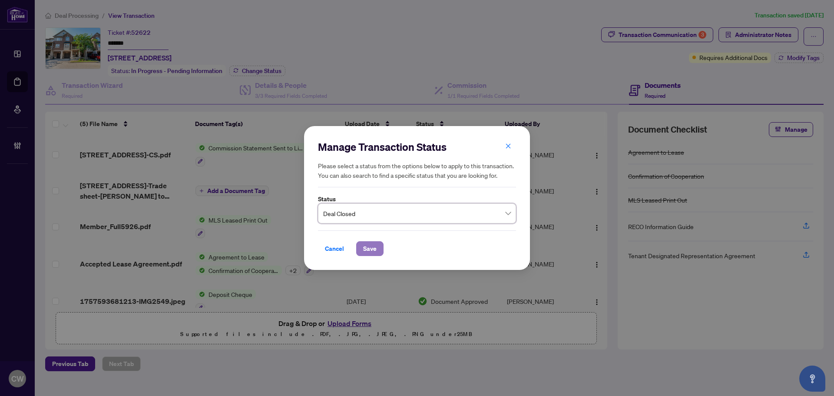
click at [363, 251] on span "Save" at bounding box center [369, 249] width 13 height 14
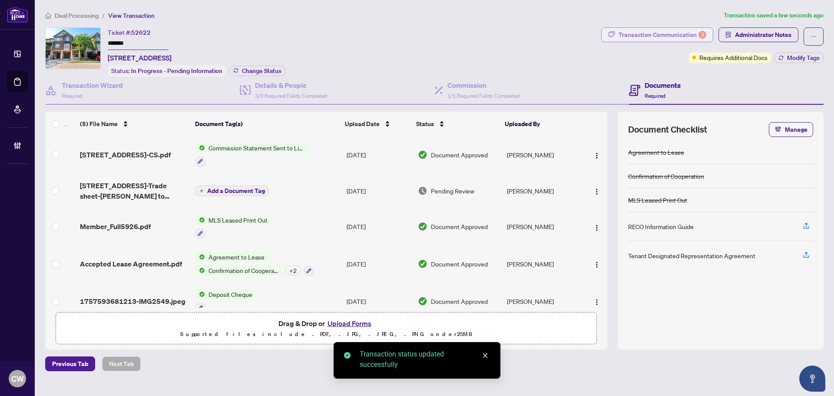
click at [671, 33] on div "Transaction Communication 3" at bounding box center [663, 35] width 88 height 14
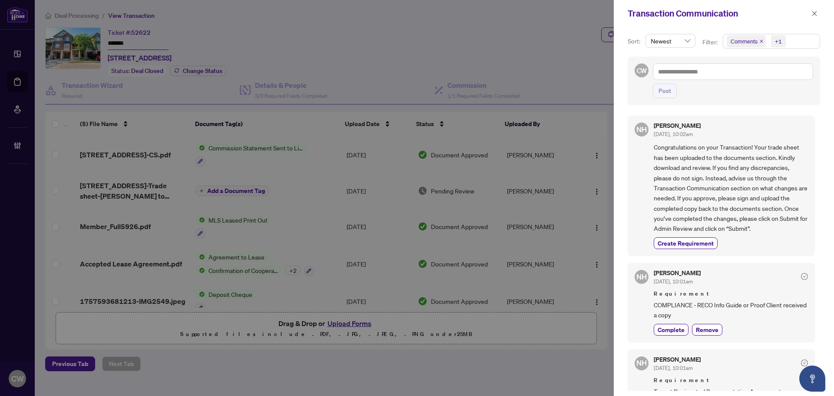
click at [758, 41] on icon "close" at bounding box center [761, 41] width 3 height 3
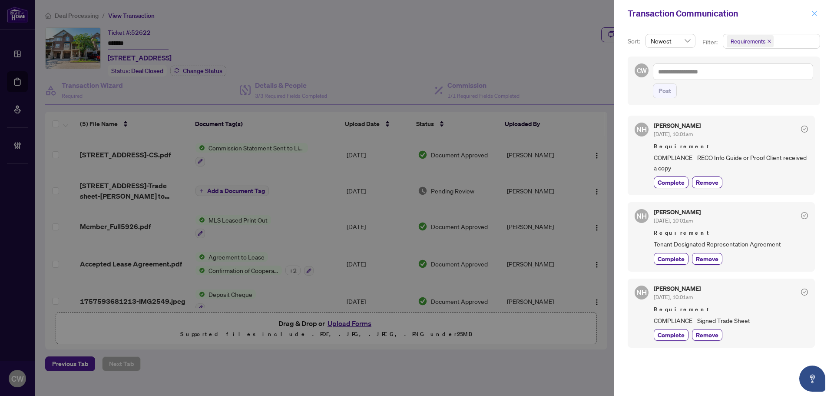
click at [758, 13] on icon "close" at bounding box center [814, 13] width 5 height 5
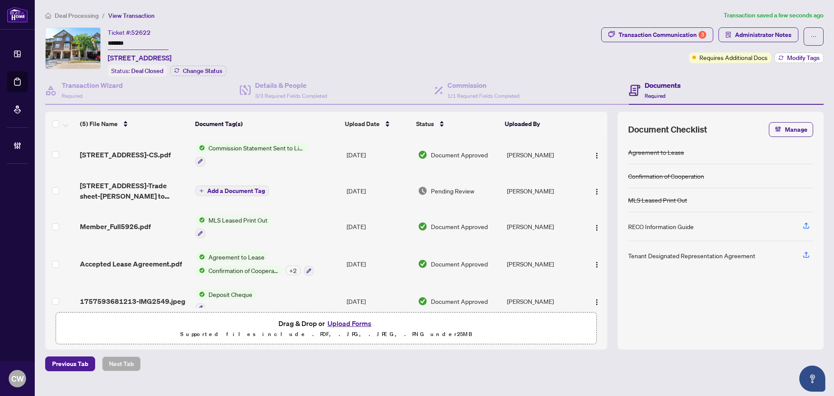
click at [758, 60] on span "Modify Tags" at bounding box center [803, 58] width 33 height 6
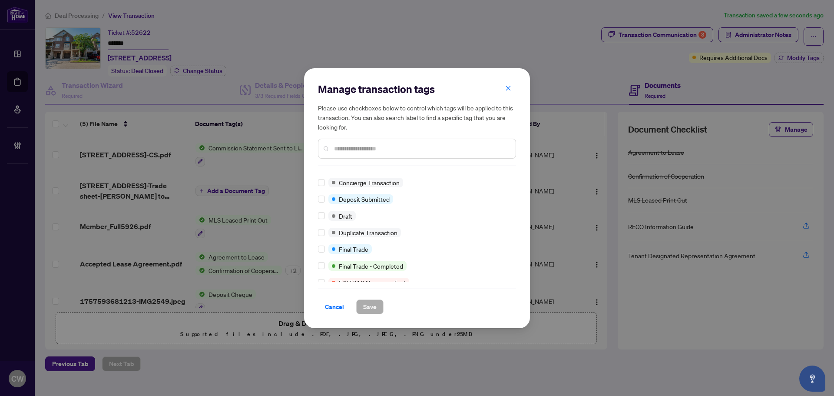
scroll to position [130, 0]
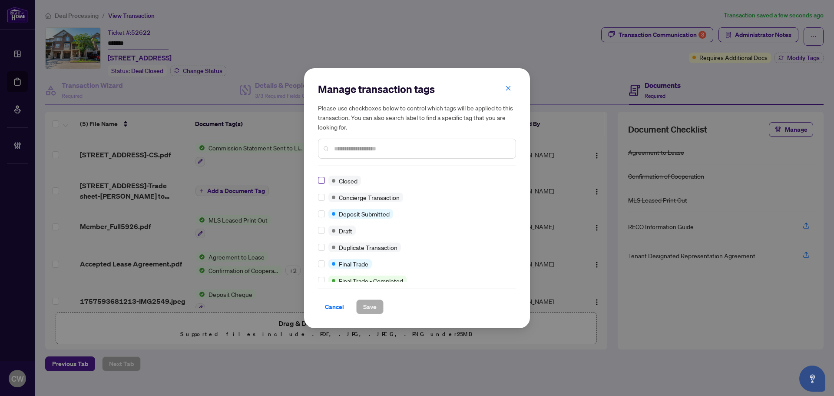
click at [321, 176] on label at bounding box center [321, 181] width 7 height 10
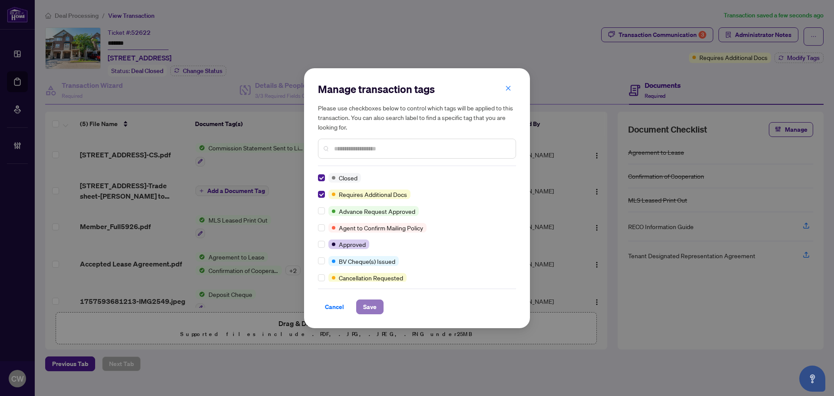
click at [371, 305] on span "Save" at bounding box center [369, 307] width 13 height 14
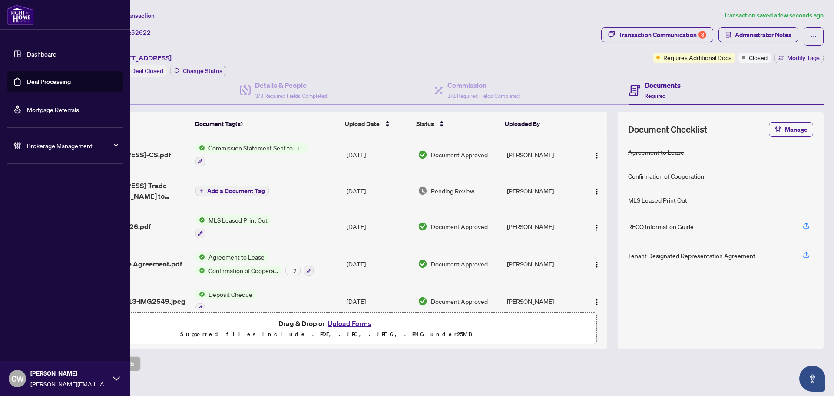
drag, startPoint x: 47, startPoint y: 81, endPoint x: 94, endPoint y: 80, distance: 46.9
click at [47, 81] on link "Deal Processing" at bounding box center [49, 82] width 44 height 8
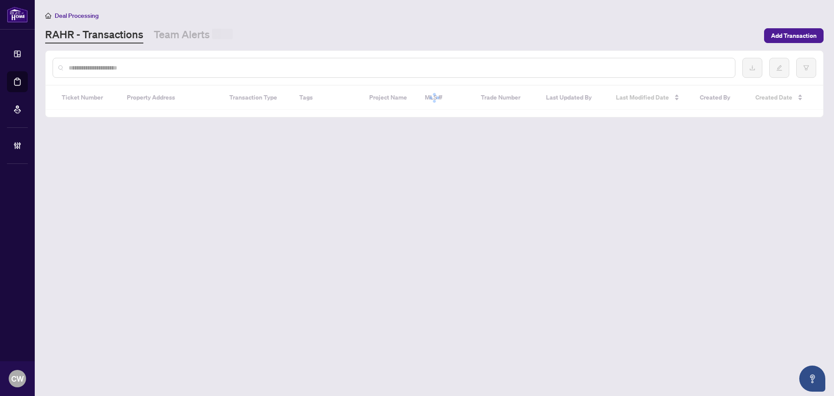
click at [164, 67] on input "text" at bounding box center [399, 68] width 660 height 10
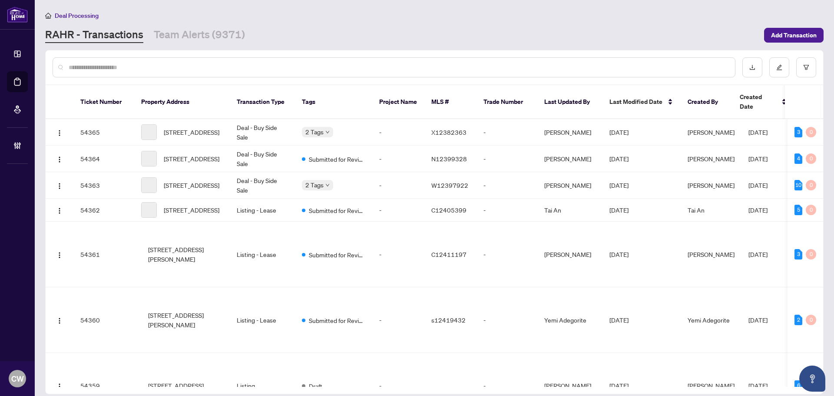
paste input "*******"
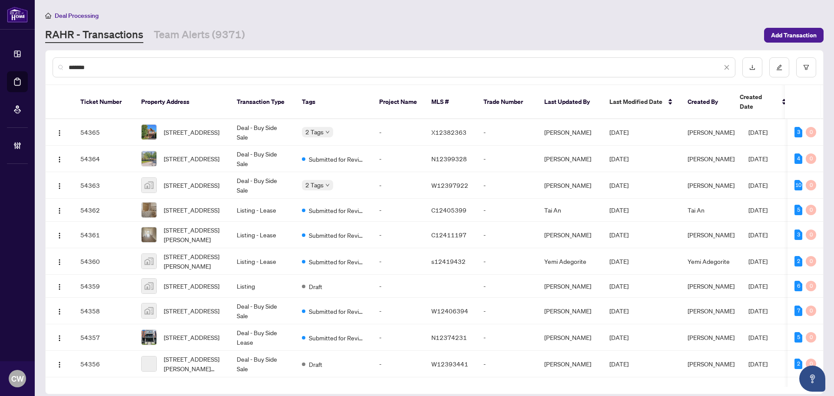
type input "*******"
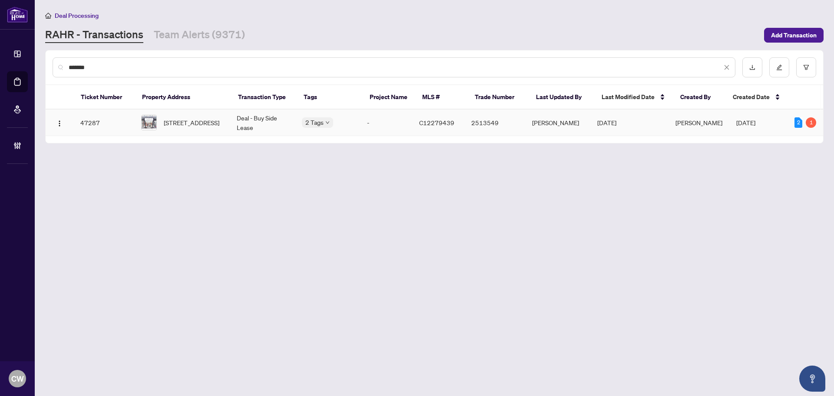
click at [180, 119] on span "[STREET_ADDRESS]" at bounding box center [192, 123] width 56 height 10
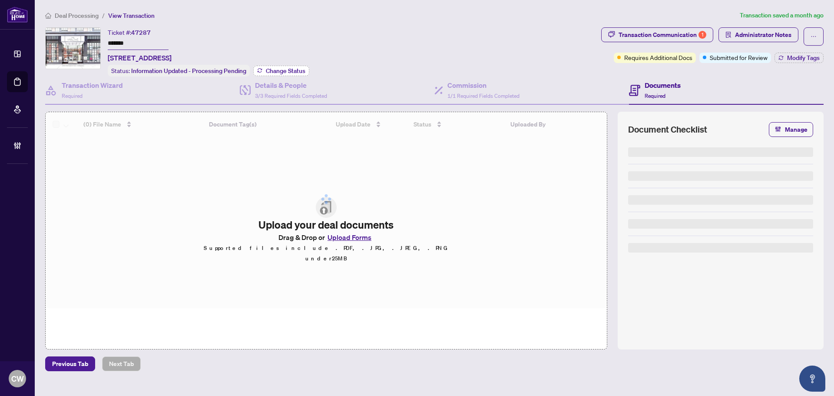
click at [277, 69] on span "Change Status" at bounding box center [286, 71] width 40 height 6
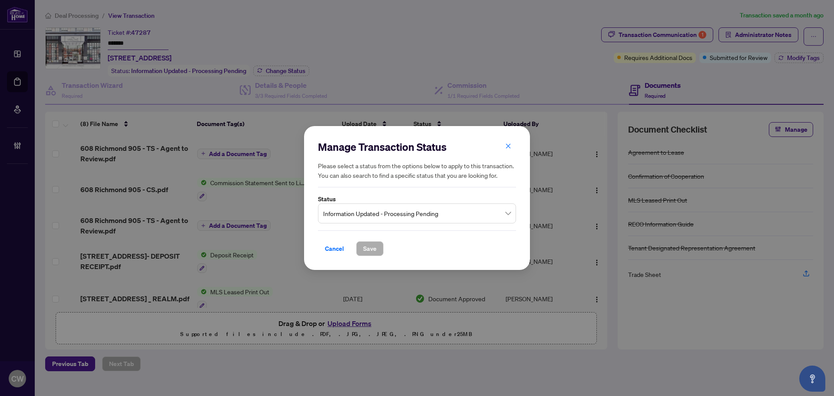
click at [376, 211] on span "Information Updated - Processing Pending" at bounding box center [417, 213] width 188 height 17
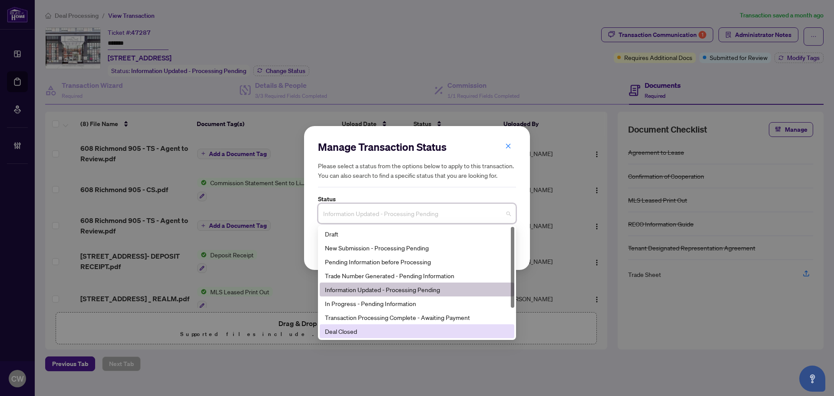
click at [357, 334] on div "Deal Closed" at bounding box center [417, 331] width 184 height 10
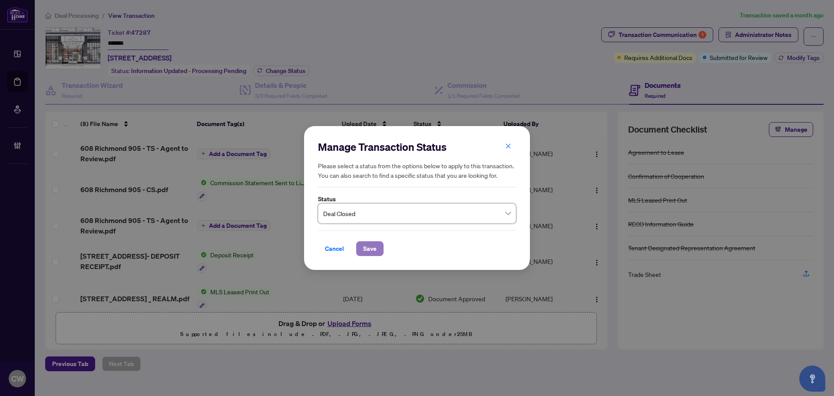
click at [370, 249] on span "Save" at bounding box center [369, 249] width 13 height 14
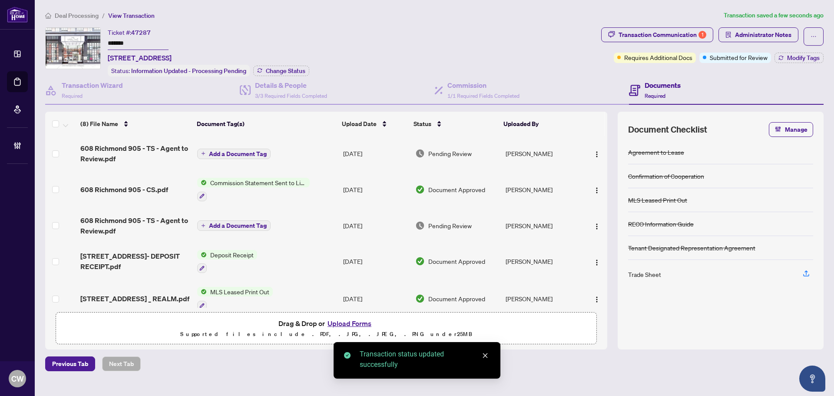
click at [671, 23] on div "Deal Processing / View Transaction Transaction saved a few seconds ago Ticket #…" at bounding box center [435, 190] width 786 height 361
click at [668, 33] on div "Transaction Communication 1" at bounding box center [663, 35] width 88 height 14
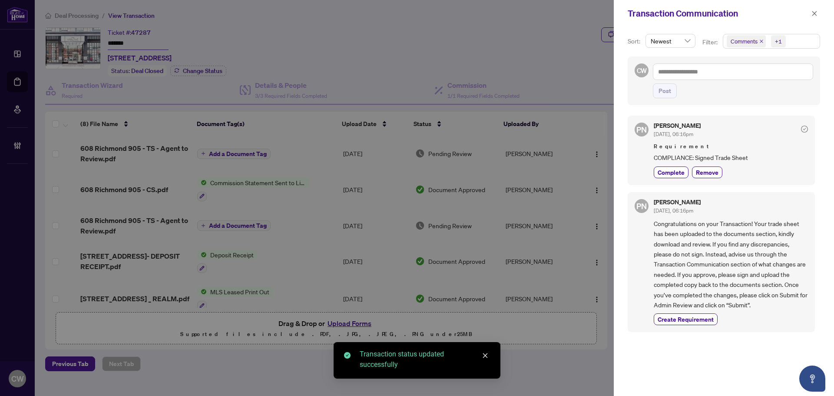
click at [758, 40] on icon "close" at bounding box center [761, 41] width 4 height 4
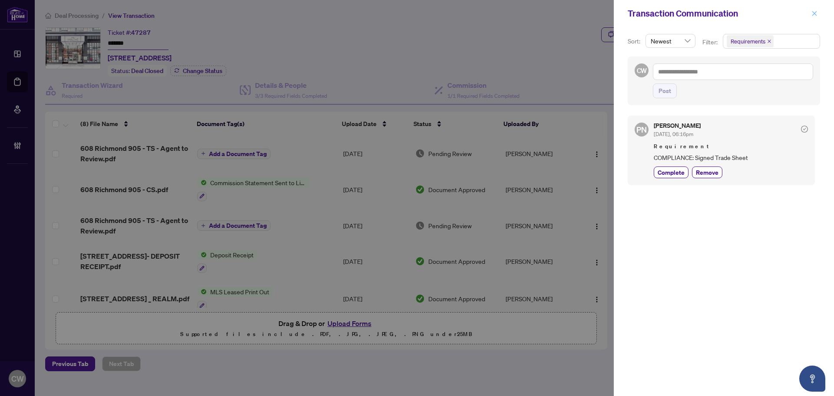
click at [758, 13] on icon "close" at bounding box center [815, 13] width 6 height 6
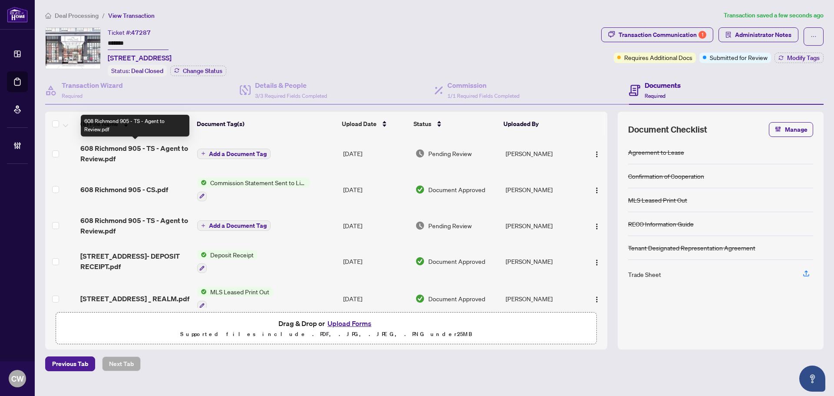
click at [149, 146] on span "608 Richmond 905 - TS - Agent to Review.pdf" at bounding box center [135, 153] width 110 height 21
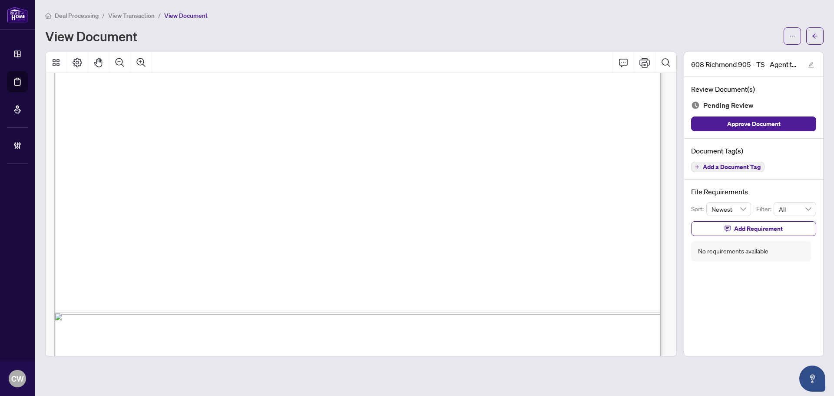
scroll to position [304, 0]
click at [758, 38] on button "button" at bounding box center [814, 35] width 17 height 17
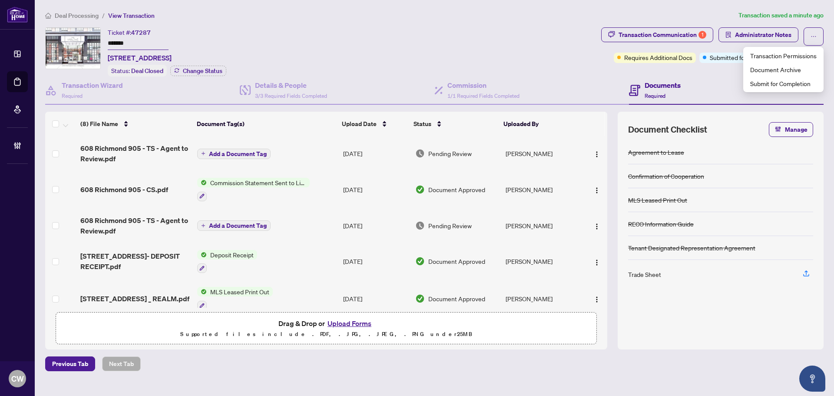
click at [351, 322] on button "Upload Forms" at bounding box center [349, 323] width 49 height 11
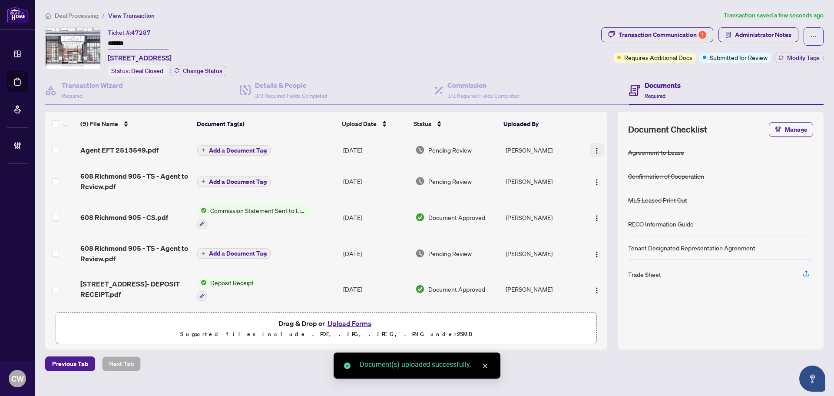
drag, startPoint x: 595, startPoint y: 145, endPoint x: 597, endPoint y: 155, distance: 9.7
click at [595, 146] on span "button" at bounding box center [597, 150] width 7 height 10
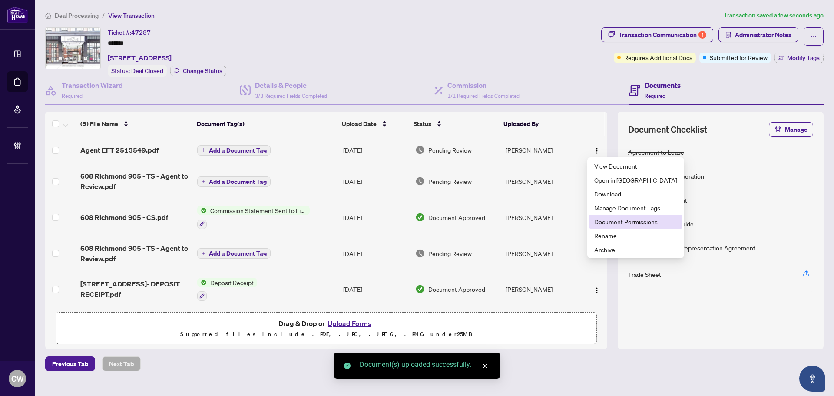
click at [617, 220] on span "Document Permissions" at bounding box center [635, 222] width 83 height 10
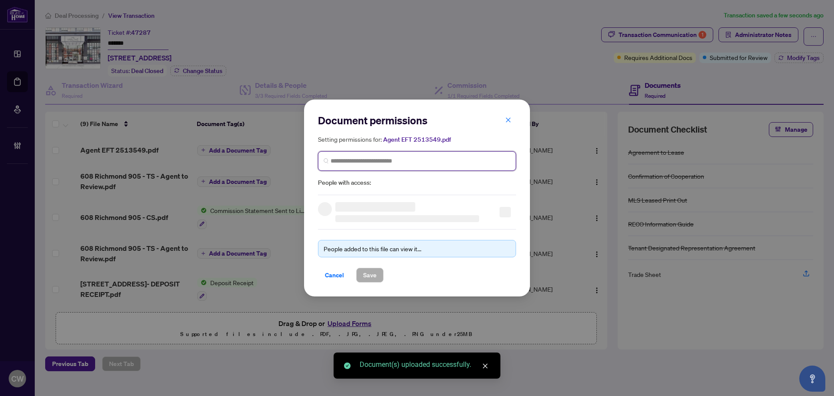
paste input "**********"
click at [451, 158] on input "search" at bounding box center [421, 160] width 180 height 9
type input "**********"
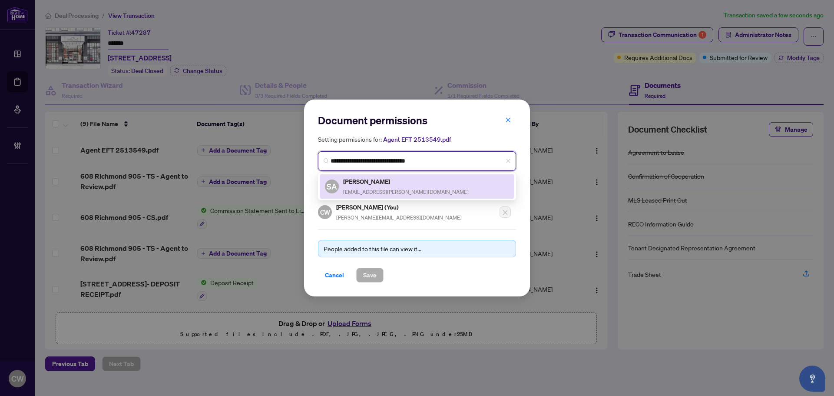
click at [384, 187] on div "[PERSON_NAME] [PERSON_NAME][EMAIL_ADDRESS][PERSON_NAME][DOMAIN_NAME]" at bounding box center [406, 186] width 126 height 20
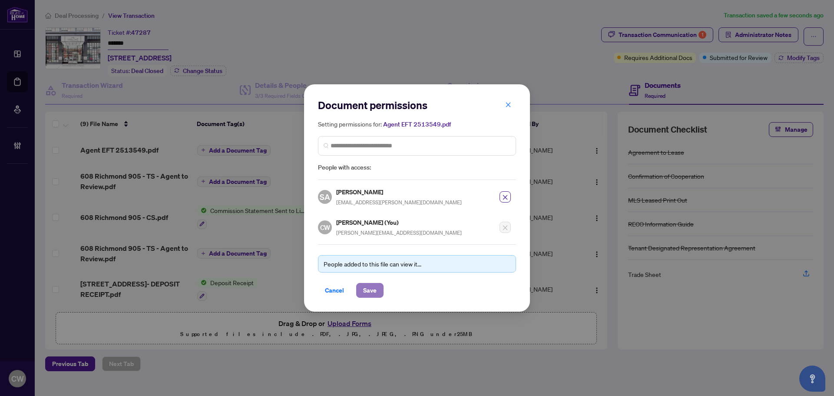
click at [374, 283] on span "Save" at bounding box center [369, 290] width 13 height 14
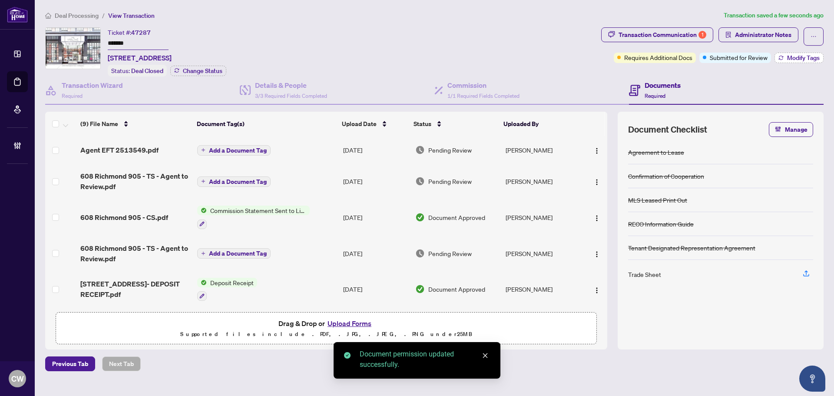
click at [758, 58] on span "Modify Tags" at bounding box center [803, 58] width 33 height 6
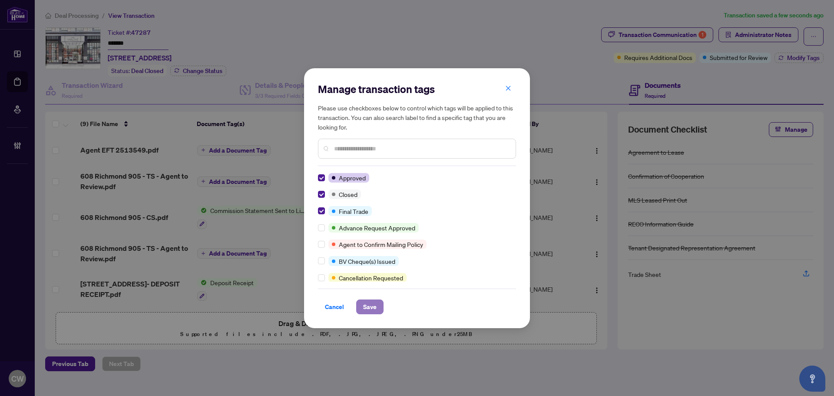
click at [377, 311] on button "Save" at bounding box center [369, 306] width 27 height 15
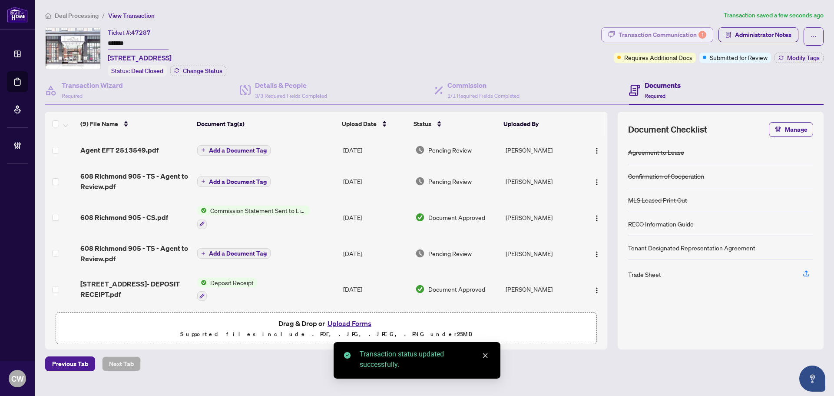
click at [680, 34] on div "Transaction Communication 1" at bounding box center [663, 35] width 88 height 14
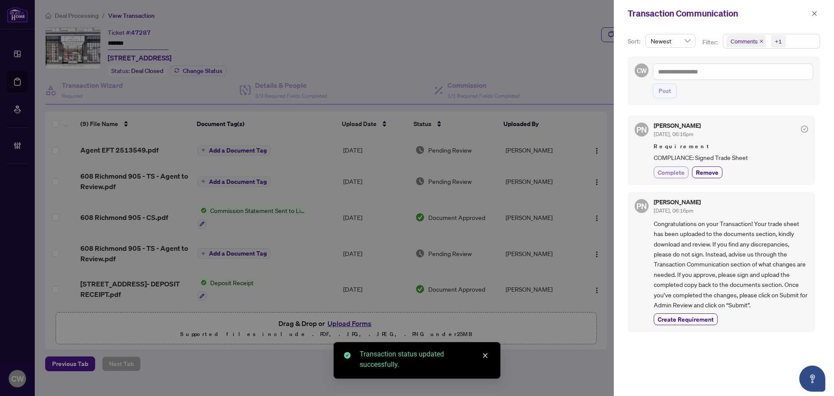
click at [672, 172] on span "Complete" at bounding box center [671, 172] width 27 height 9
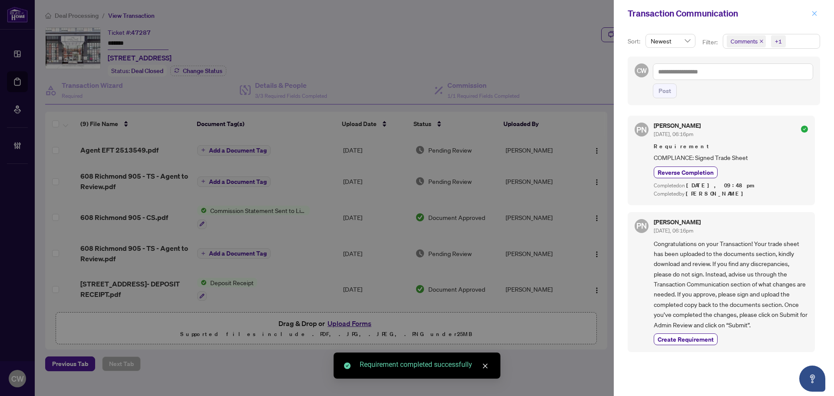
click at [758, 14] on icon "close" at bounding box center [815, 13] width 6 height 6
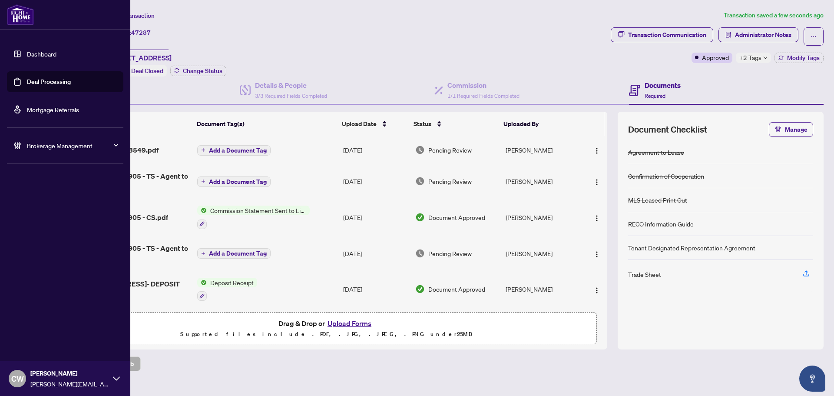
click at [40, 78] on link "Deal Processing" at bounding box center [49, 82] width 44 height 8
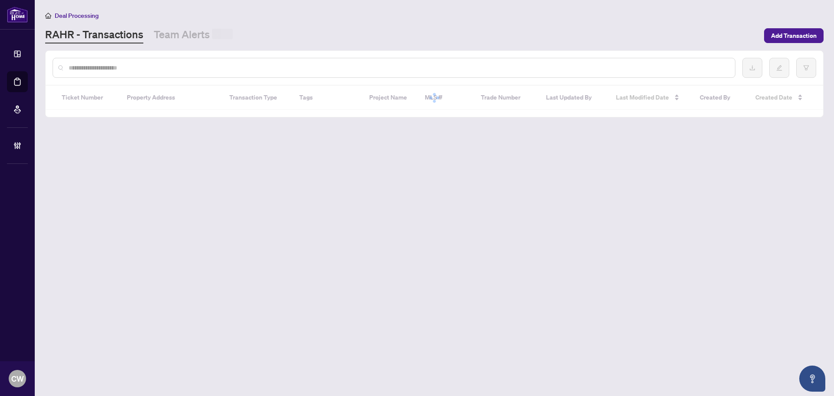
click at [171, 73] on div at bounding box center [394, 68] width 683 height 20
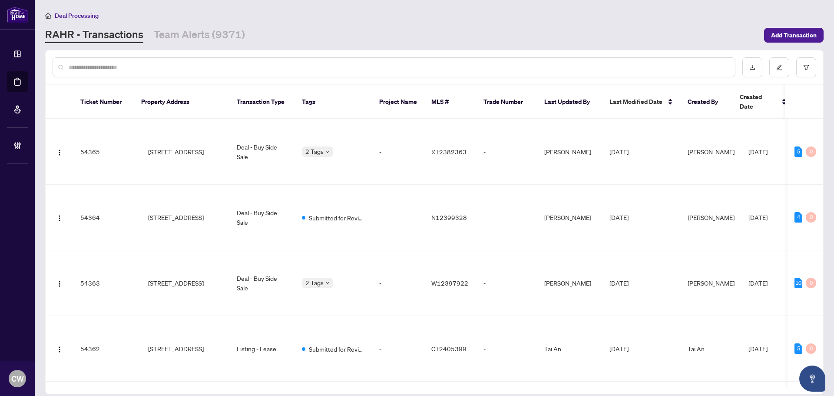
click at [172, 70] on input "text" at bounding box center [399, 68] width 660 height 10
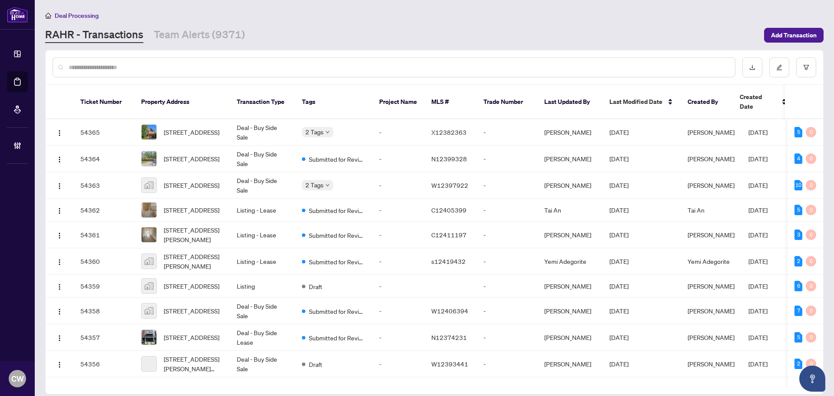
paste input "*******"
type input "*******"
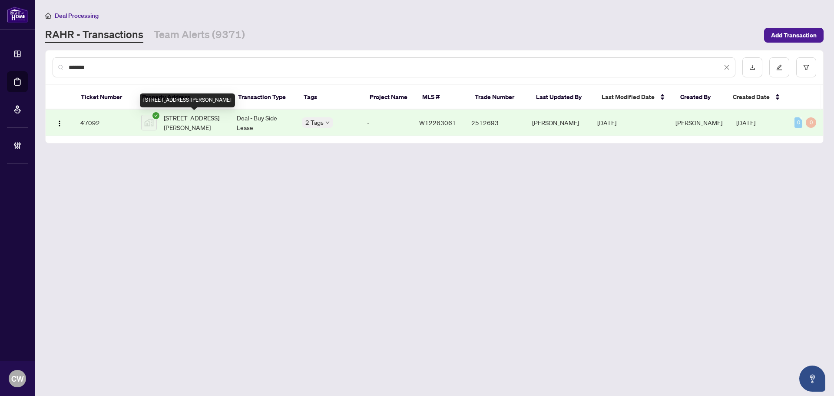
click at [171, 119] on span "[STREET_ADDRESS][PERSON_NAME]" at bounding box center [193, 122] width 59 height 19
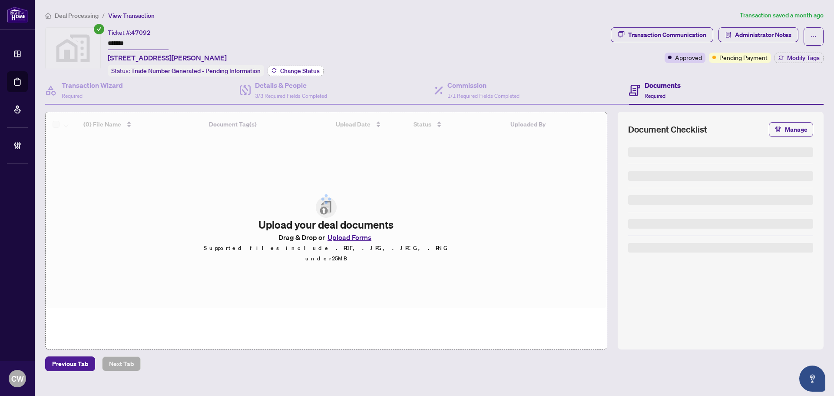
click at [303, 69] on span "Change Status" at bounding box center [300, 71] width 40 height 6
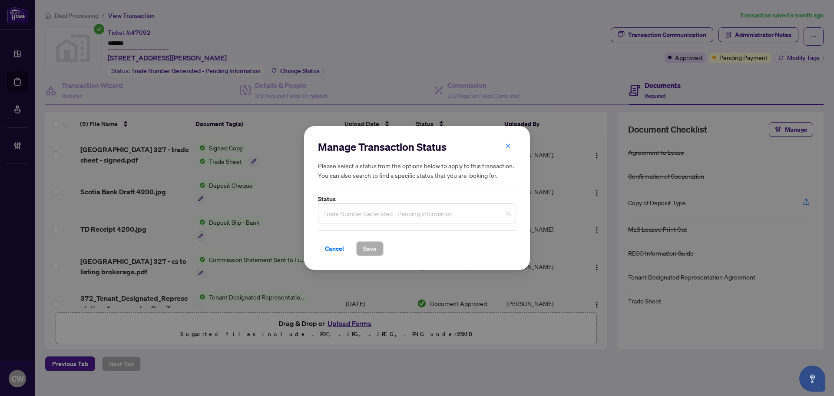
click at [381, 212] on span "Trade Number Generated - Pending Information" at bounding box center [417, 213] width 188 height 17
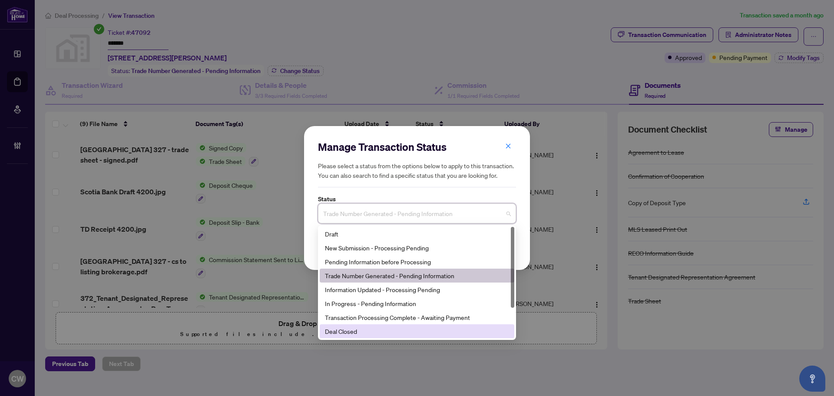
click at [364, 328] on div "Deal Closed" at bounding box center [417, 331] width 184 height 10
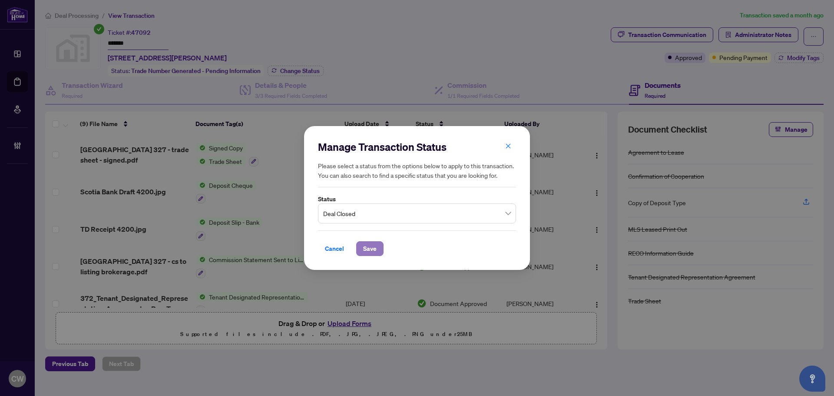
drag, startPoint x: 371, startPoint y: 248, endPoint x: 375, endPoint y: 244, distance: 5.6
click at [371, 247] on span "Save" at bounding box center [369, 249] width 13 height 14
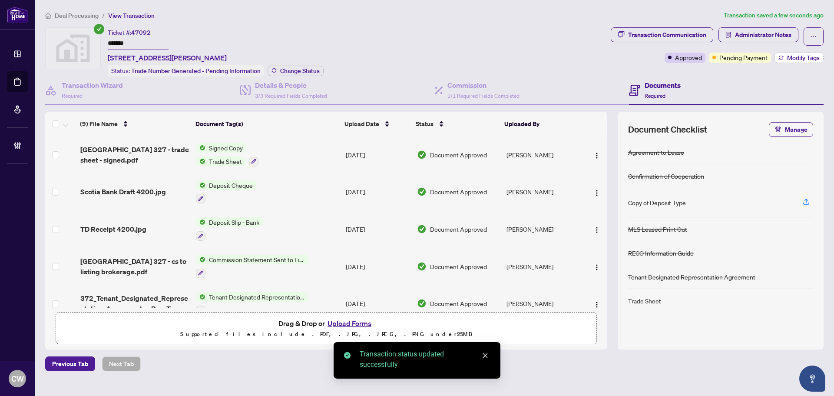
click at [758, 59] on span "Modify Tags" at bounding box center [803, 58] width 33 height 6
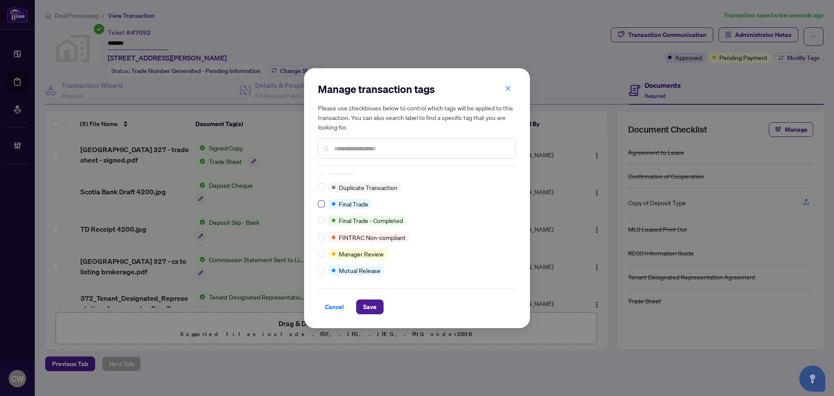
scroll to position [7, 0]
click at [368, 307] on span "Save" at bounding box center [369, 307] width 13 height 14
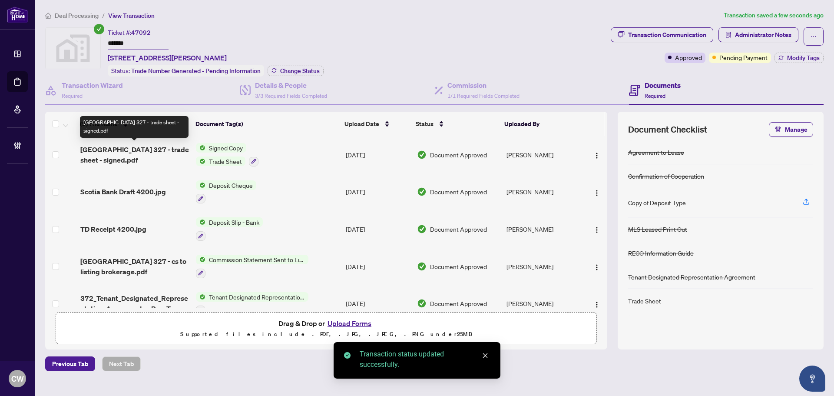
click at [129, 149] on span "[GEOGRAPHIC_DATA] 327 - trade sheet - signed.pdf" at bounding box center [134, 154] width 109 height 21
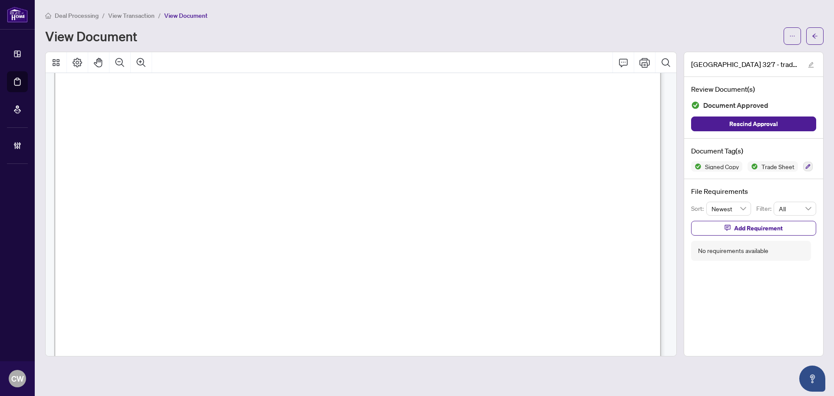
scroll to position [261, 0]
click at [758, 40] on span "button" at bounding box center [815, 36] width 6 height 14
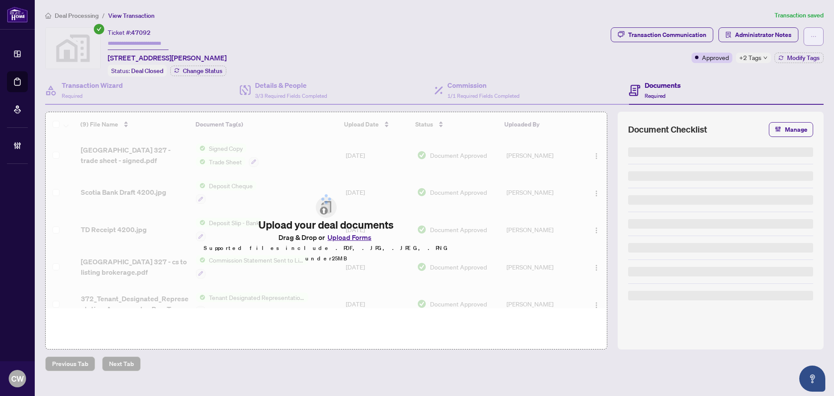
type input "*******"
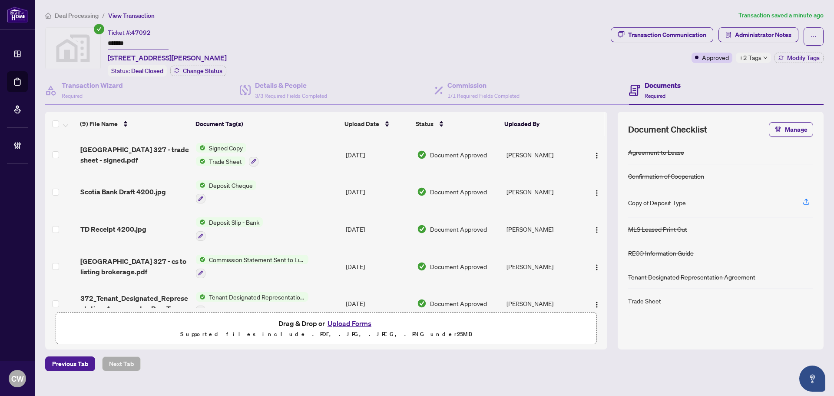
click at [360, 322] on button "Upload Forms" at bounding box center [349, 323] width 49 height 11
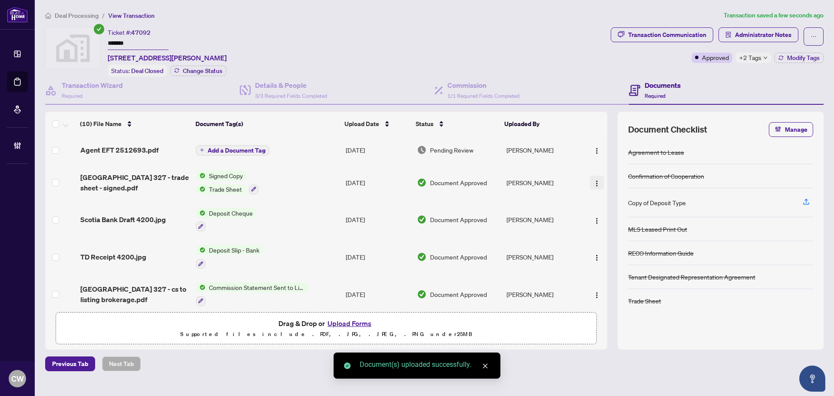
click at [595, 156] on button "button" at bounding box center [597, 150] width 14 height 14
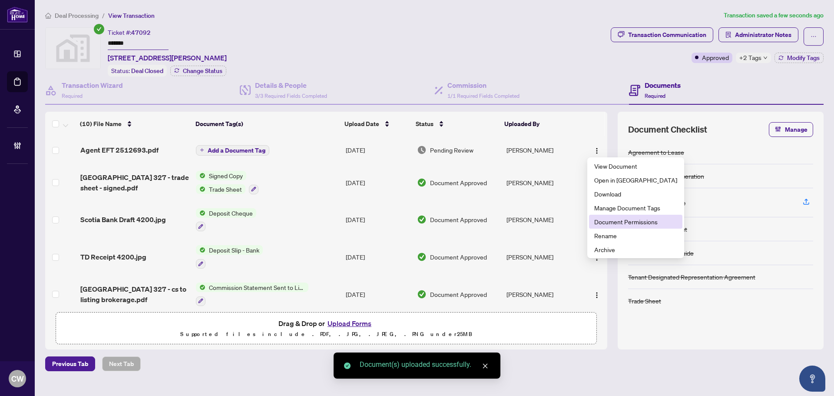
click at [612, 222] on span "Document Permissions" at bounding box center [635, 222] width 83 height 10
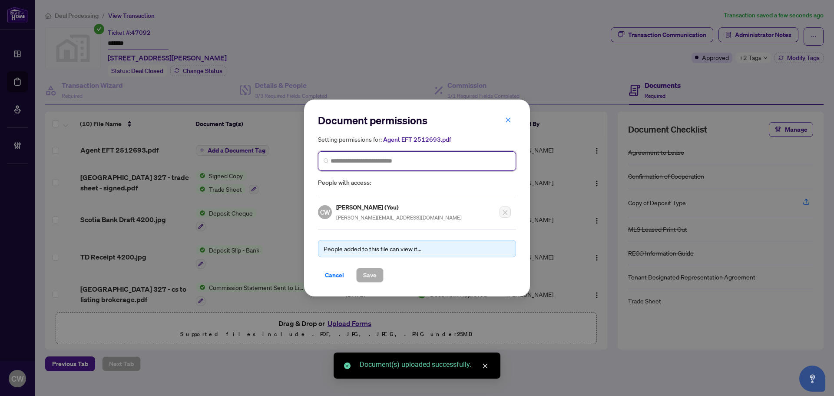
paste input "**********"
click at [425, 160] on input "search" at bounding box center [421, 160] width 180 height 9
type input "**********"
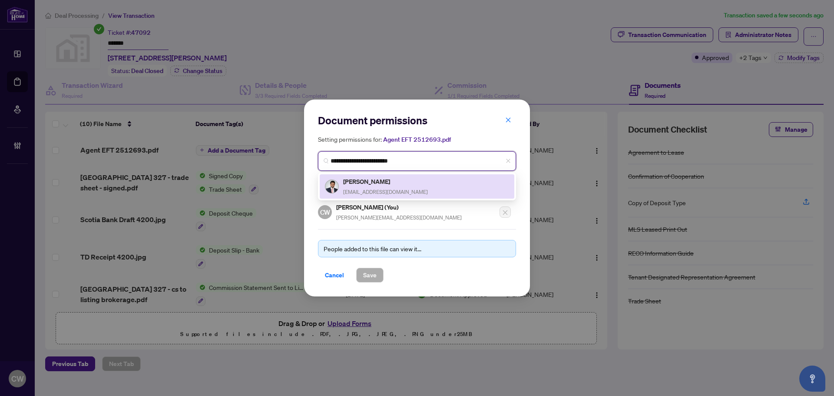
click at [375, 185] on h5 "[PERSON_NAME]" at bounding box center [385, 181] width 85 height 10
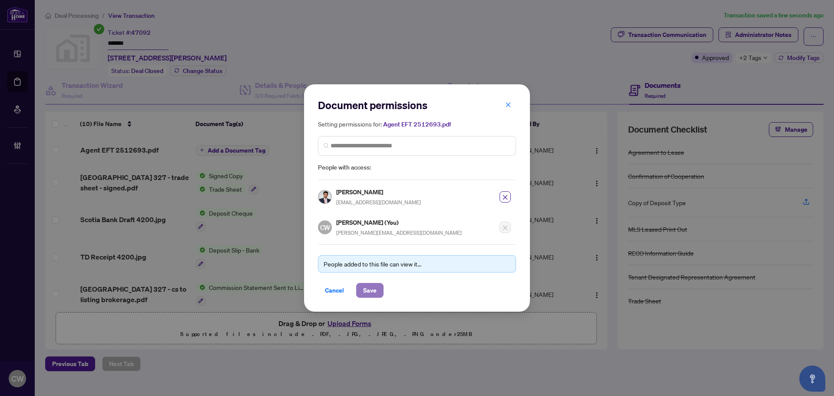
click at [372, 288] on span "Save" at bounding box center [369, 290] width 13 height 14
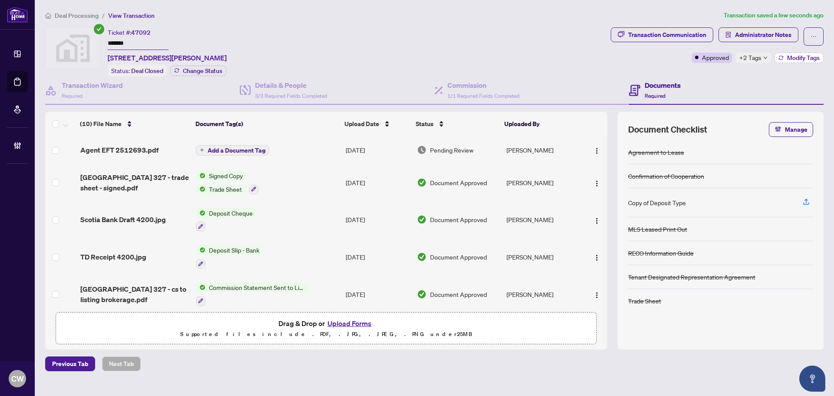
click at [758, 53] on button "Modify Tags" at bounding box center [799, 58] width 49 height 10
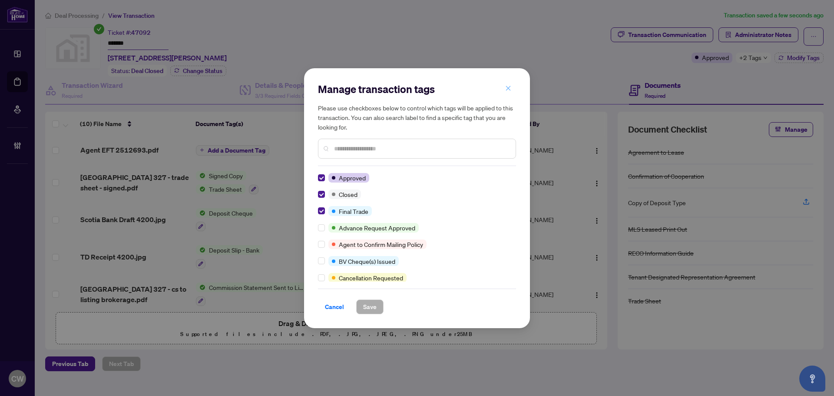
click at [507, 87] on icon "close" at bounding box center [508, 88] width 6 height 6
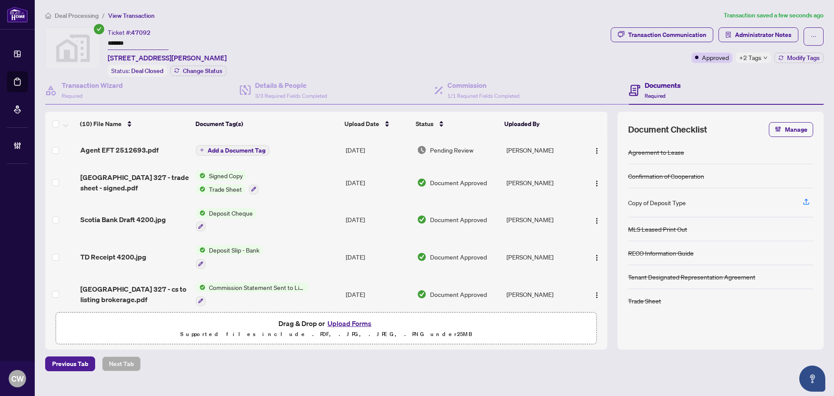
click at [36, 78] on main "Deal Processing / View Transaction Transaction saved a few seconds ago Ticket #…" at bounding box center [434, 198] width 799 height 396
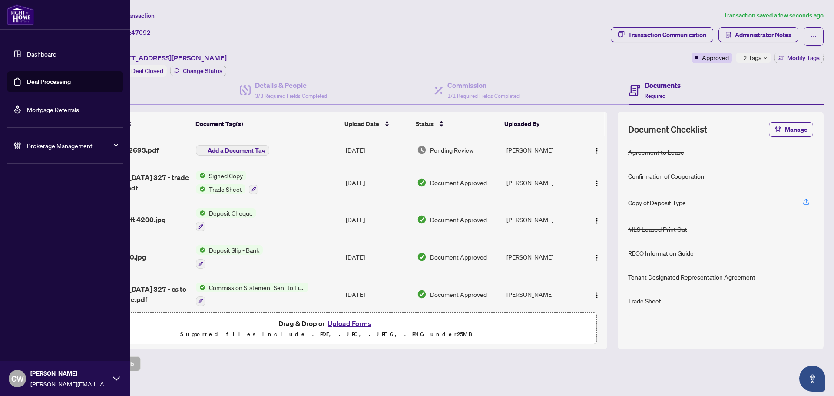
drag, startPoint x: 31, startPoint y: 78, endPoint x: 92, endPoint y: 80, distance: 60.4
click at [31, 78] on link "Deal Processing" at bounding box center [49, 82] width 44 height 8
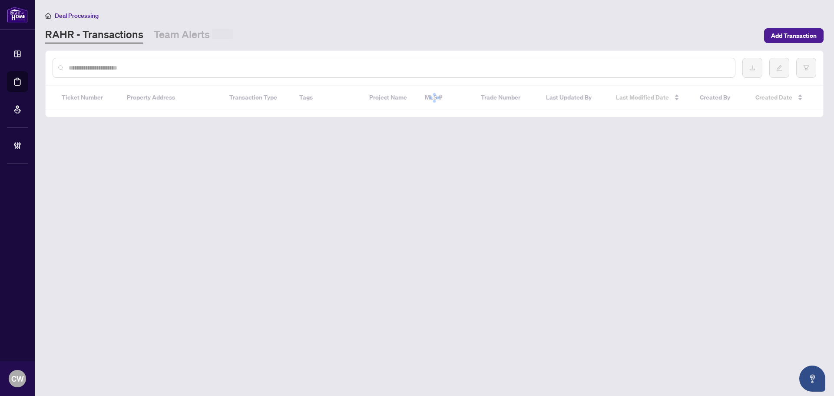
click at [161, 69] on input "text" at bounding box center [399, 68] width 660 height 10
paste input "*******"
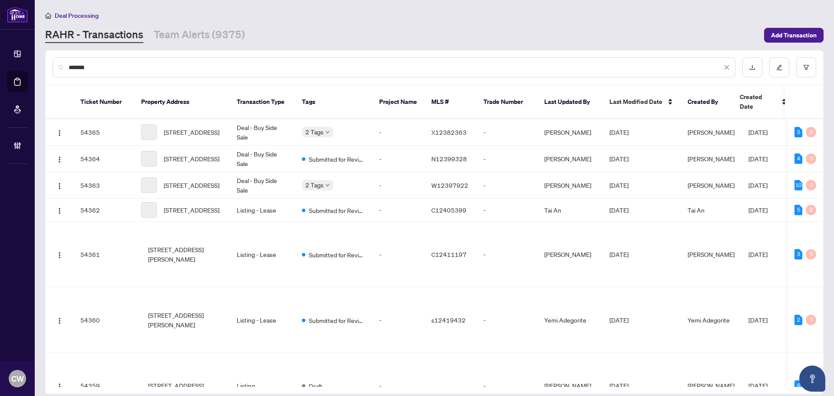
type input "*******"
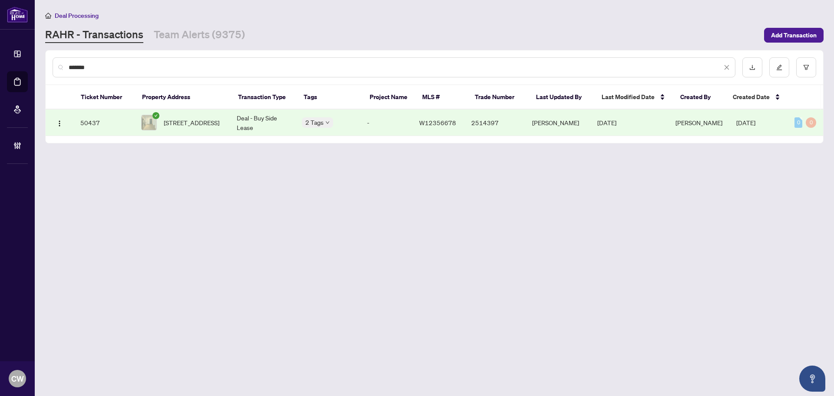
click at [192, 122] on span "[STREET_ADDRESS]" at bounding box center [192, 123] width 56 height 10
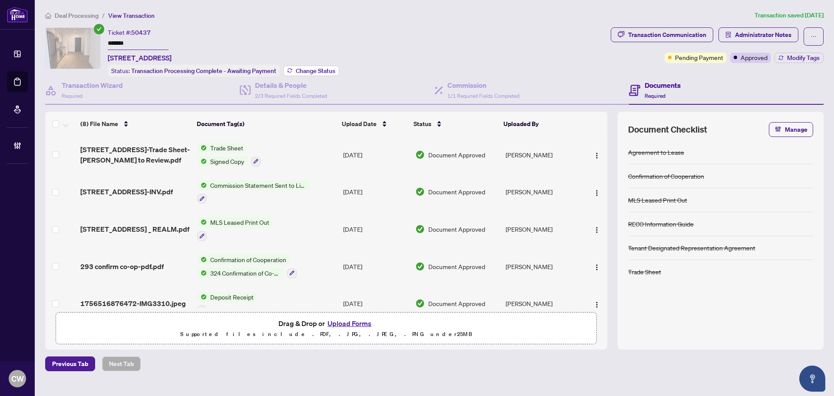
click at [308, 66] on button "Change Status" at bounding box center [311, 71] width 56 height 10
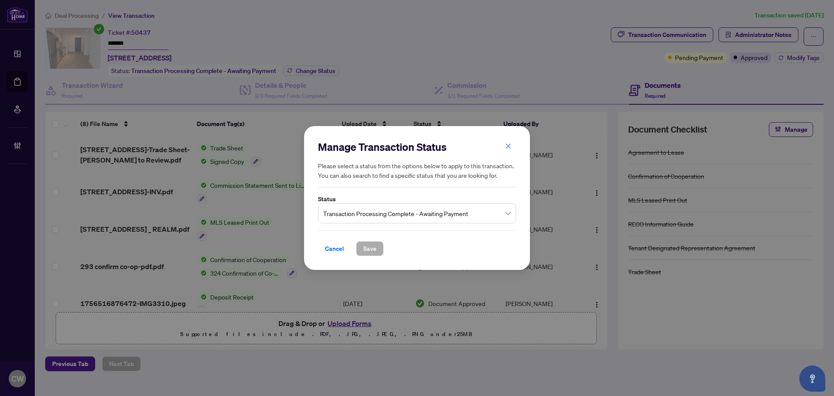
click at [418, 207] on span "Transaction Processing Complete - Awaiting Payment" at bounding box center [417, 213] width 188 height 17
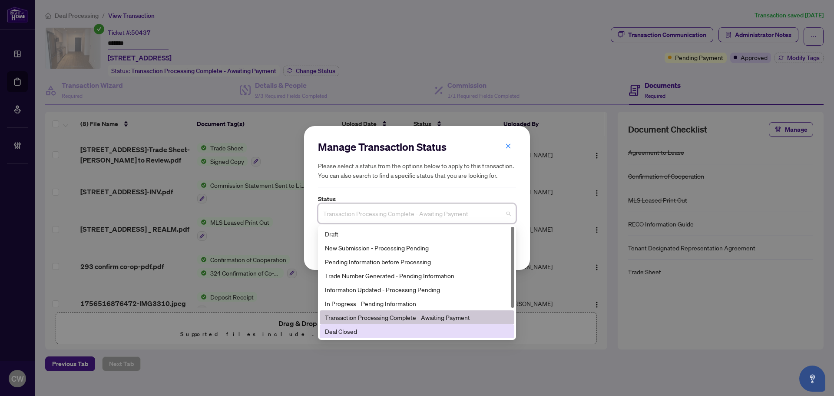
click at [362, 332] on div "Deal Closed" at bounding box center [417, 331] width 184 height 10
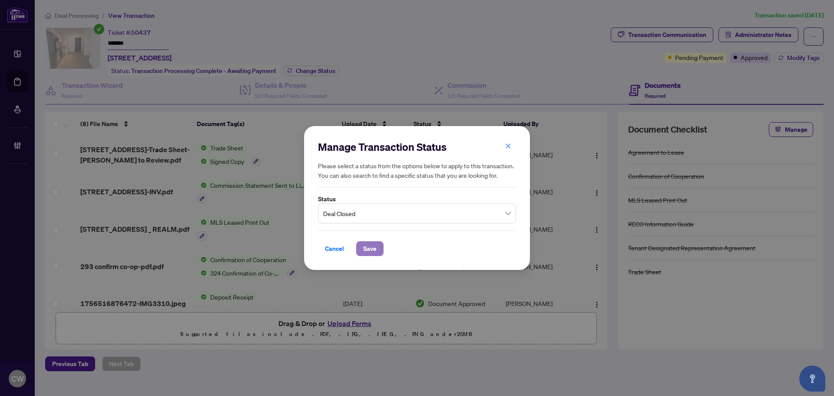
click at [371, 243] on span "Save" at bounding box center [369, 249] width 13 height 14
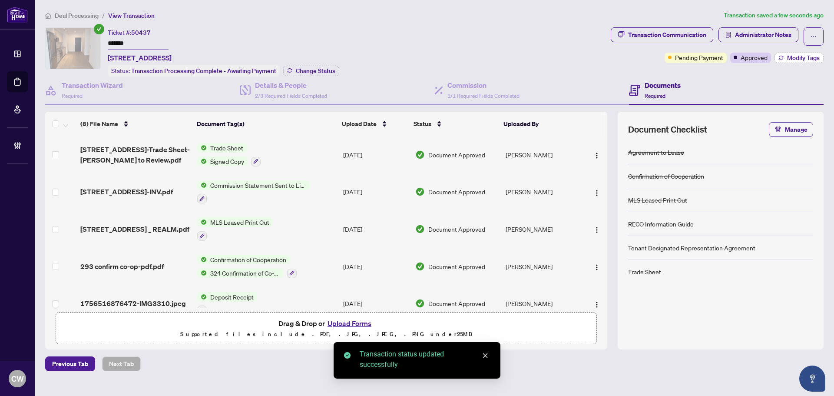
click at [758, 56] on span "Modify Tags" at bounding box center [803, 58] width 33 height 6
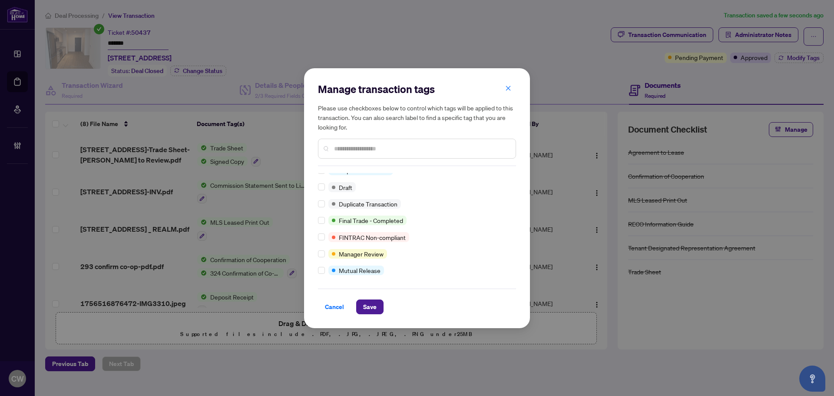
scroll to position [7, 0]
click at [374, 303] on span "Save" at bounding box center [369, 307] width 13 height 14
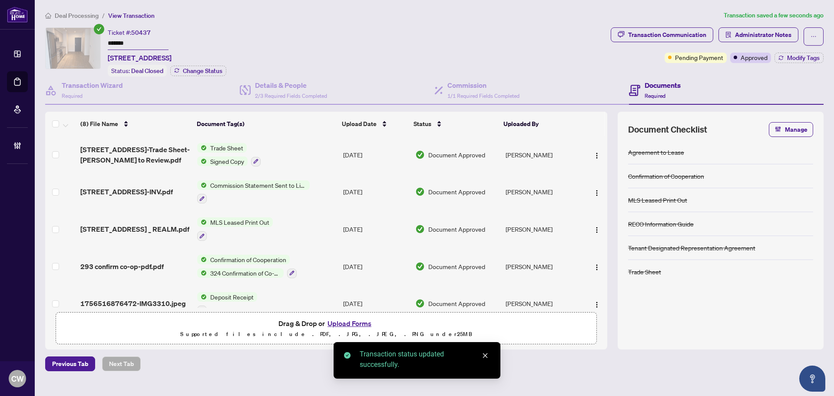
click at [109, 155] on span "[STREET_ADDRESS]-Trade Sheet-[PERSON_NAME] to Review.pdf" at bounding box center [135, 154] width 110 height 21
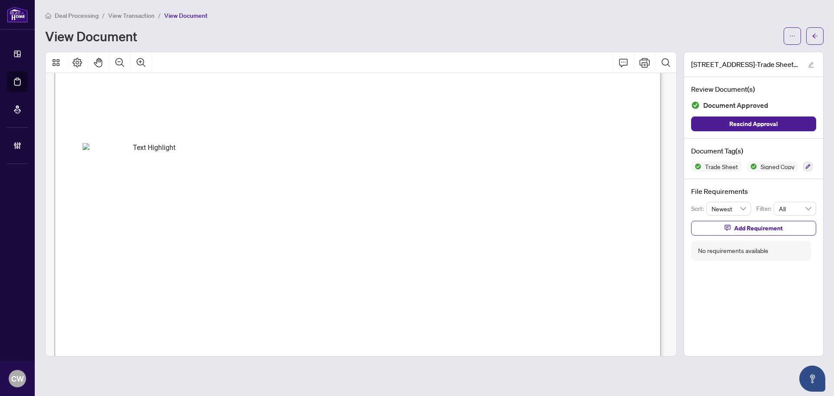
scroll to position [304, 0]
click at [758, 40] on span "button" at bounding box center [815, 36] width 6 height 14
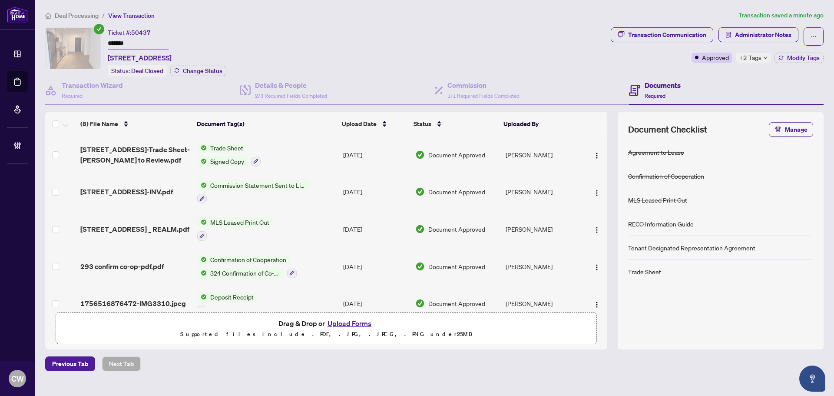
click at [361, 322] on button "Upload Forms" at bounding box center [349, 323] width 49 height 11
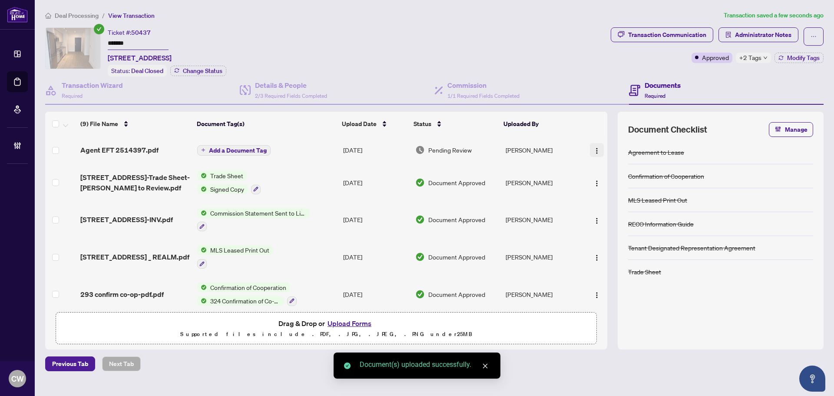
click at [596, 148] on img "button" at bounding box center [597, 150] width 7 height 7
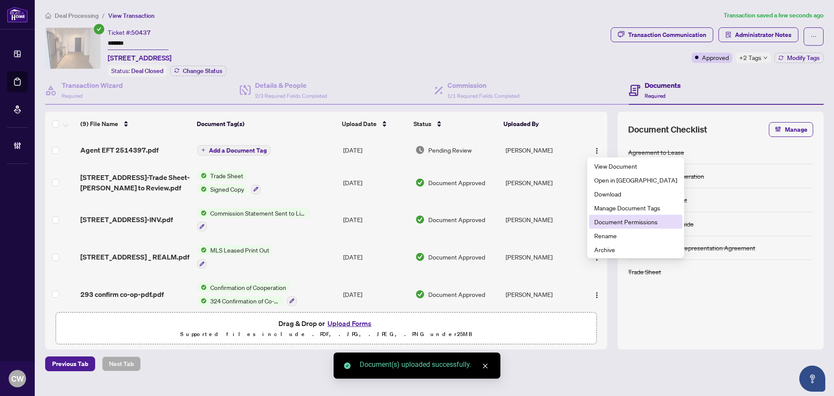
click at [611, 222] on span "Document Permissions" at bounding box center [635, 222] width 83 height 10
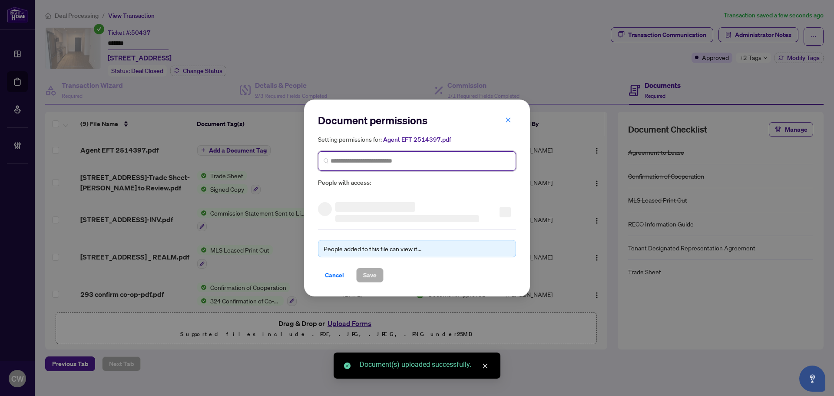
click at [365, 159] on input "search" at bounding box center [421, 160] width 180 height 9
paste input "**********"
type input "**********"
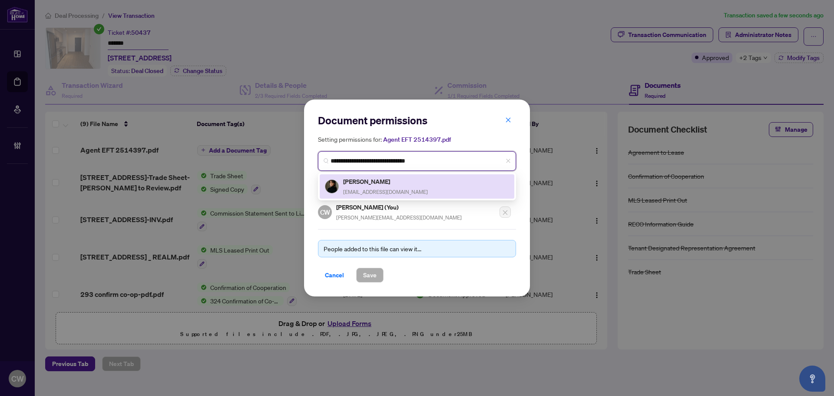
click at [382, 190] on span "[EMAIL_ADDRESS][DOMAIN_NAME]" at bounding box center [385, 192] width 85 height 7
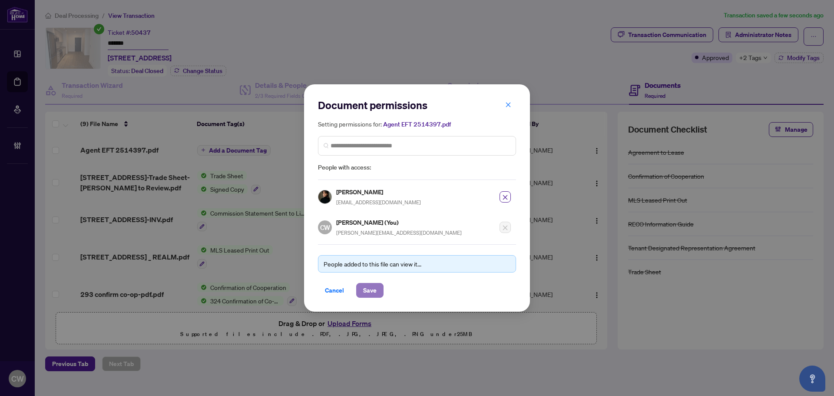
click at [372, 294] on span "Save" at bounding box center [369, 290] width 13 height 14
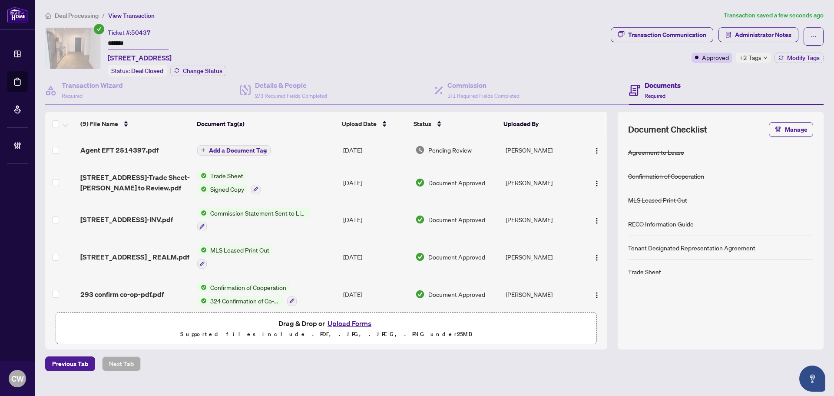
click at [130, 149] on span "Agent EFT 2514397.pdf" at bounding box center [119, 150] width 78 height 10
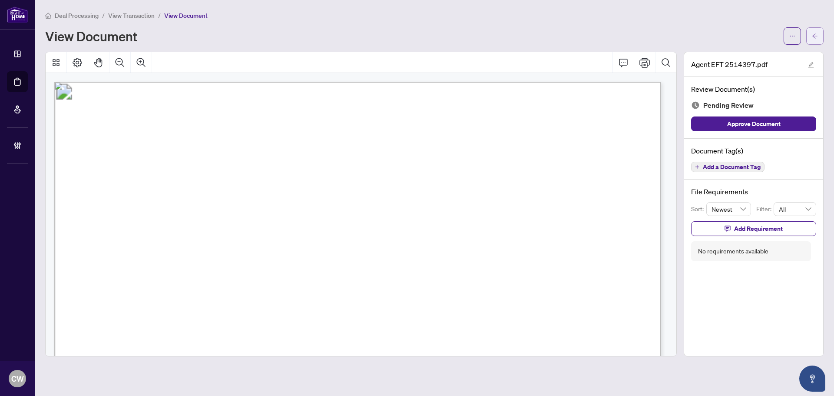
click at [758, 37] on icon "arrow-left" at bounding box center [815, 36] width 6 height 6
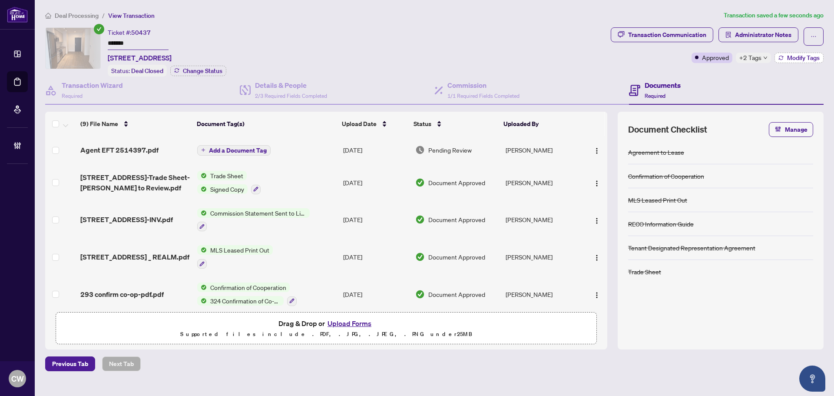
click at [758, 61] on button "Modify Tags" at bounding box center [799, 58] width 49 height 10
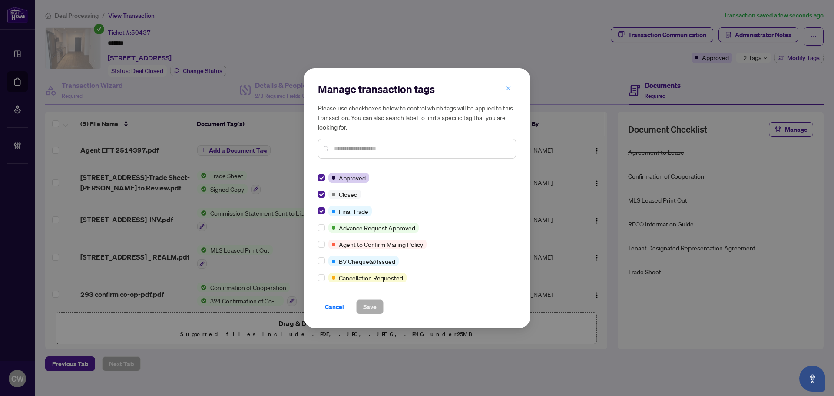
click at [508, 90] on icon "close" at bounding box center [508, 88] width 6 height 6
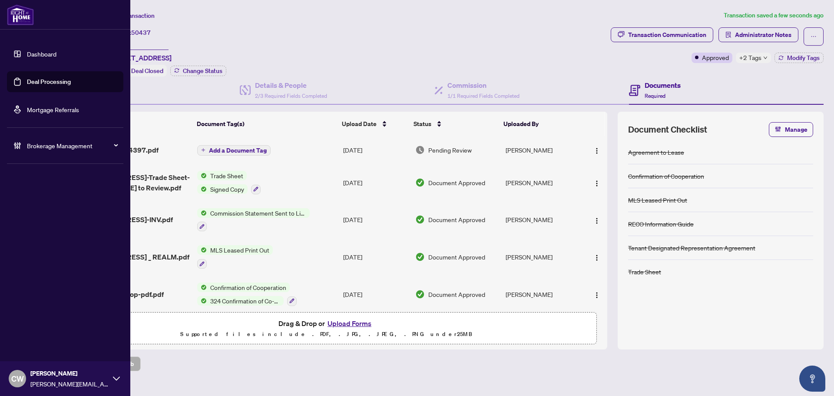
click at [31, 78] on link "Deal Processing" at bounding box center [49, 82] width 44 height 8
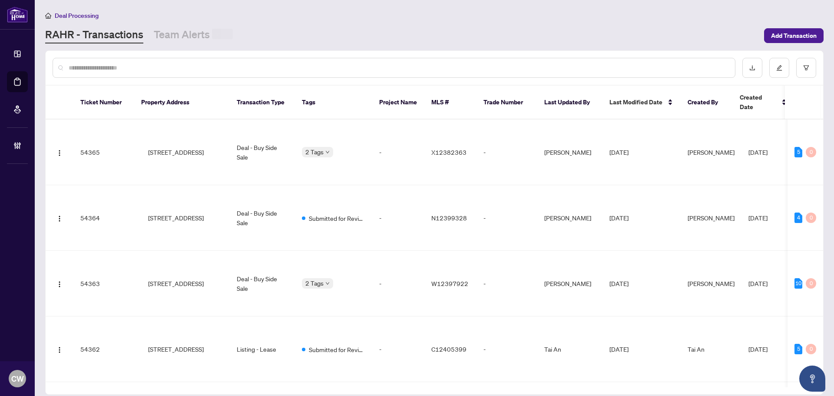
click at [154, 63] on input "text" at bounding box center [399, 68] width 660 height 10
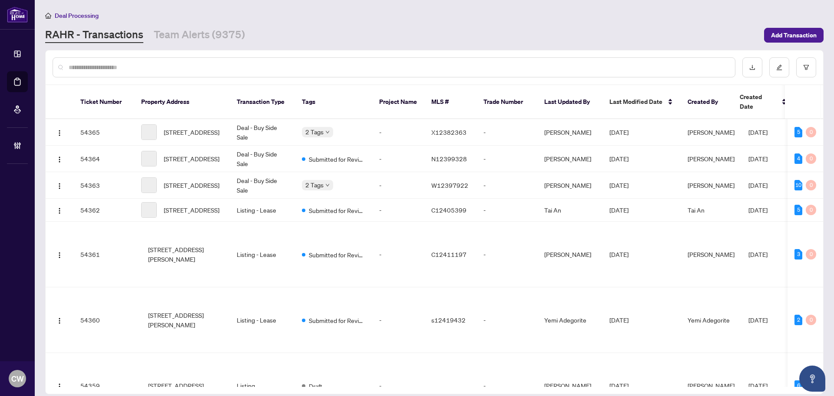
paste input "*******"
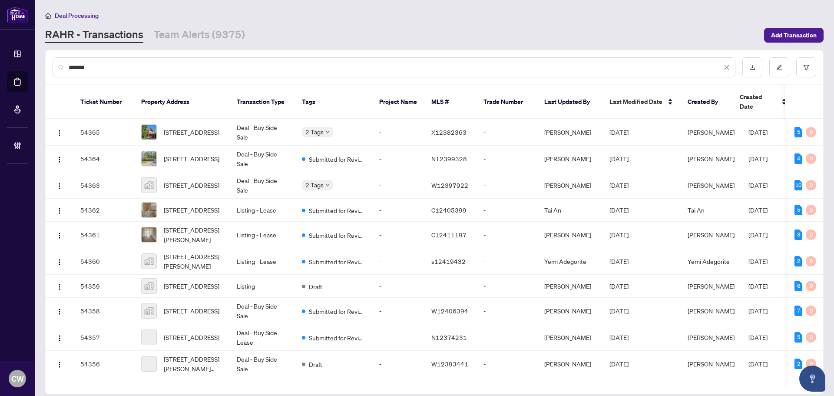
type input "*******"
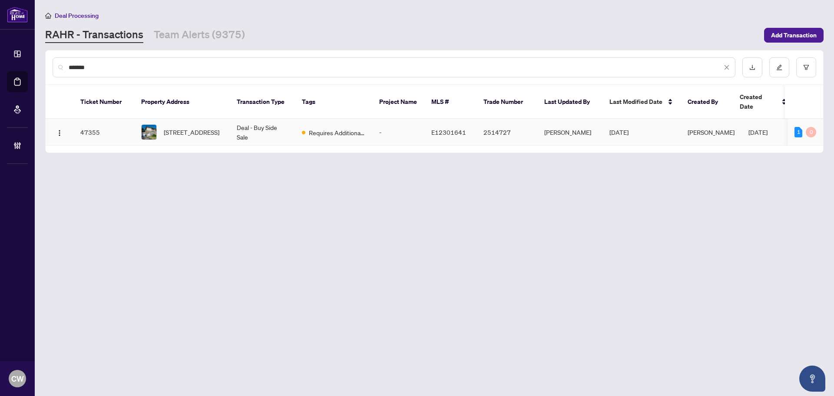
click at [184, 127] on span "[STREET_ADDRESS]" at bounding box center [192, 132] width 56 height 10
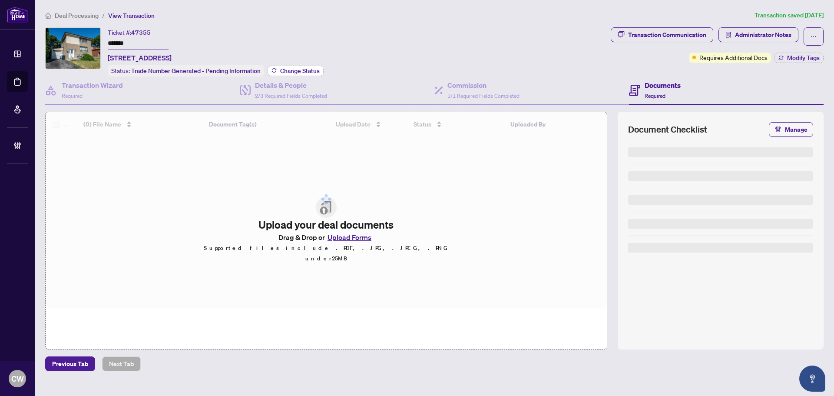
click at [292, 68] on span "Change Status" at bounding box center [300, 71] width 40 height 6
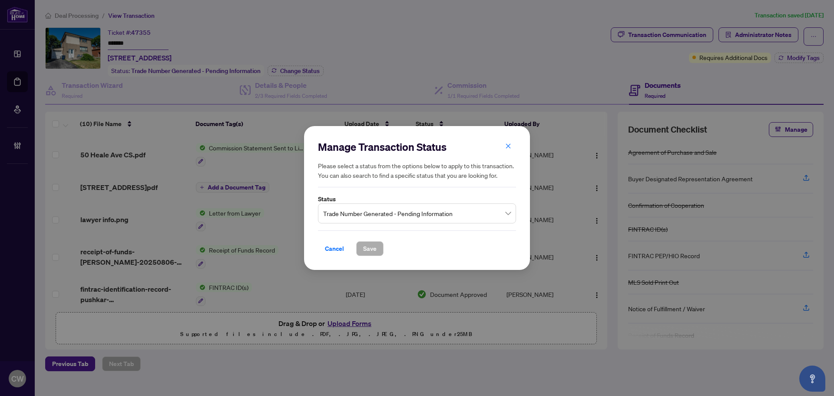
click at [424, 214] on span "Trade Number Generated - Pending Information" at bounding box center [417, 213] width 188 height 17
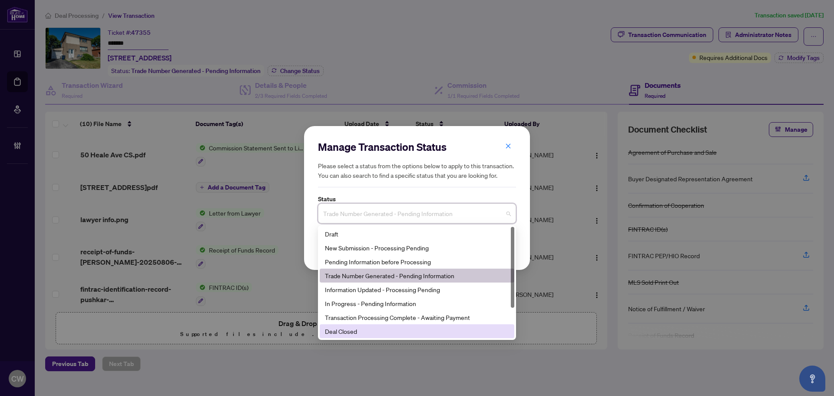
click at [397, 329] on div "Deal Closed" at bounding box center [417, 331] width 184 height 10
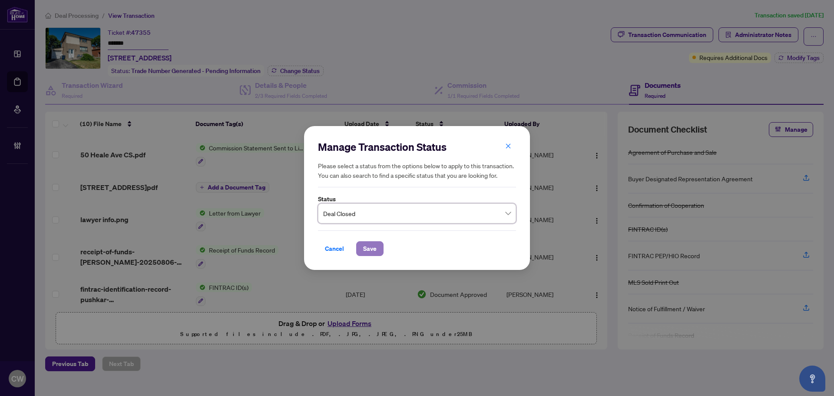
click at [376, 248] on span "Save" at bounding box center [369, 249] width 13 height 14
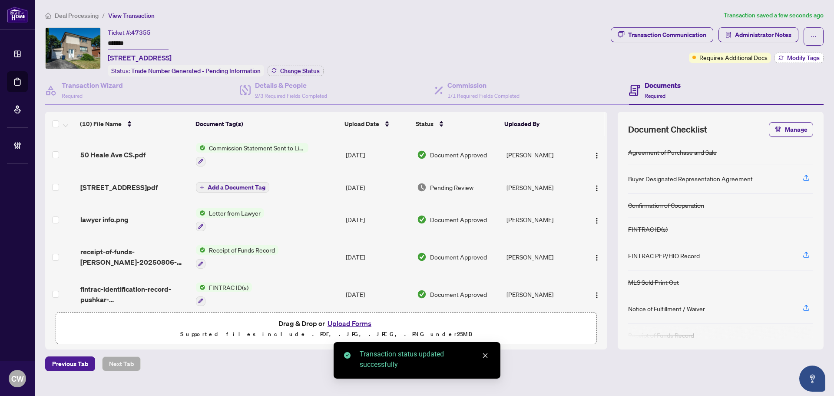
click at [758, 56] on span "Modify Tags" at bounding box center [803, 58] width 33 height 6
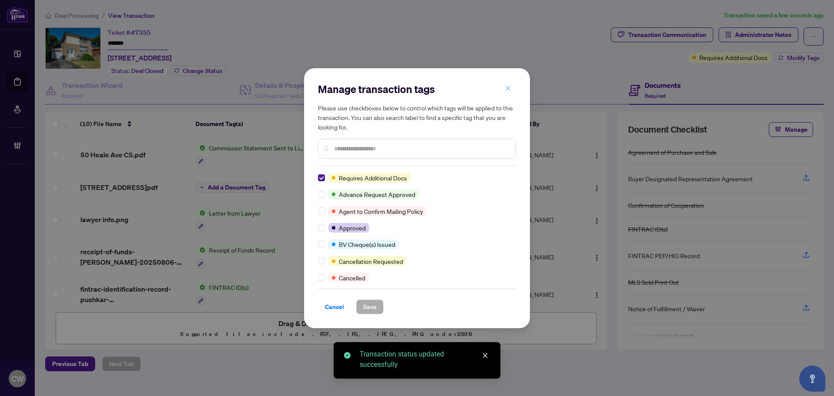
click at [510, 90] on icon "close" at bounding box center [508, 88] width 5 height 5
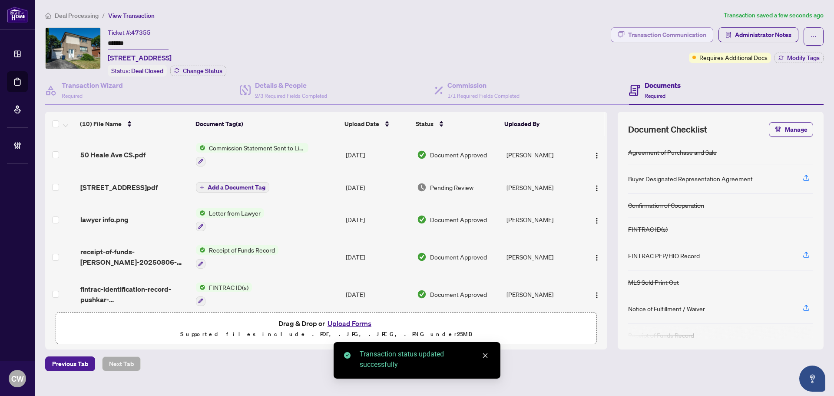
click at [667, 40] on div "Transaction Communication" at bounding box center [667, 35] width 78 height 14
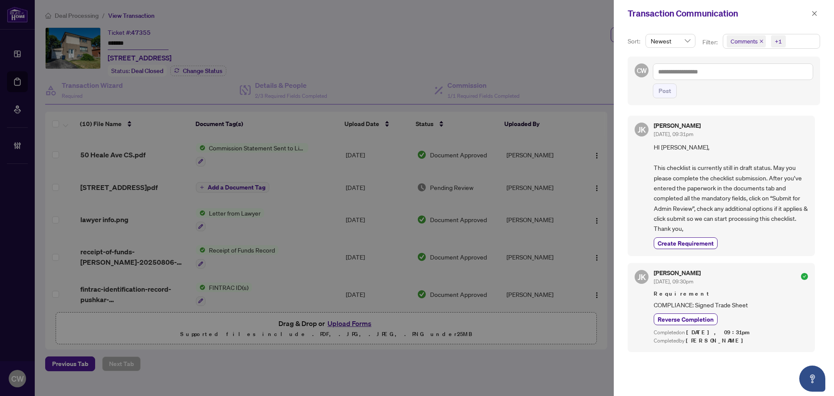
click at [758, 39] on span "Comments" at bounding box center [746, 41] width 39 height 12
click at [758, 40] on icon "close" at bounding box center [761, 41] width 4 height 4
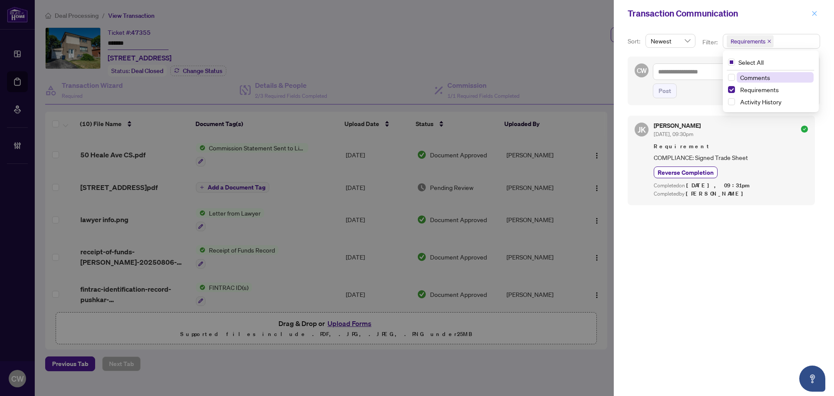
click at [758, 13] on icon "close" at bounding box center [815, 13] width 6 height 6
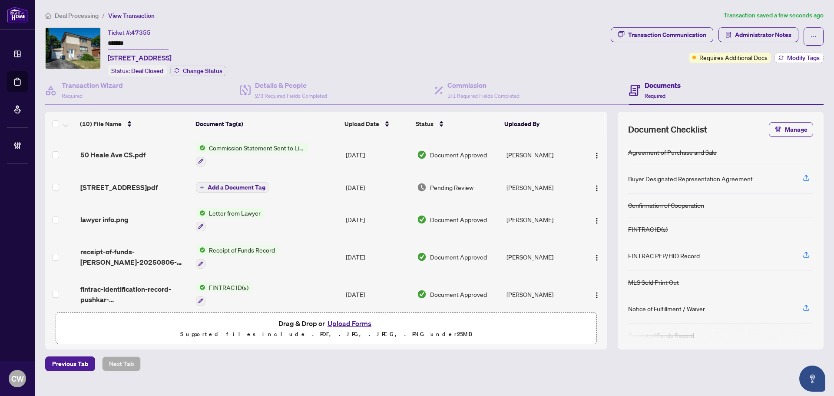
click at [758, 57] on span "Modify Tags" at bounding box center [803, 58] width 33 height 6
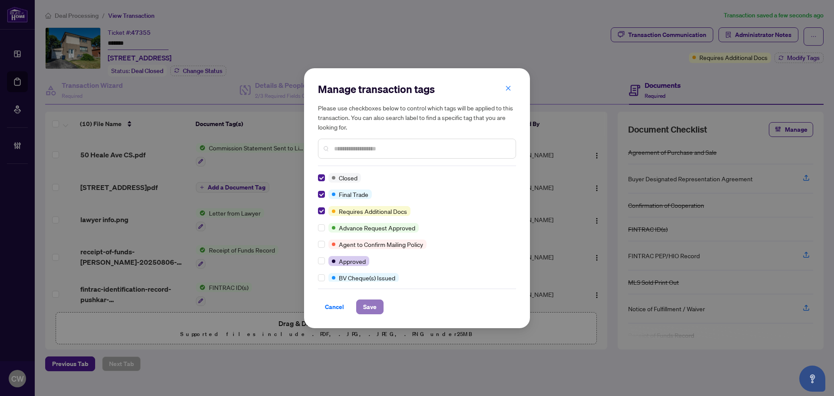
click at [368, 308] on span "Save" at bounding box center [369, 307] width 13 height 14
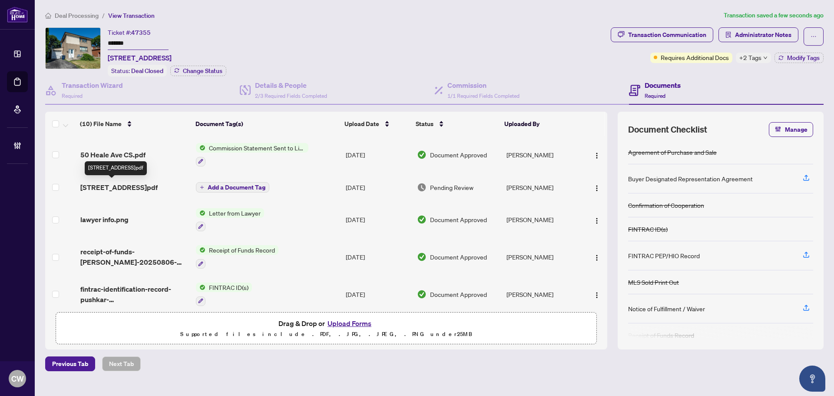
click at [108, 183] on span "[STREET_ADDRESS]pdf" at bounding box center [118, 187] width 77 height 10
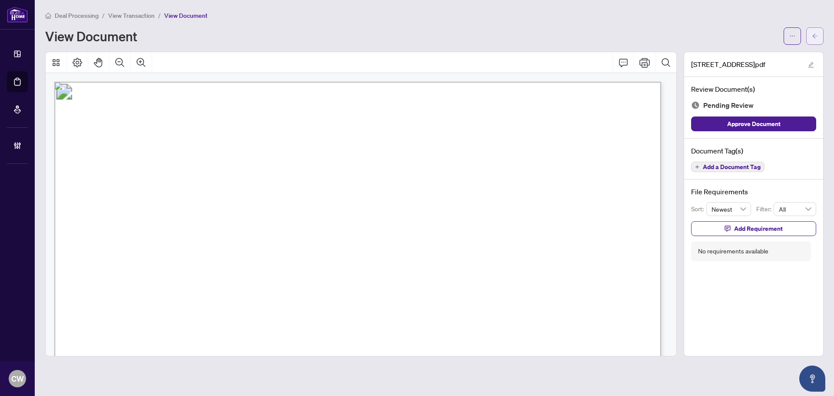
click at [758, 40] on button "button" at bounding box center [814, 35] width 17 height 17
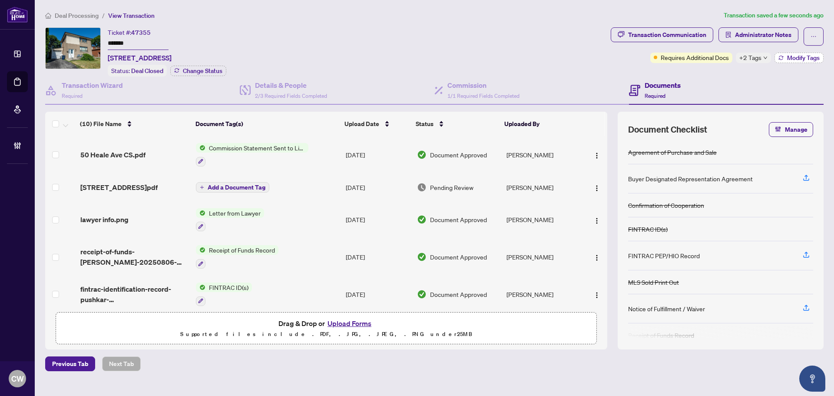
click at [758, 59] on span "Modify Tags" at bounding box center [803, 58] width 33 height 6
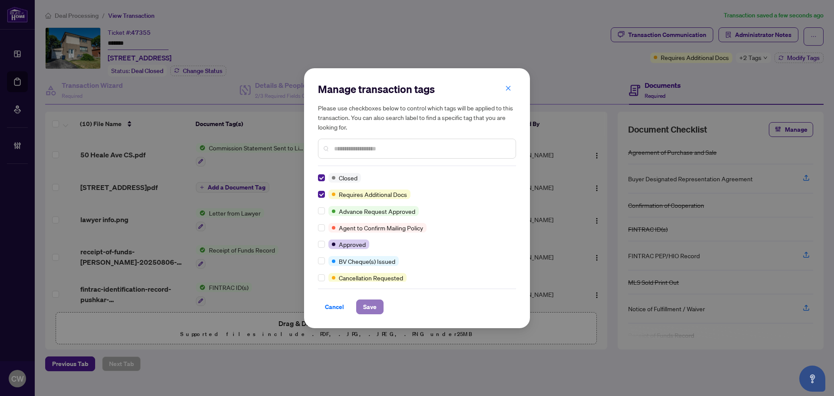
click at [372, 308] on span "Save" at bounding box center [369, 307] width 13 height 14
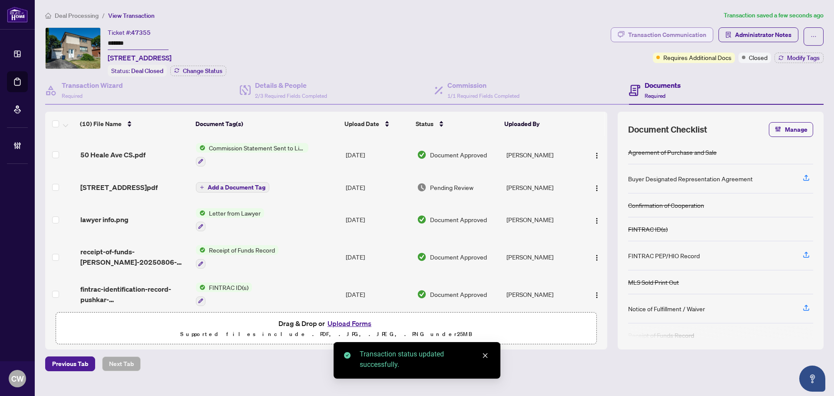
click at [673, 36] on div "Transaction Communication" at bounding box center [667, 35] width 78 height 14
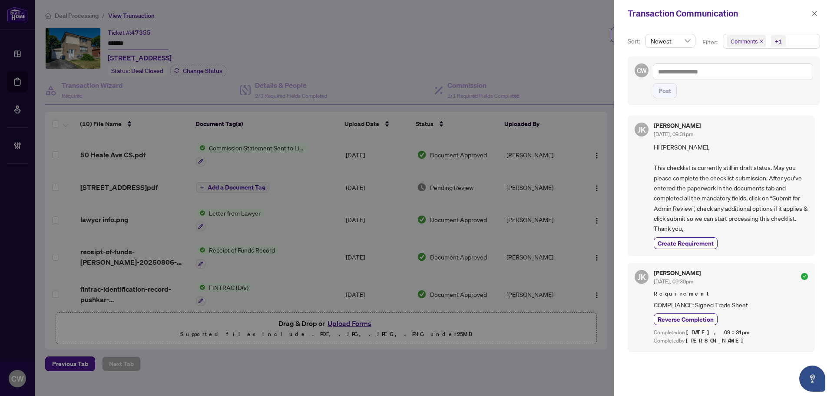
click at [758, 42] on icon "close" at bounding box center [761, 41] width 3 height 3
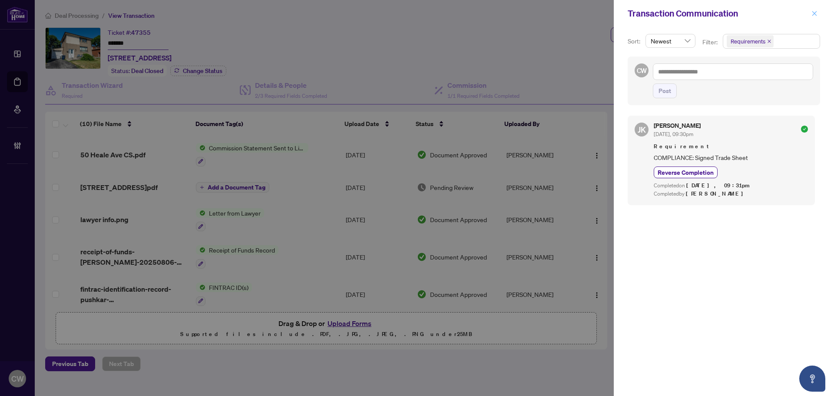
click at [758, 13] on button "button" at bounding box center [814, 13] width 11 height 10
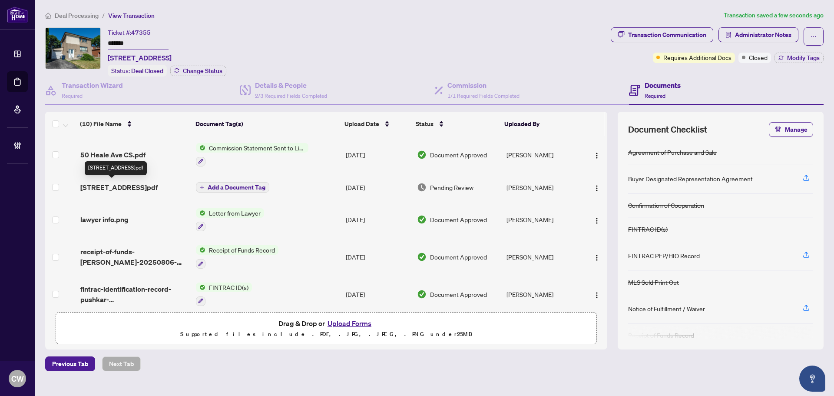
click at [126, 188] on span "[STREET_ADDRESS]pdf" at bounding box center [118, 187] width 77 height 10
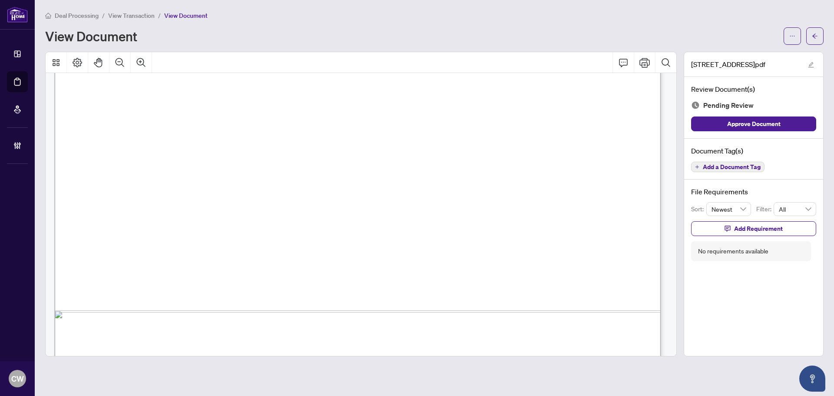
scroll to position [433, 0]
click at [758, 38] on icon "arrow-left" at bounding box center [815, 36] width 6 height 6
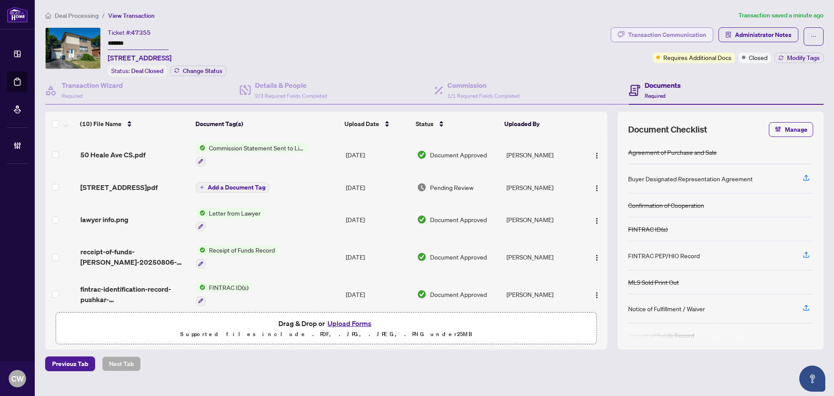
click at [641, 33] on div "Transaction Communication" at bounding box center [667, 35] width 78 height 14
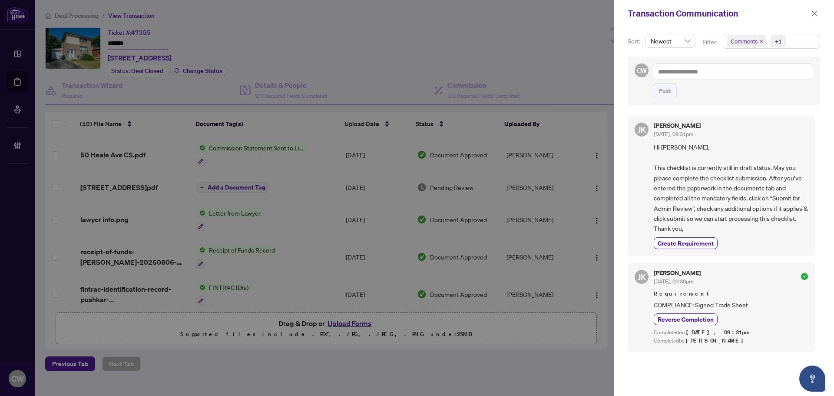
click at [758, 42] on icon "close" at bounding box center [761, 41] width 4 height 4
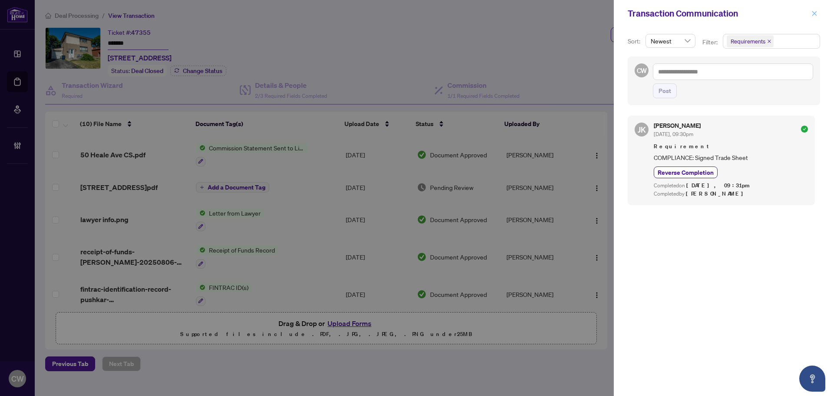
click at [758, 13] on icon "close" at bounding box center [814, 13] width 5 height 5
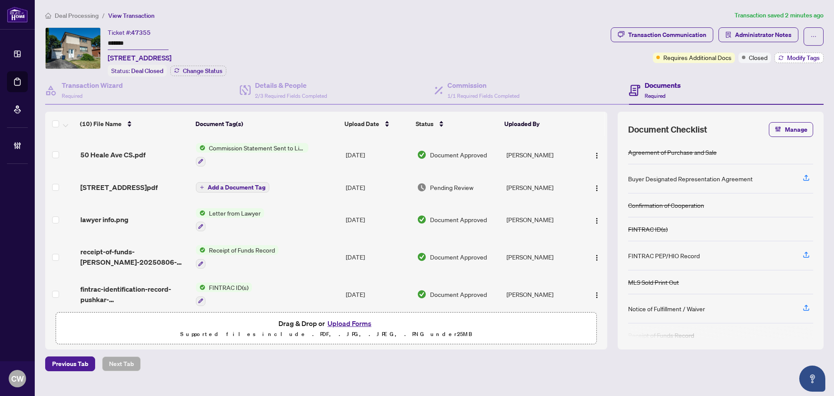
click at [758, 58] on span "Modify Tags" at bounding box center [803, 58] width 33 height 6
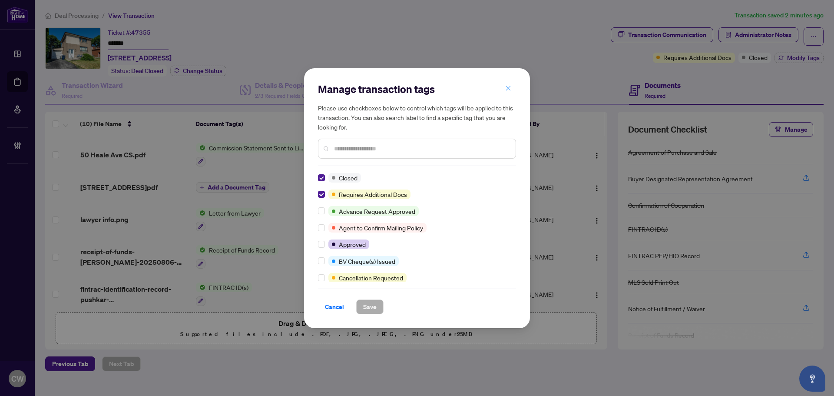
click at [512, 90] on button "button" at bounding box center [508, 88] width 17 height 15
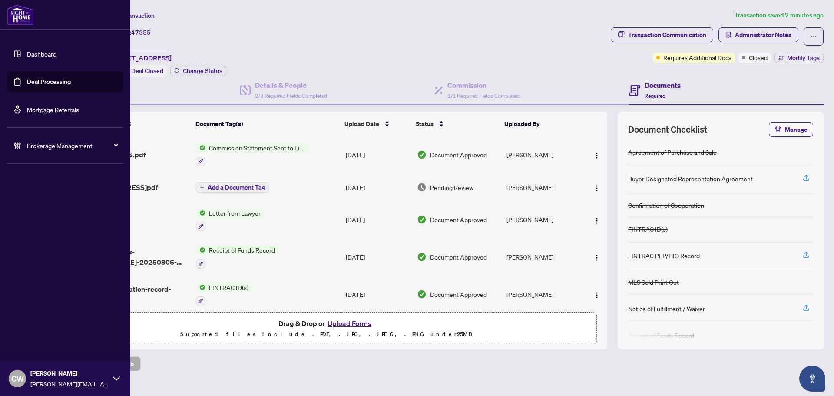
drag, startPoint x: 16, startPoint y: 77, endPoint x: 66, endPoint y: 83, distance: 51.2
click at [27, 78] on link "Deal Processing" at bounding box center [49, 82] width 44 height 8
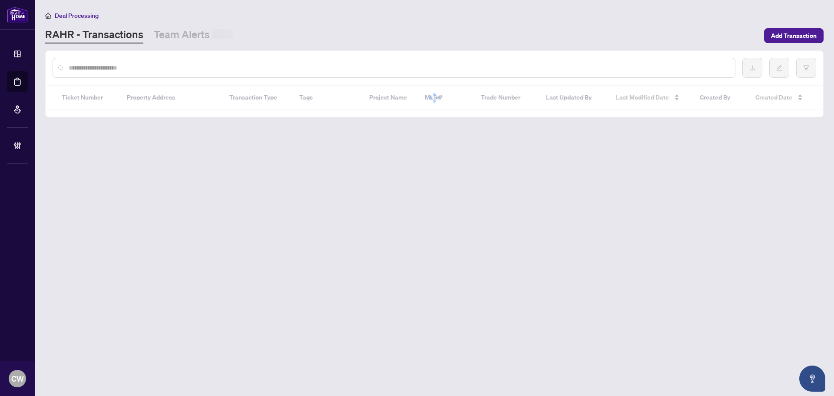
click at [159, 67] on input "text" at bounding box center [399, 68] width 660 height 10
paste input "*******"
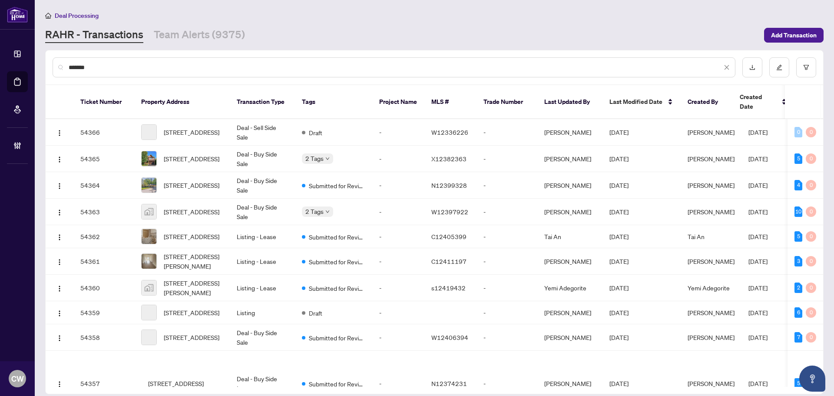
type input "*******"
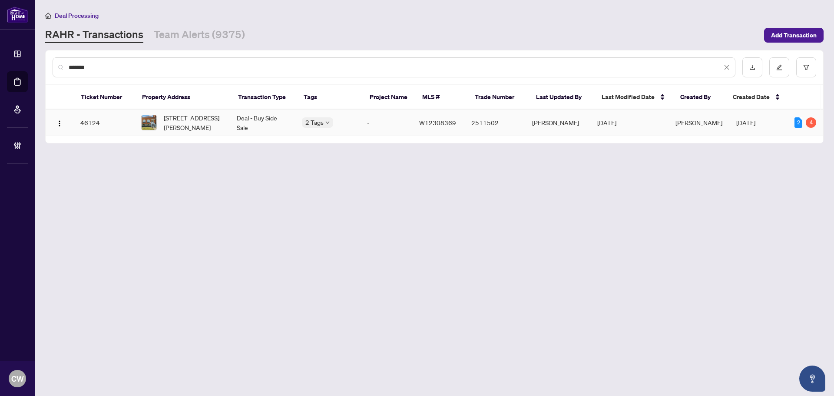
click at [187, 119] on span "[STREET_ADDRESS][PERSON_NAME]" at bounding box center [193, 122] width 59 height 19
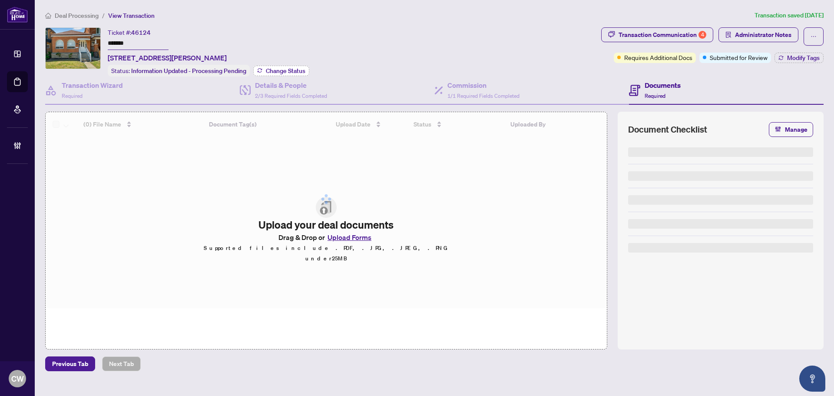
click at [280, 72] on span "Change Status" at bounding box center [286, 71] width 40 height 6
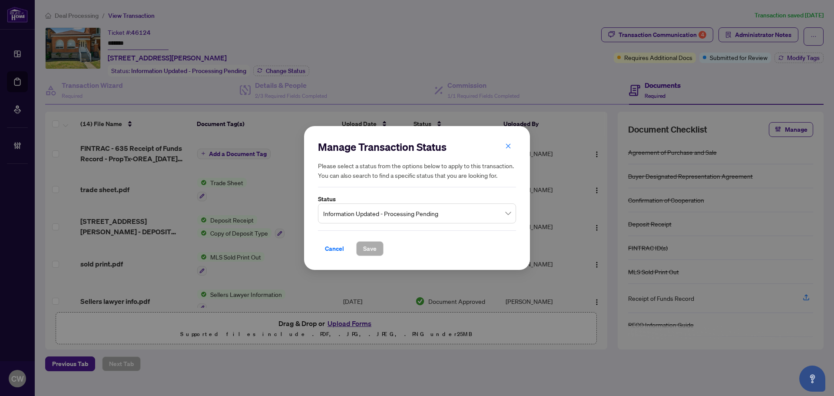
click at [337, 235] on div "Cancel Save" at bounding box center [417, 243] width 198 height 26
click at [348, 214] on span "Information Updated - Processing Pending" at bounding box center [417, 213] width 188 height 17
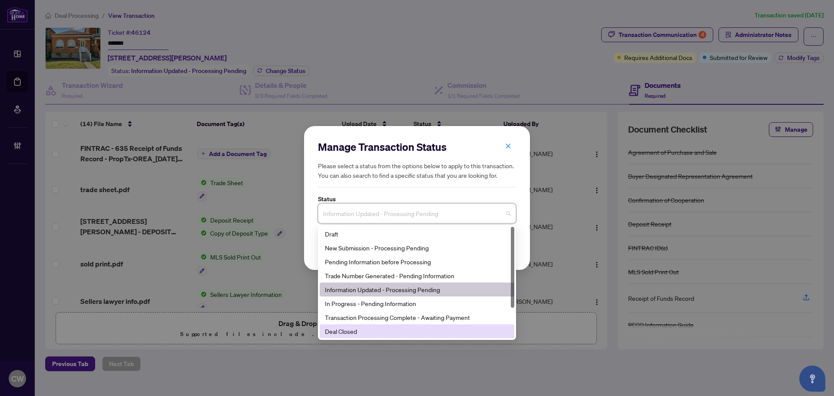
click at [372, 333] on div "Deal Closed" at bounding box center [417, 331] width 184 height 10
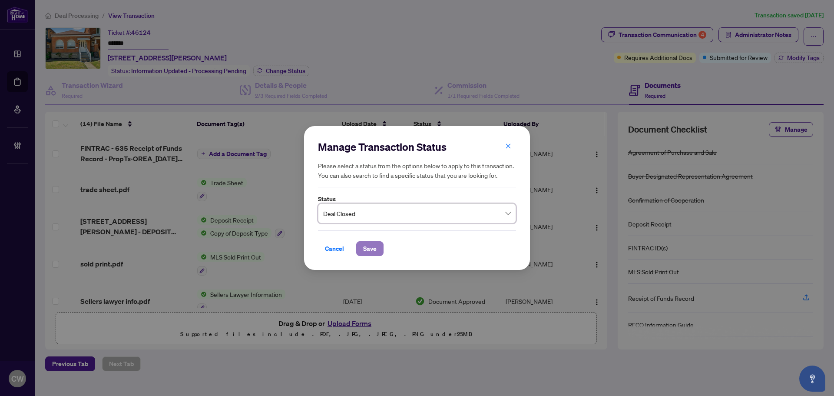
click at [367, 252] on span "Save" at bounding box center [369, 249] width 13 height 14
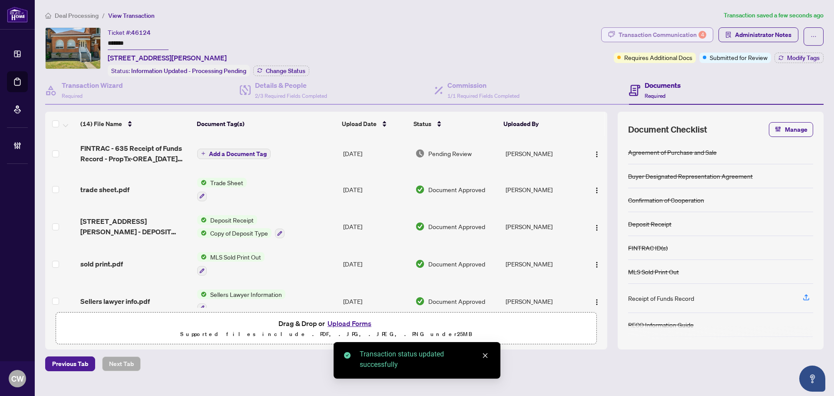
click at [680, 35] on div "Transaction Communication 4" at bounding box center [663, 35] width 88 height 14
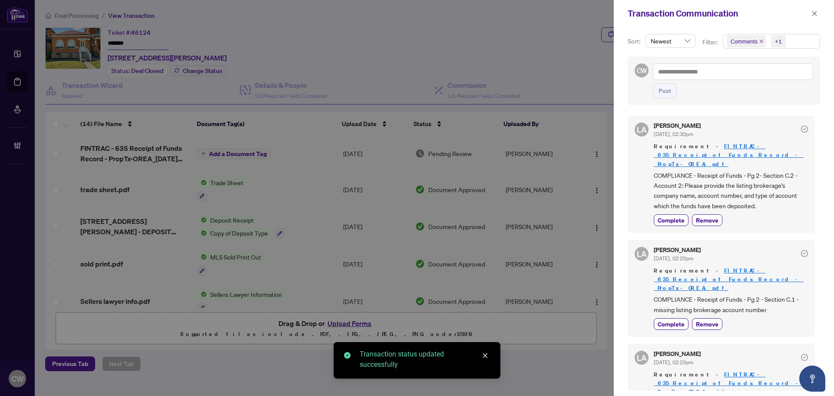
click at [758, 40] on icon "close" at bounding box center [761, 41] width 4 height 4
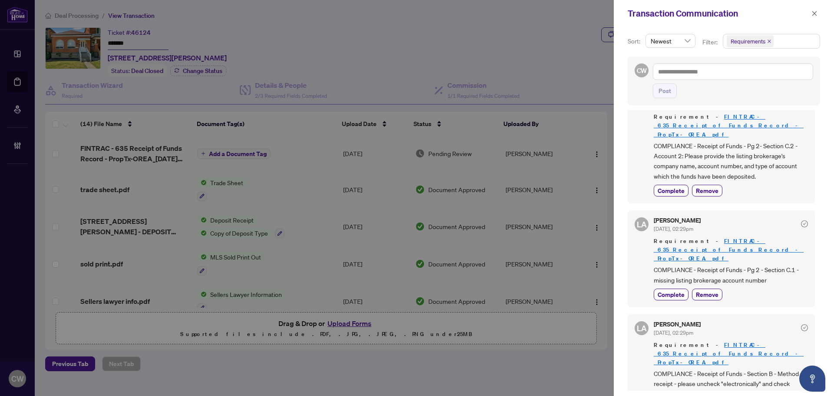
scroll to position [43, 0]
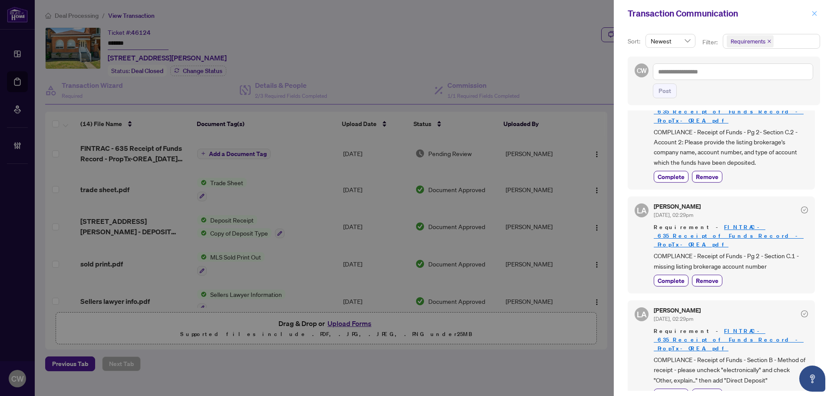
click at [758, 13] on icon "close" at bounding box center [814, 13] width 5 height 5
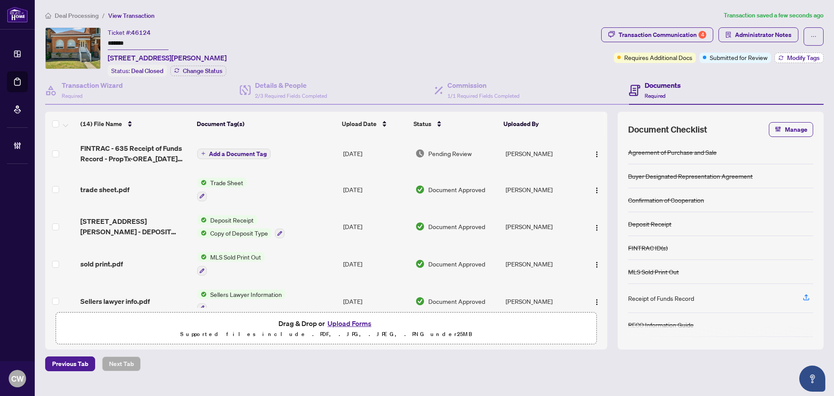
click at [758, 59] on span "Modify Tags" at bounding box center [803, 58] width 33 height 6
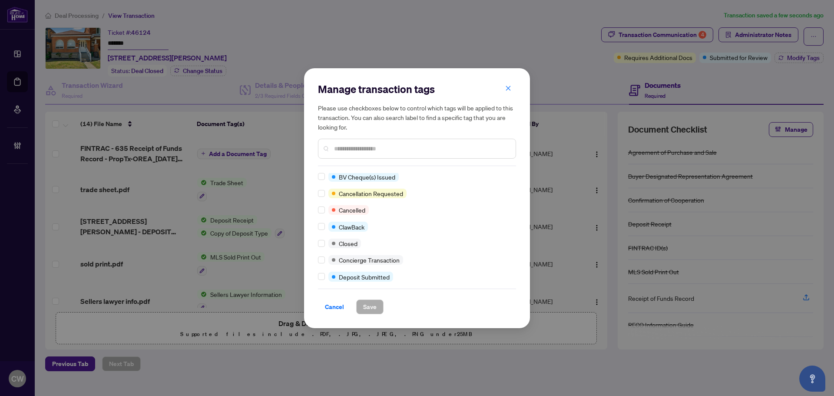
scroll to position [87, 0]
click at [323, 235] on div "Requires Additional Docs Submitted for Review Advance Request Approved Agent to…" at bounding box center [417, 227] width 198 height 109
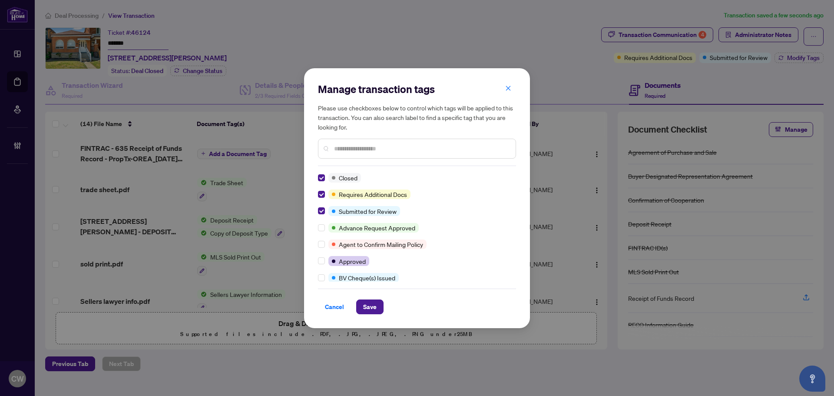
click at [361, 295] on div "Cancel Save" at bounding box center [417, 301] width 198 height 26
click at [369, 308] on span "Save" at bounding box center [369, 307] width 13 height 14
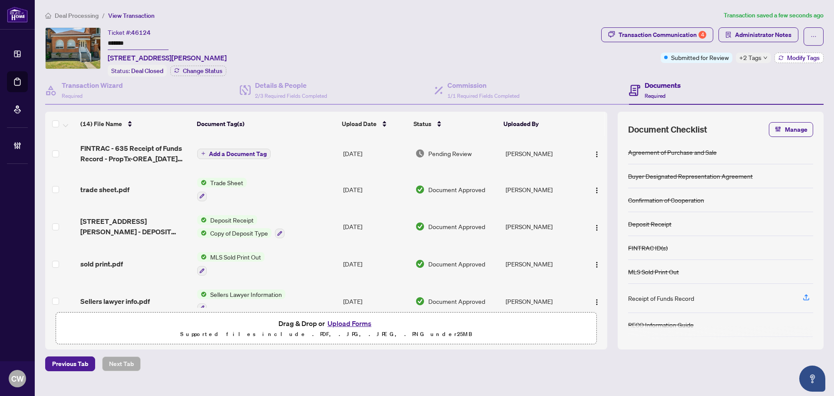
click at [758, 53] on button "Modify Tags" at bounding box center [799, 58] width 49 height 10
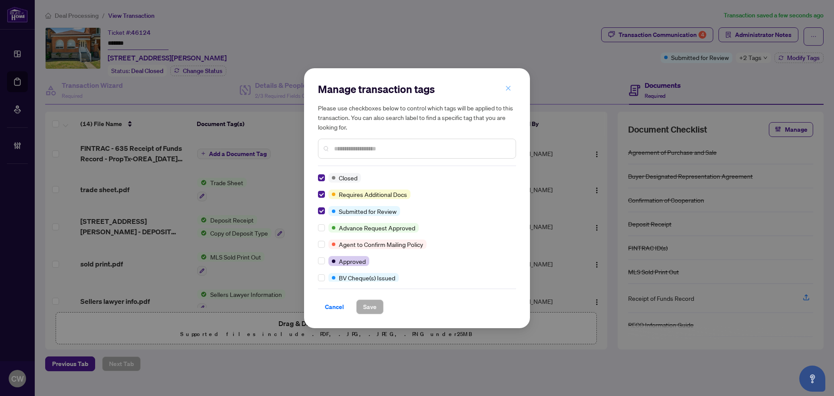
click at [504, 88] on button "button" at bounding box center [508, 88] width 17 height 15
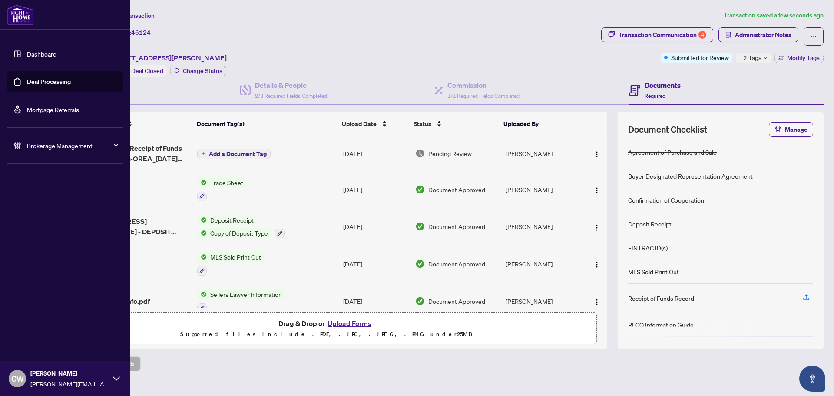
click at [27, 79] on link "Deal Processing" at bounding box center [49, 82] width 44 height 8
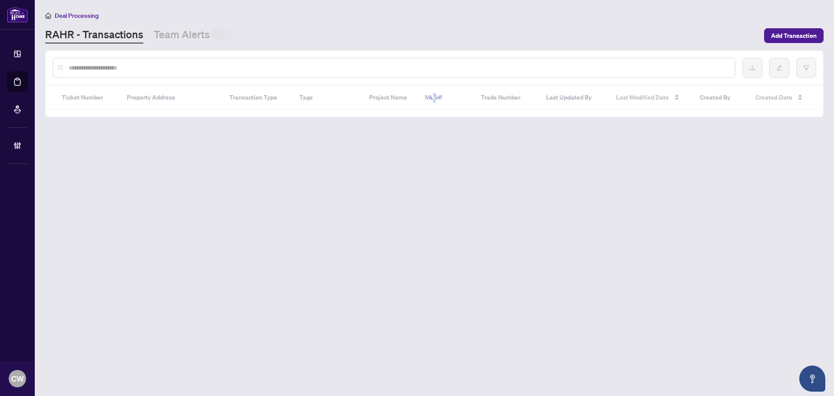
click at [170, 71] on input "text" at bounding box center [399, 68] width 660 height 10
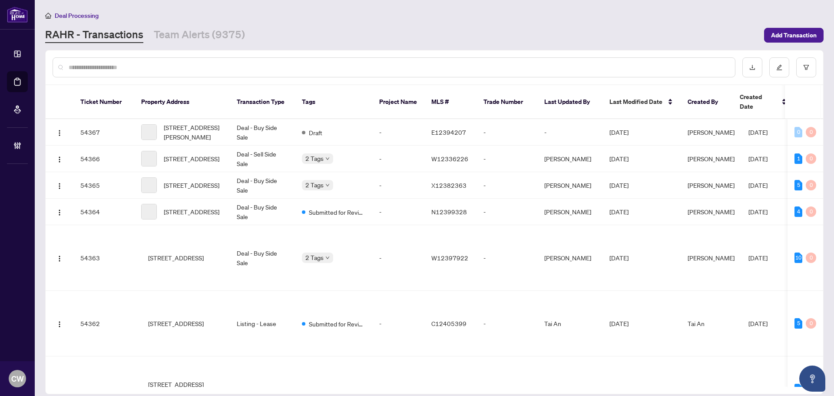
paste input "*******"
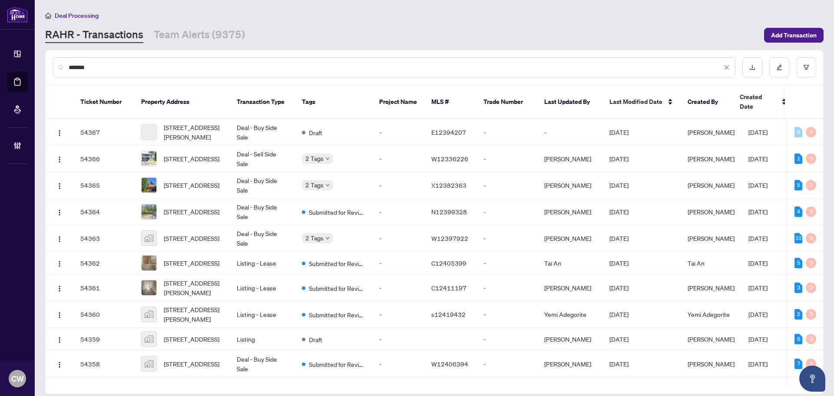
type input "*******"
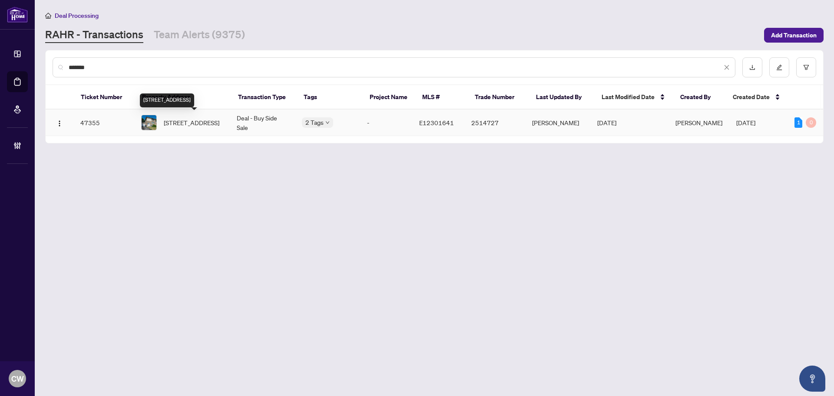
click at [191, 126] on span "[STREET_ADDRESS]" at bounding box center [192, 123] width 56 height 10
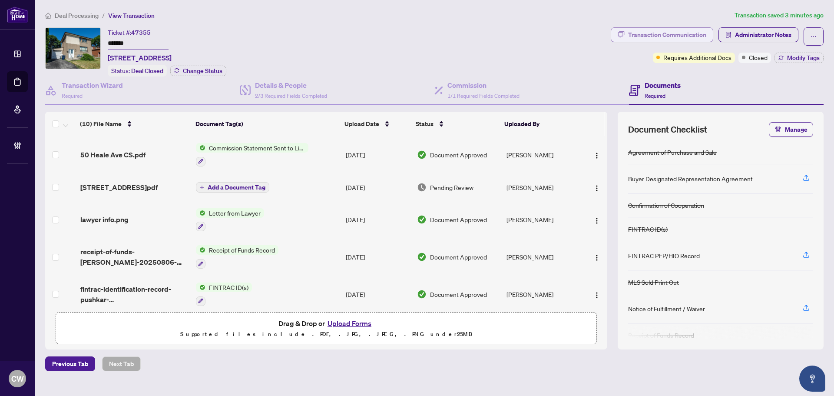
click at [692, 35] on div "Transaction Communication" at bounding box center [667, 35] width 78 height 14
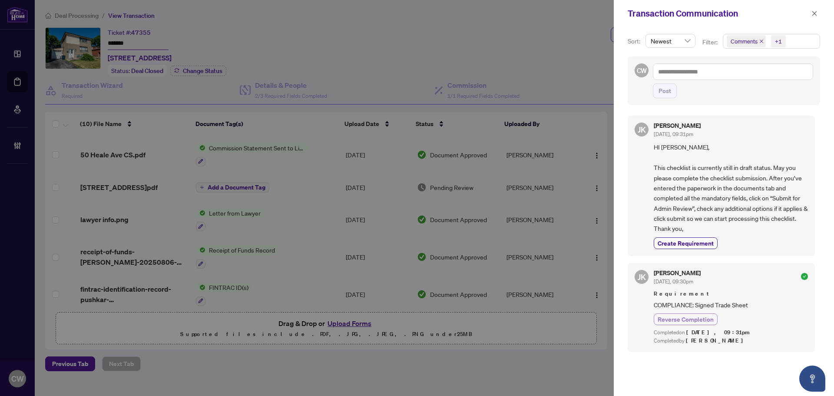
click at [692, 319] on span "Reverse Completion" at bounding box center [686, 319] width 56 height 9
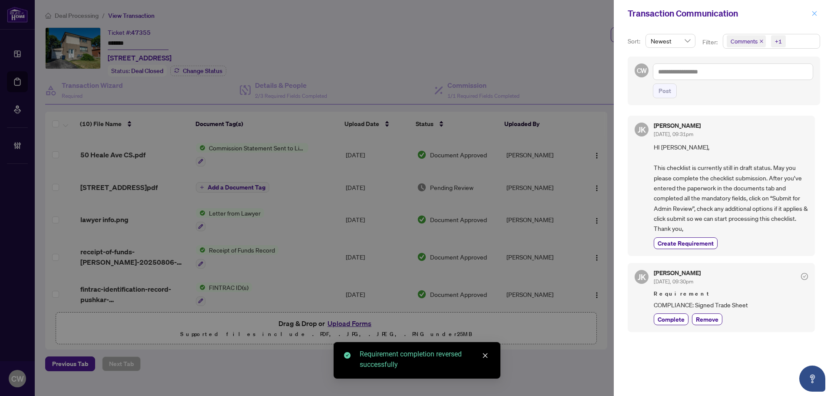
click at [758, 13] on icon "close" at bounding box center [815, 13] width 6 height 6
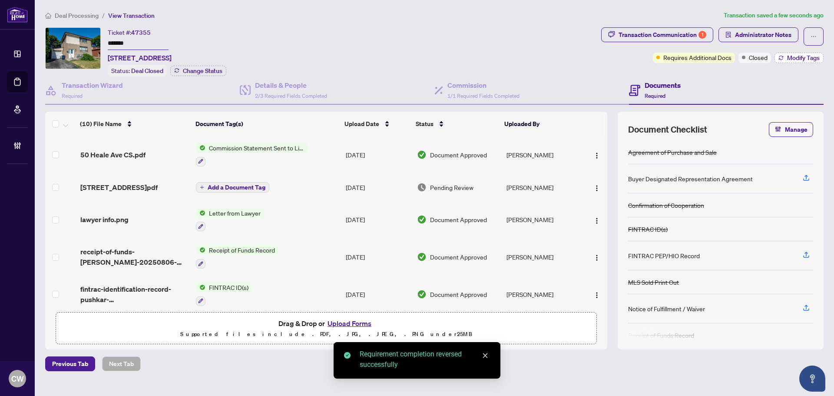
click at [758, 56] on span "Modify Tags" at bounding box center [803, 58] width 33 height 6
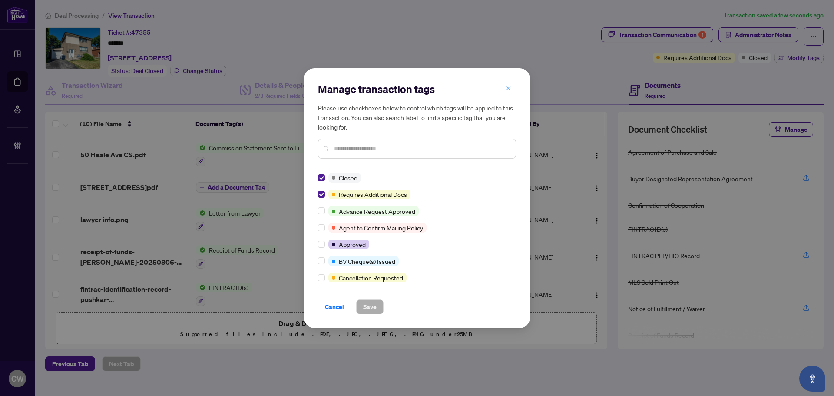
click at [507, 85] on span "button" at bounding box center [508, 89] width 6 height 14
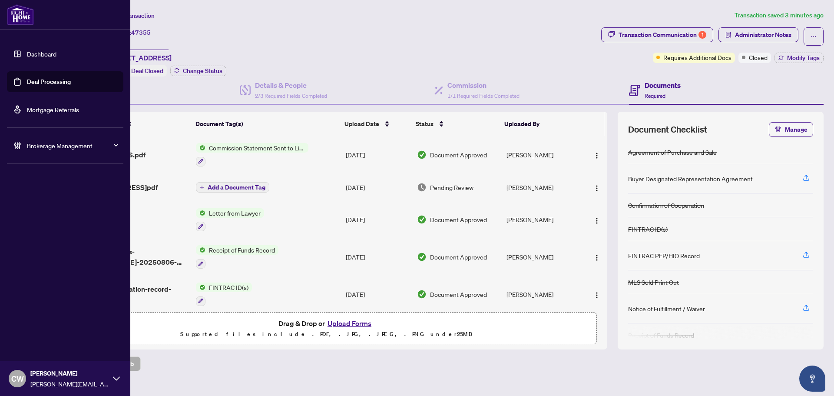
click at [28, 86] on link "Deal Processing" at bounding box center [49, 82] width 44 height 8
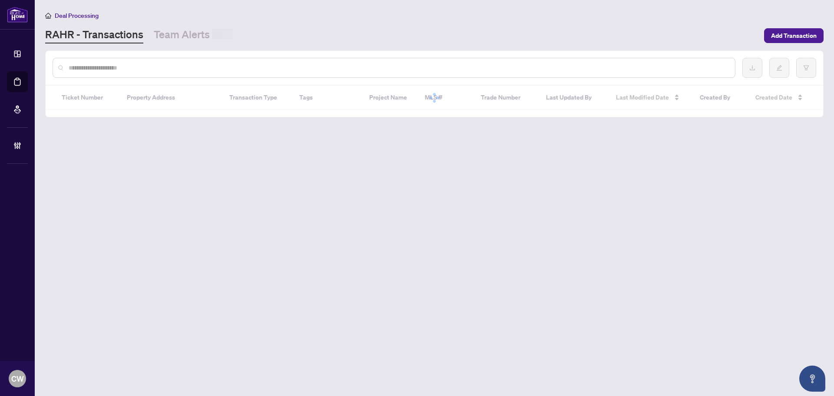
click at [146, 64] on input "text" at bounding box center [399, 68] width 660 height 10
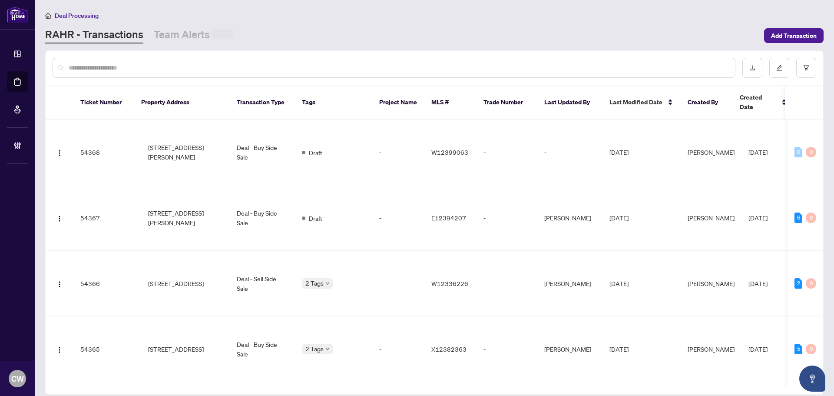
paste input "*******"
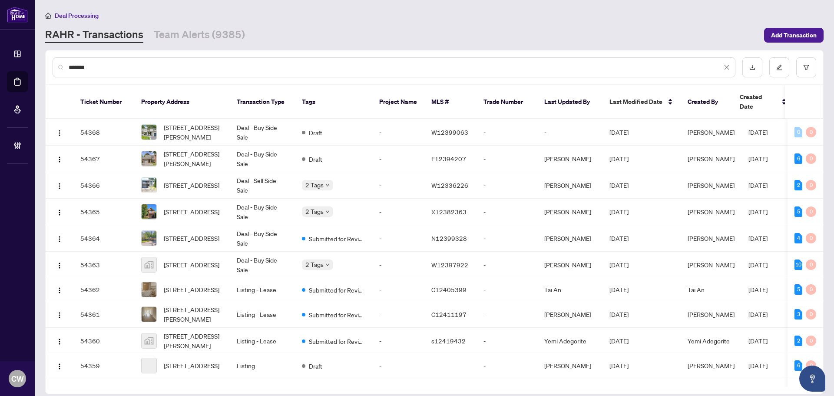
type input "*******"
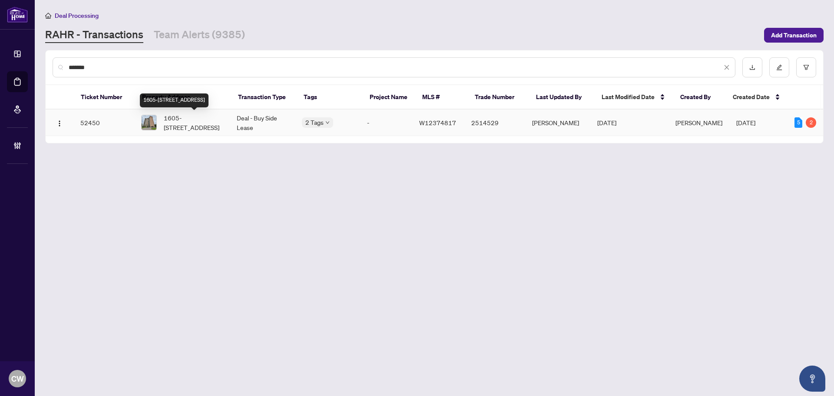
click at [186, 119] on span "1605-[STREET_ADDRESS]" at bounding box center [193, 122] width 59 height 19
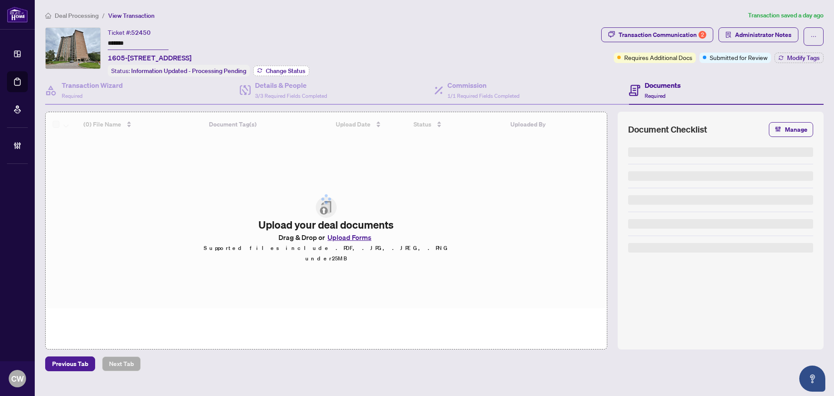
click at [296, 69] on span "Change Status" at bounding box center [286, 71] width 40 height 6
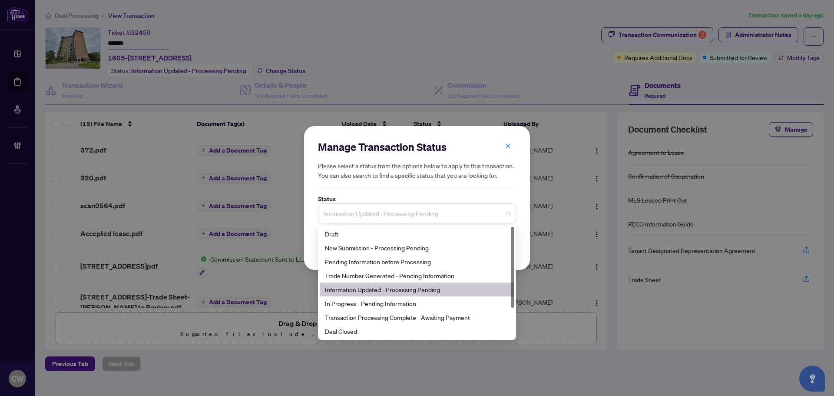
click at [428, 211] on span "Information Updated - Processing Pending" at bounding box center [417, 213] width 188 height 17
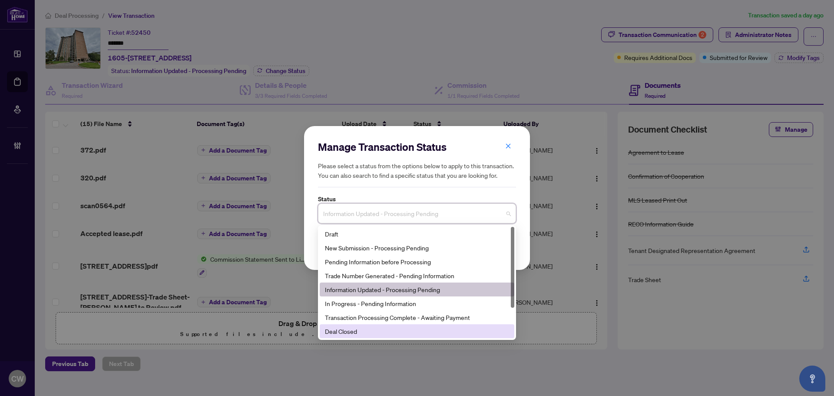
click at [388, 330] on div "Deal Closed" at bounding box center [417, 331] width 184 height 10
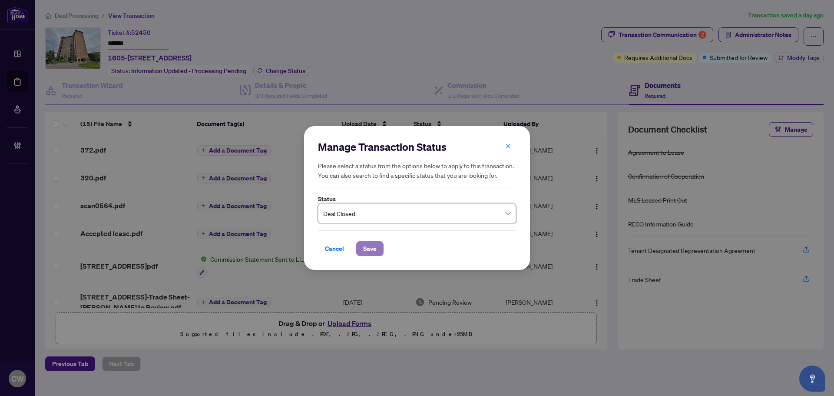
click at [375, 255] on span "Save" at bounding box center [369, 249] width 13 height 14
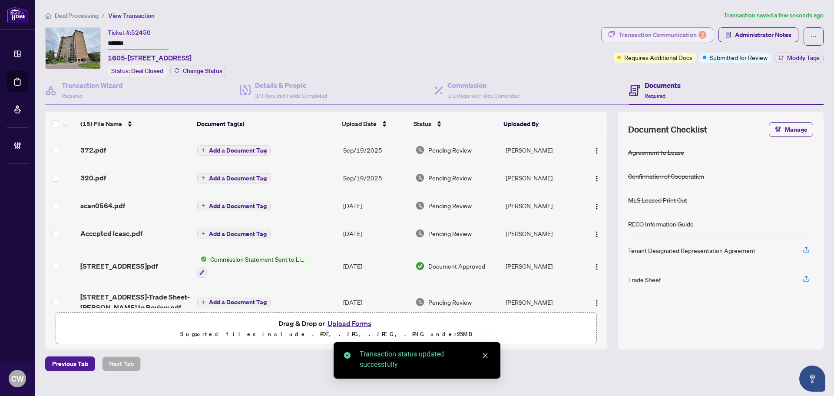
click at [671, 29] on div "Transaction Communication 2" at bounding box center [663, 35] width 88 height 14
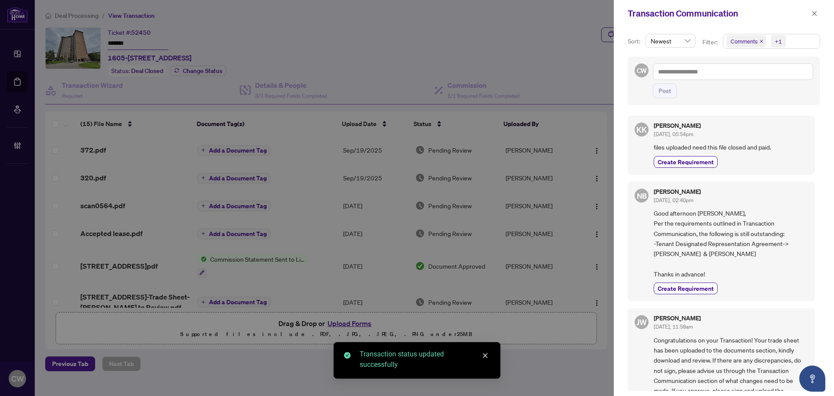
click at [758, 42] on icon "close" at bounding box center [761, 41] width 3 height 3
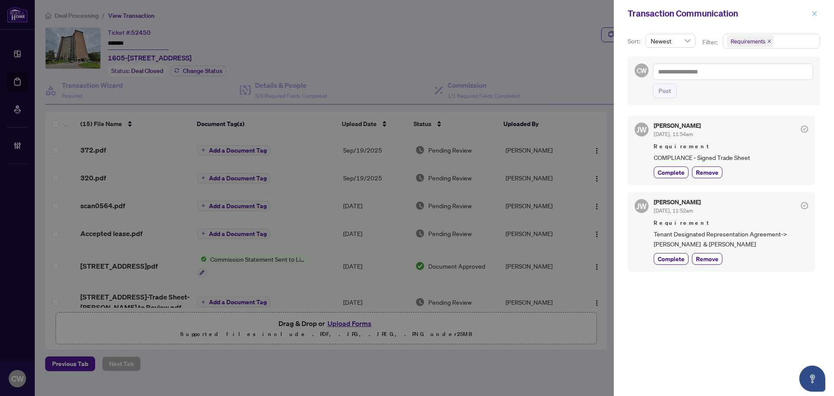
click at [758, 14] on icon "close" at bounding box center [814, 13] width 5 height 5
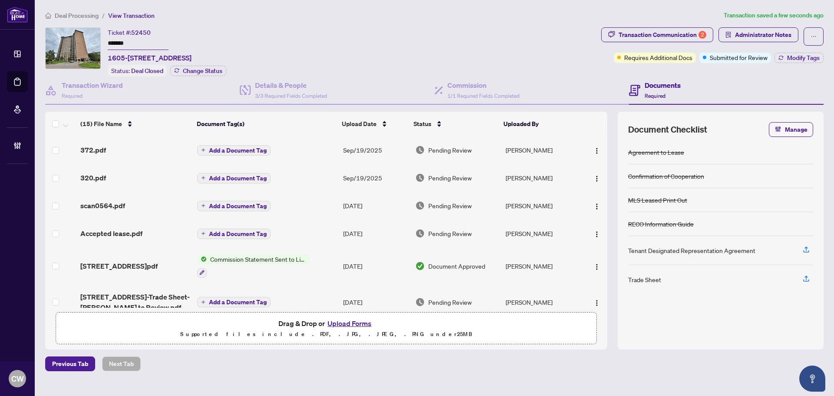
click at [96, 143] on td "372.pdf" at bounding box center [135, 150] width 117 height 28
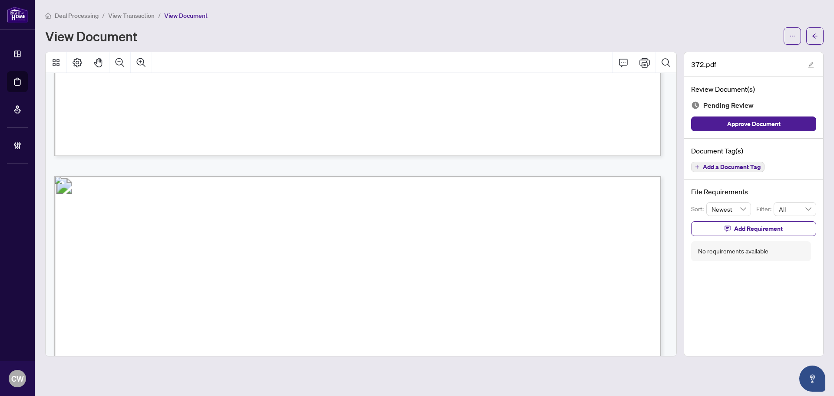
scroll to position [3120, 0]
click at [758, 37] on icon "arrow-left" at bounding box center [815, 36] width 6 height 6
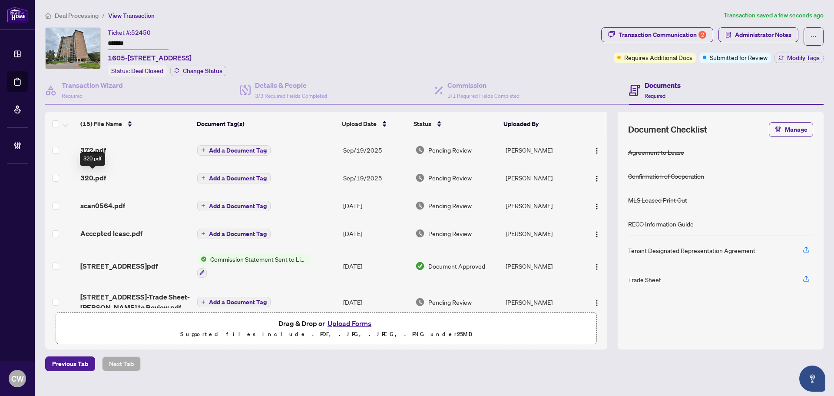
click at [94, 176] on span "320.pdf" at bounding box center [93, 177] width 26 height 10
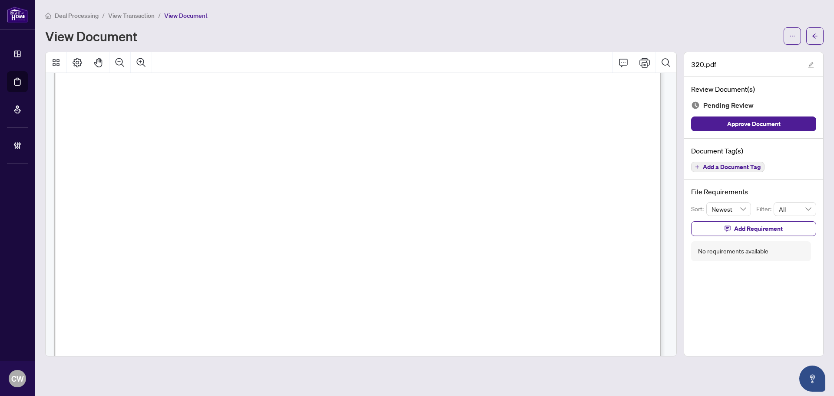
scroll to position [976, 0]
click at [758, 37] on icon "arrow-left" at bounding box center [815, 36] width 6 height 6
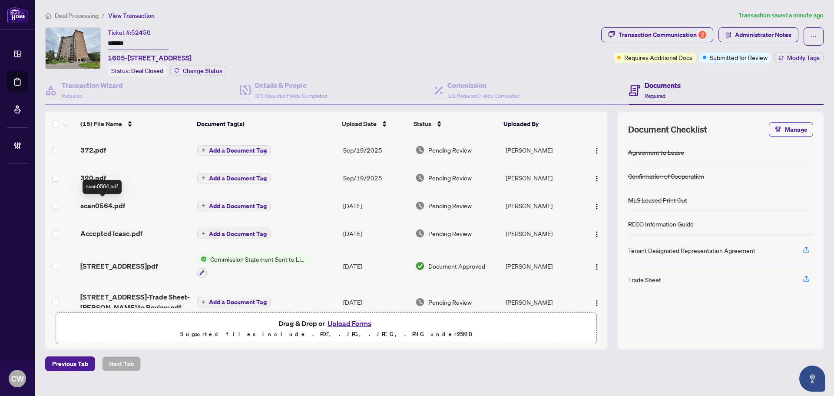
click at [115, 200] on span "scan0564.pdf" at bounding box center [102, 205] width 45 height 10
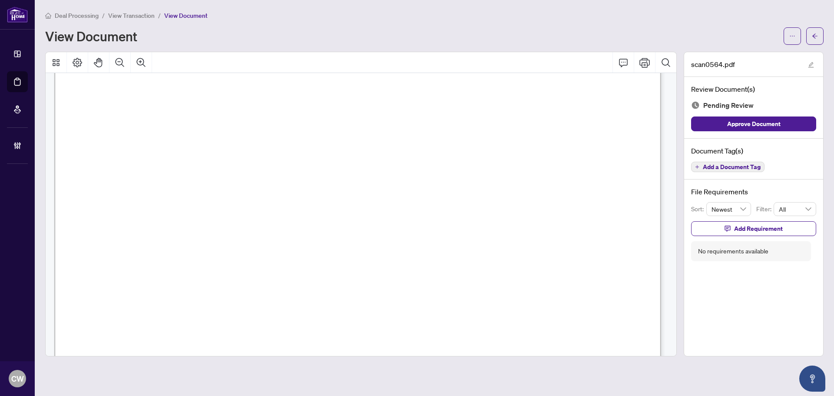
scroll to position [304, 0]
click at [758, 33] on icon "arrow-left" at bounding box center [815, 36] width 6 height 6
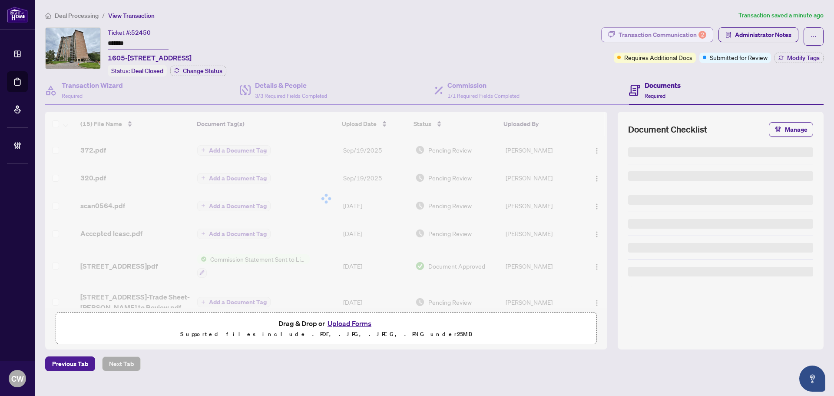
click at [683, 32] on div "Transaction Communication 2" at bounding box center [663, 35] width 88 height 14
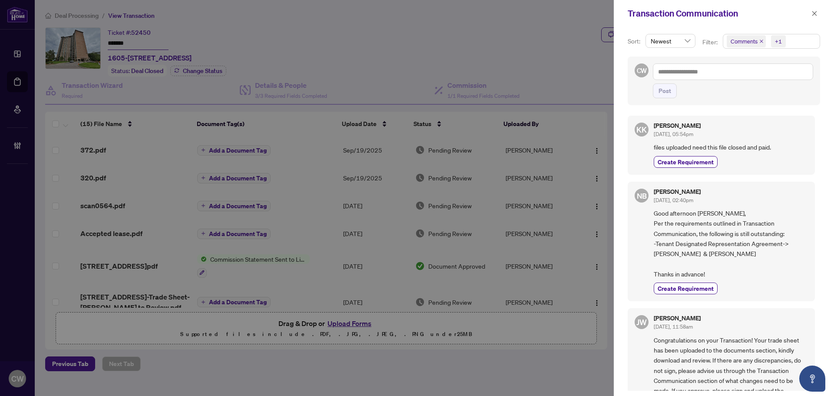
click at [758, 40] on icon "close" at bounding box center [761, 41] width 4 height 4
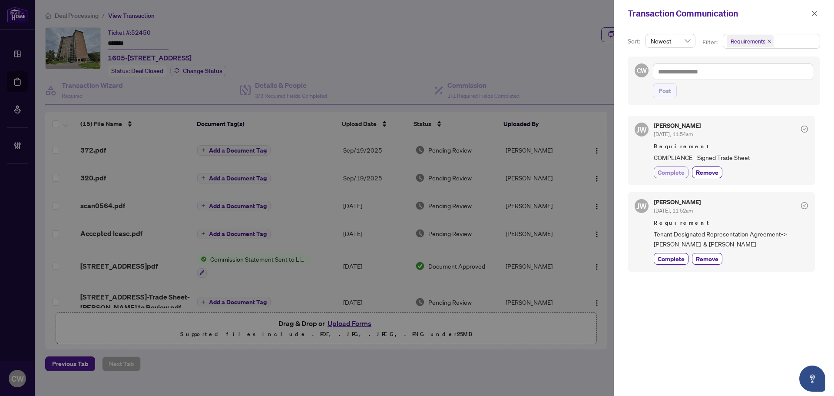
click at [671, 173] on span "Complete" at bounding box center [671, 172] width 27 height 9
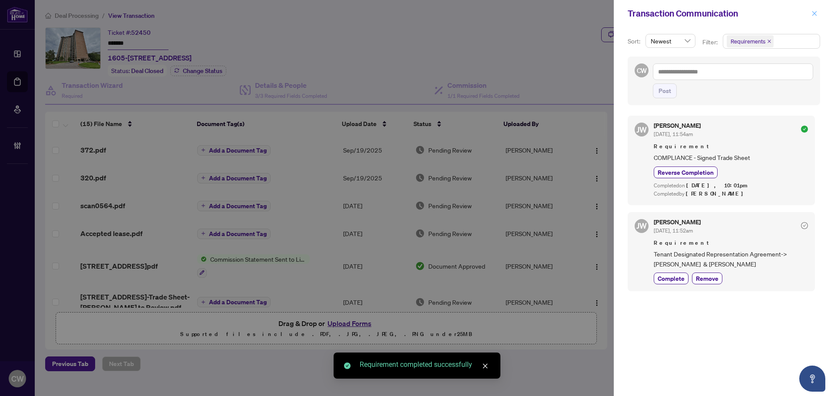
click at [758, 16] on icon "close" at bounding box center [815, 13] width 6 height 6
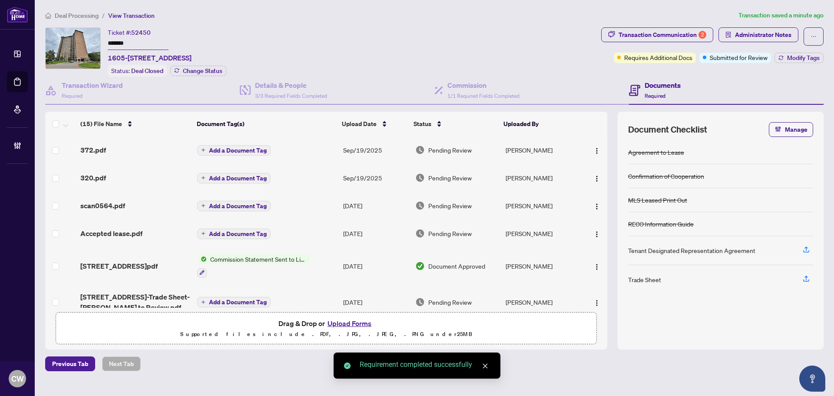
click at [112, 202] on span "scan0564.pdf" at bounding box center [102, 205] width 45 height 10
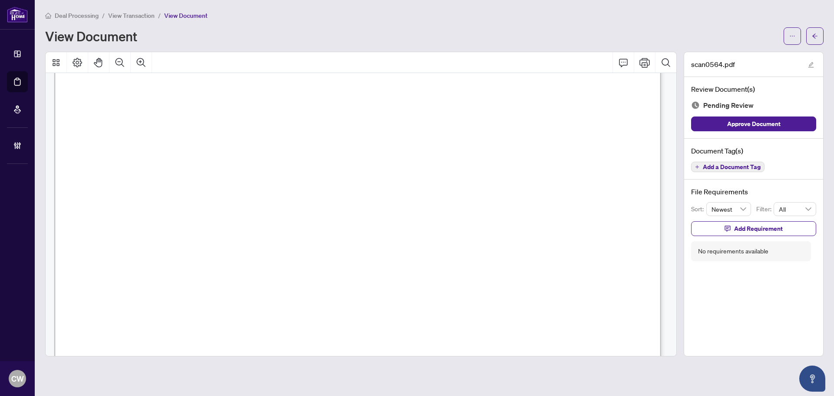
scroll to position [304, 0]
click at [758, 34] on icon "arrow-left" at bounding box center [814, 35] width 5 height 5
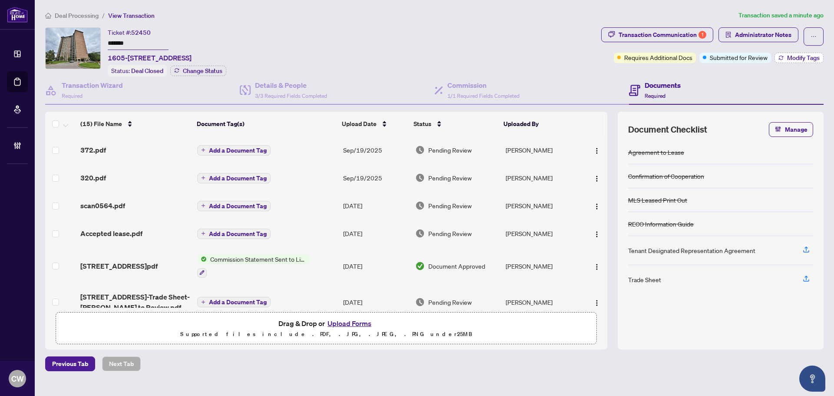
click at [758, 55] on span "Modify Tags" at bounding box center [803, 58] width 33 height 6
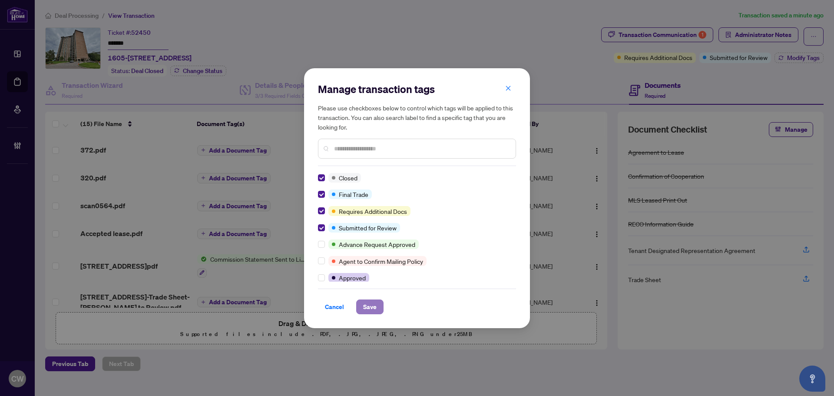
click at [368, 301] on span "Save" at bounding box center [369, 307] width 13 height 14
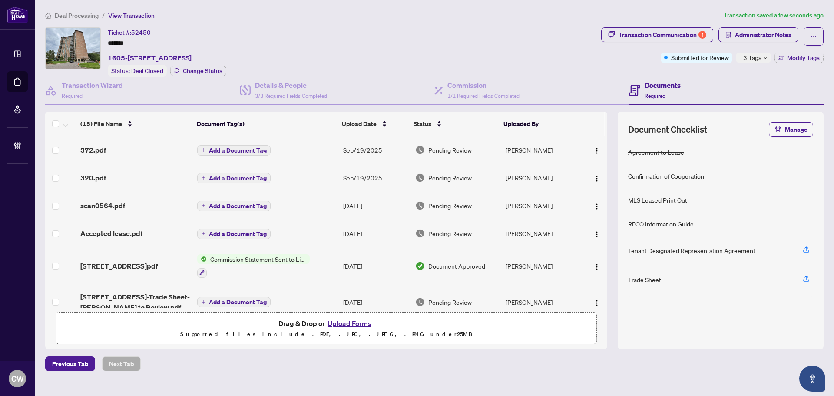
click at [353, 323] on button "Upload Forms" at bounding box center [349, 323] width 49 height 11
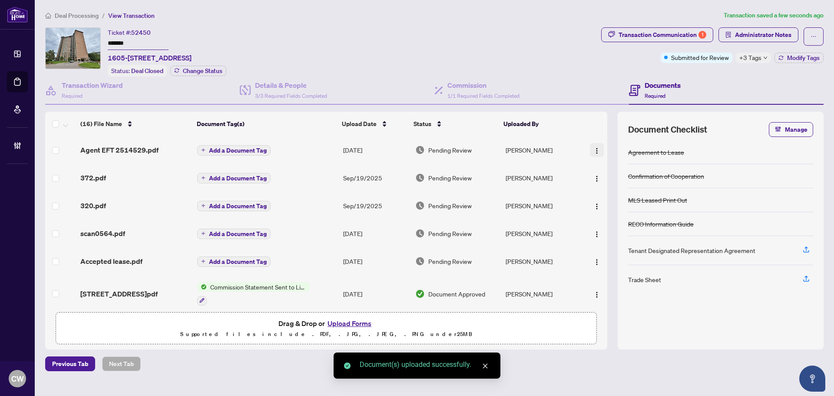
click at [594, 147] on img "button" at bounding box center [597, 150] width 7 height 7
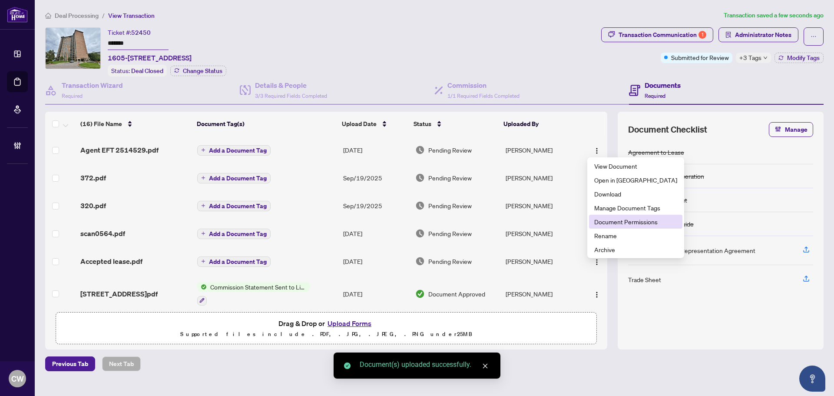
click at [626, 220] on span "Document Permissions" at bounding box center [635, 222] width 83 height 10
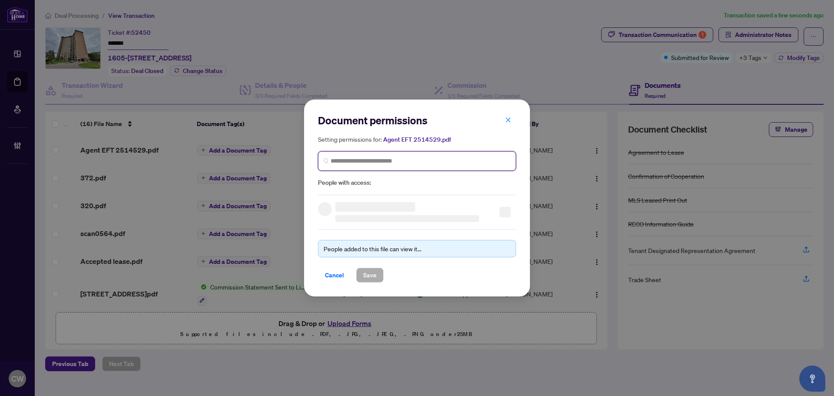
click at [450, 158] on input "search" at bounding box center [421, 160] width 180 height 9
paste input "**********"
type input "**********"
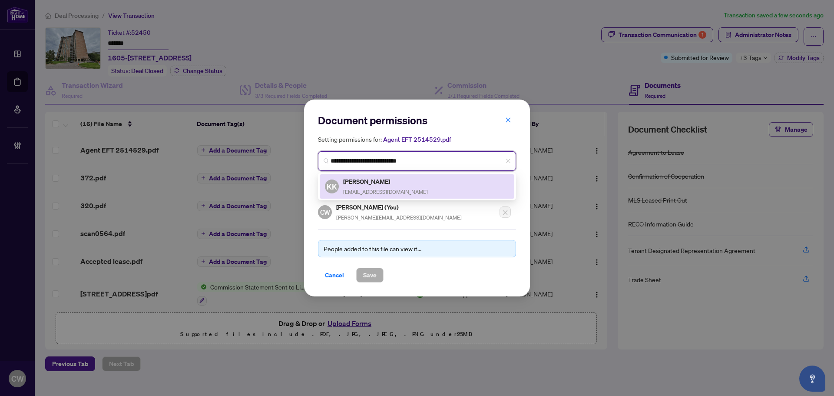
click at [370, 191] on span "[EMAIL_ADDRESS][DOMAIN_NAME]" at bounding box center [385, 192] width 85 height 7
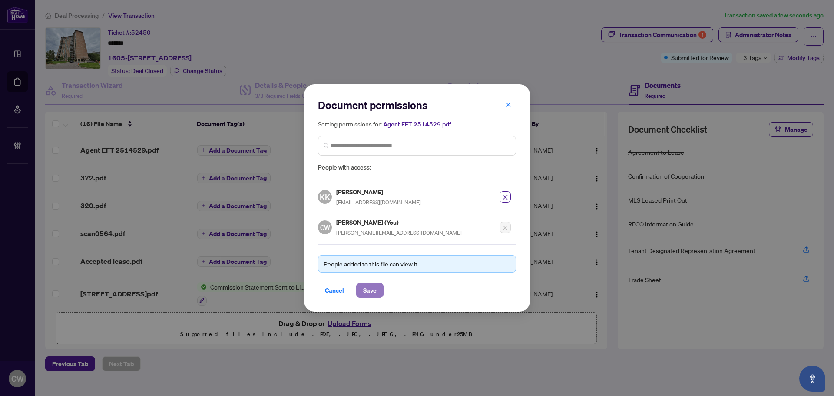
click at [371, 292] on span "Save" at bounding box center [369, 290] width 13 height 14
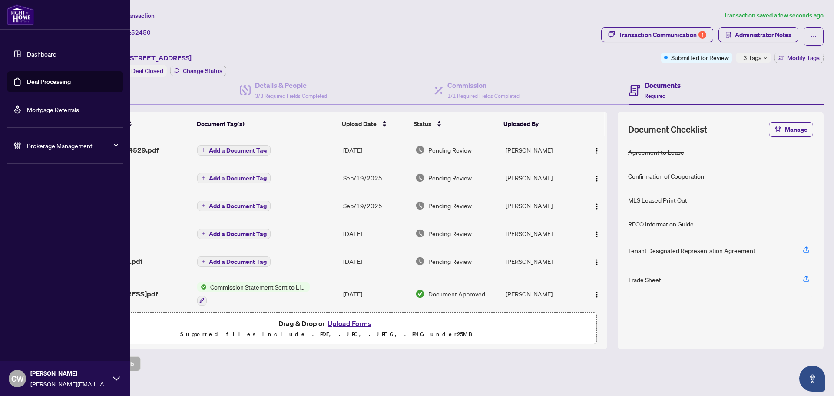
drag, startPoint x: 19, startPoint y: 81, endPoint x: 122, endPoint y: 96, distance: 104.0
click at [27, 81] on link "Deal Processing" at bounding box center [49, 82] width 44 height 8
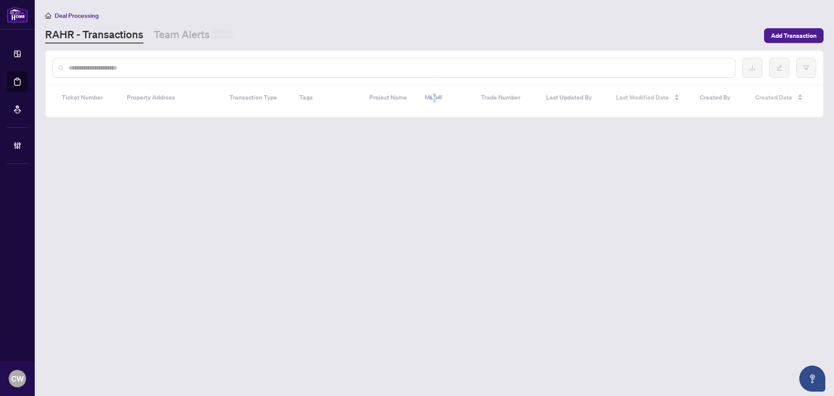
click at [164, 69] on input "text" at bounding box center [399, 68] width 660 height 10
paste input "*******"
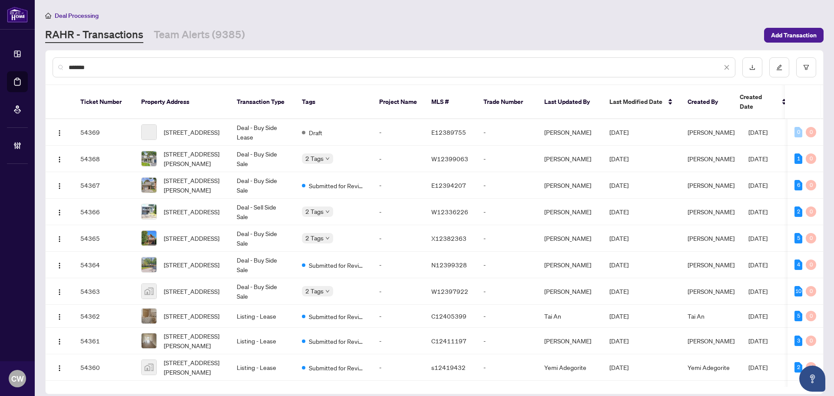
type input "*******"
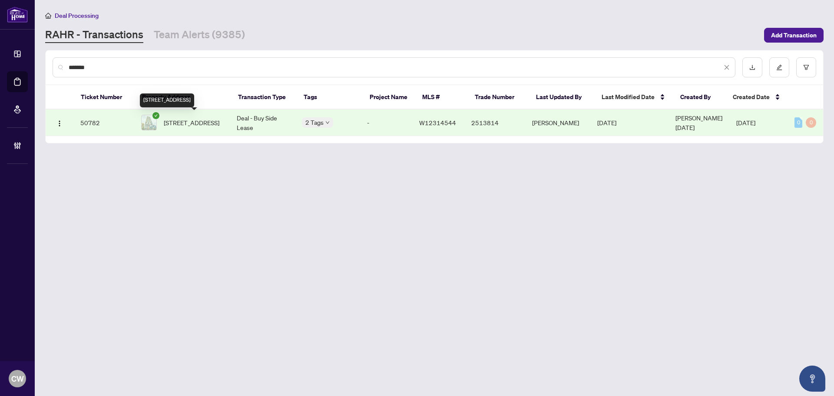
click at [190, 121] on span "[STREET_ADDRESS]" at bounding box center [192, 123] width 56 height 10
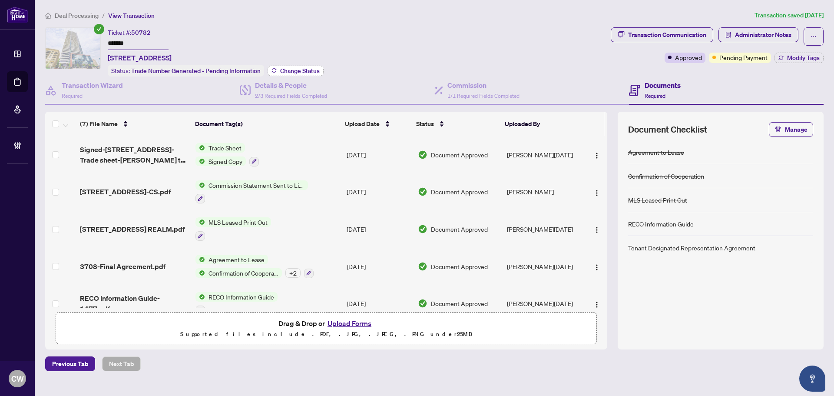
click at [302, 71] on span "Change Status" at bounding box center [300, 71] width 40 height 6
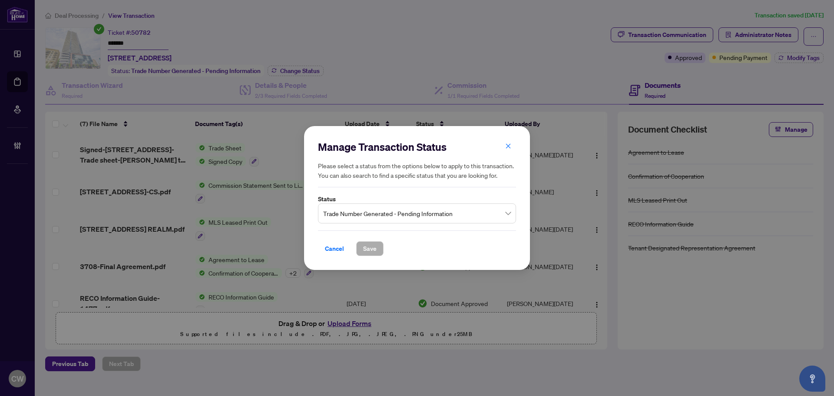
click at [446, 208] on span "Trade Number Generated - Pending Information" at bounding box center [417, 213] width 188 height 17
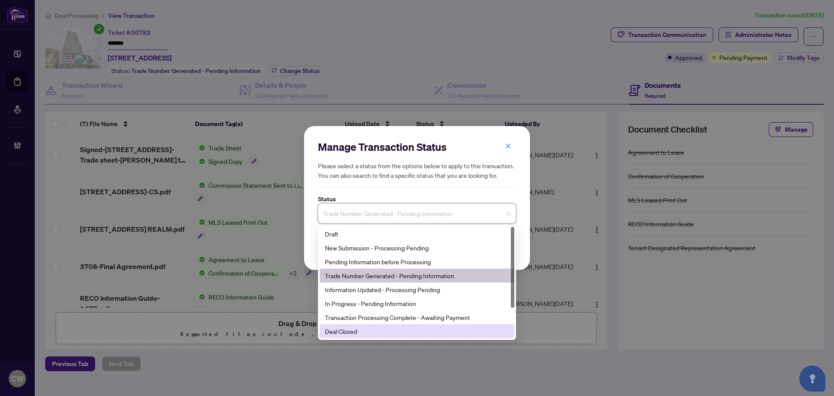
click at [388, 331] on div "Deal Closed" at bounding box center [417, 331] width 184 height 10
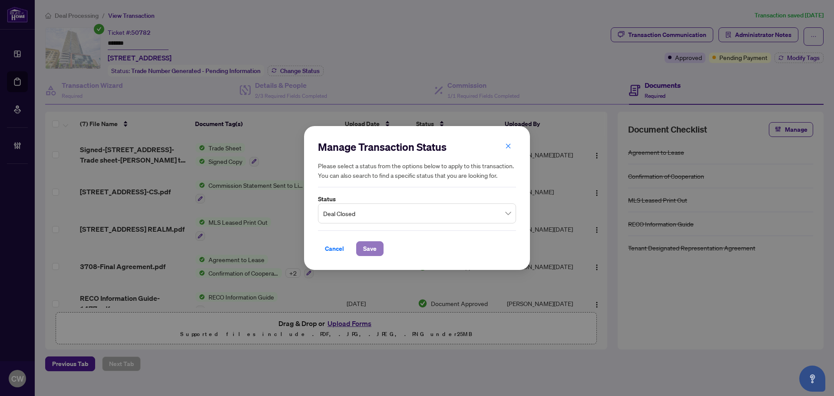
click at [372, 250] on span "Save" at bounding box center [369, 249] width 13 height 14
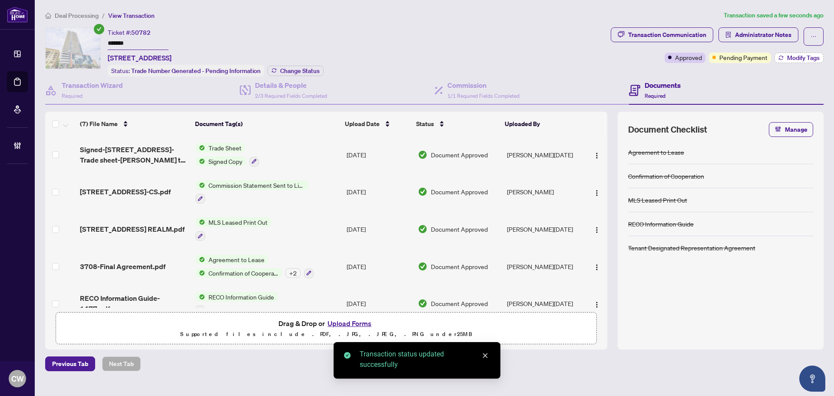
click at [758, 55] on span "Modify Tags" at bounding box center [803, 58] width 33 height 6
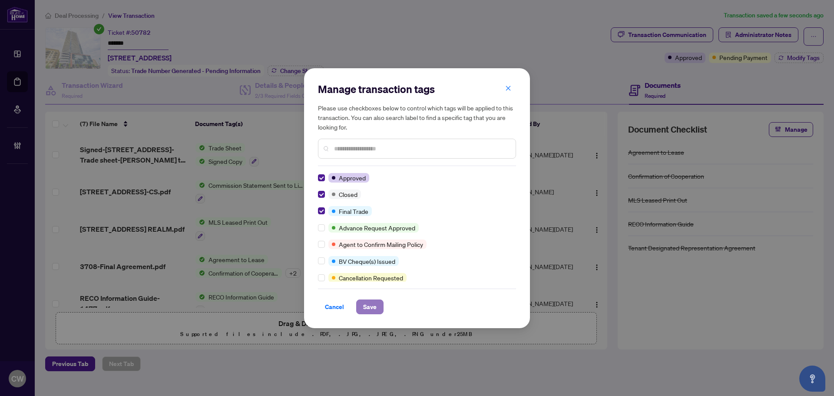
click at [368, 302] on span "Save" at bounding box center [369, 307] width 13 height 14
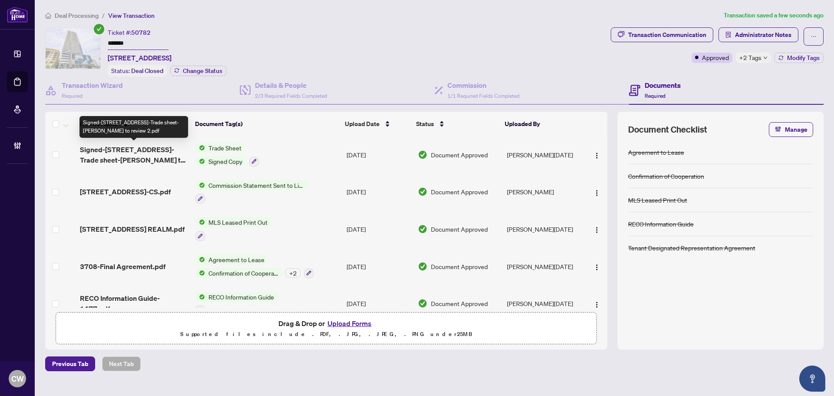
click at [138, 154] on span "Signed-[STREET_ADDRESS]-Trade sheet-[PERSON_NAME] to review 2.pdf" at bounding box center [134, 154] width 109 height 21
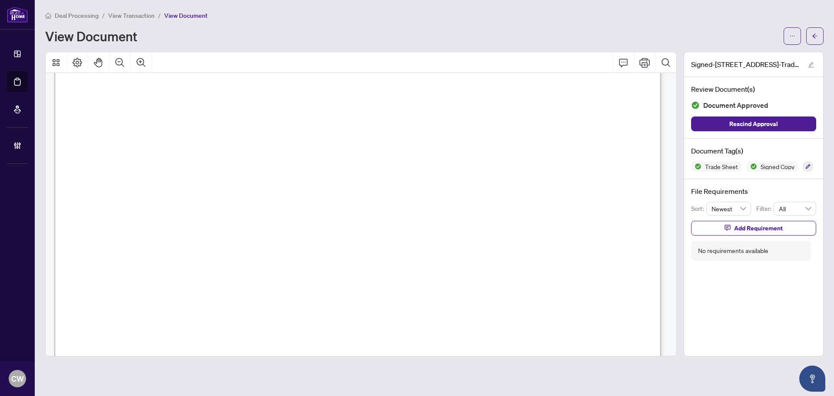
scroll to position [303, 0]
click at [758, 30] on button "button" at bounding box center [814, 35] width 17 height 17
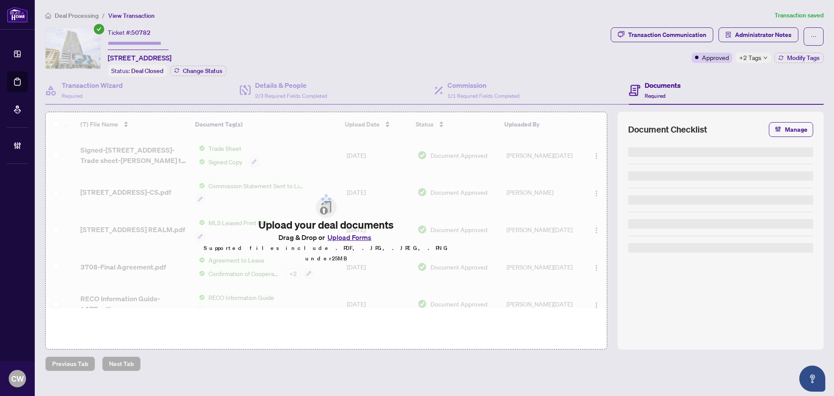
type input "*******"
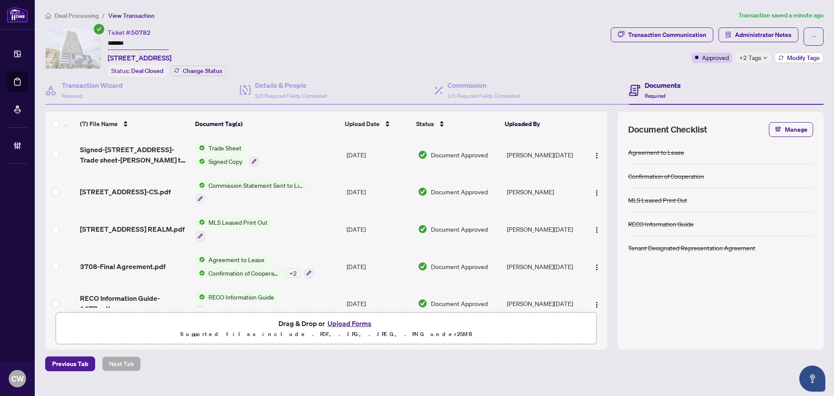
click at [758, 53] on div "Transaction Communication Administrator Notes Approved +2 Tags Modify Tags" at bounding box center [717, 45] width 213 height 36
click at [758, 57] on span "Modify Tags" at bounding box center [803, 58] width 33 height 6
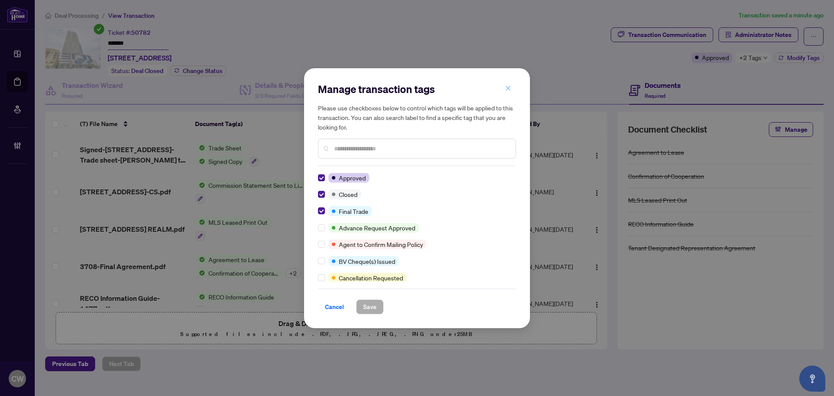
click at [510, 93] on span "button" at bounding box center [508, 89] width 6 height 14
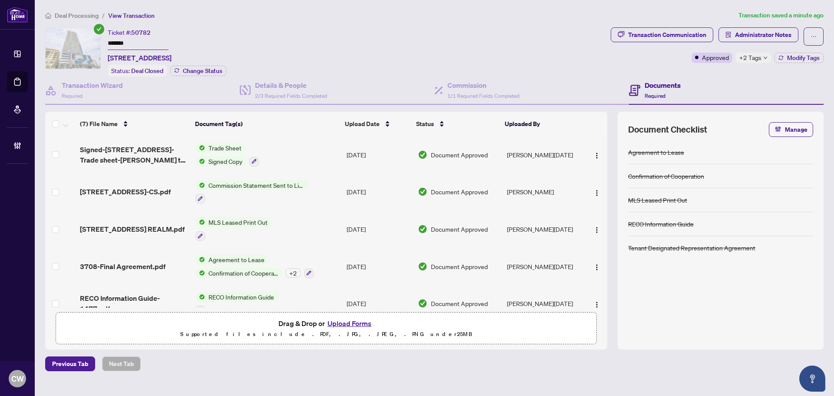
click at [355, 324] on button "Upload Forms" at bounding box center [349, 323] width 49 height 11
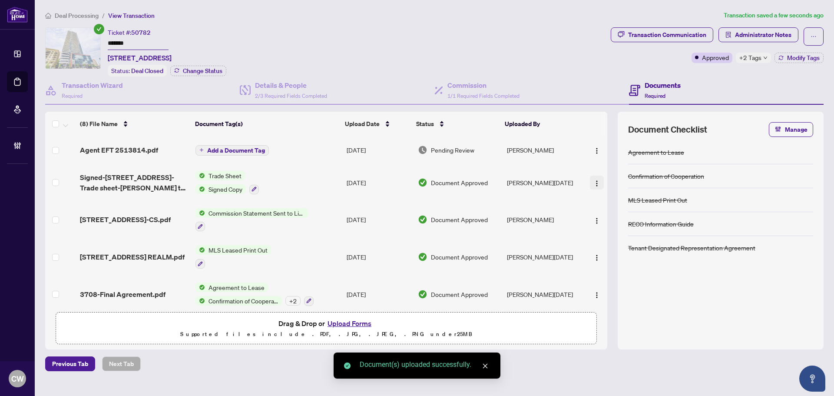
click at [595, 150] on img "button" at bounding box center [597, 150] width 7 height 7
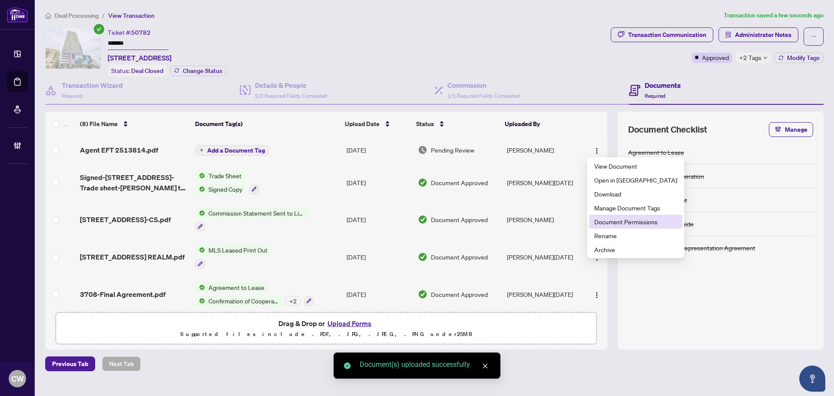
click at [623, 227] on li "Document Permissions" at bounding box center [635, 222] width 93 height 14
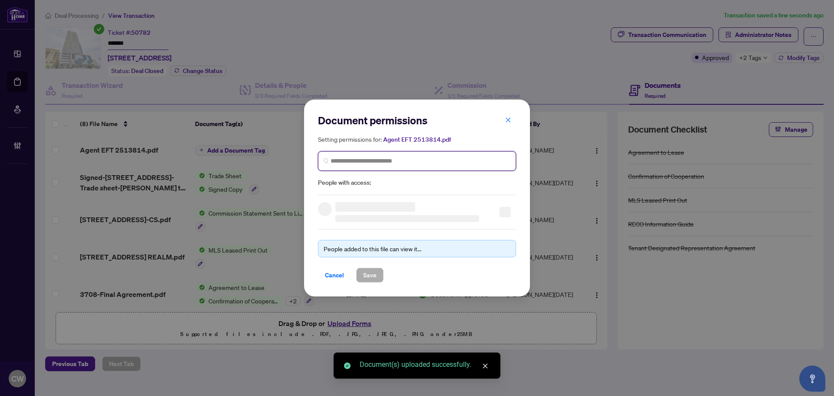
paste input "*******"
click at [450, 161] on input "search" at bounding box center [421, 160] width 180 height 9
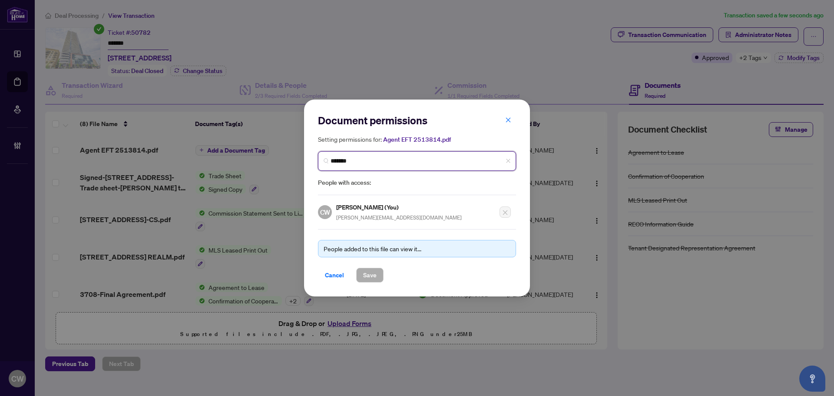
click at [382, 160] on input "*******" at bounding box center [421, 160] width 180 height 9
paste input "**********"
drag, startPoint x: 374, startPoint y: 160, endPoint x: 326, endPoint y: 160, distance: 48.2
click at [326, 160] on span "*******" at bounding box center [417, 161] width 198 height 20
type input "**********"
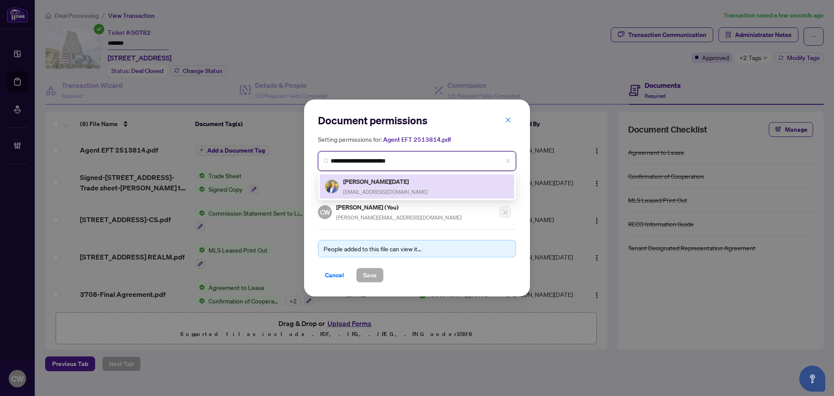
click at [375, 189] on span "[EMAIL_ADDRESS][DOMAIN_NAME]" at bounding box center [385, 192] width 85 height 7
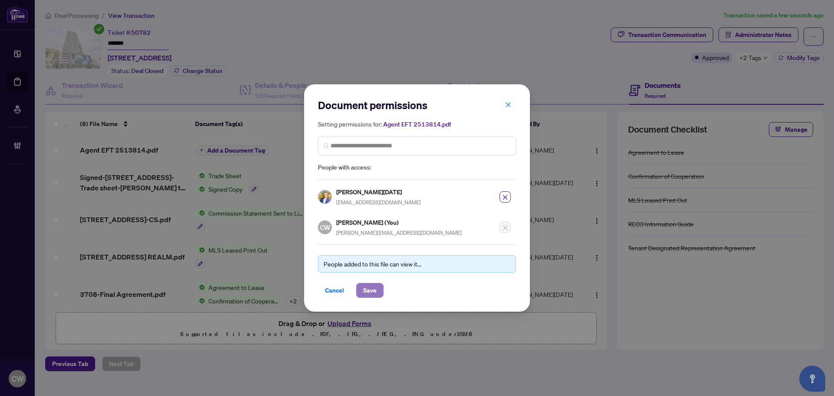
click at [377, 291] on button "Save" at bounding box center [369, 290] width 27 height 15
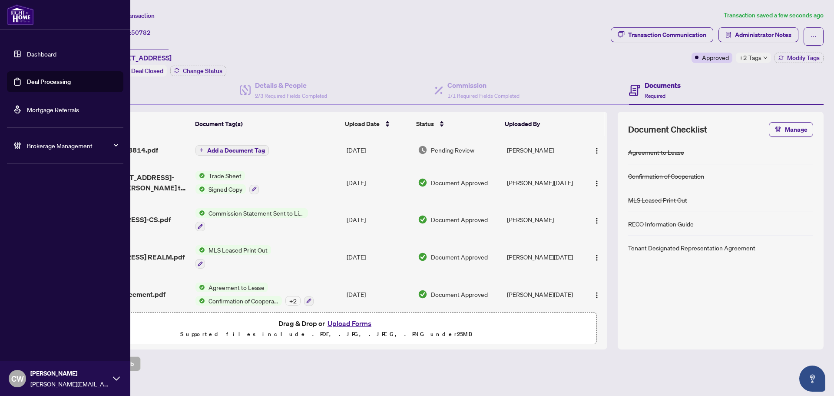
click at [27, 78] on link "Deal Processing" at bounding box center [49, 82] width 44 height 8
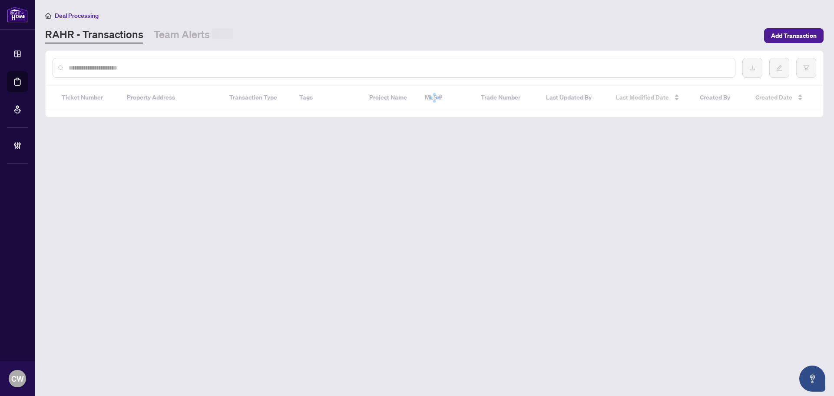
click at [172, 64] on input "text" at bounding box center [399, 68] width 660 height 10
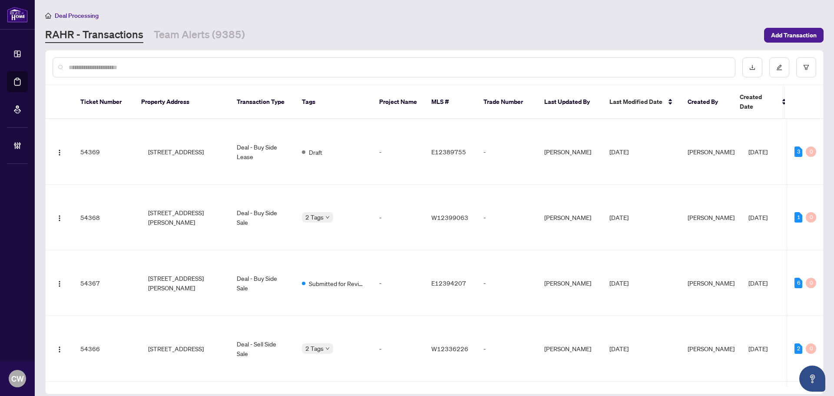
paste input "*******"
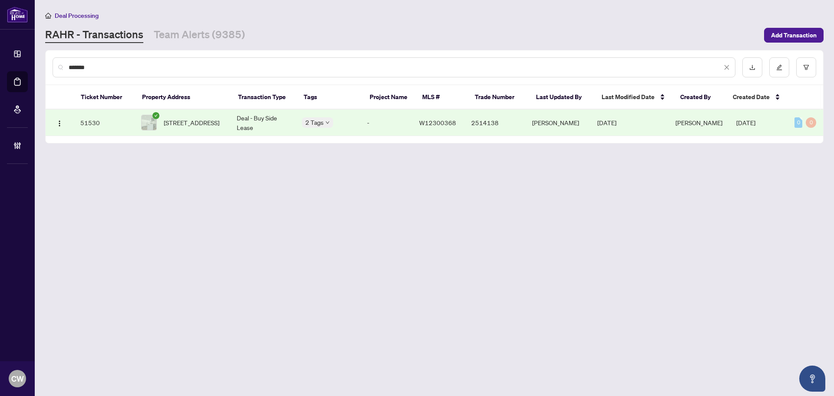
type input "*******"
click at [183, 118] on span "[STREET_ADDRESS]" at bounding box center [192, 123] width 56 height 10
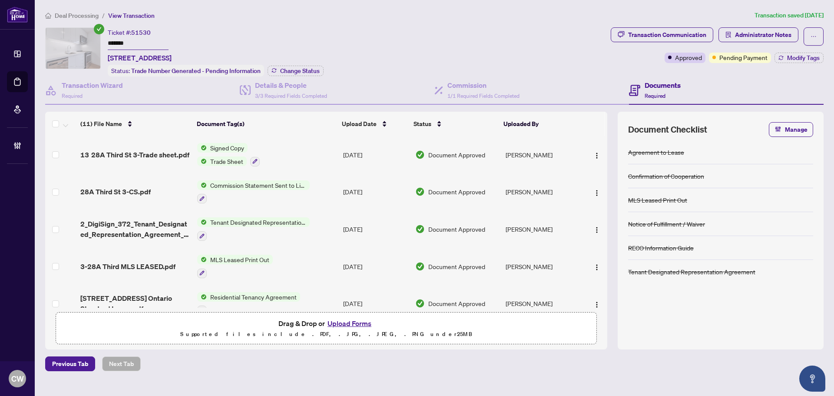
click at [312, 63] on div "Ticket #: 51530 ******* [STREET_ADDRESS] Status: Trade Number Generated - Pendi…" at bounding box center [216, 51] width 216 height 49
click at [308, 68] on span "Change Status" at bounding box center [300, 71] width 40 height 6
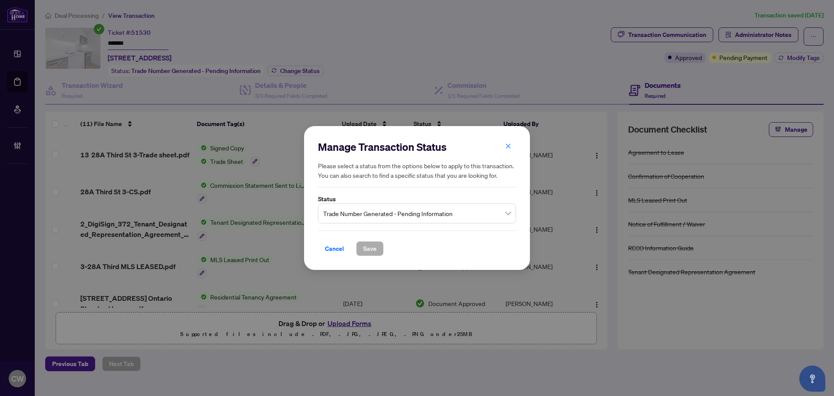
click at [359, 208] on span "Trade Number Generated - Pending Information" at bounding box center [417, 213] width 188 height 17
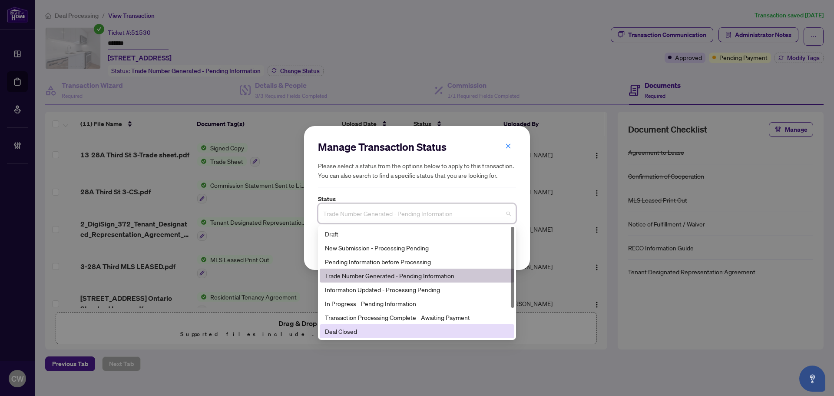
click at [372, 330] on div "Deal Closed" at bounding box center [417, 331] width 184 height 10
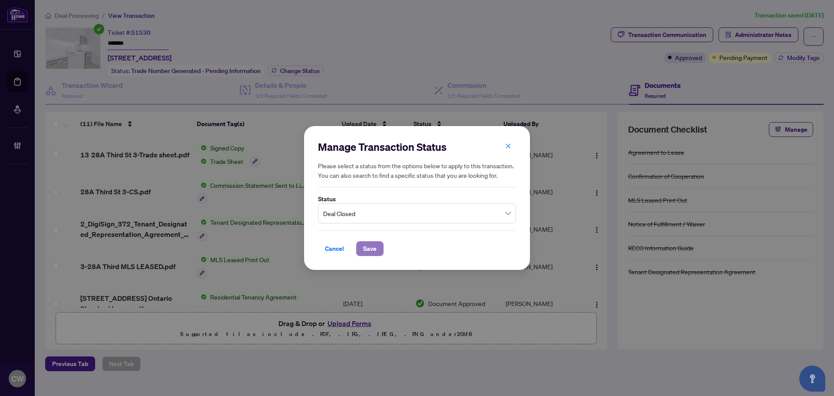
click at [372, 249] on span "Save" at bounding box center [369, 249] width 13 height 14
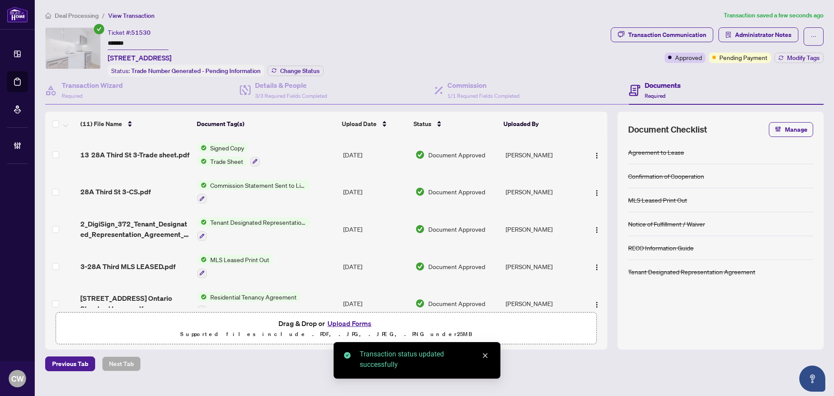
drag, startPoint x: 817, startPoint y: 50, endPoint x: 808, endPoint y: 50, distance: 8.7
click at [758, 50] on div "Transaction Communication Administrator Notes Approved Pending Payment Modify T…" at bounding box center [717, 45] width 213 height 36
click at [758, 53] on div "Transaction Communication Administrator Notes Approved Pending Payment Modify T…" at bounding box center [717, 45] width 213 height 36
click at [758, 55] on span "Modify Tags" at bounding box center [803, 58] width 33 height 6
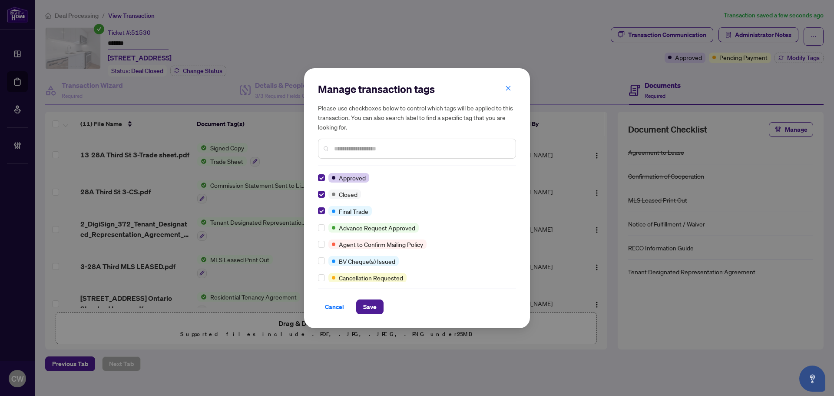
click at [366, 319] on div "Manage transaction tags Please use checkboxes below to control which tags will …" at bounding box center [417, 198] width 226 height 260
click at [370, 312] on span "Save" at bounding box center [369, 307] width 13 height 14
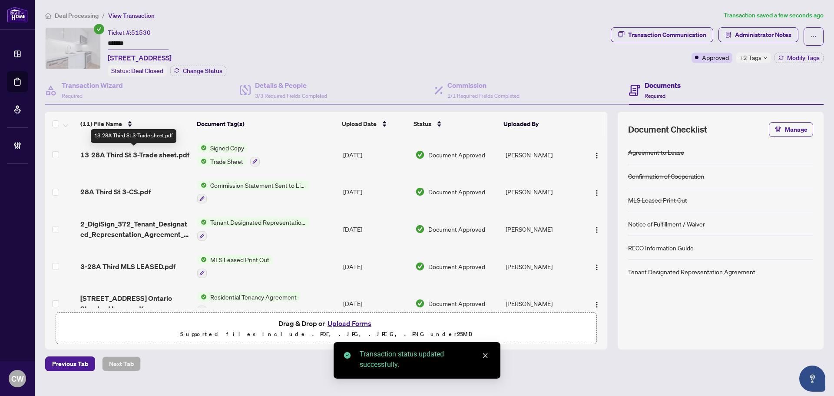
click at [139, 152] on span "13 28A Third St 3-Trade sheet.pdf" at bounding box center [134, 154] width 109 height 10
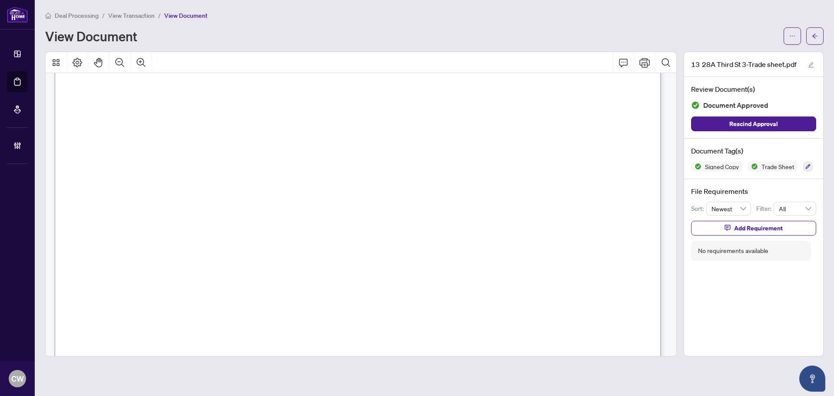
scroll to position [304, 0]
click at [758, 33] on button "button" at bounding box center [814, 35] width 17 height 17
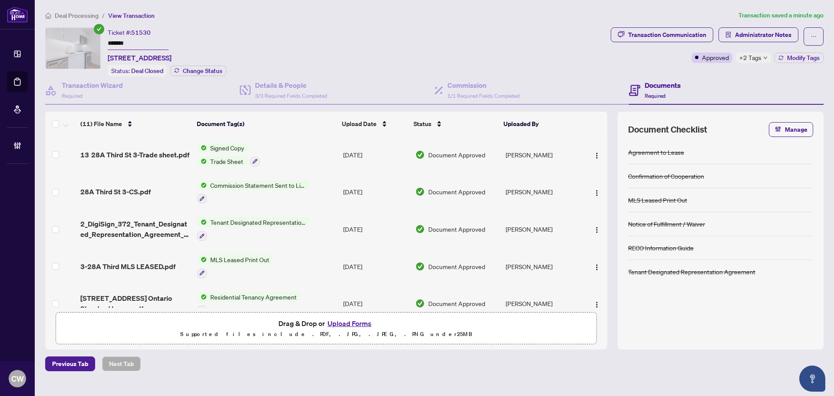
click at [351, 325] on button "Upload Forms" at bounding box center [349, 323] width 49 height 11
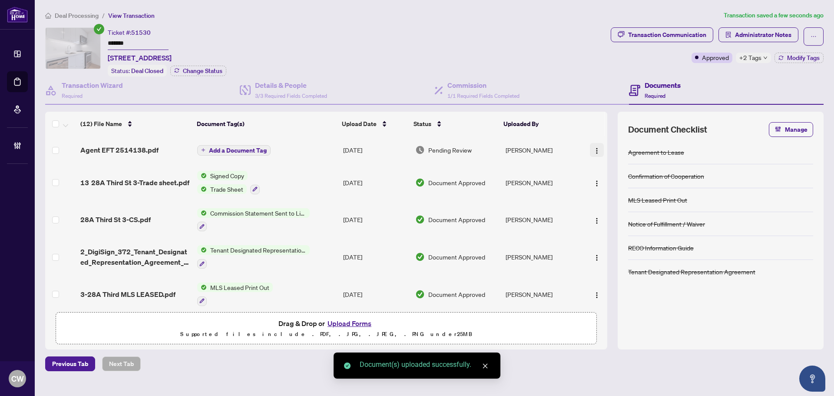
click at [594, 149] on img "button" at bounding box center [597, 150] width 7 height 7
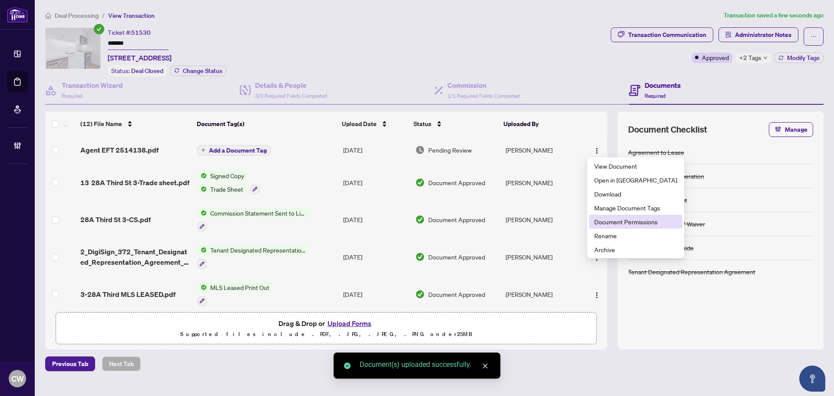
click at [609, 225] on span "Document Permissions" at bounding box center [635, 222] width 83 height 10
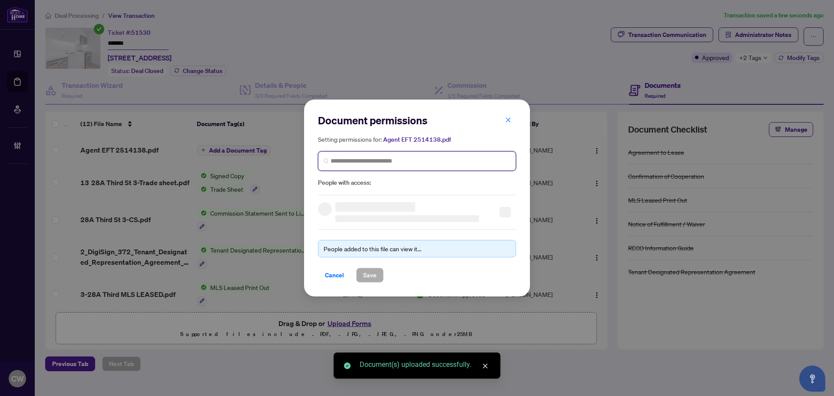
click at [369, 164] on input "search" at bounding box center [421, 160] width 180 height 9
paste input "**********"
type input "**********"
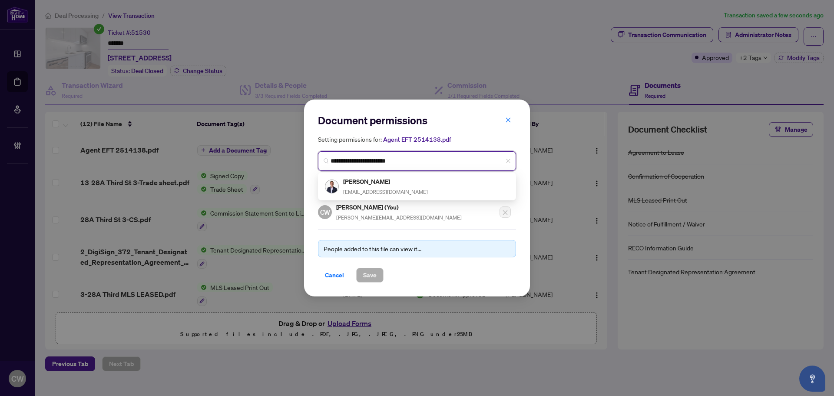
click at [376, 190] on span "[EMAIL_ADDRESS][DOMAIN_NAME]" at bounding box center [385, 192] width 85 height 7
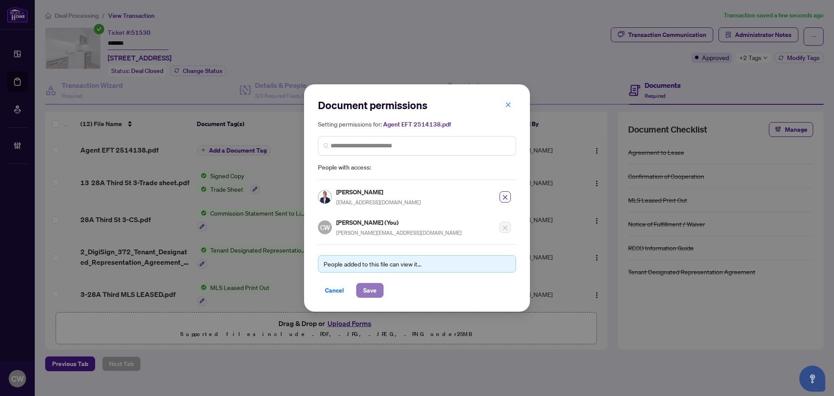
click at [372, 283] on span "Save" at bounding box center [369, 290] width 13 height 14
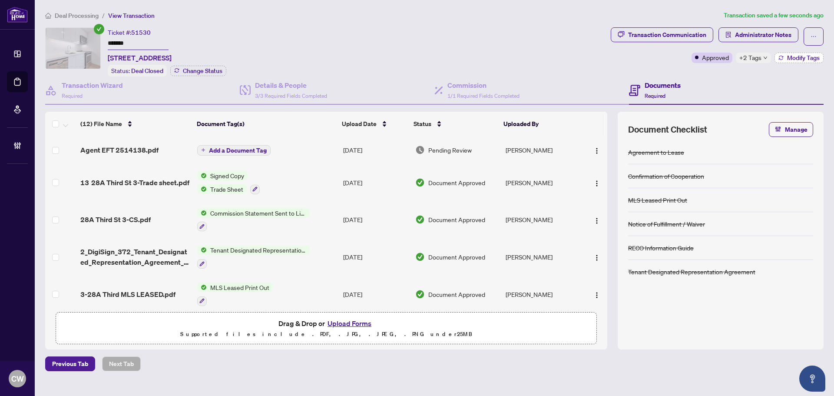
click at [758, 61] on span "Modify Tags" at bounding box center [803, 58] width 33 height 6
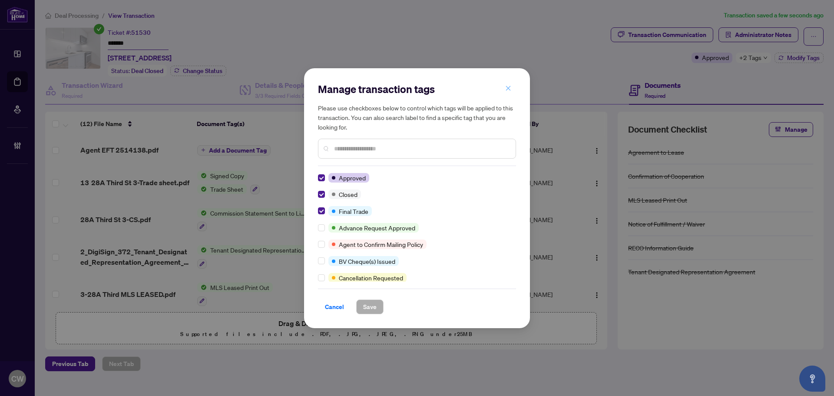
click at [512, 85] on button "button" at bounding box center [508, 88] width 17 height 15
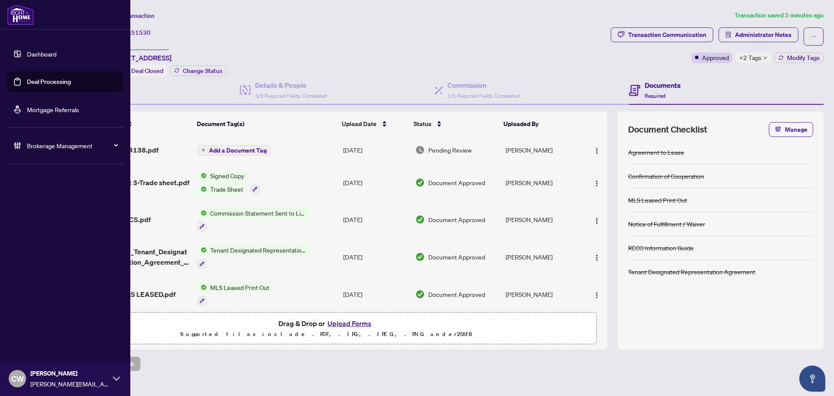
click at [21, 359] on span "CW" at bounding box center [17, 378] width 13 height 12
click at [40, 343] on span "Logout" at bounding box center [35, 345] width 20 height 14
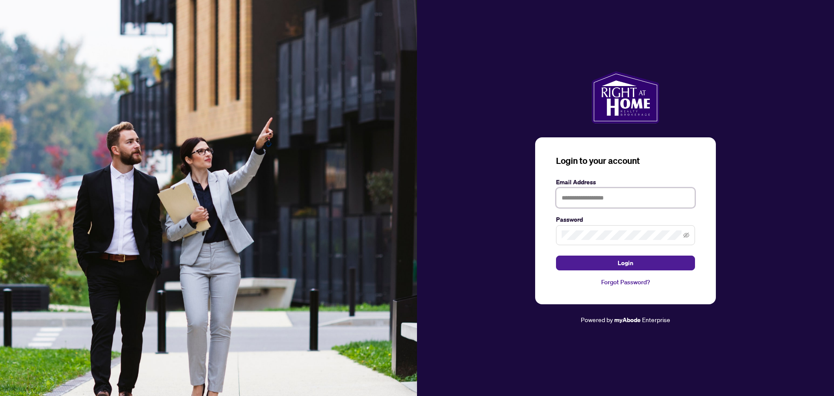
type input "**********"
